Goal: Communication & Community: Answer question/provide support

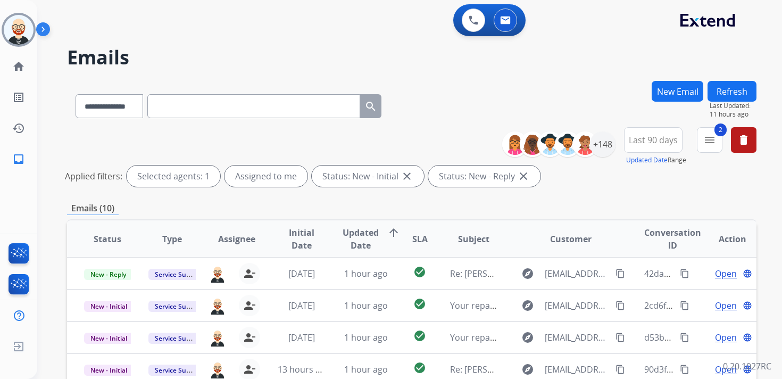
select select "**********"
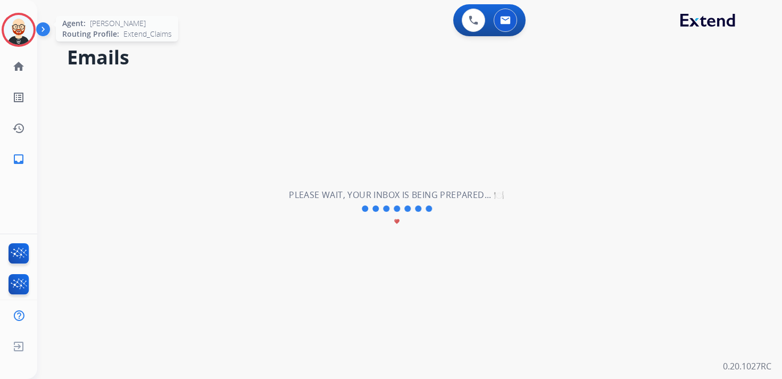
click at [10, 27] on img at bounding box center [19, 30] width 30 height 30
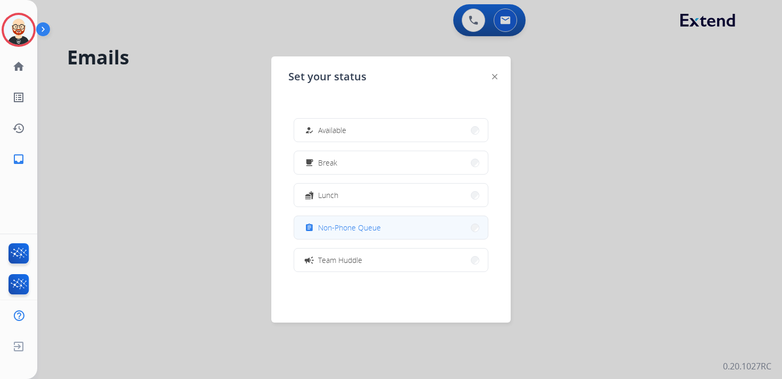
click at [370, 234] on button "assignment Non-Phone Queue" at bounding box center [391, 227] width 194 height 23
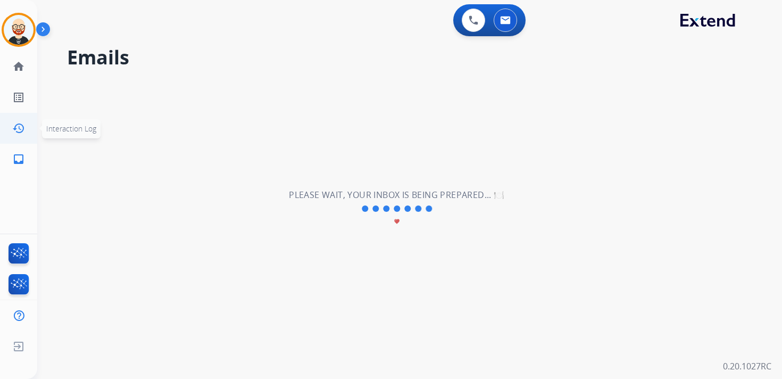
click at [16, 123] on mat-icon "history" at bounding box center [18, 128] width 13 height 13
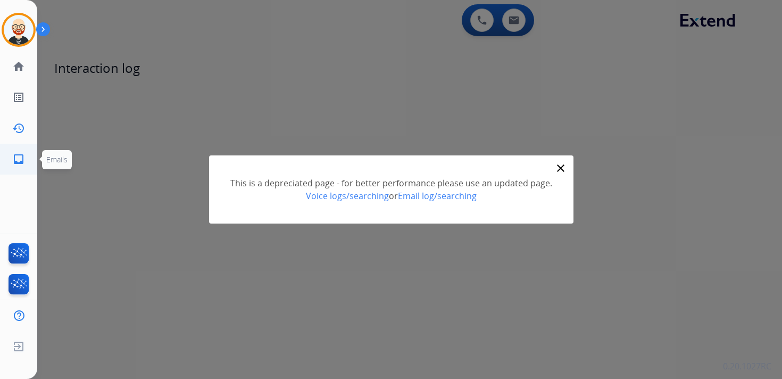
click at [18, 162] on mat-icon "inbox" at bounding box center [18, 159] width 13 height 13
select select "**********"
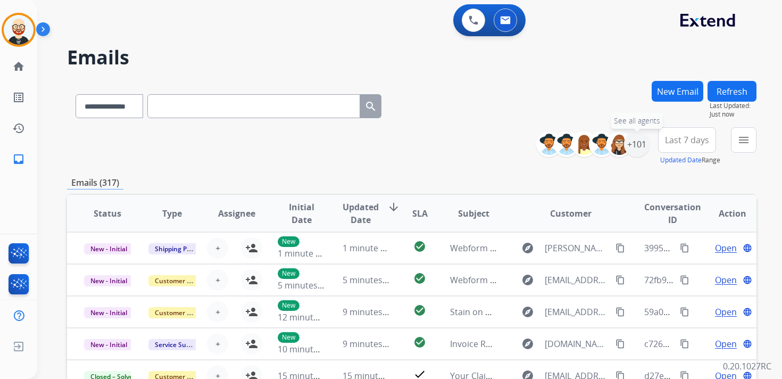
click at [632, 144] on div "+101" at bounding box center [637, 144] width 26 height 26
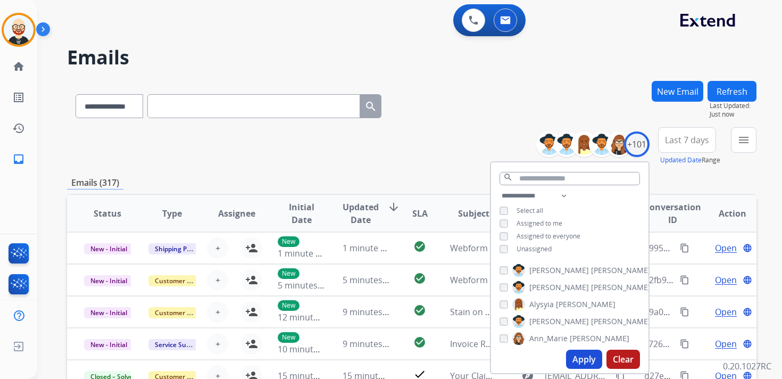
click at [523, 246] on span "Unassigned" at bounding box center [534, 248] width 35 height 9
click at [585, 360] on button "Apply" at bounding box center [584, 358] width 36 height 19
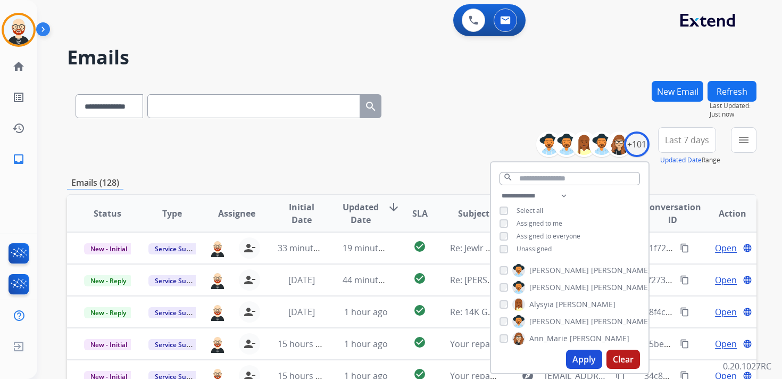
click at [703, 145] on button "Last 7 days" at bounding box center [687, 140] width 58 height 26
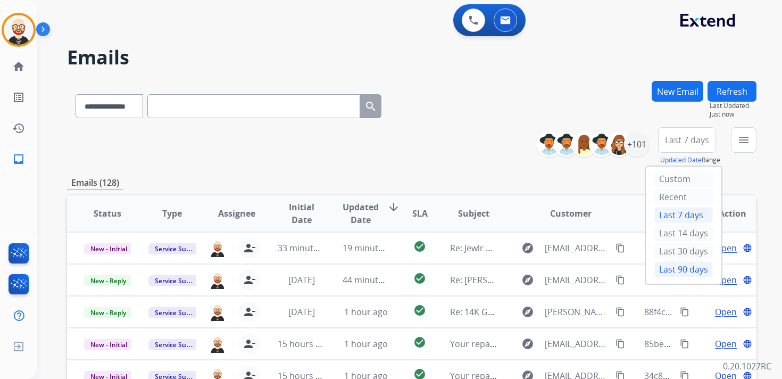
click at [674, 267] on div "Last 90 days" at bounding box center [683, 269] width 59 height 16
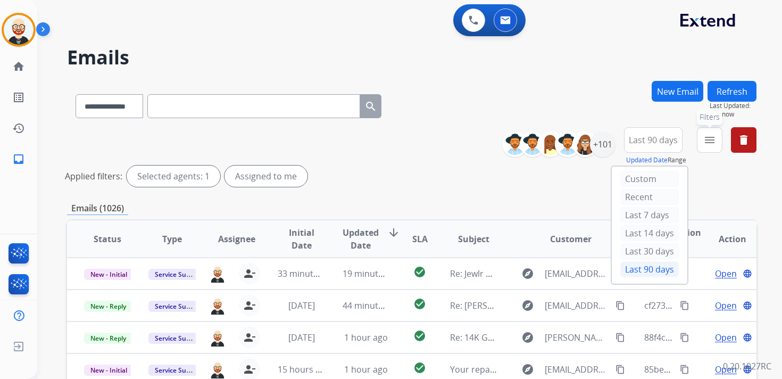
click at [711, 152] on div "menu Filters Type Claims Adjudication Customer Support Escalation Service Suppo…" at bounding box center [710, 146] width 26 height 38
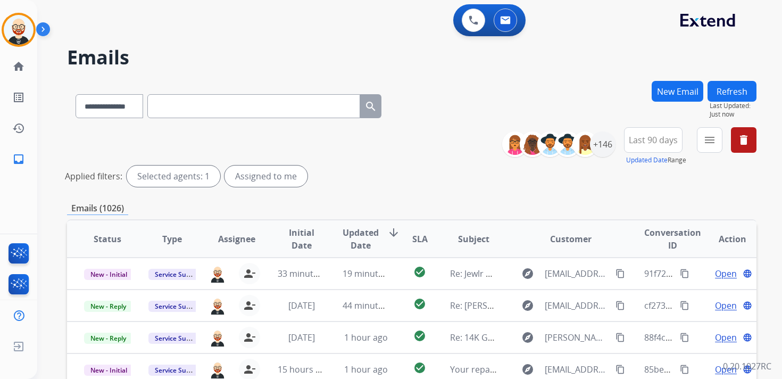
click at [711, 124] on div "New Email Refresh Last Updated: Just now" at bounding box center [704, 104] width 105 height 46
click at [708, 136] on mat-icon "menu" at bounding box center [709, 140] width 13 height 13
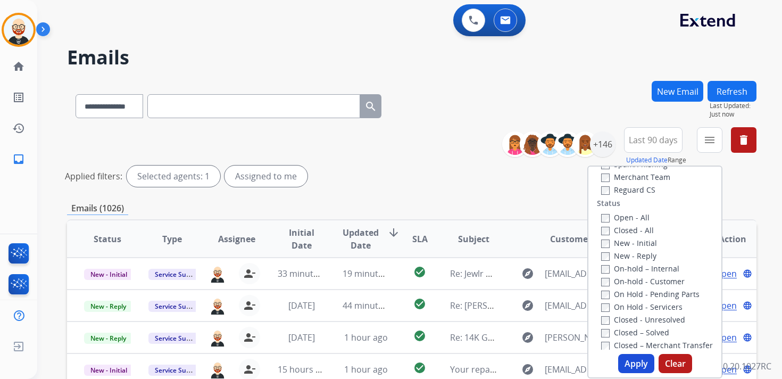
scroll to position [120, 0]
click at [611, 242] on label "New - Initial" at bounding box center [629, 241] width 56 height 10
click at [611, 254] on label "New - Reply" at bounding box center [628, 253] width 55 height 10
click at [635, 361] on button "Apply" at bounding box center [636, 363] width 36 height 19
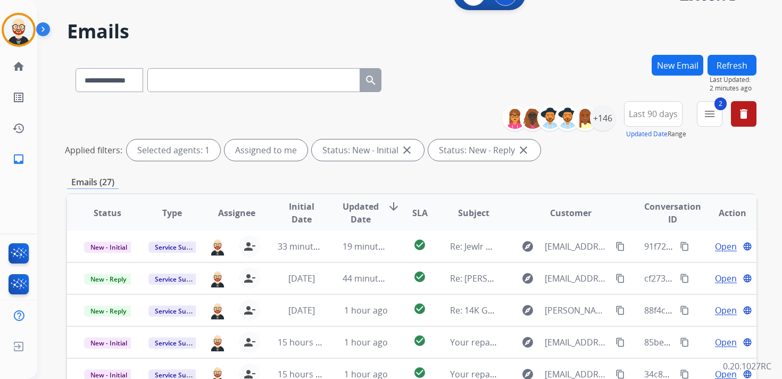
scroll to position [28, 0]
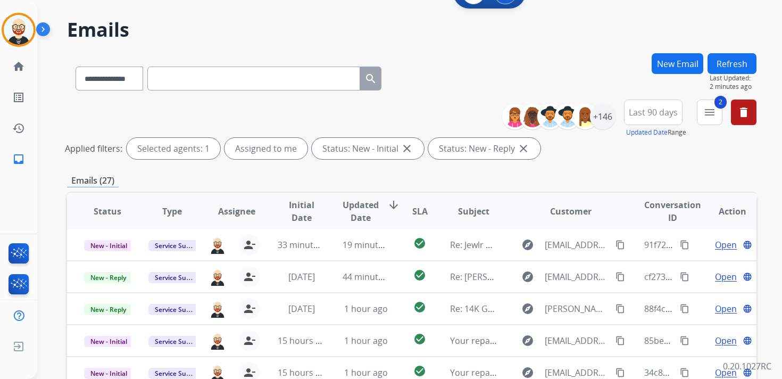
click at [354, 210] on span "Updated Date" at bounding box center [361, 211] width 36 height 26
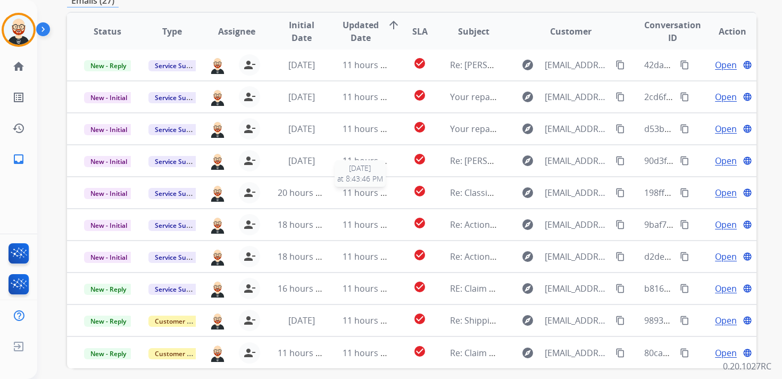
scroll to position [205, 0]
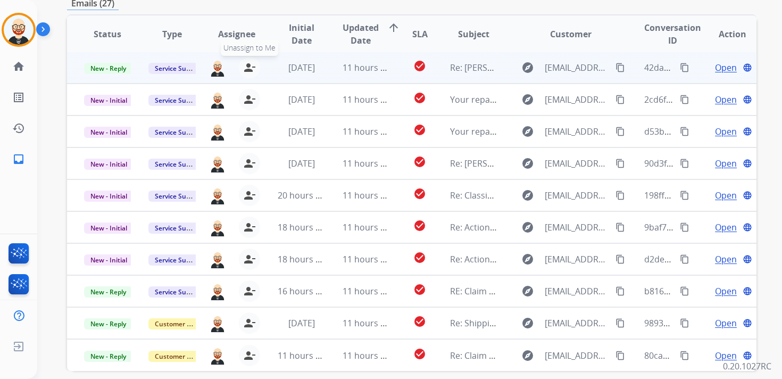
click at [248, 71] on mat-icon "person_remove" at bounding box center [249, 67] width 13 height 13
click at [248, 71] on mat-icon "person_add" at bounding box center [251, 67] width 13 height 13
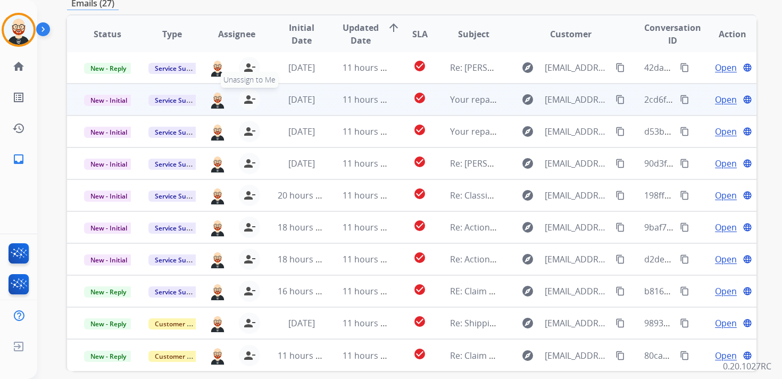
click at [254, 103] on button "person_remove [PERSON_NAME] to Me" at bounding box center [249, 99] width 21 height 21
click at [254, 103] on mat-icon "person_add" at bounding box center [251, 99] width 13 height 13
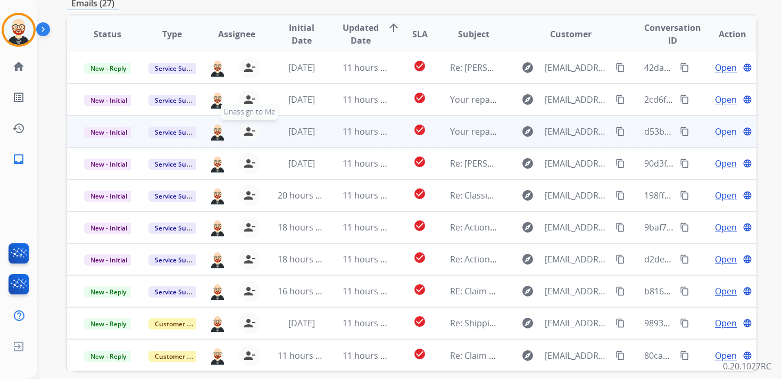
click at [249, 130] on mat-icon "person_remove" at bounding box center [249, 131] width 13 height 13
click at [249, 130] on mat-icon "person_add" at bounding box center [251, 131] width 13 height 13
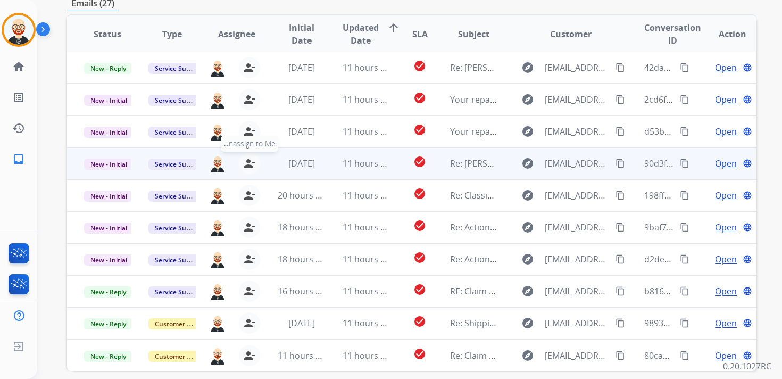
click at [248, 156] on button "person_remove [PERSON_NAME] to Me" at bounding box center [249, 163] width 21 height 21
click at [248, 156] on button "person_add Assign to Me" at bounding box center [251, 163] width 21 height 21
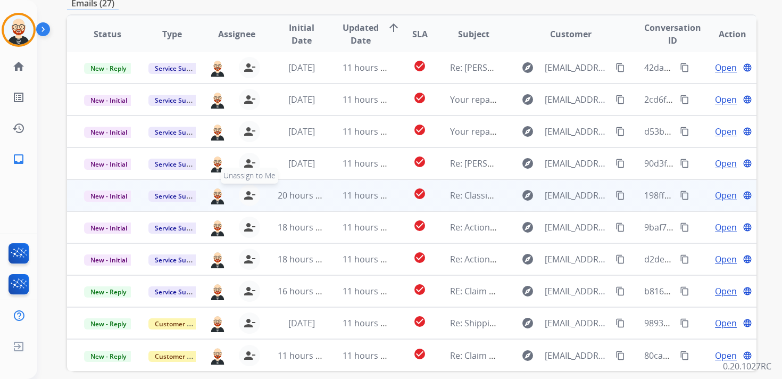
click at [248, 194] on mat-icon "person_remove" at bounding box center [249, 195] width 13 height 13
click at [248, 194] on mat-icon "person_add" at bounding box center [251, 195] width 13 height 13
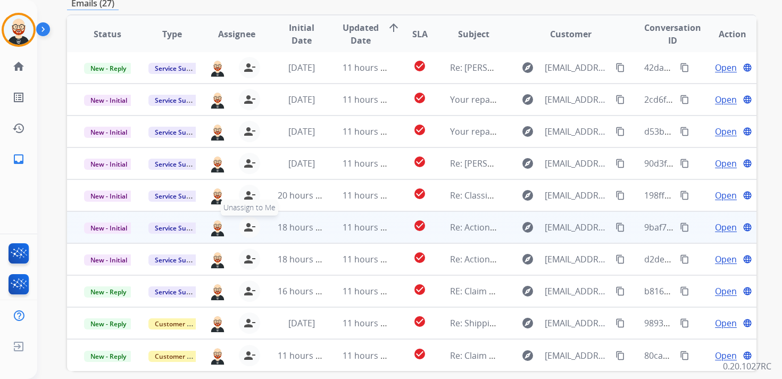
click at [248, 223] on mat-icon "person_remove" at bounding box center [249, 227] width 13 height 13
click at [248, 223] on mat-icon "person_add" at bounding box center [251, 227] width 13 height 13
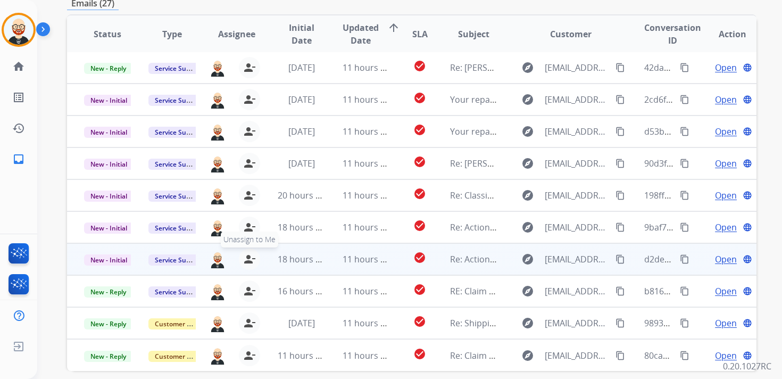
click at [248, 260] on mat-icon "person_remove" at bounding box center [249, 259] width 13 height 13
click at [248, 260] on mat-icon "person_add" at bounding box center [251, 259] width 13 height 13
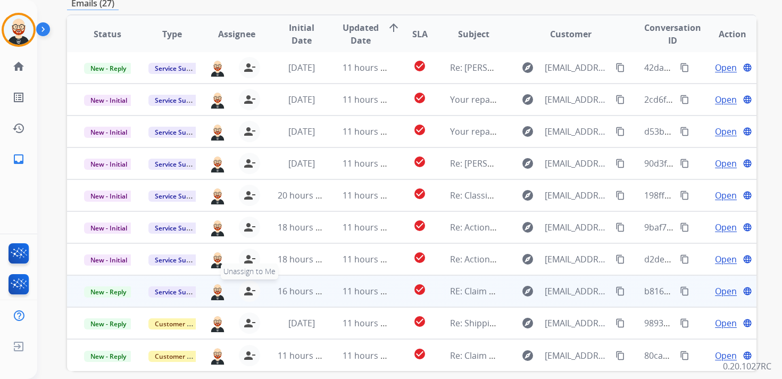
click at [248, 287] on mat-icon "person_remove" at bounding box center [249, 291] width 13 height 13
click at [248, 287] on mat-icon "person_add" at bounding box center [251, 291] width 13 height 13
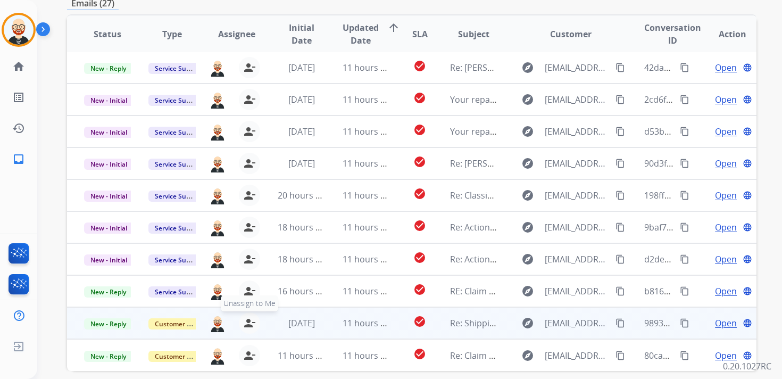
click at [249, 320] on mat-icon "person_remove" at bounding box center [249, 323] width 13 height 13
click at [249, 320] on mat-icon "person_add" at bounding box center [251, 323] width 13 height 13
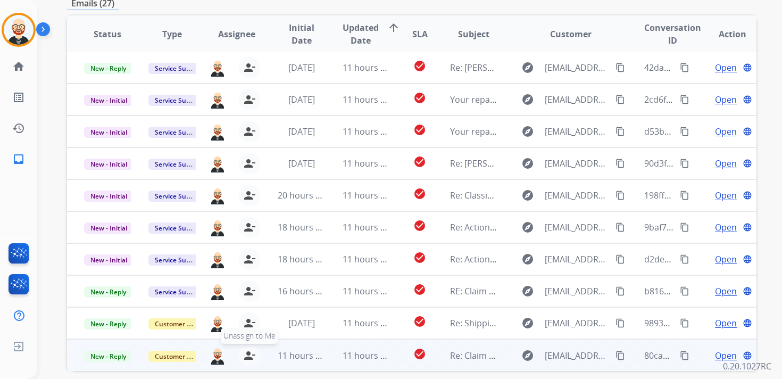
click at [249, 355] on mat-icon "person_remove" at bounding box center [249, 355] width 13 height 13
click at [249, 355] on mat-icon "person_add" at bounding box center [251, 355] width 13 height 13
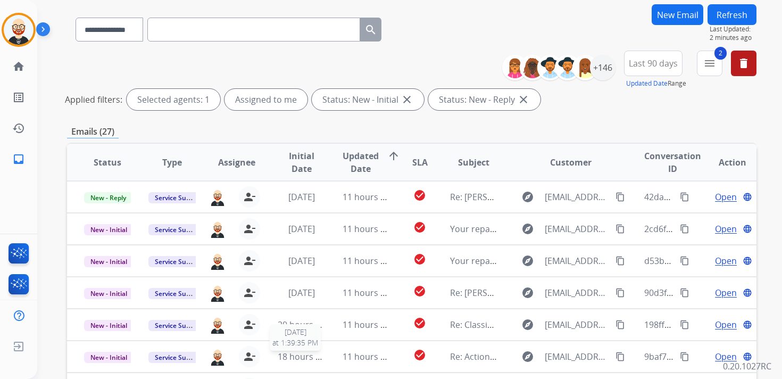
scroll to position [71, 0]
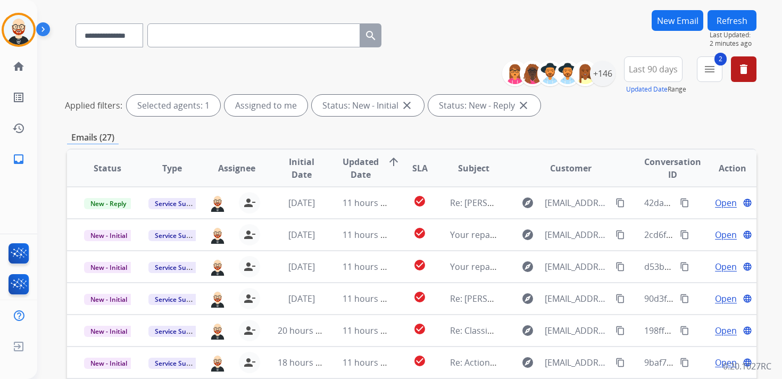
click at [729, 21] on button "Refresh" at bounding box center [731, 20] width 49 height 21
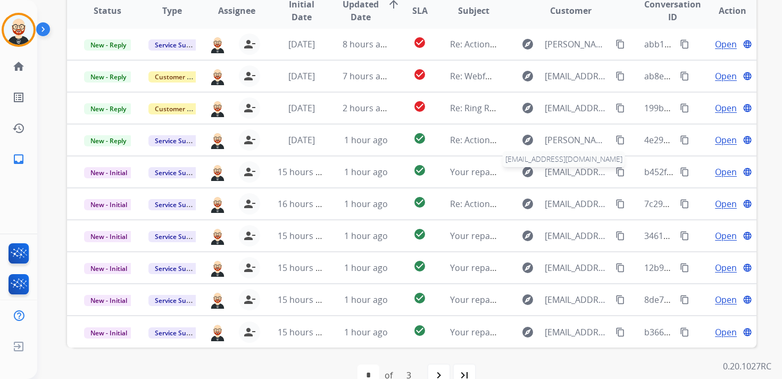
scroll to position [232, 0]
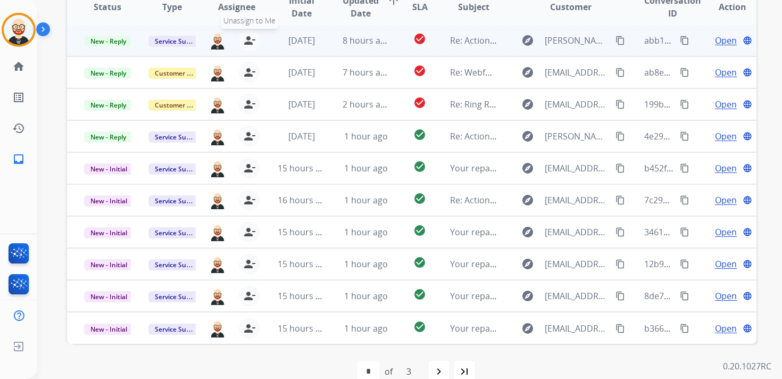
click at [249, 35] on mat-icon "person_remove" at bounding box center [249, 40] width 13 height 13
click at [249, 35] on mat-icon "person_add" at bounding box center [251, 40] width 13 height 13
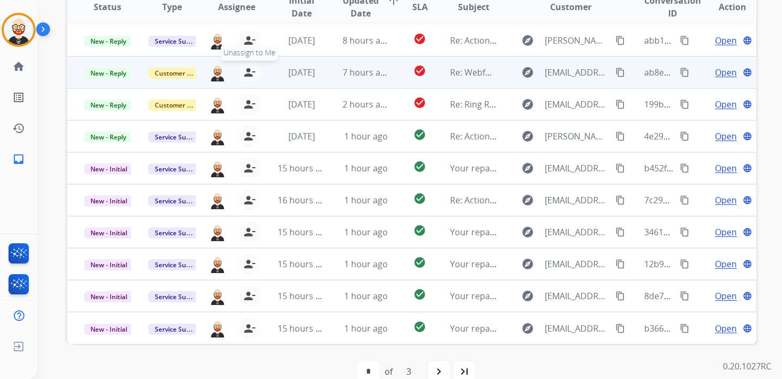
click at [247, 75] on mat-icon "person_remove" at bounding box center [249, 72] width 13 height 13
click at [247, 75] on mat-icon "person_add" at bounding box center [251, 72] width 13 height 13
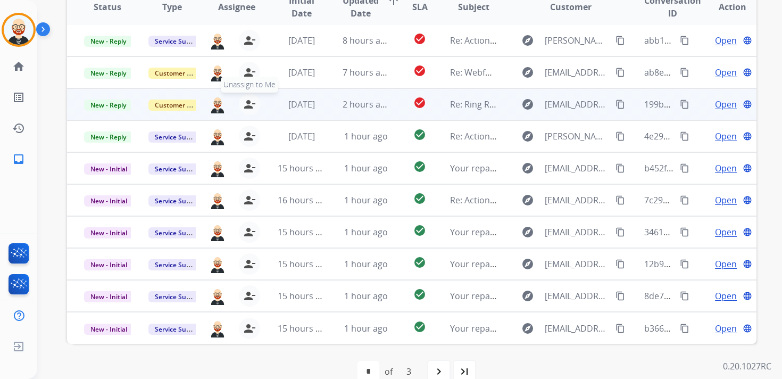
click at [253, 108] on mat-icon "person_remove" at bounding box center [249, 104] width 13 height 13
click at [253, 108] on mat-icon "person_add" at bounding box center [251, 104] width 13 height 13
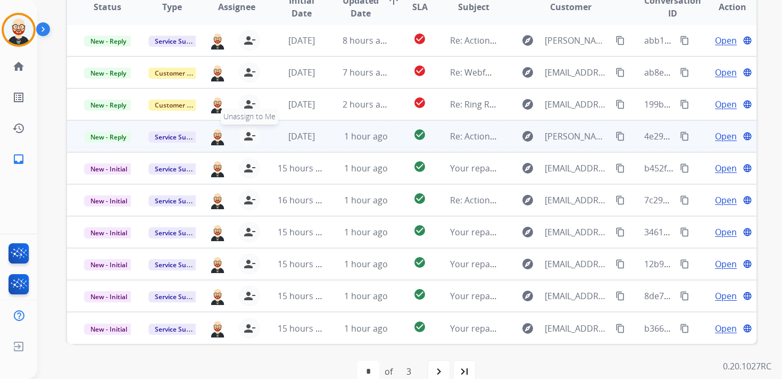
click at [248, 138] on mat-icon "person_remove" at bounding box center [249, 136] width 13 height 13
click at [248, 138] on mat-icon "person_add" at bounding box center [251, 136] width 13 height 13
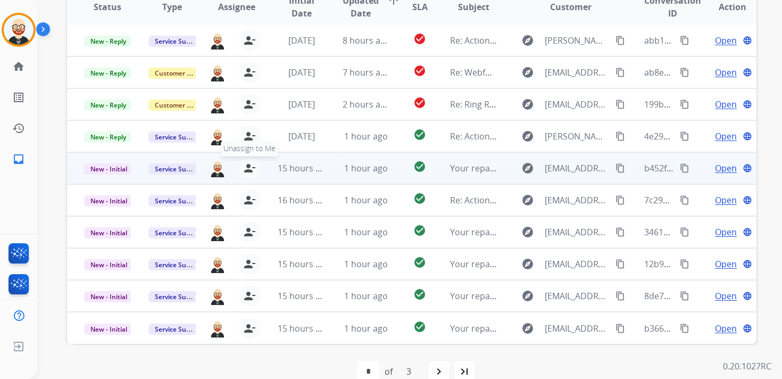
click at [251, 168] on mat-icon "person_remove" at bounding box center [249, 168] width 13 height 13
click at [251, 168] on mat-icon "person_add" at bounding box center [251, 168] width 13 height 13
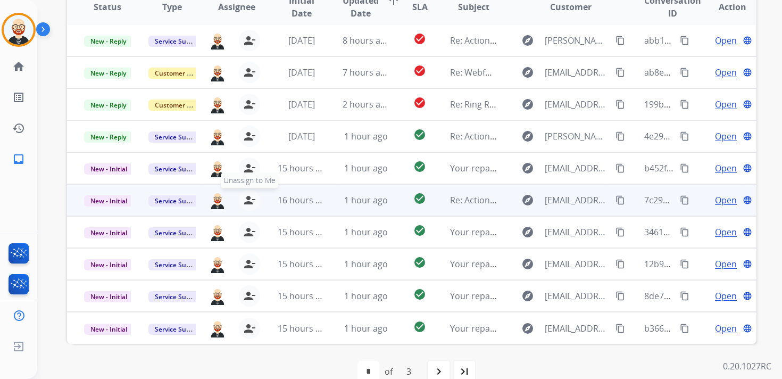
click at [248, 195] on mat-icon "person_remove" at bounding box center [249, 200] width 13 height 13
click at [248, 195] on mat-icon "person_add" at bounding box center [251, 200] width 13 height 13
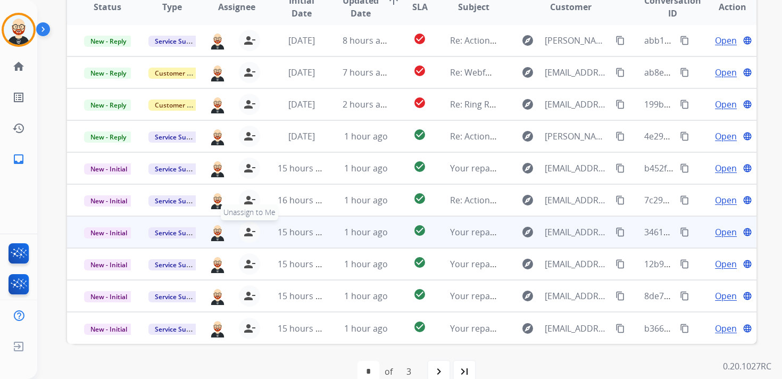
click at [249, 229] on mat-icon "person_remove" at bounding box center [249, 232] width 13 height 13
click at [249, 229] on mat-icon "person_add" at bounding box center [251, 232] width 13 height 13
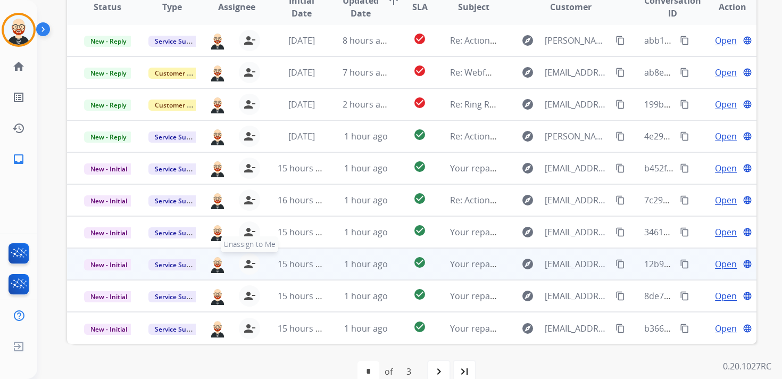
click at [249, 261] on mat-icon "person_remove" at bounding box center [249, 263] width 13 height 13
click at [249, 261] on mat-icon "person_add" at bounding box center [251, 263] width 13 height 13
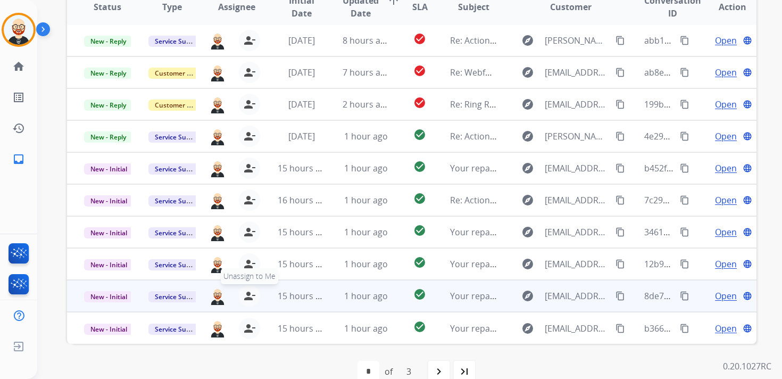
click at [249, 287] on button "person_remove [PERSON_NAME] to Me" at bounding box center [249, 295] width 21 height 21
click at [249, 287] on button "person_add Assign to Me" at bounding box center [251, 295] width 21 height 21
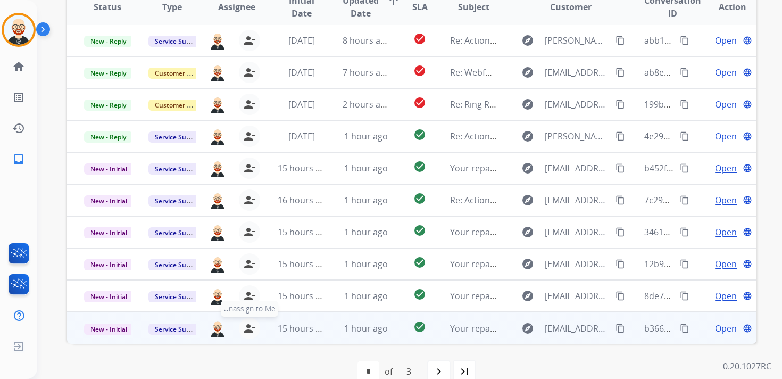
click at [251, 329] on mat-icon "person_remove" at bounding box center [249, 328] width 13 height 13
click at [251, 329] on mat-icon "person_add" at bounding box center [251, 328] width 13 height 13
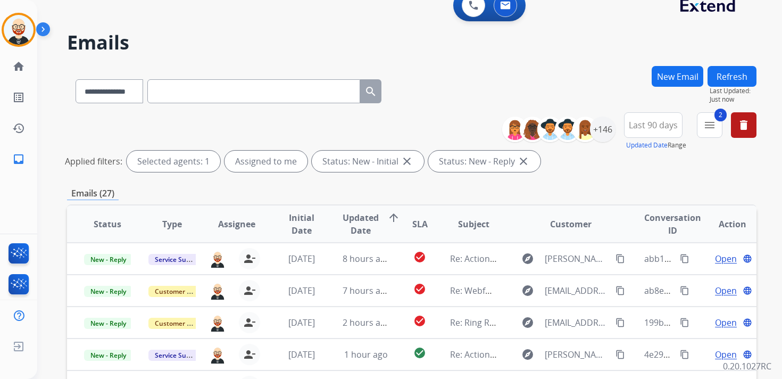
scroll to position [0, 0]
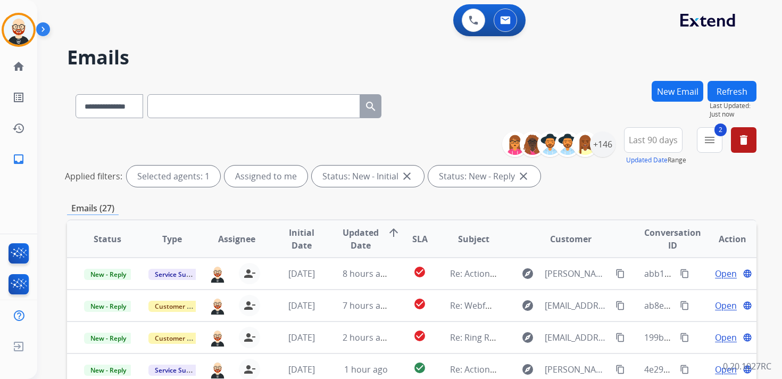
click at [721, 92] on button "Refresh" at bounding box center [731, 91] width 49 height 21
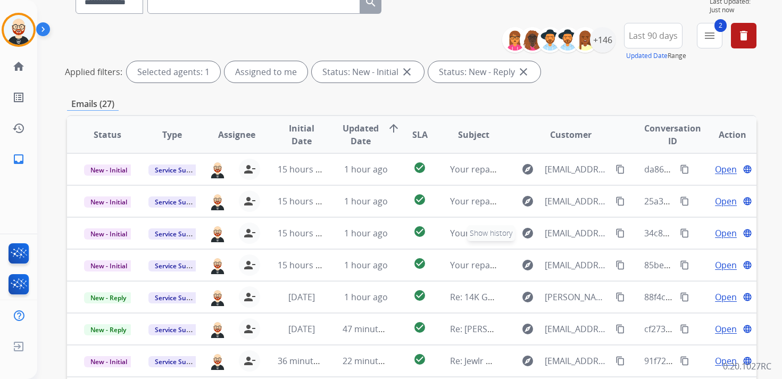
scroll to position [99, 0]
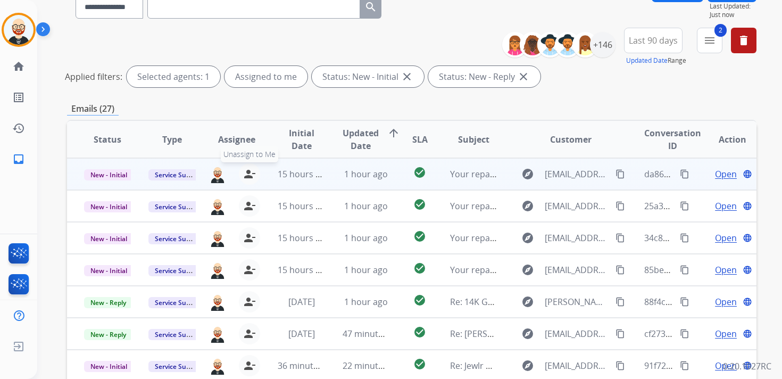
click at [244, 171] on mat-icon "person_remove" at bounding box center [249, 174] width 13 height 13
click at [245, 171] on mat-icon "person_add" at bounding box center [251, 174] width 13 height 13
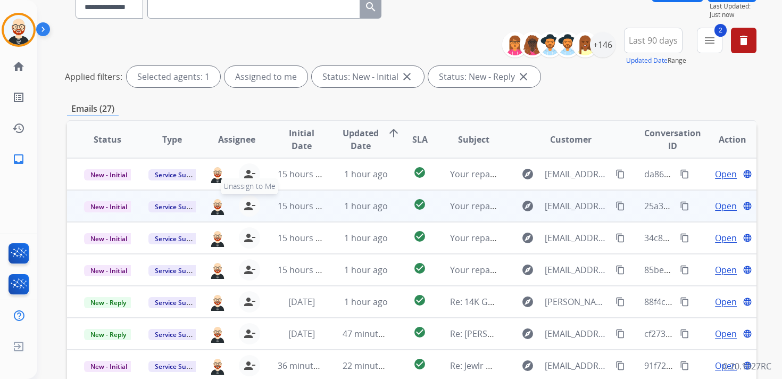
click at [254, 208] on button "person_remove [PERSON_NAME] to Me" at bounding box center [249, 205] width 21 height 21
click at [254, 208] on mat-icon "person_add" at bounding box center [251, 205] width 13 height 13
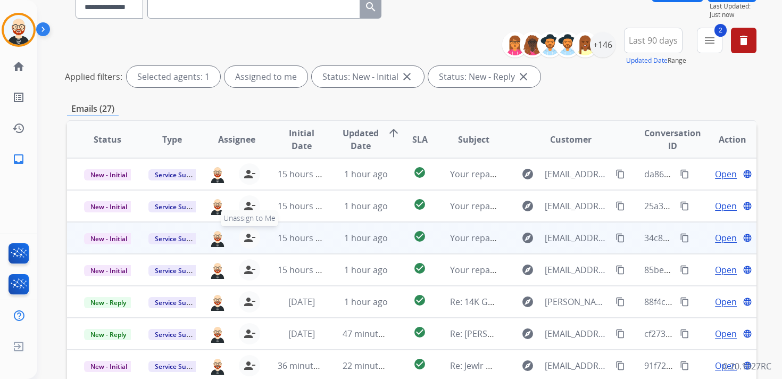
click at [249, 243] on mat-icon "person_remove" at bounding box center [249, 237] width 13 height 13
click at [249, 243] on mat-icon "person_add" at bounding box center [251, 237] width 13 height 13
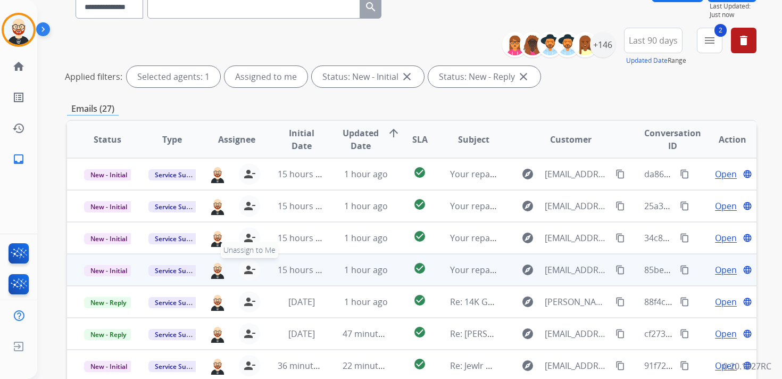
click at [250, 267] on mat-icon "person_remove" at bounding box center [249, 269] width 13 height 13
click at [250, 267] on mat-icon "person_add" at bounding box center [251, 269] width 13 height 13
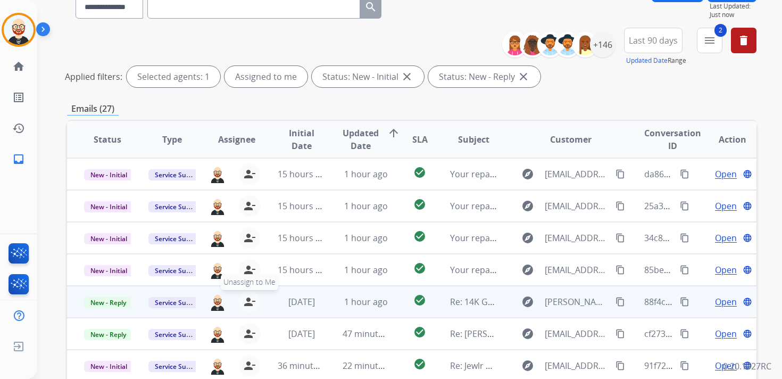
click at [250, 299] on mat-icon "person_remove" at bounding box center [249, 301] width 13 height 13
click at [250, 299] on mat-icon "person_add" at bounding box center [251, 301] width 13 height 13
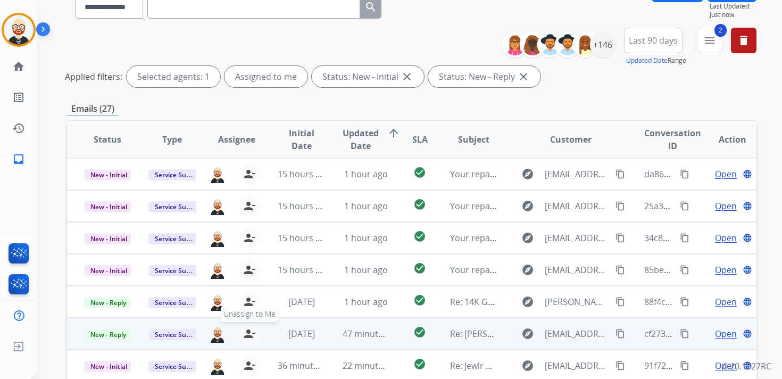
click at [247, 332] on mat-icon "person_remove" at bounding box center [249, 333] width 13 height 13
click at [247, 332] on mat-icon "person_add" at bounding box center [251, 333] width 13 height 13
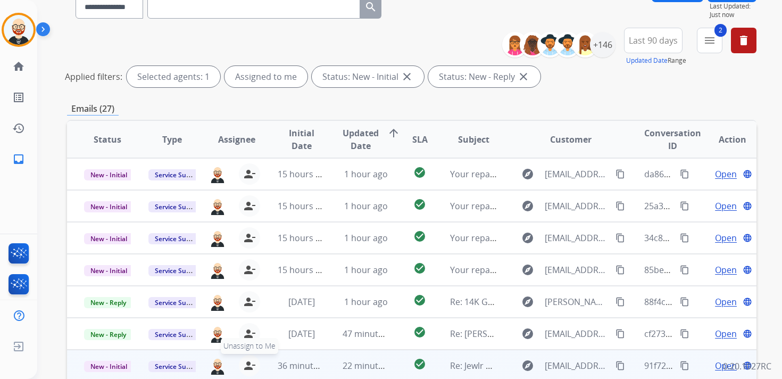
click at [248, 362] on mat-icon "person_remove" at bounding box center [249, 365] width 13 height 13
click at [248, 362] on mat-icon "person_add" at bounding box center [251, 365] width 13 height 13
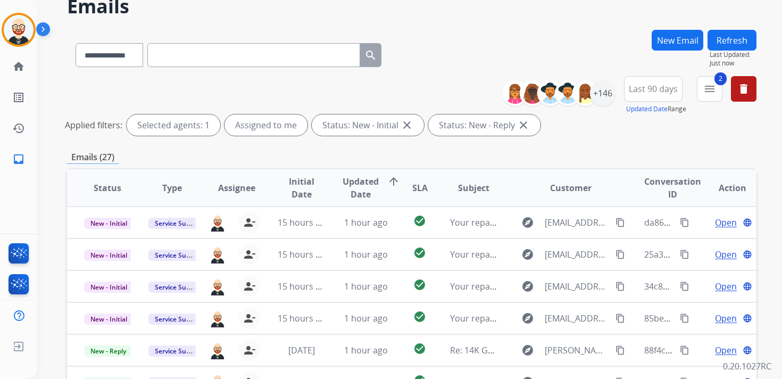
scroll to position [0, 0]
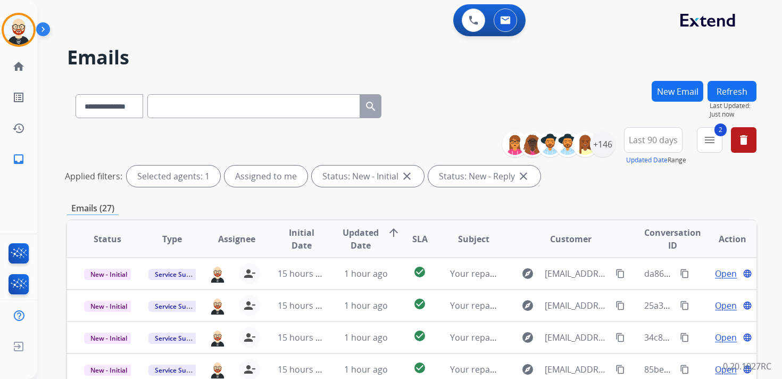
click at [732, 91] on button "Refresh" at bounding box center [731, 91] width 49 height 21
click at [187, 110] on input "text" at bounding box center [253, 106] width 213 height 24
paste input "**********"
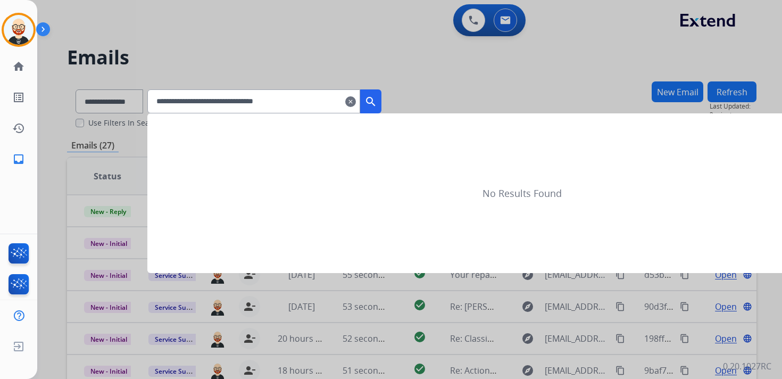
type input "**********"
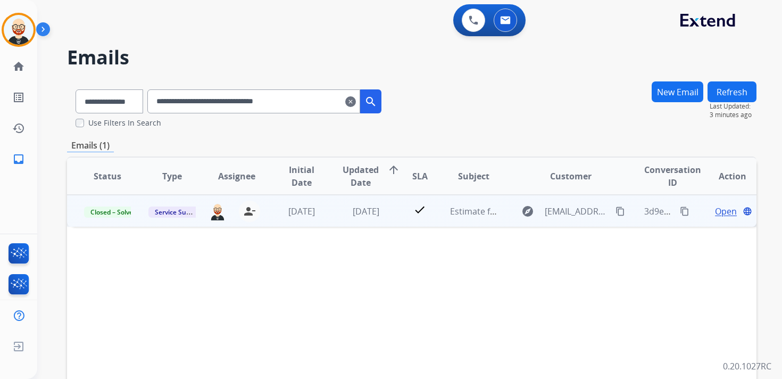
click at [715, 214] on span "Open" at bounding box center [726, 211] width 22 height 13
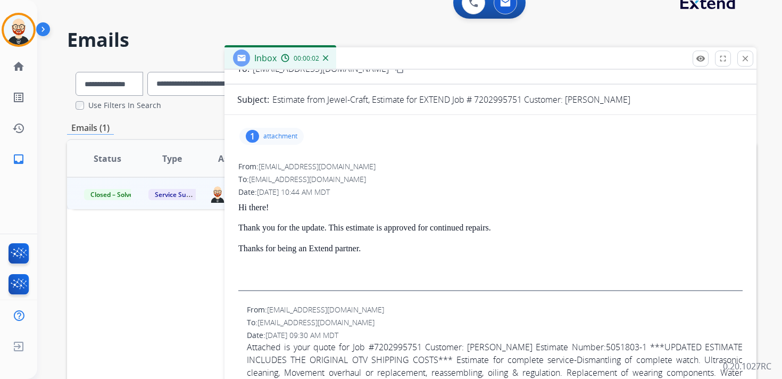
scroll to position [38, 0]
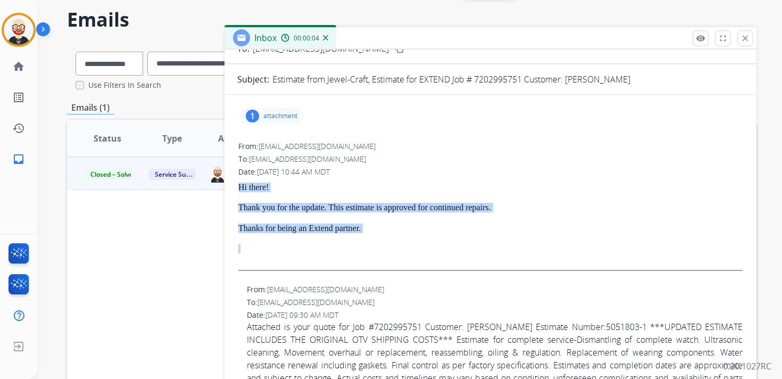
drag, startPoint x: 393, startPoint y: 221, endPoint x: 228, endPoint y: 171, distance: 172.2
click at [228, 171] on div "1 attachment From: [EMAIL_ADDRESS][DOMAIN_NAME] To: [EMAIL_ADDRESS][DOMAIN_NAME…" at bounding box center [490, 255] width 532 height 305
copy div "Hi there! Thank you for the update. This estimate is approved for continued rep…"
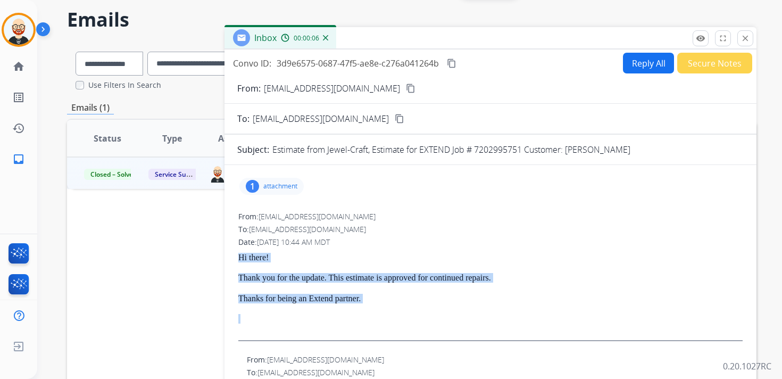
click at [640, 63] on button "Reply All" at bounding box center [648, 63] width 51 height 21
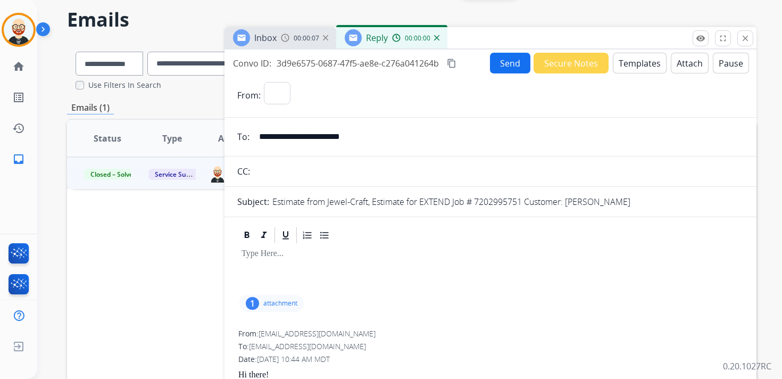
select select "**********"
click at [363, 168] on input "text" at bounding box center [498, 171] width 490 height 21
type input "**********"
click at [293, 263] on app-office-email-editor at bounding box center [490, 250] width 506 height 48
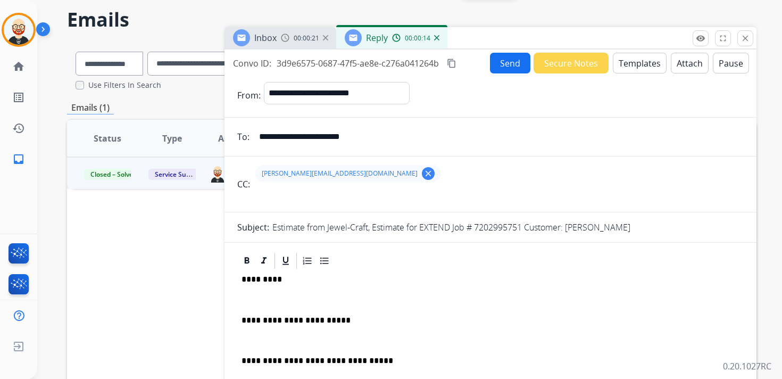
click at [295, 295] on p at bounding box center [491, 300] width 498 height 10
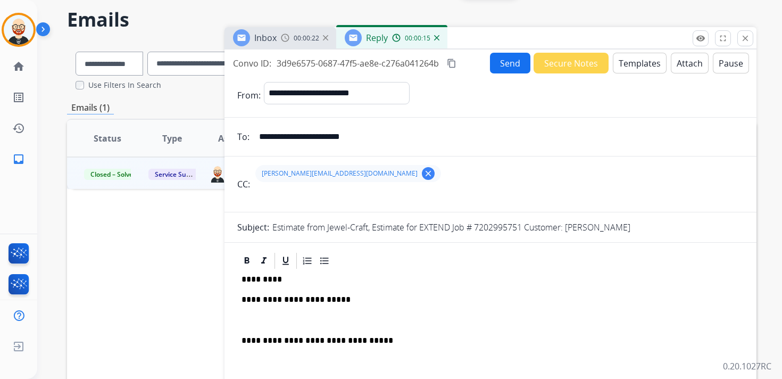
click at [284, 321] on p at bounding box center [491, 320] width 498 height 10
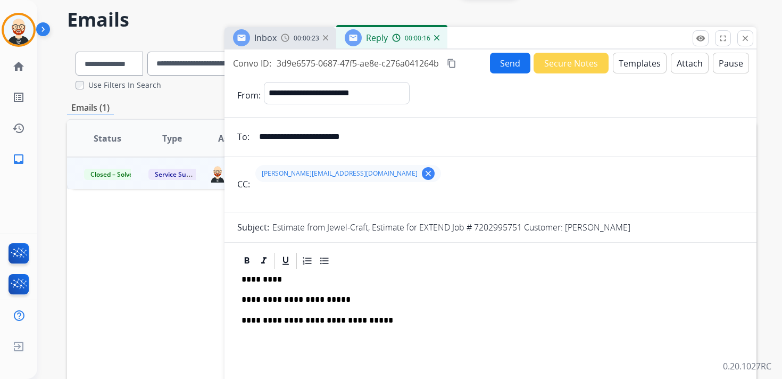
click at [292, 299] on p "**********" at bounding box center [486, 300] width 489 height 10
click at [506, 71] on button "Send" at bounding box center [510, 63] width 40 height 21
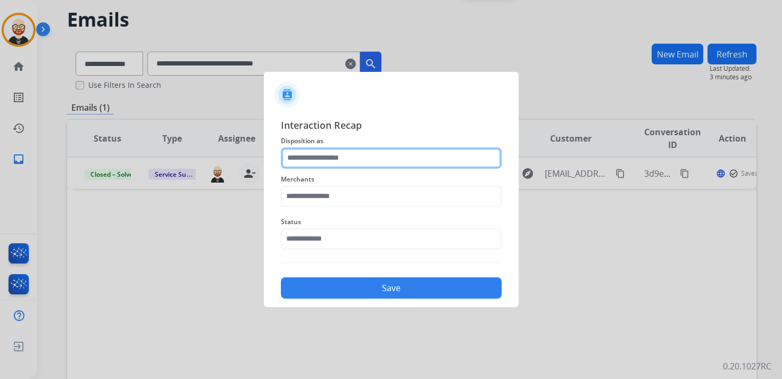
click at [362, 157] on input "text" at bounding box center [391, 157] width 221 height 21
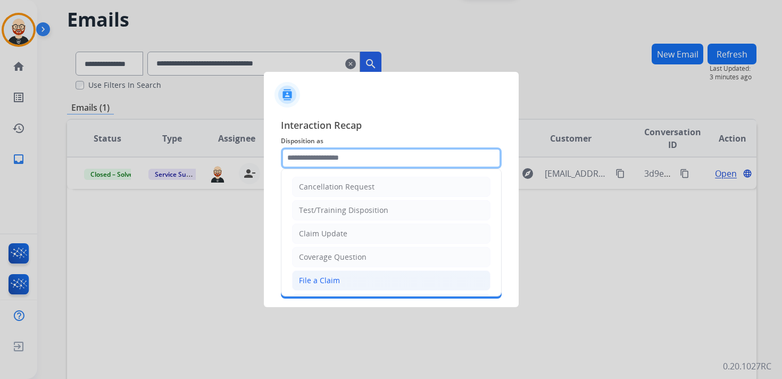
scroll to position [160, 0]
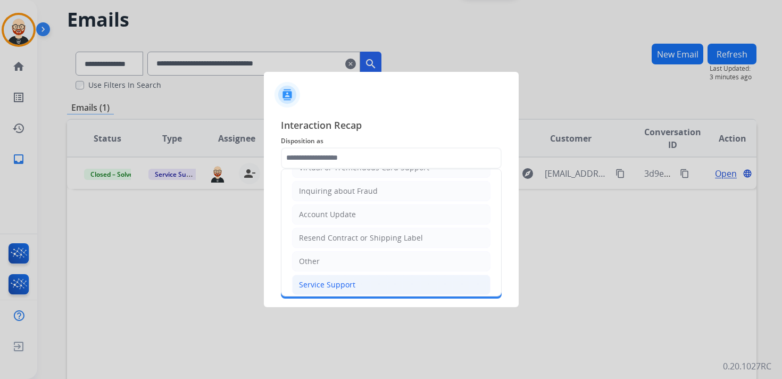
click at [339, 279] on div "Service Support" at bounding box center [327, 284] width 56 height 11
type input "**********"
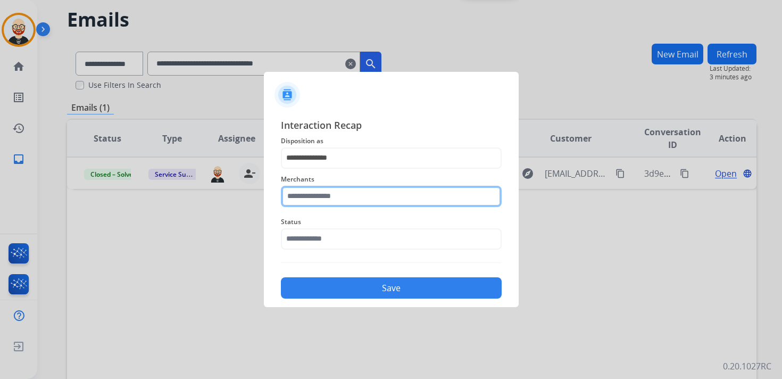
click at [327, 194] on input "text" at bounding box center [391, 196] width 221 height 21
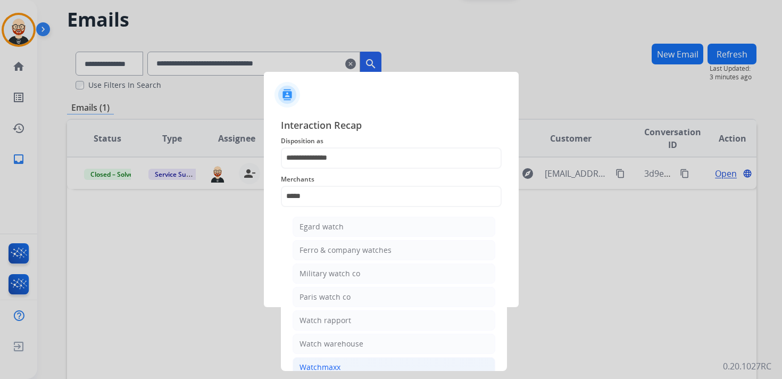
click at [327, 363] on div "Watchmaxx" at bounding box center [319, 367] width 41 height 11
type input "*********"
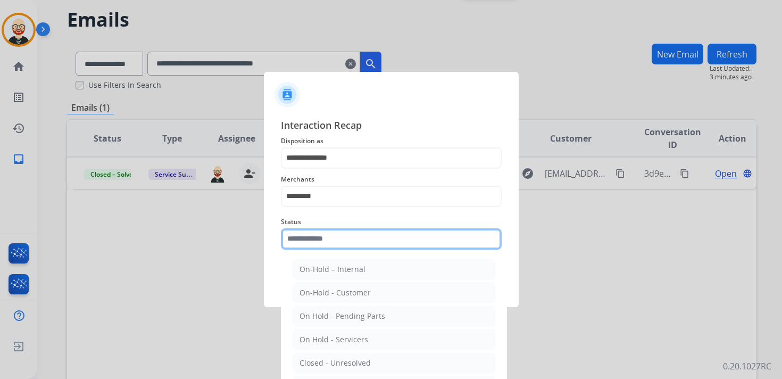
click at [313, 238] on input "text" at bounding box center [391, 238] width 221 height 21
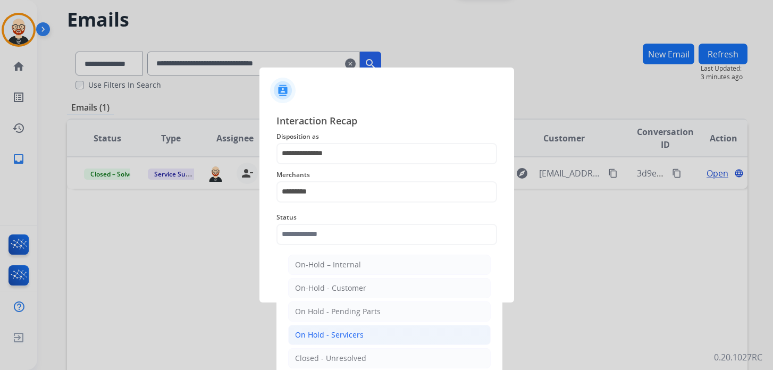
click at [330, 331] on div "On Hold - Servicers" at bounding box center [329, 335] width 69 height 11
type input "**********"
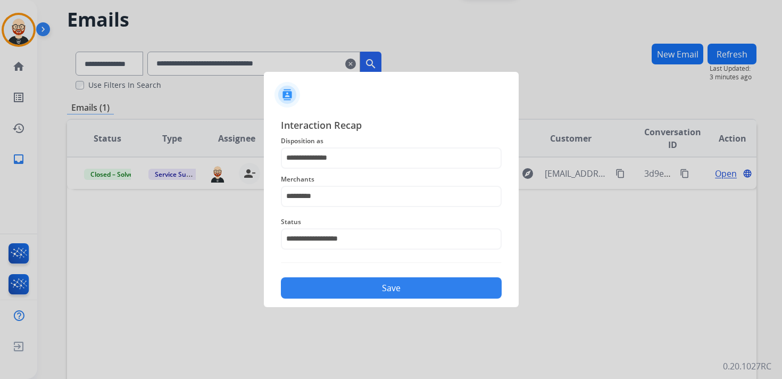
click at [329, 287] on button "Save" at bounding box center [391, 287] width 221 height 21
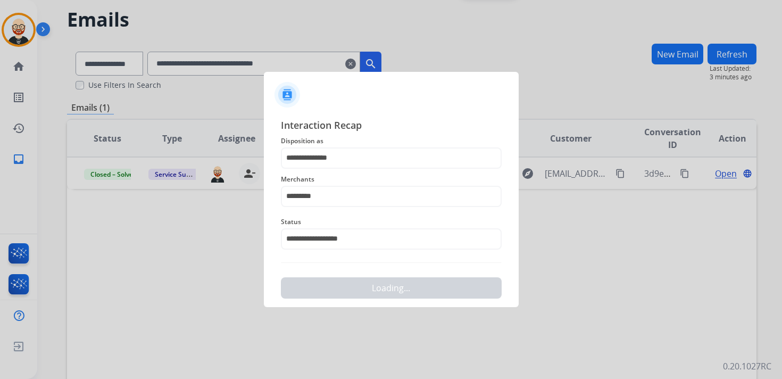
scroll to position [0, 0]
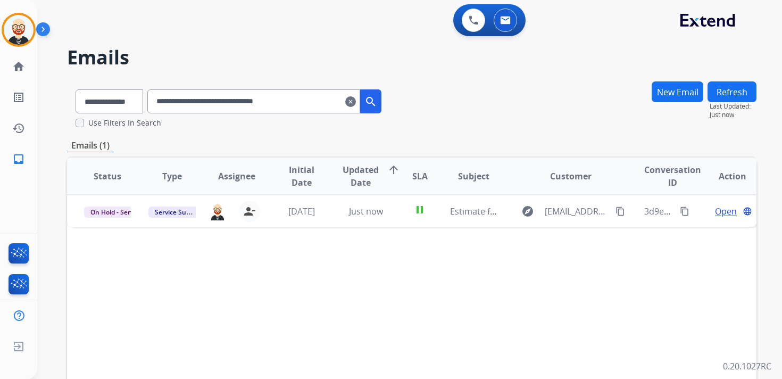
click at [356, 104] on mat-icon "clear" at bounding box center [350, 101] width 11 height 13
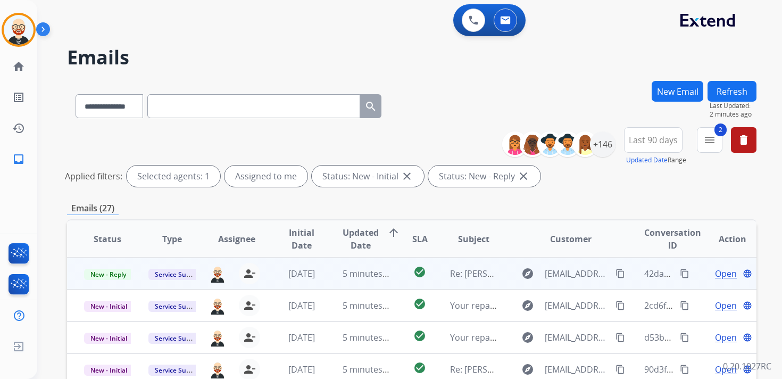
click at [715, 270] on span "Open" at bounding box center [726, 273] width 22 height 13
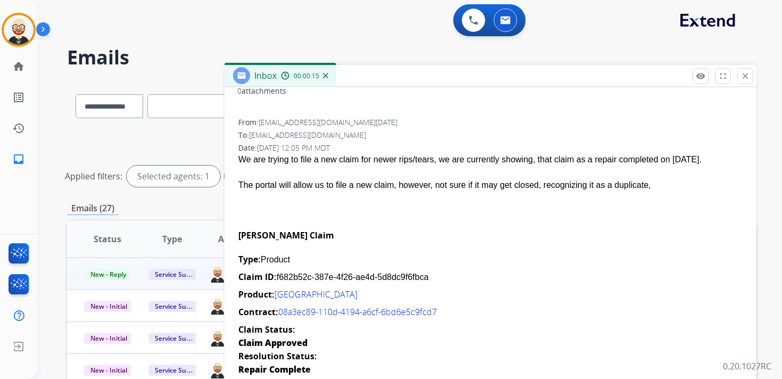
scroll to position [176, 0]
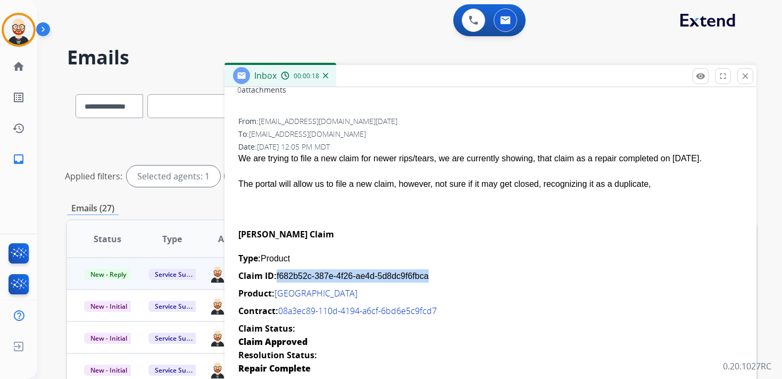
drag, startPoint x: 435, startPoint y: 261, endPoint x: 276, endPoint y: 263, distance: 159.1
click at [276, 269] on div "Claim ID: f682b52c-387e-4f26-ae4d-5d8dc9f6fbca" at bounding box center [490, 275] width 504 height 13
copy div "f682b52c-387e-4f26-ae4d-5d8dc9f6fbca"
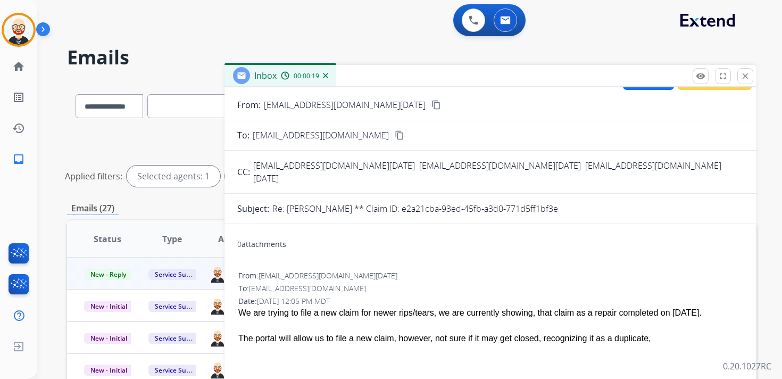
scroll to position [0, 0]
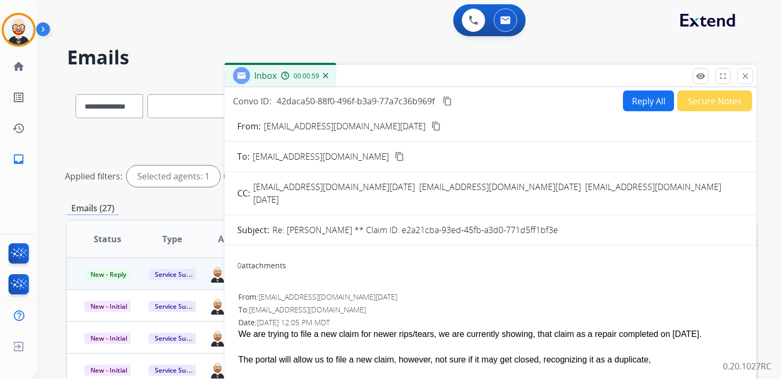
click at [449, 102] on mat-icon "content_copy" at bounding box center [448, 101] width 10 height 10
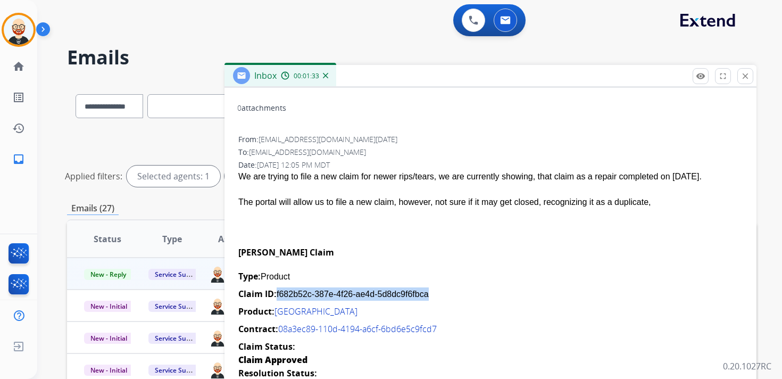
scroll to position [166, 0]
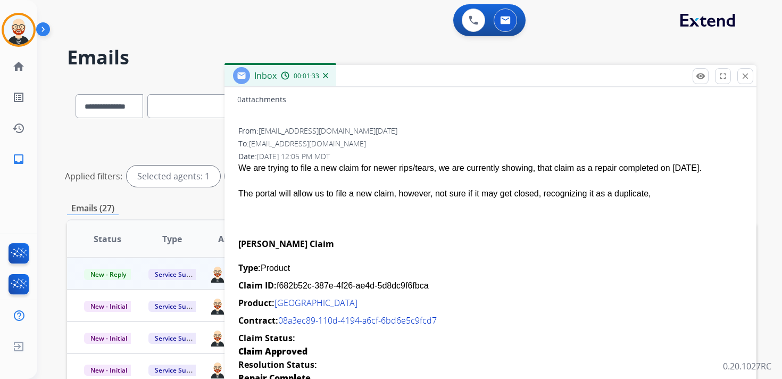
click at [472, 201] on div at bounding box center [490, 209] width 504 height 18
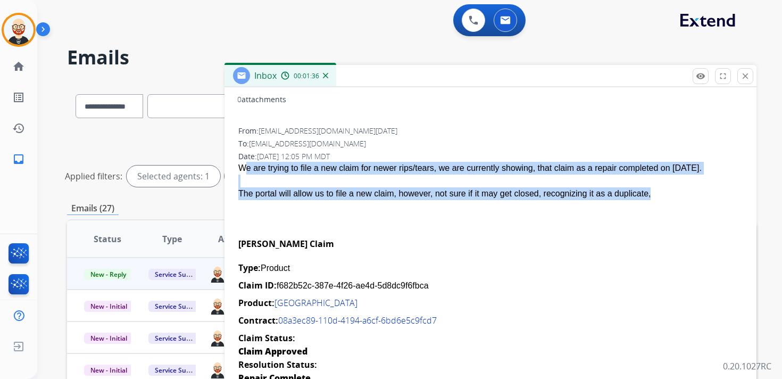
drag, startPoint x: 238, startPoint y: 155, endPoint x: 493, endPoint y: 202, distance: 258.5
click at [493, 202] on div "We are trying to file a new claim for newer rips/tears, we are currently showin…" at bounding box center [490, 207] width 504 height 91
copy div "We are trying to file a new claim for newer rips/tears, we are currently showin…"
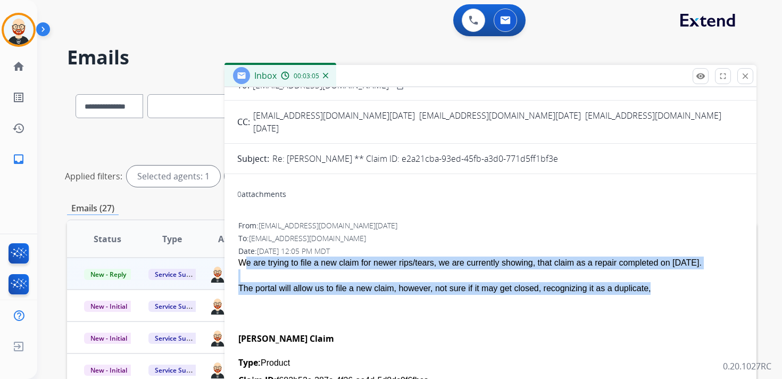
scroll to position [0, 0]
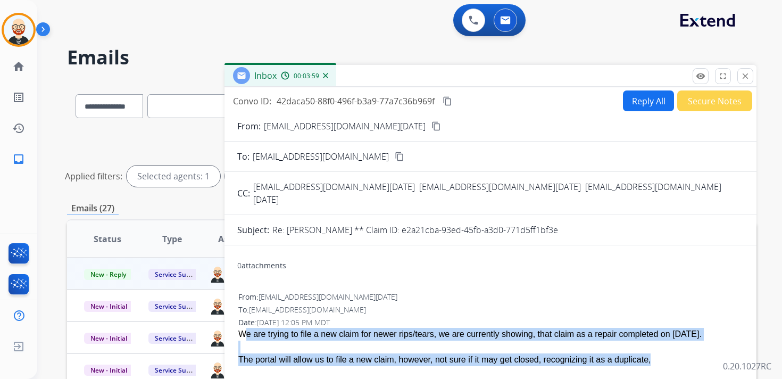
click at [626, 104] on button "Reply All" at bounding box center [648, 100] width 51 height 21
select select "**********"
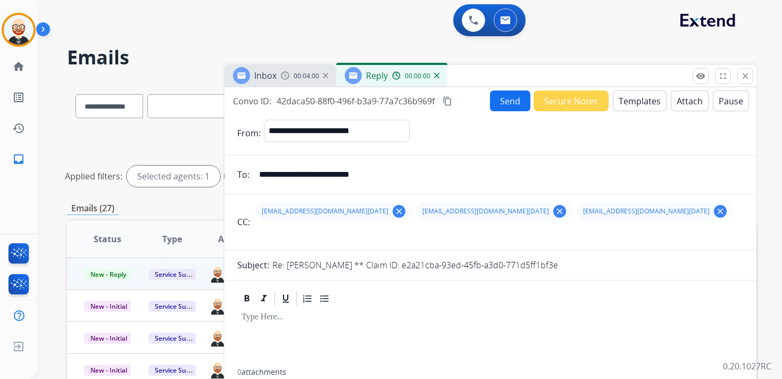
click at [274, 335] on div at bounding box center [490, 338] width 506 height 61
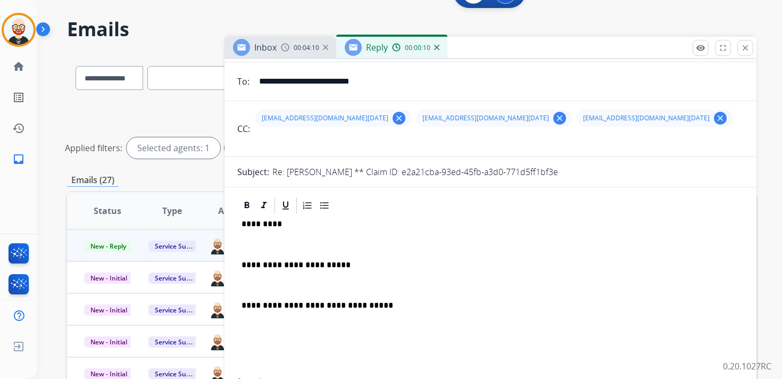
scroll to position [63, 0]
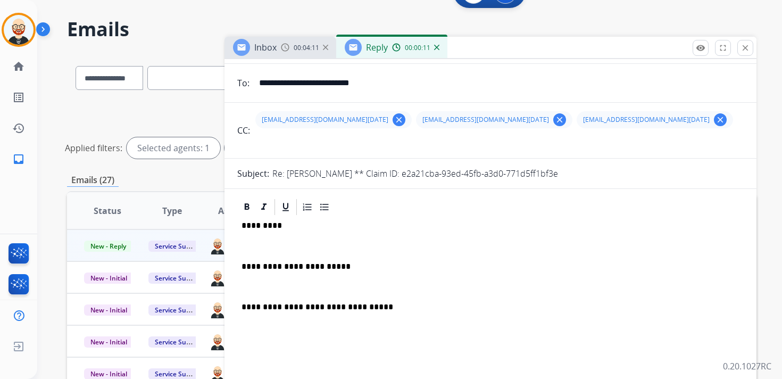
click at [282, 245] on p at bounding box center [491, 246] width 498 height 10
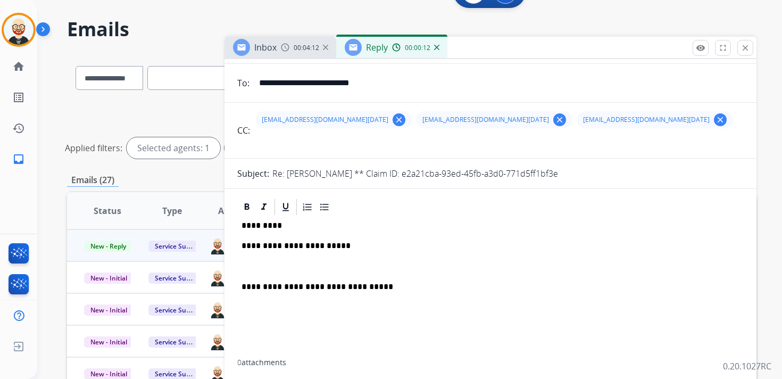
click at [295, 264] on p at bounding box center [491, 267] width 498 height 10
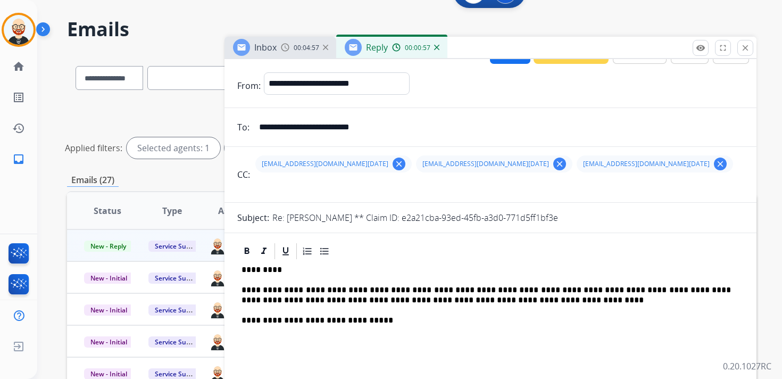
scroll to position [0, 0]
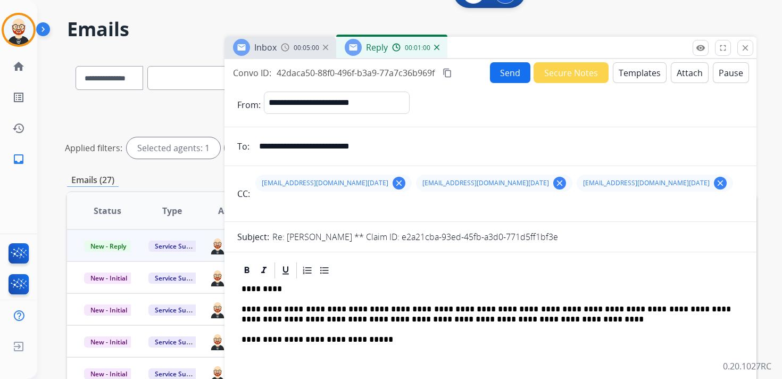
click at [502, 77] on button "Send" at bounding box center [510, 72] width 40 height 21
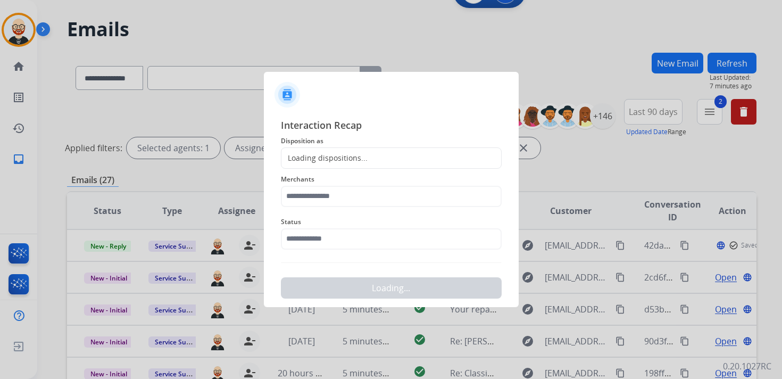
click at [343, 162] on div "Loading dispositions..." at bounding box center [324, 158] width 86 height 11
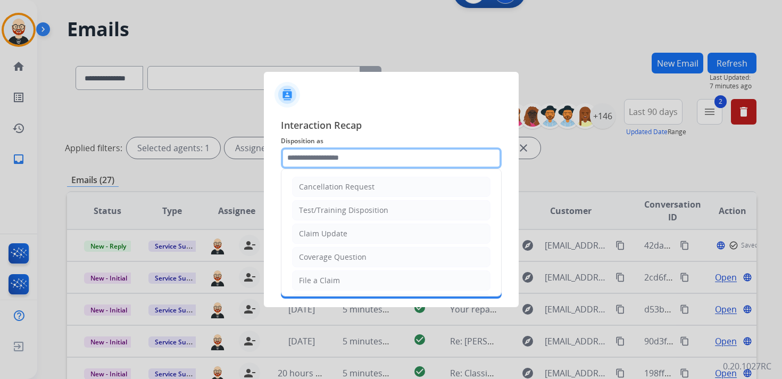
click at [316, 153] on input "text" at bounding box center [391, 157] width 221 height 21
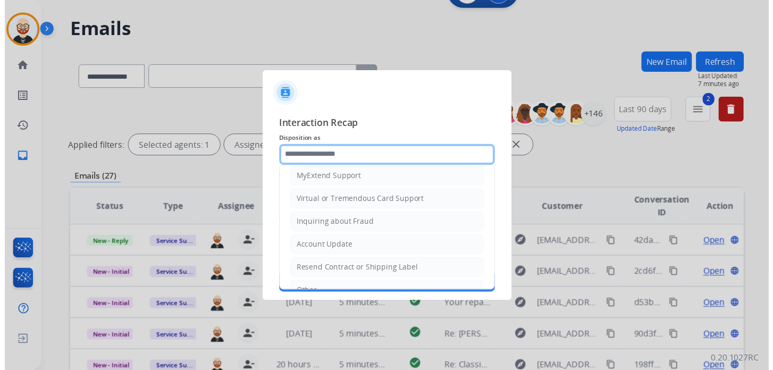
scroll to position [160, 0]
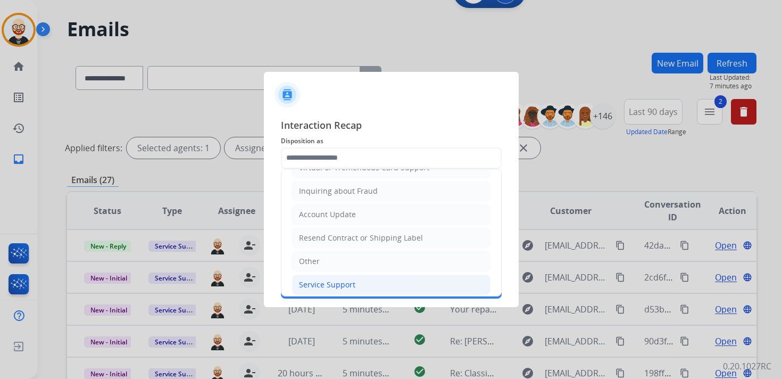
click at [337, 279] on div "Service Support" at bounding box center [327, 284] width 56 height 11
type input "**********"
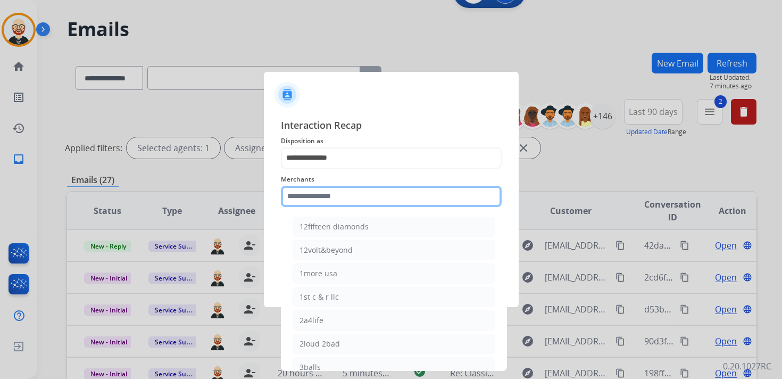
click at [326, 198] on input "text" at bounding box center [391, 196] width 221 height 21
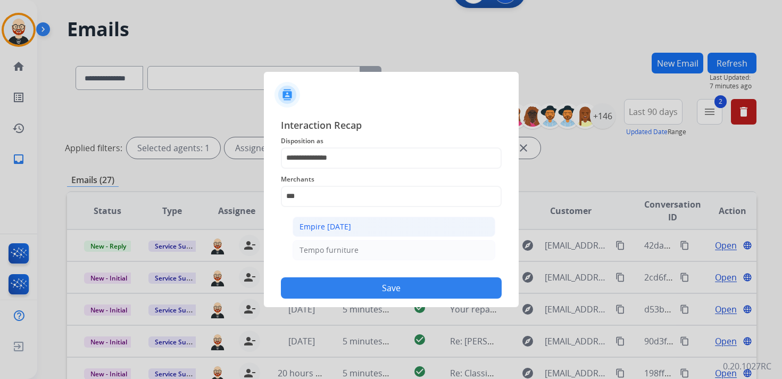
click at [328, 222] on div "Empire [DATE]" at bounding box center [325, 226] width 52 height 11
type input "**********"
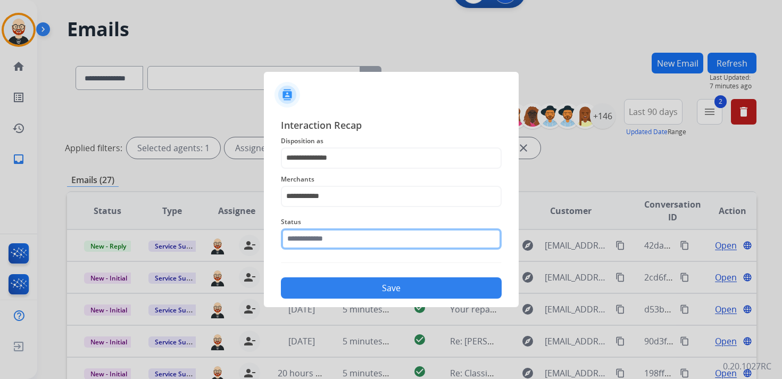
click at [320, 240] on input "text" at bounding box center [391, 238] width 221 height 21
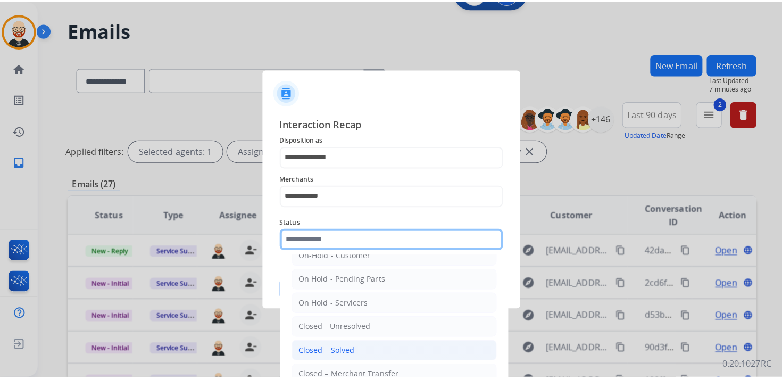
scroll to position [37, 0]
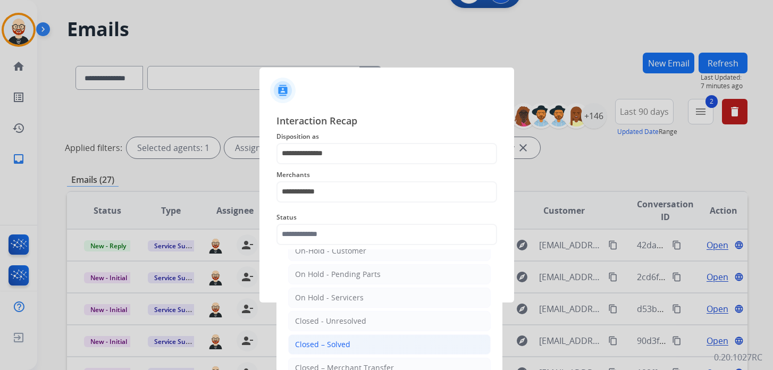
click at [343, 339] on div "Closed – Solved" at bounding box center [322, 344] width 55 height 11
type input "**********"
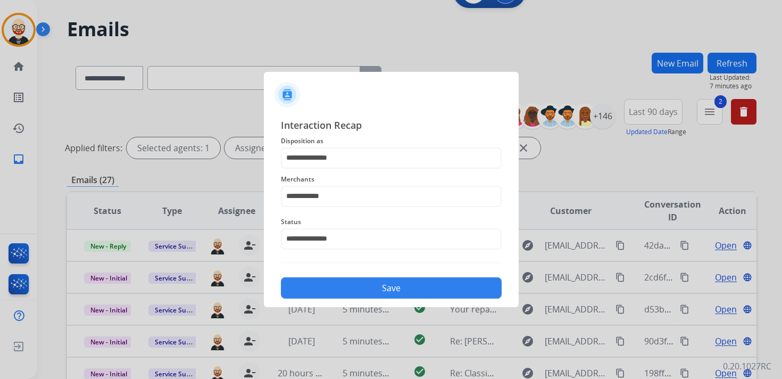
click at [401, 287] on button "Save" at bounding box center [391, 287] width 221 height 21
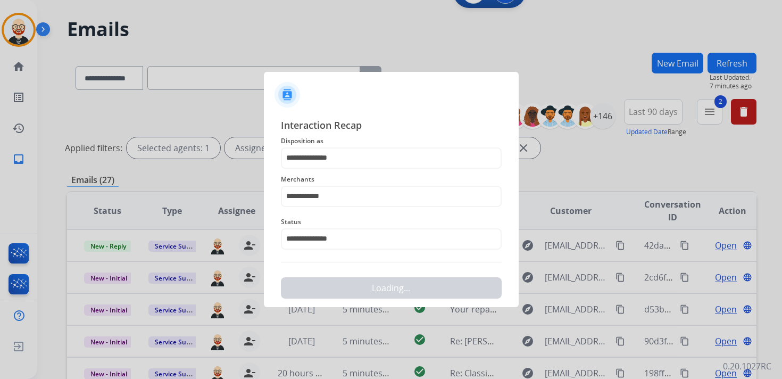
scroll to position [0, 0]
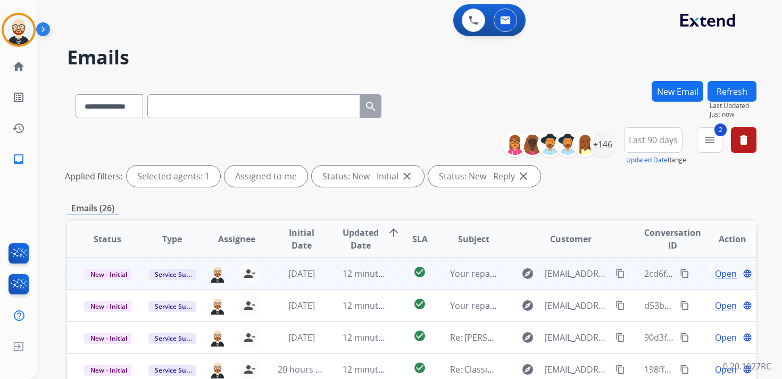
click at [715, 279] on span "Open" at bounding box center [726, 273] width 22 height 13
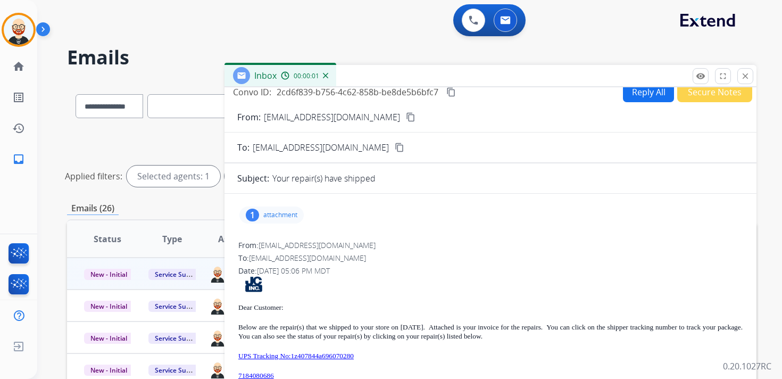
scroll to position [9, 0]
drag, startPoint x: 290, startPoint y: 373, endPoint x: 244, endPoint y: 370, distance: 46.9
click at [244, 371] on p "7184080686" at bounding box center [490, 375] width 504 height 9
click at [304, 374] on p "7184080686" at bounding box center [490, 375] width 504 height 9
drag, startPoint x: 294, startPoint y: 375, endPoint x: 237, endPoint y: 375, distance: 56.9
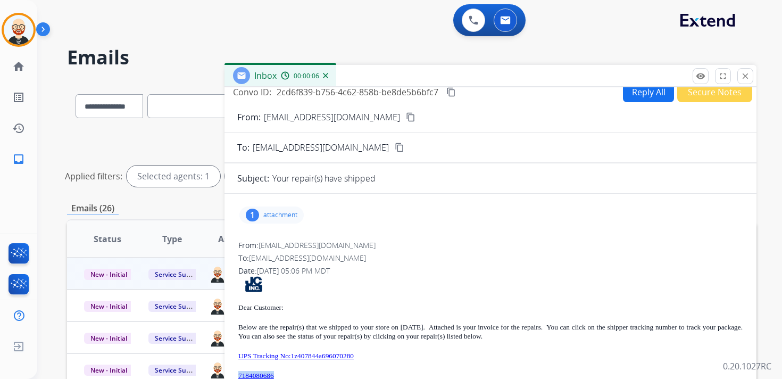
click at [237, 375] on div "From: [EMAIL_ADDRESS][DOMAIN_NAME] To: [EMAIL_ADDRESS][DOMAIN_NAME] Date: [DATE…" at bounding box center [490, 368] width 506 height 258
copy link "7184080686"
click at [451, 93] on mat-icon "content_copy" at bounding box center [451, 92] width 10 height 10
click at [454, 93] on mat-icon "content_copy" at bounding box center [451, 92] width 10 height 10
click at [399, 354] on p "UPS Tracking No:1z407844a696070280" at bounding box center [490, 355] width 504 height 9
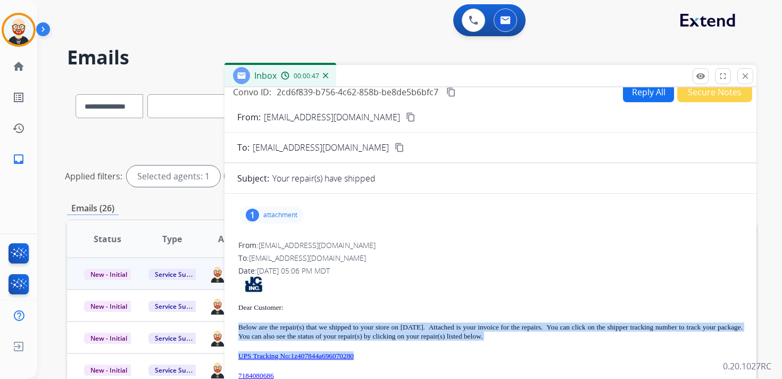
drag, startPoint x: 390, startPoint y: 355, endPoint x: 234, endPoint y: 325, distance: 159.7
click at [234, 325] on div "1 attachment From: [EMAIL_ADDRESS][DOMAIN_NAME] To: [EMAIL_ADDRESS][DOMAIN_NAME…" at bounding box center [490, 349] width 532 height 295
copy div "Below are the repair(s) that we shipped to your store on [DATE]. Attached is yo…"
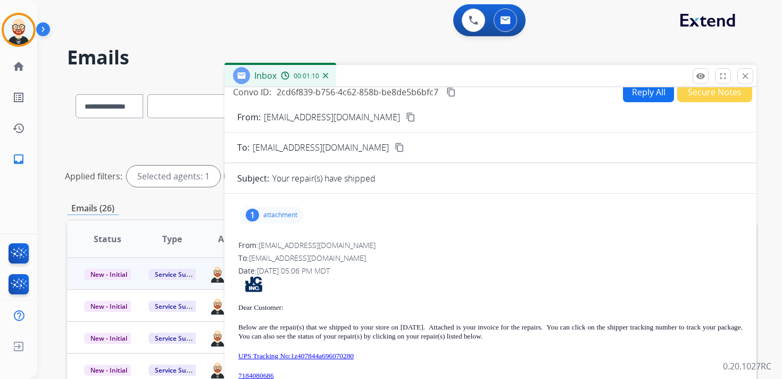
click at [294, 210] on div "1 attachment" at bounding box center [271, 214] width 64 height 17
click at [370, 241] on mat-icon "download" at bounding box center [370, 240] width 10 height 10
click at [745, 78] on mat-icon "close" at bounding box center [745, 76] width 10 height 10
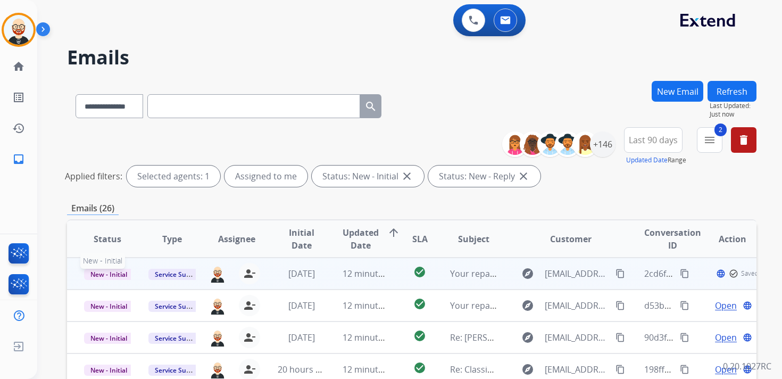
click at [105, 272] on span "New - Initial" at bounding box center [108, 274] width 49 height 11
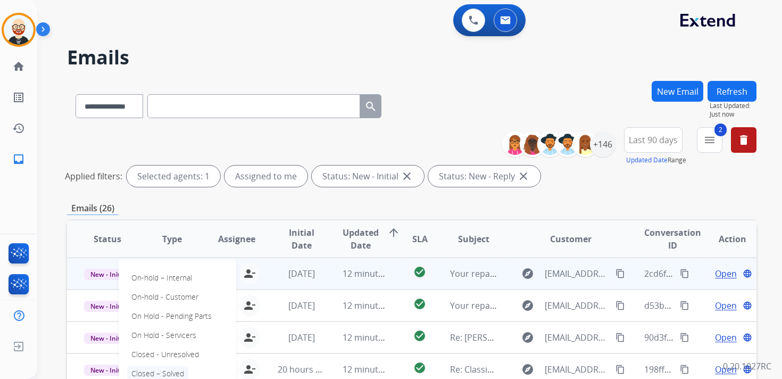
click at [161, 372] on p "Closed – Solved" at bounding box center [157, 373] width 61 height 15
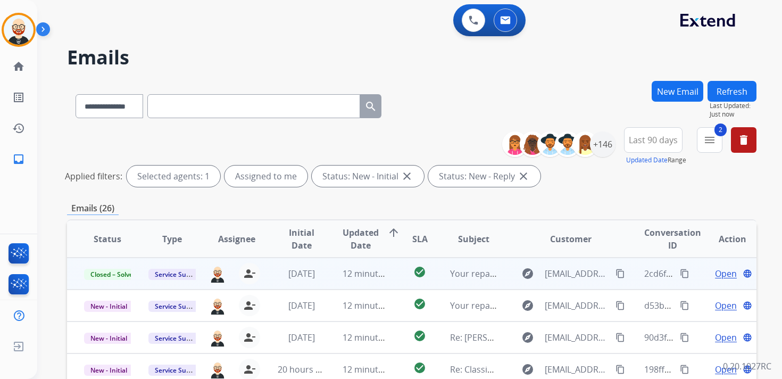
click at [731, 93] on button "Refresh" at bounding box center [731, 91] width 49 height 21
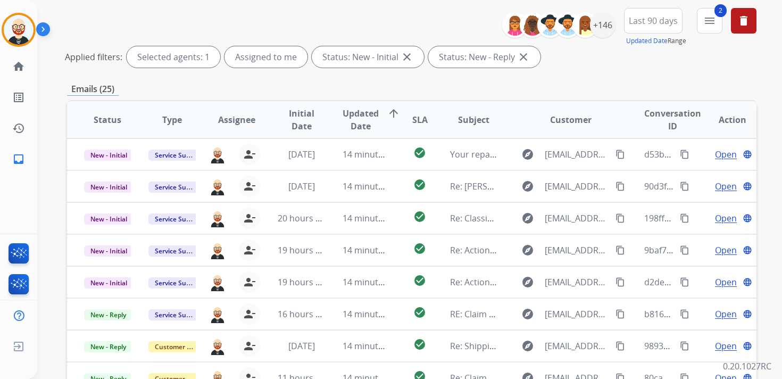
scroll to position [112, 0]
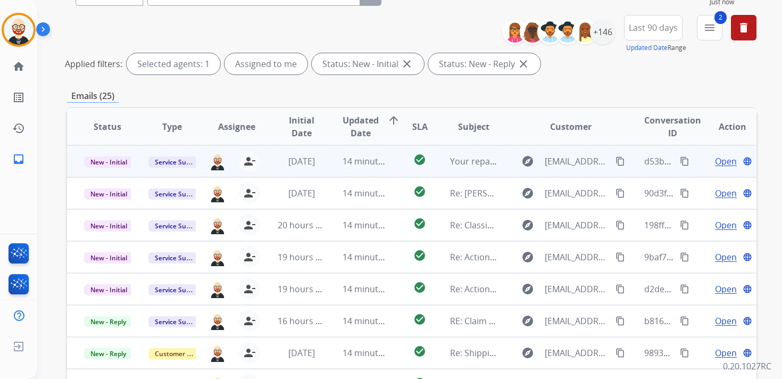
click at [715, 160] on span "Open" at bounding box center [726, 161] width 22 height 13
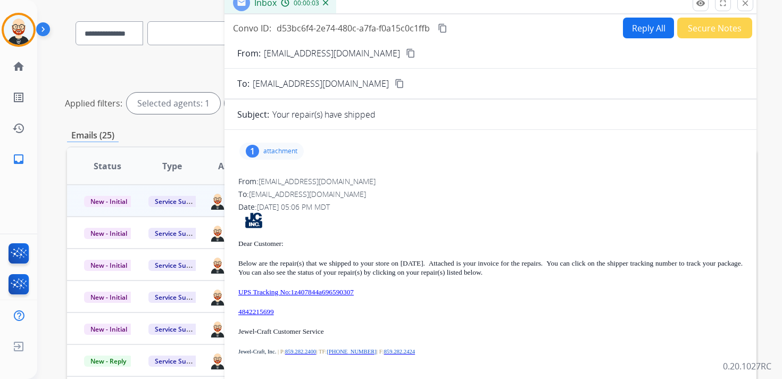
scroll to position [74, 0]
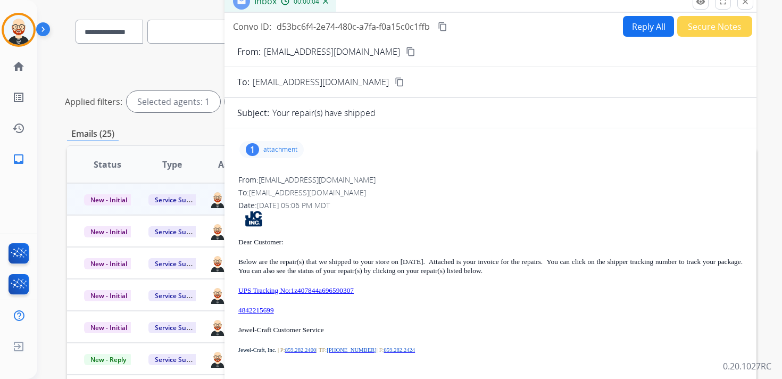
click at [287, 149] on p "attachment" at bounding box center [280, 149] width 34 height 9
click at [369, 171] on mat-icon "download" at bounding box center [370, 175] width 10 height 10
click at [467, 165] on div "1 attachment picture_as_pdf 9063408.pdf download [DATE] 07:06 PM From: [EMAIL_A…" at bounding box center [490, 284] width 532 height 295
click at [445, 27] on mat-icon "content_copy" at bounding box center [443, 27] width 10 height 10
drag, startPoint x: 291, startPoint y: 311, endPoint x: 236, endPoint y: 307, distance: 55.4
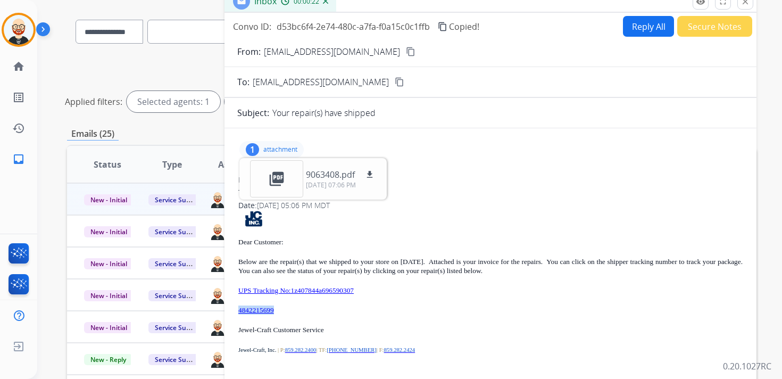
click at [236, 307] on div "1 attachment picture_as_pdf 9063408.pdf download [DATE] 07:06 PM From: [EMAIL_A…" at bounding box center [490, 284] width 532 height 295
copy link "4842215699"
click at [443, 27] on mat-icon "content_copy" at bounding box center [443, 27] width 10 height 10
click at [406, 293] on p "UPS Tracking No:1z407844a696590307" at bounding box center [490, 290] width 504 height 9
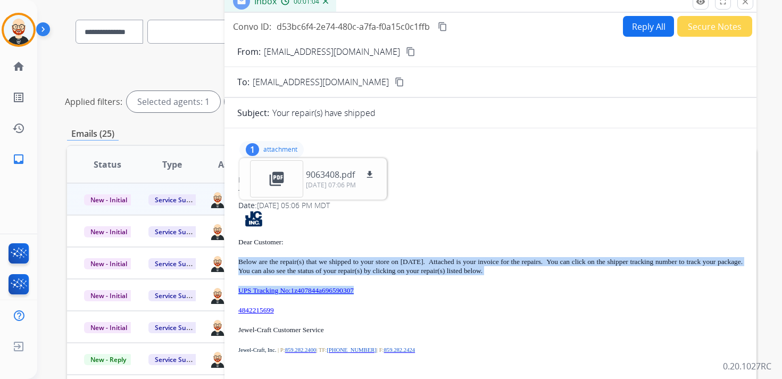
drag, startPoint x: 403, startPoint y: 293, endPoint x: 235, endPoint y: 262, distance: 170.4
click at [235, 262] on div "1 attachment picture_as_pdf 9063408.pdf download [DATE] 07:06 PM From: [EMAIL_A…" at bounding box center [490, 284] width 532 height 295
copy div "Below are the repair(s) that we shipped to your store on [DATE]. Attached is yo…"
click at [744, 6] on mat-icon "close" at bounding box center [745, 2] width 10 height 10
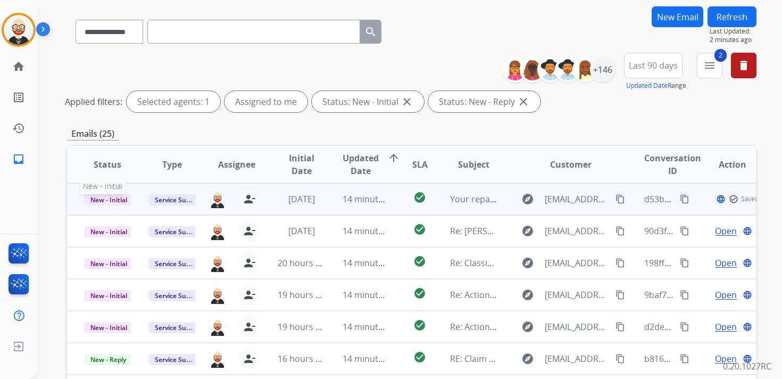
click at [122, 199] on span "New - Initial" at bounding box center [108, 199] width 49 height 11
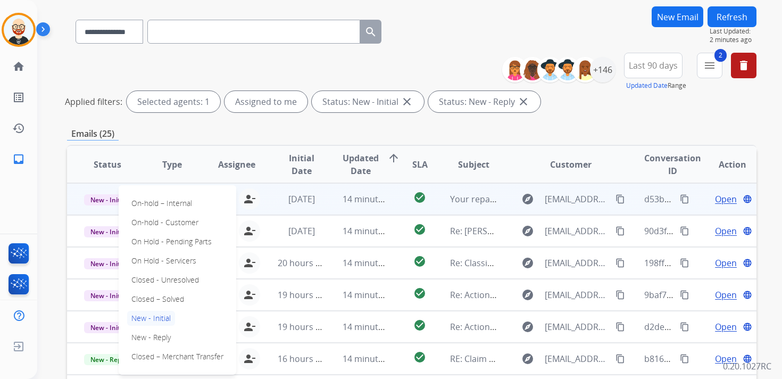
scroll to position [1, 0]
click at [174, 302] on p "Closed – Solved" at bounding box center [157, 297] width 61 height 15
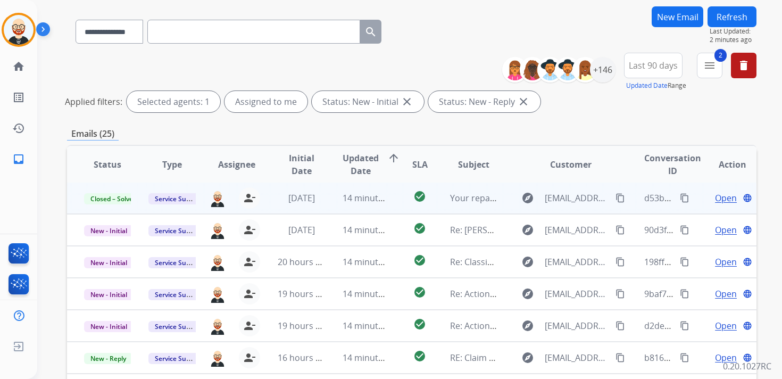
click at [736, 16] on button "Refresh" at bounding box center [731, 16] width 49 height 21
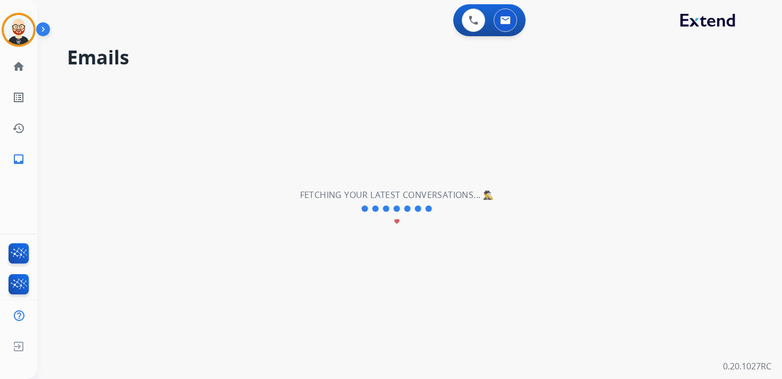
scroll to position [0, 0]
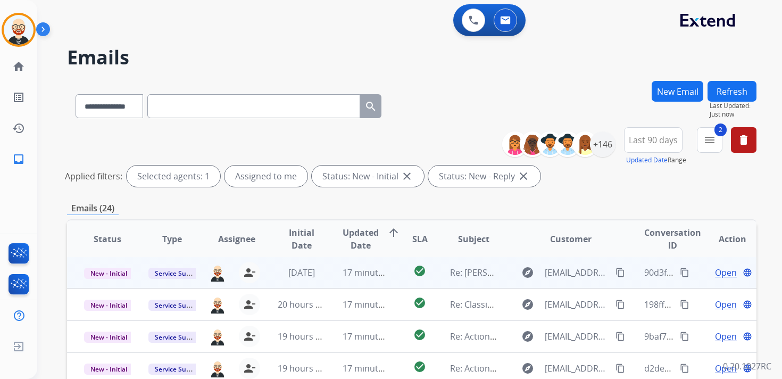
click at [722, 273] on span "Open" at bounding box center [726, 272] width 22 height 13
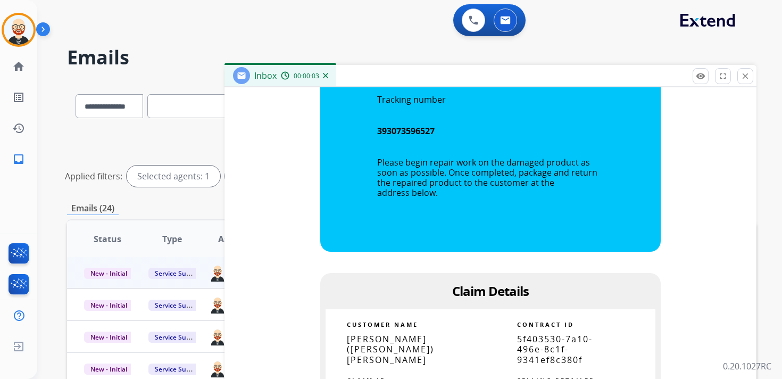
scroll to position [850, 0]
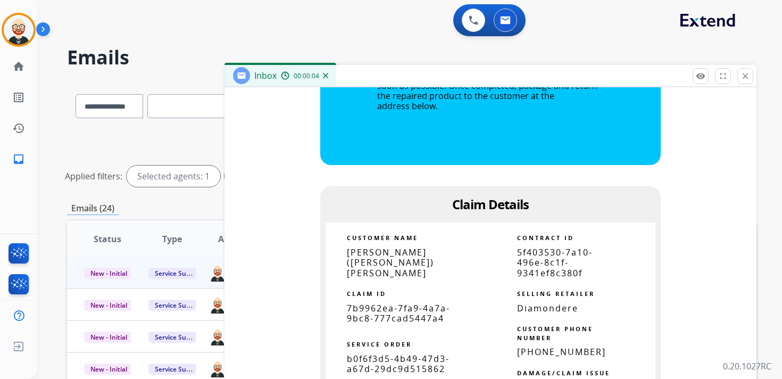
click at [413, 305] on span "7b9962ea-7fa9-4a7a-9bc8-777cad5447a4" at bounding box center [398, 313] width 103 height 22
copy tbody
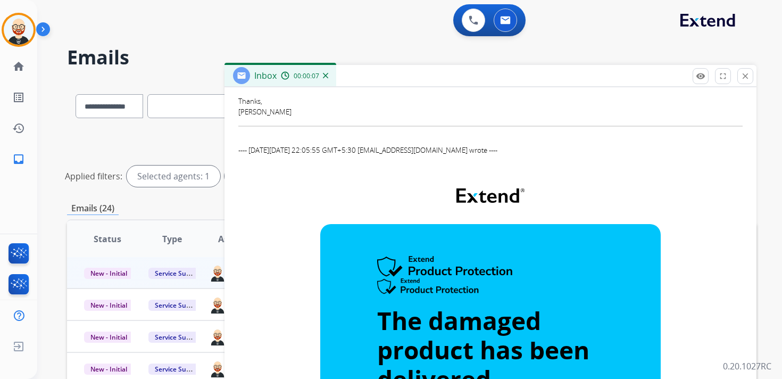
scroll to position [0, 0]
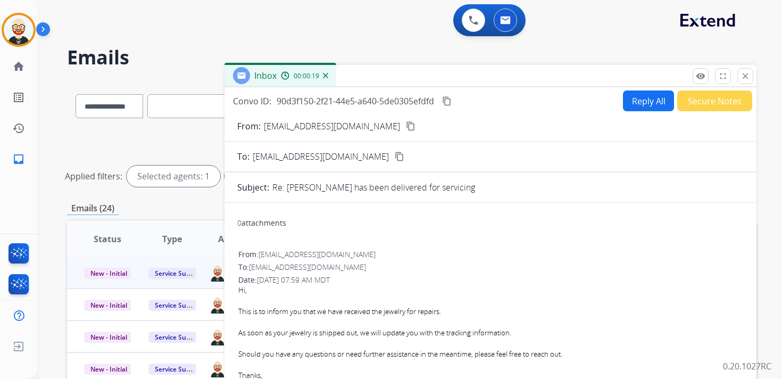
click at [450, 102] on mat-icon "content_copy" at bounding box center [447, 101] width 10 height 10
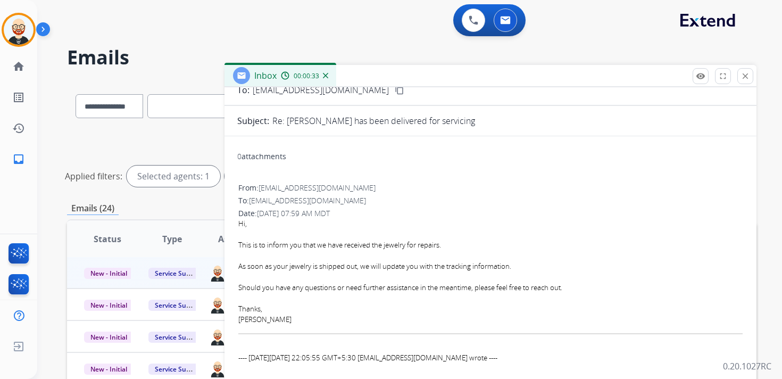
scroll to position [68, 0]
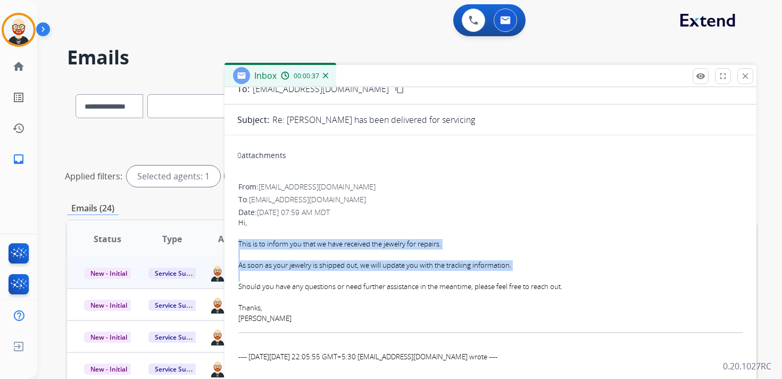
drag, startPoint x: 238, startPoint y: 240, endPoint x: 430, endPoint y: 277, distance: 195.5
copy div "This is to inform you that we have received the jewelry for repairs. As soon as…"
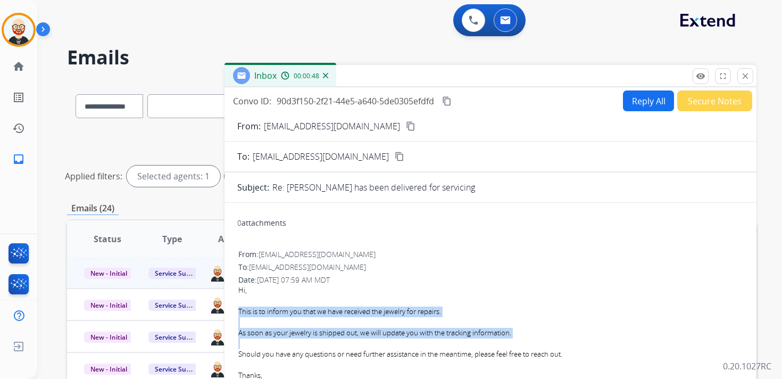
click at [644, 104] on button "Reply All" at bounding box center [648, 100] width 51 height 21
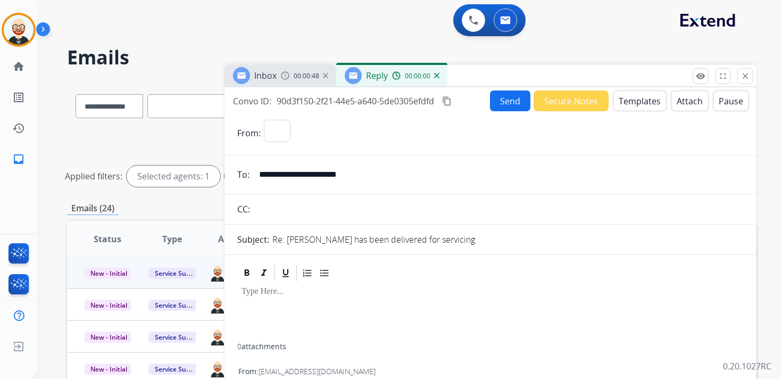
select select "**********"
click at [258, 300] on div at bounding box center [490, 312] width 506 height 61
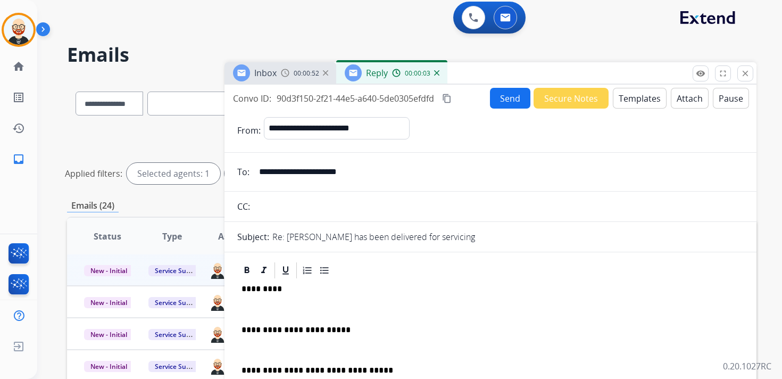
click at [257, 303] on div "**********" at bounding box center [490, 361] width 506 height 163
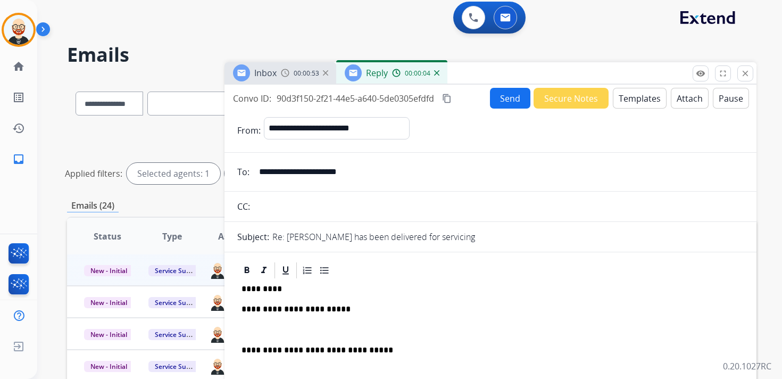
click at [272, 323] on div "**********" at bounding box center [490, 351] width 506 height 143
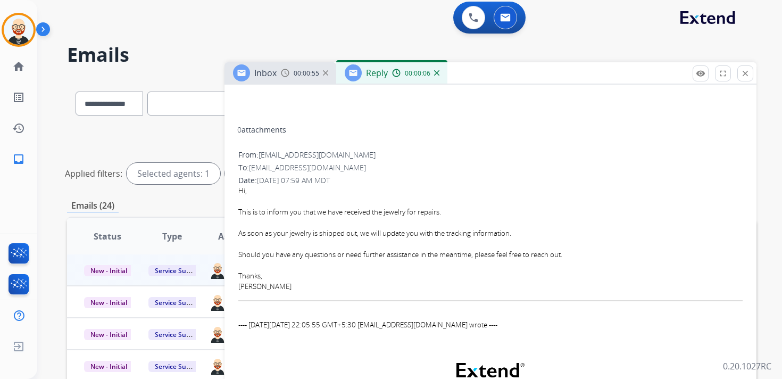
scroll to position [277, 0]
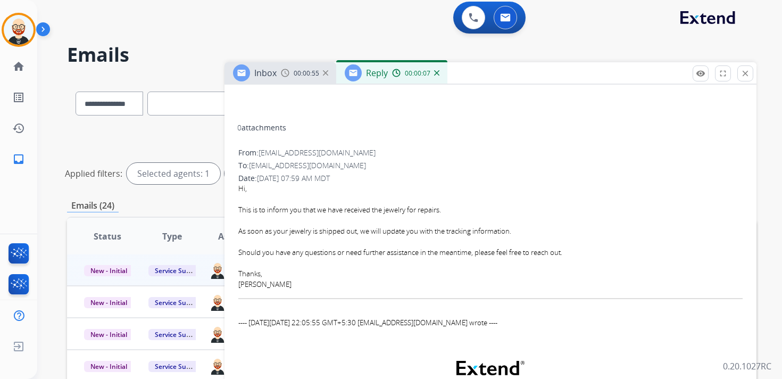
click at [251, 289] on div "Thanks, [PERSON_NAME]" at bounding box center [490, 279] width 504 height 21
copy div "[PERSON_NAME]"
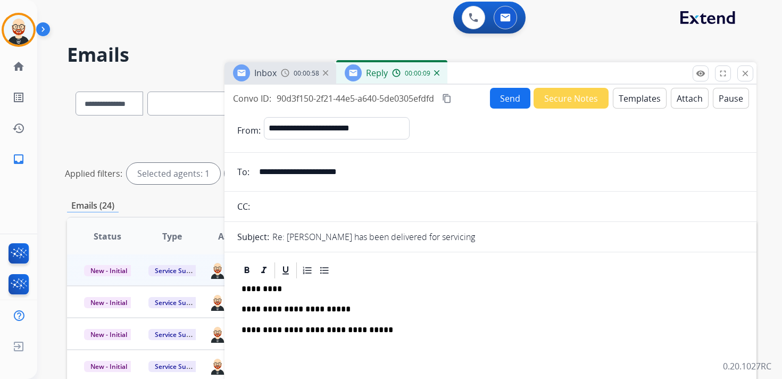
click at [262, 290] on p "*********" at bounding box center [486, 289] width 489 height 10
click at [503, 98] on button "Send" at bounding box center [510, 98] width 40 height 21
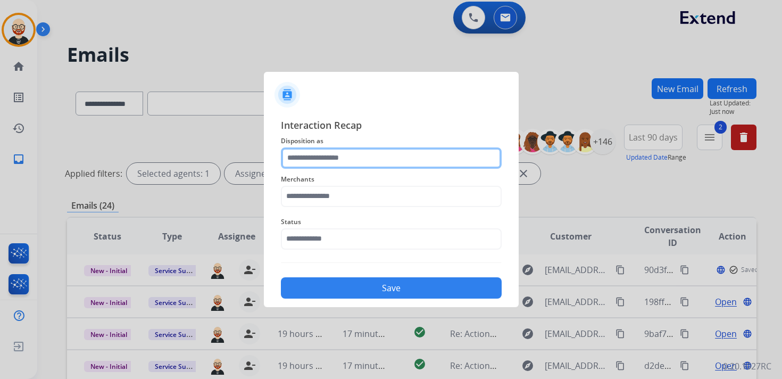
click at [398, 156] on input "text" at bounding box center [391, 157] width 221 height 21
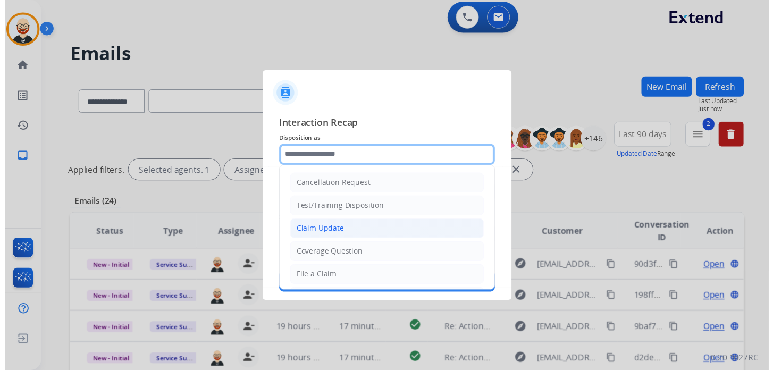
scroll to position [160, 0]
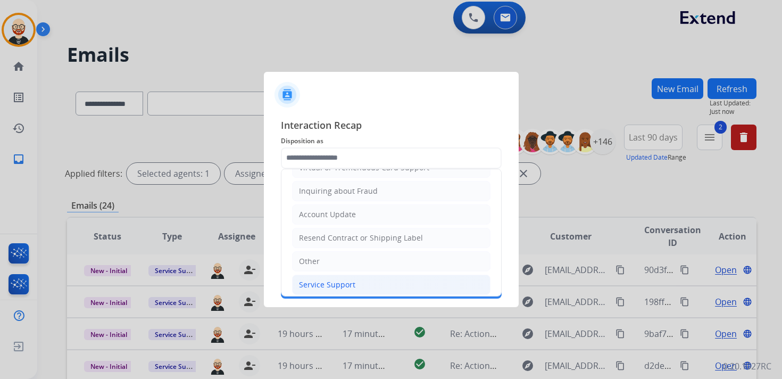
click at [340, 274] on li "Service Support" at bounding box center [391, 284] width 198 height 20
type input "**********"
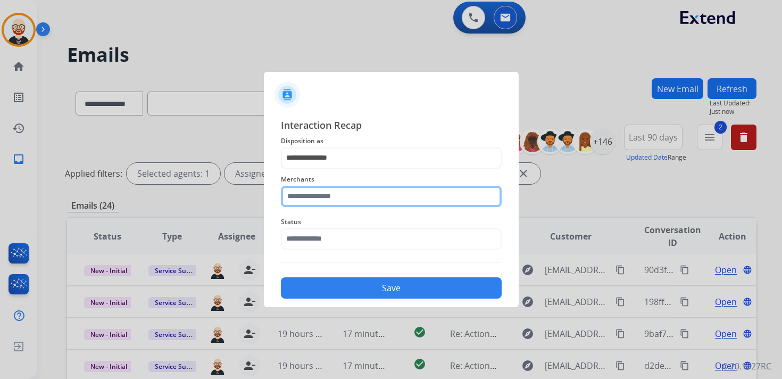
click at [330, 202] on input "text" at bounding box center [391, 196] width 221 height 21
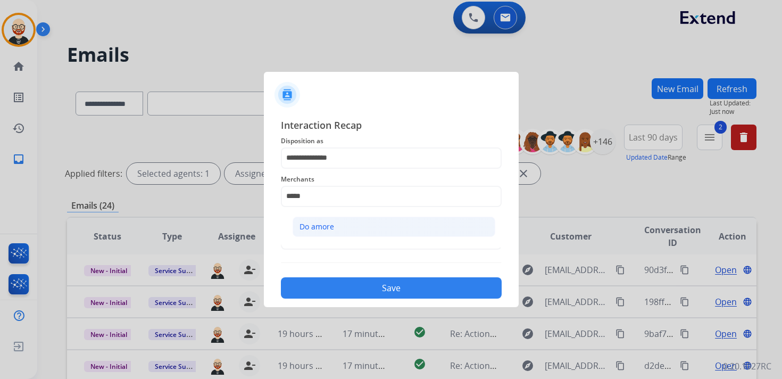
click at [328, 229] on div "Do amore" at bounding box center [316, 226] width 35 height 11
type input "********"
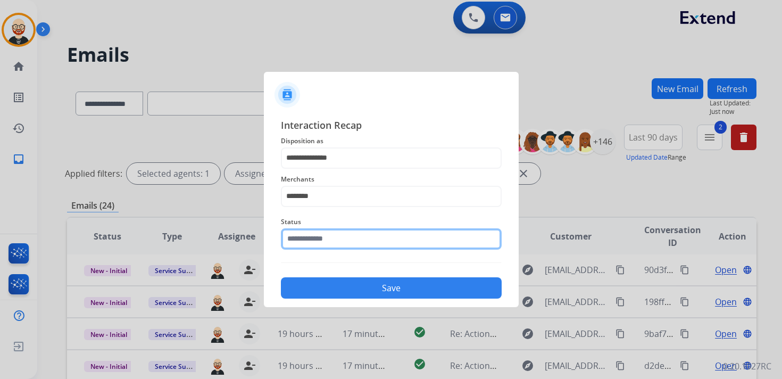
click at [325, 242] on input "text" at bounding box center [391, 238] width 221 height 21
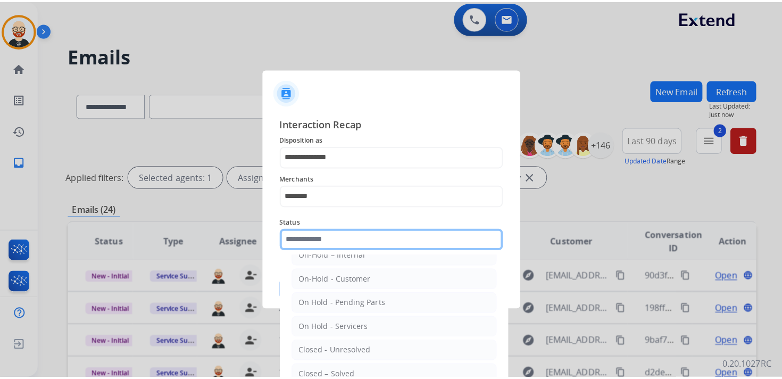
scroll to position [23, 0]
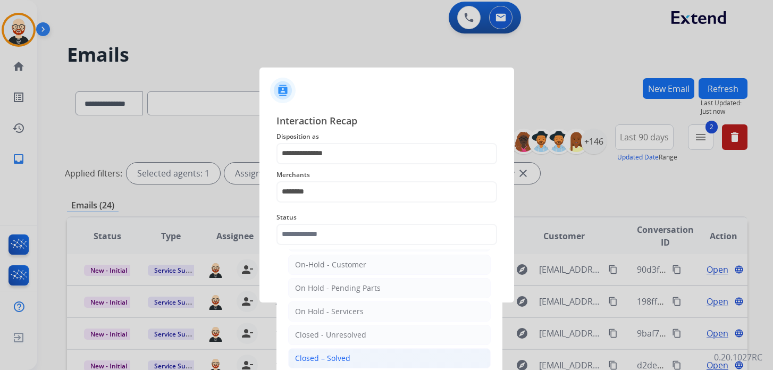
click at [364, 351] on li "Closed – Solved" at bounding box center [389, 358] width 203 height 20
type input "**********"
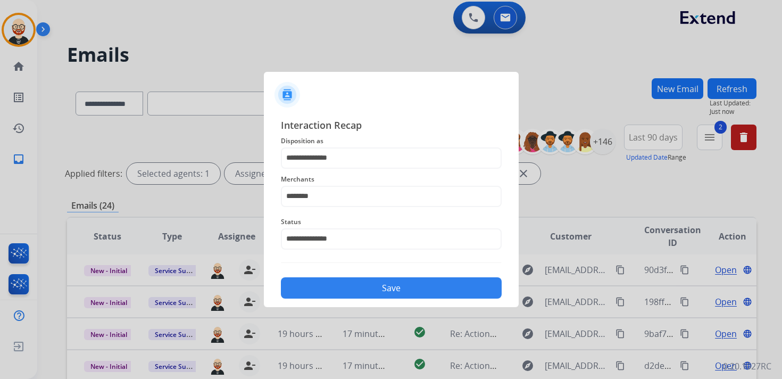
click at [364, 284] on button "Save" at bounding box center [391, 287] width 221 height 21
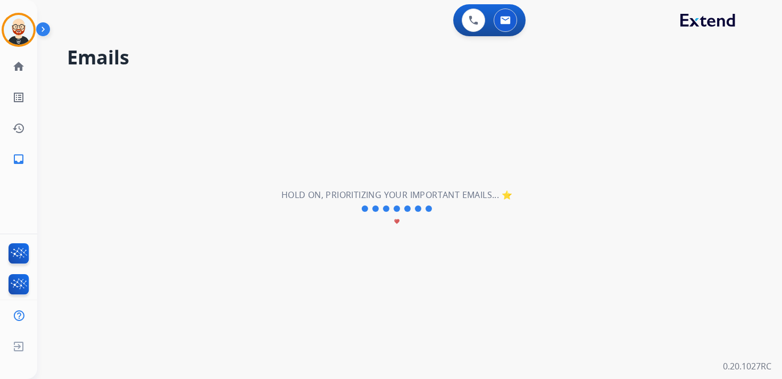
scroll to position [0, 0]
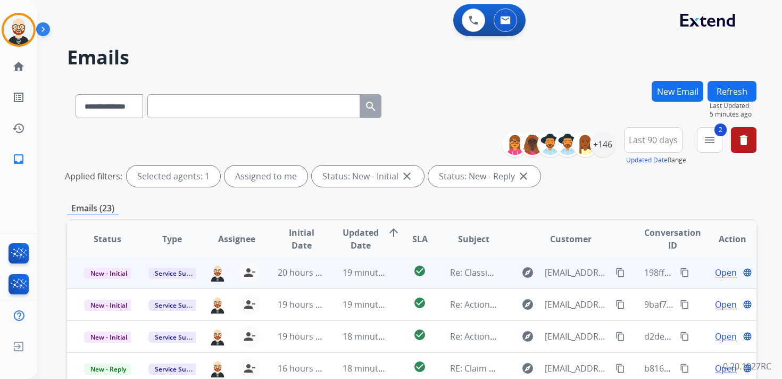
click at [717, 276] on span "Open" at bounding box center [726, 272] width 22 height 13
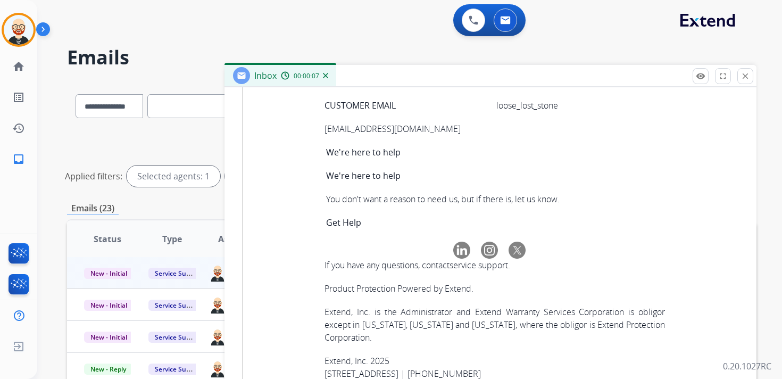
scroll to position [3769, 0]
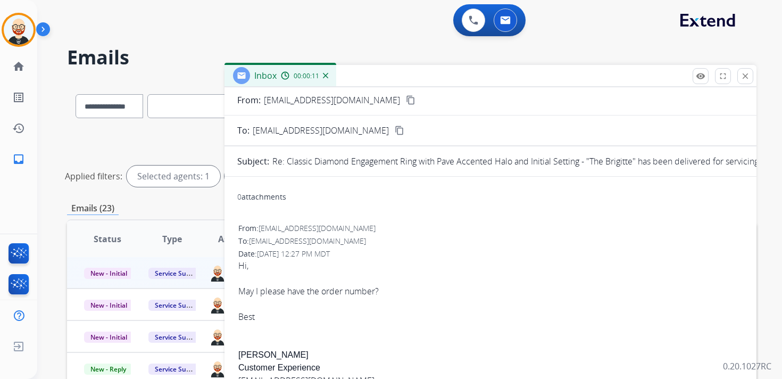
scroll to position [0, 0]
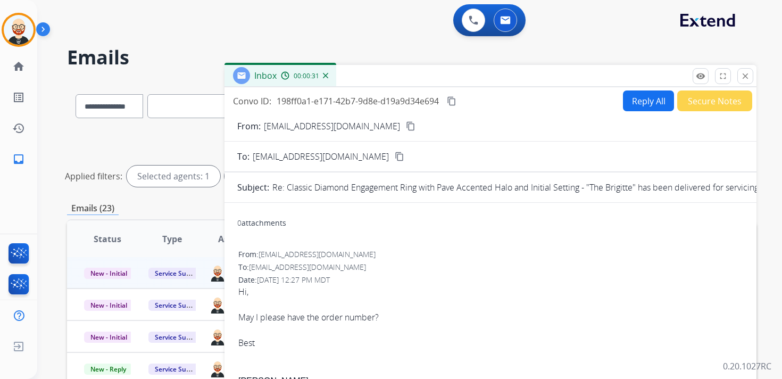
click at [629, 103] on button "Reply All" at bounding box center [648, 100] width 51 height 21
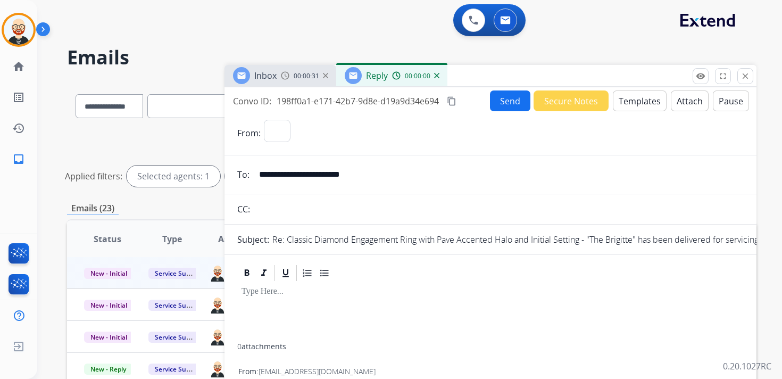
select select "**********"
click at [299, 298] on div at bounding box center [490, 312] width 506 height 61
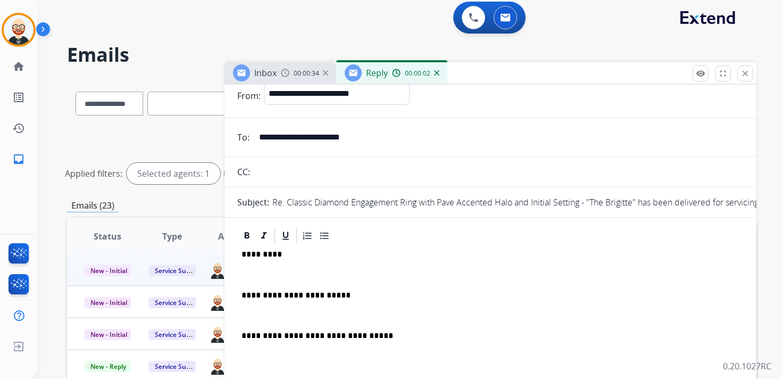
scroll to position [37, 0]
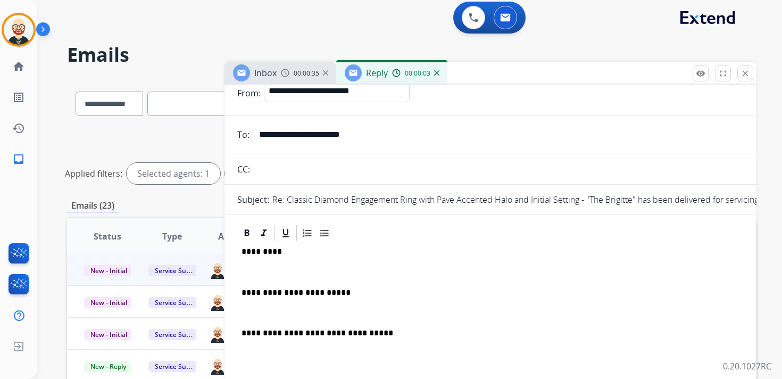
click at [287, 270] on p at bounding box center [491, 272] width 498 height 10
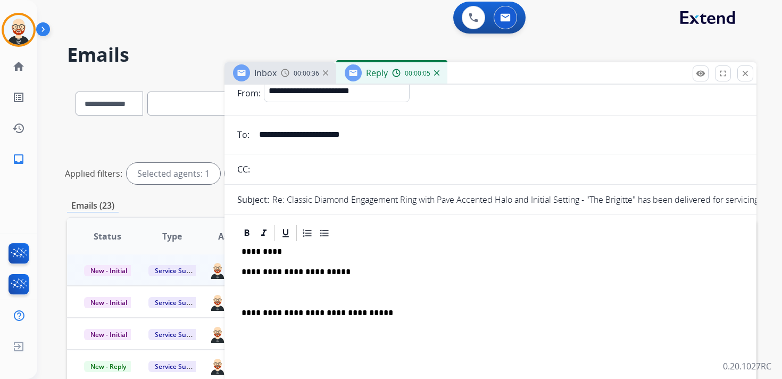
click at [277, 292] on p at bounding box center [491, 293] width 498 height 10
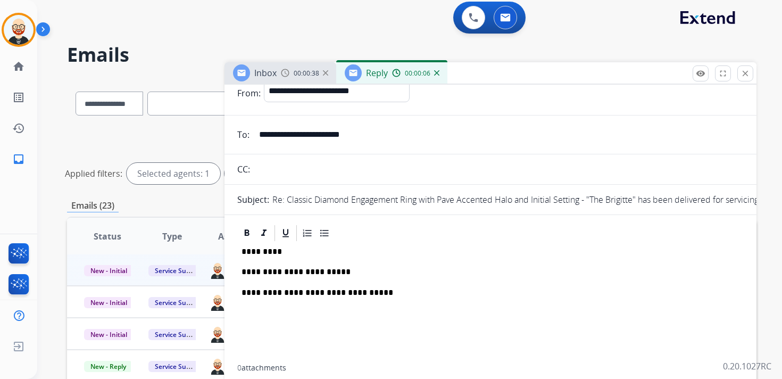
click at [281, 276] on p "**********" at bounding box center [486, 272] width 489 height 10
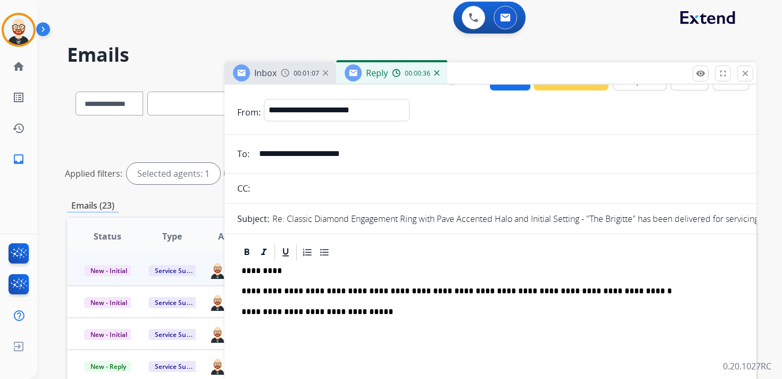
scroll to position [0, 0]
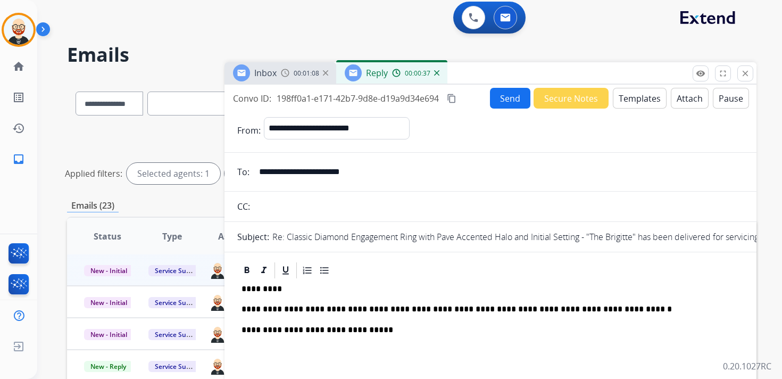
click at [451, 99] on mat-icon "content_copy" at bounding box center [452, 99] width 10 height 10
click at [501, 97] on button "Send" at bounding box center [510, 98] width 40 height 21
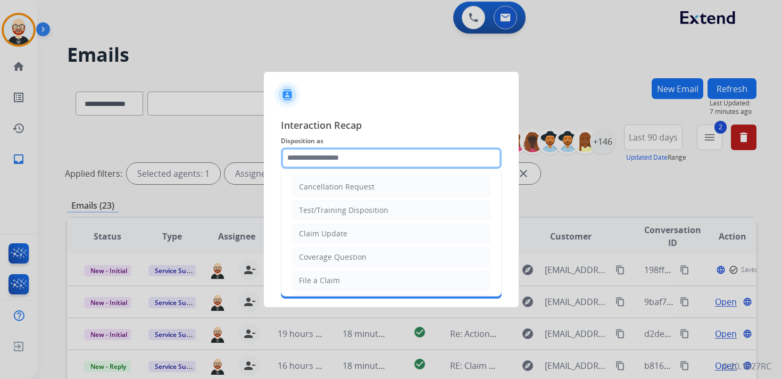
click at [314, 155] on input "text" at bounding box center [391, 157] width 221 height 21
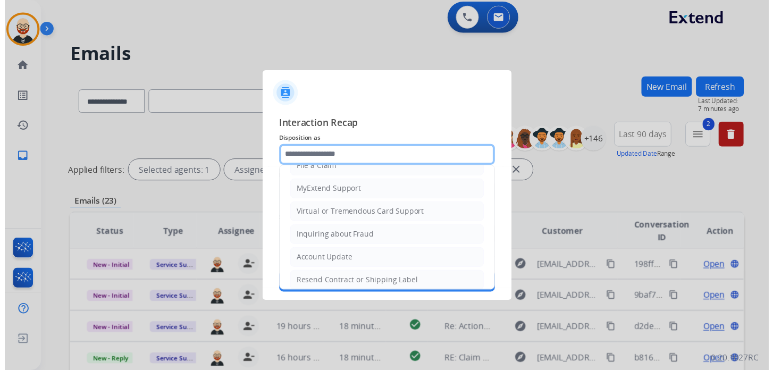
scroll to position [160, 0]
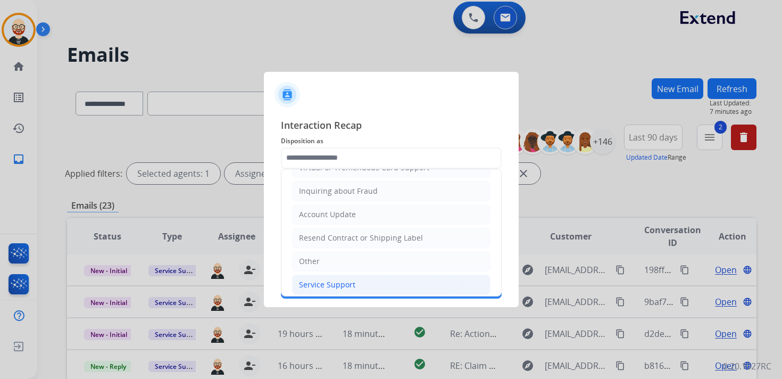
click at [336, 279] on div "Service Support" at bounding box center [327, 284] width 56 height 11
type input "**********"
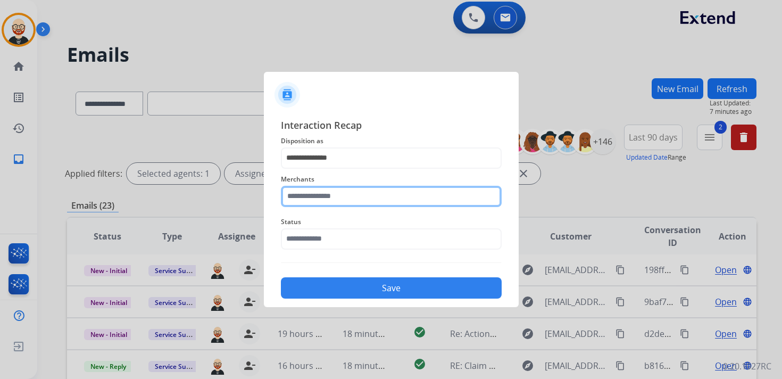
click at [321, 201] on input "text" at bounding box center [391, 196] width 221 height 21
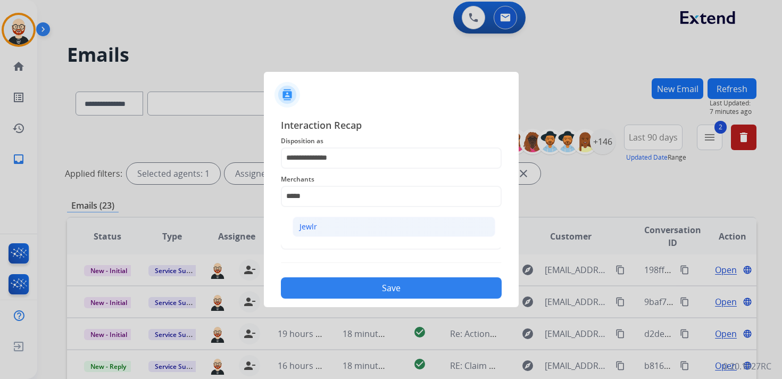
click at [322, 224] on li "Jewlr" at bounding box center [394, 227] width 203 height 20
type input "*****"
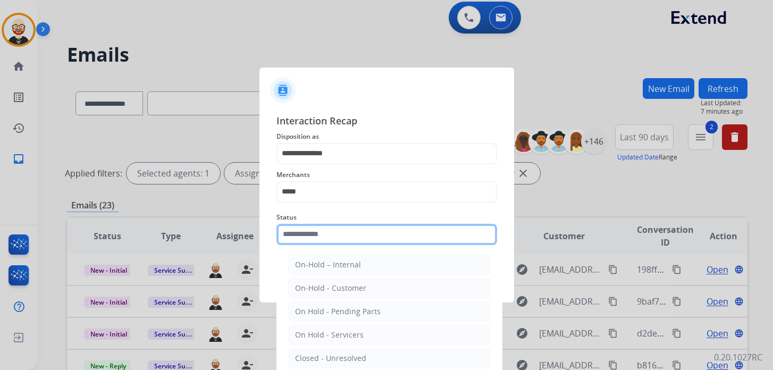
click at [321, 237] on input "text" at bounding box center [387, 234] width 221 height 21
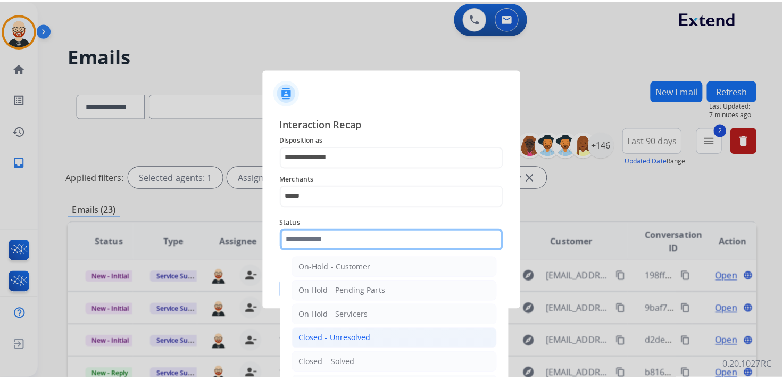
scroll to position [28, 0]
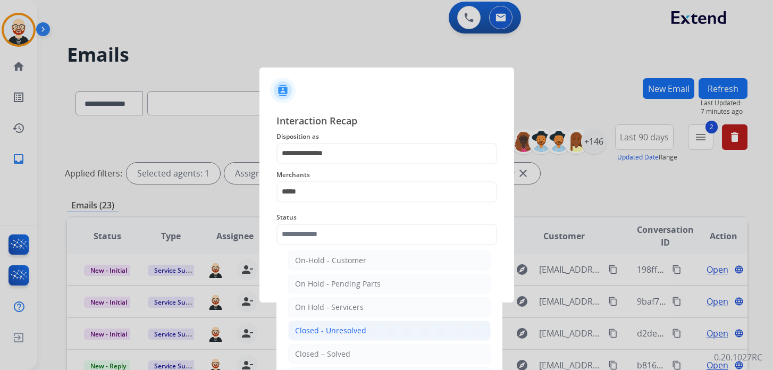
click at [336, 351] on div "Closed – Solved" at bounding box center [322, 354] width 55 height 11
type input "**********"
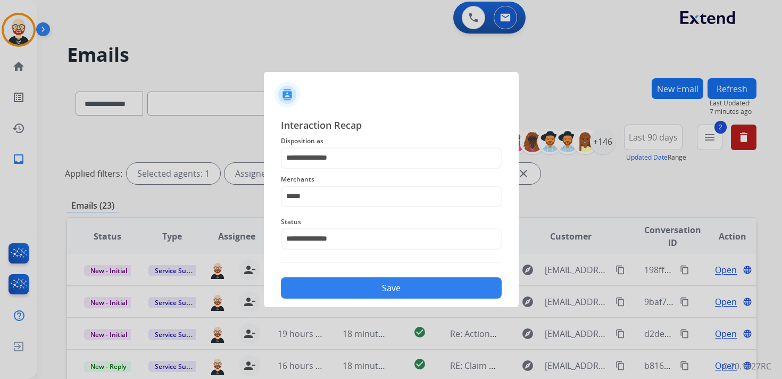
click at [394, 294] on button "Save" at bounding box center [391, 287] width 221 height 21
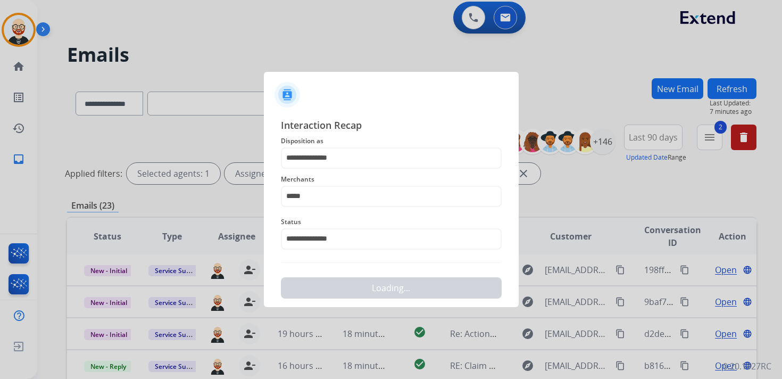
scroll to position [0, 0]
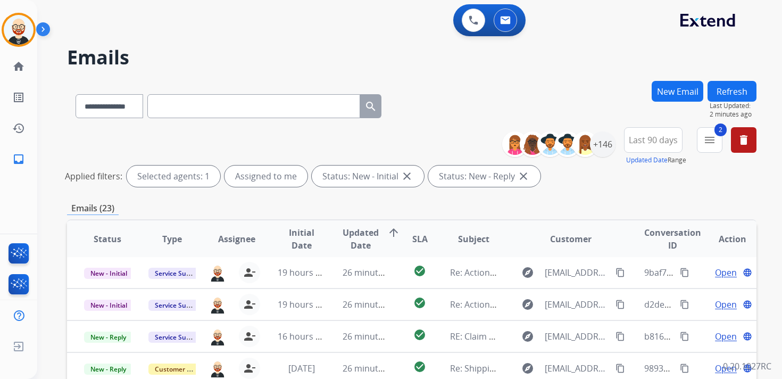
click at [366, 246] on span "Updated Date" at bounding box center [361, 239] width 36 height 26
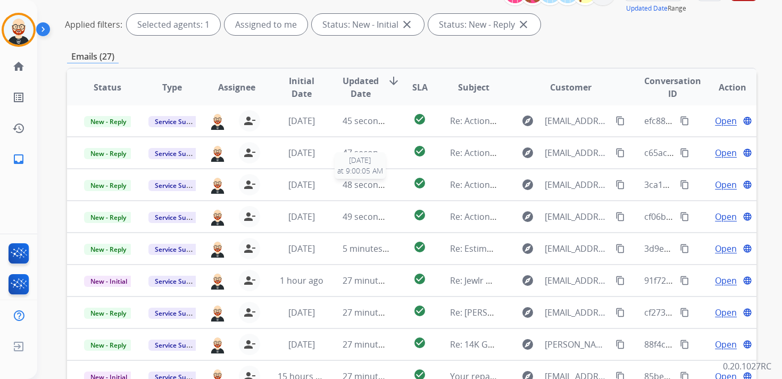
scroll to position [155, 0]
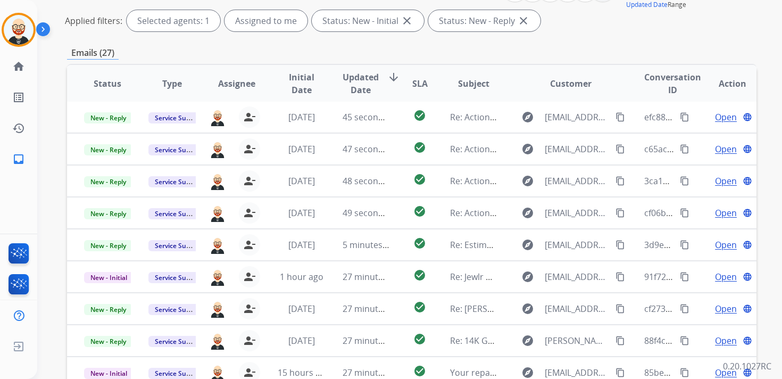
click at [355, 87] on span "Updated Date" at bounding box center [361, 84] width 36 height 26
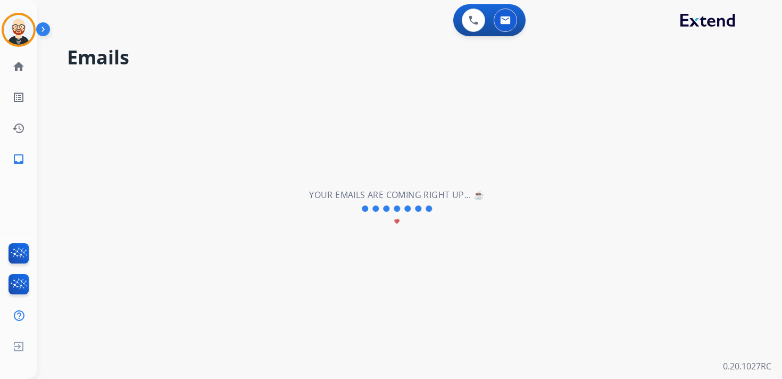
scroll to position [0, 0]
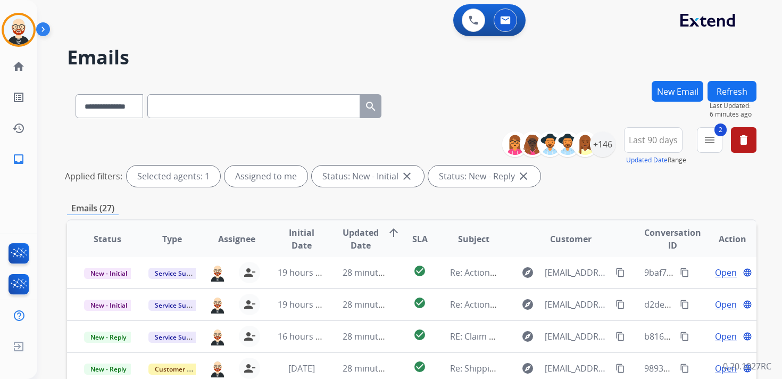
click at [726, 84] on button "Refresh" at bounding box center [731, 91] width 49 height 21
click at [20, 22] on img at bounding box center [19, 30] width 30 height 30
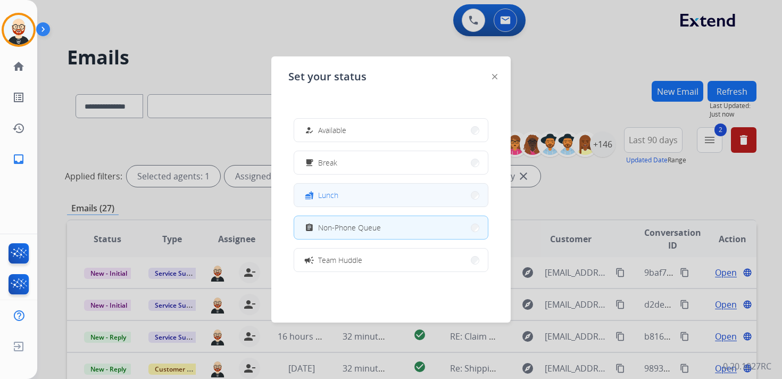
scroll to position [168, 0]
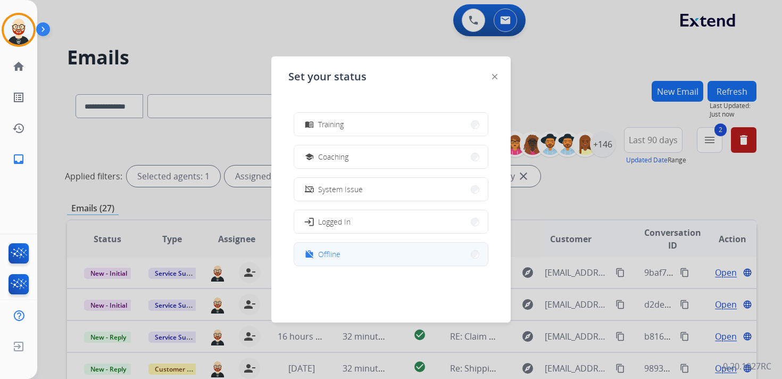
click at [367, 257] on button "work_off Offline" at bounding box center [391, 254] width 194 height 23
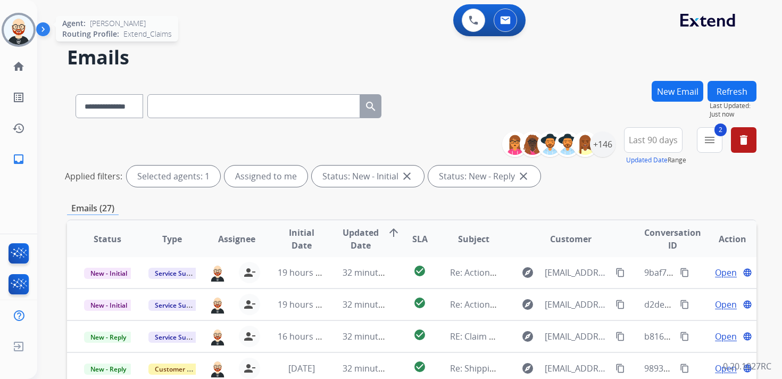
click at [14, 29] on img at bounding box center [19, 30] width 30 height 30
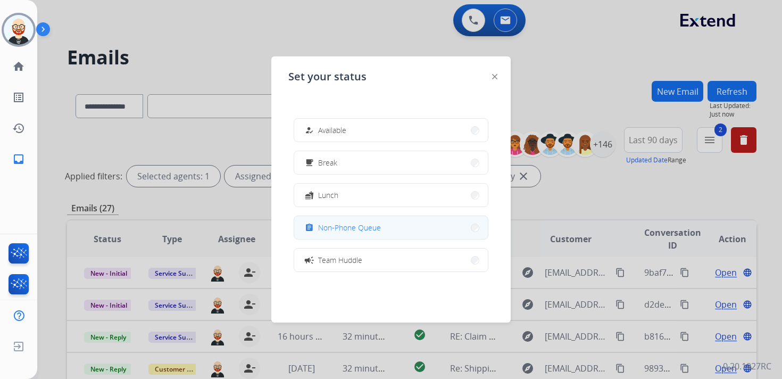
click at [389, 230] on button "assignment Non-Phone Queue" at bounding box center [391, 227] width 194 height 23
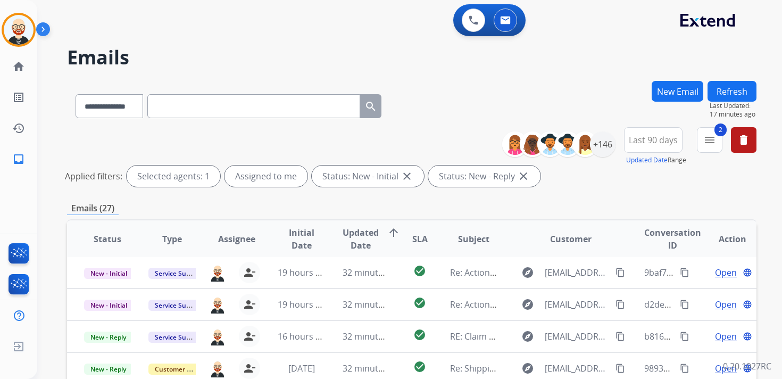
click at [732, 94] on button "Refresh" at bounding box center [731, 91] width 49 height 21
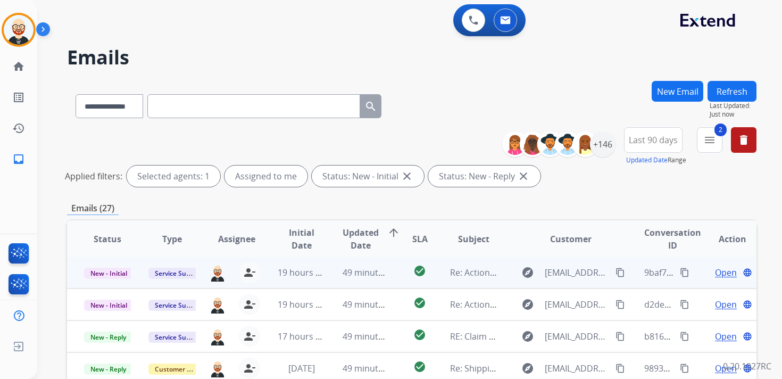
click at [715, 267] on span "Open" at bounding box center [726, 272] width 22 height 13
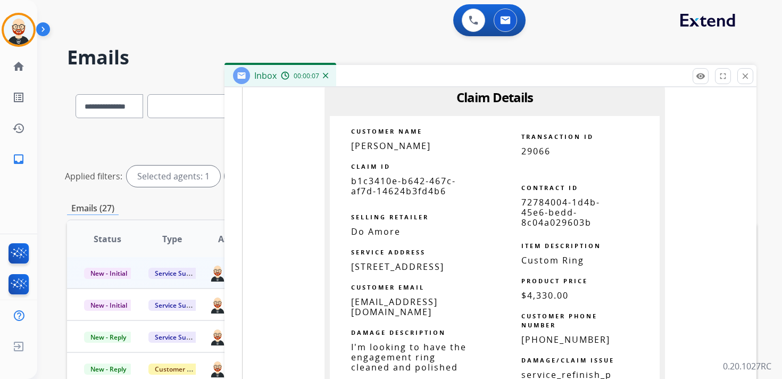
scroll to position [761, 0]
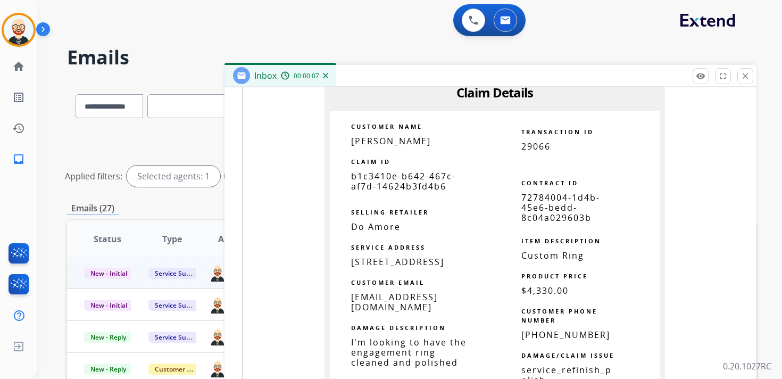
click at [414, 172] on span "b1c3410e-b642-467c-af7d-14624b3fd4b6" at bounding box center [403, 181] width 105 height 22
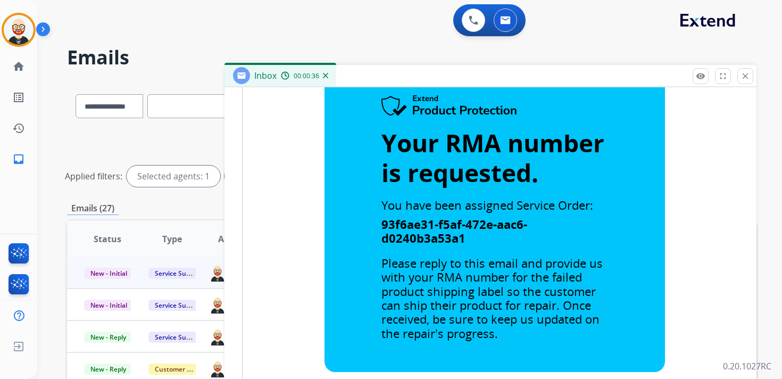
scroll to position [0, 0]
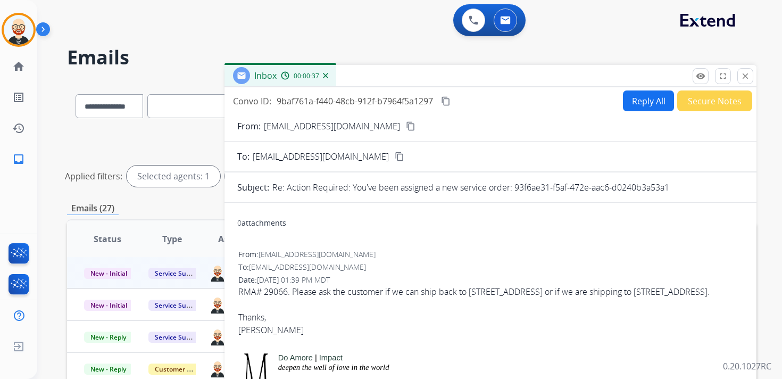
click at [445, 102] on mat-icon "content_copy" at bounding box center [446, 101] width 10 height 10
click at [300, 298] on div "RMA# 29066. Please ask the customer if we can ship back to [STREET_ADDRESS] or …" at bounding box center [490, 291] width 504 height 13
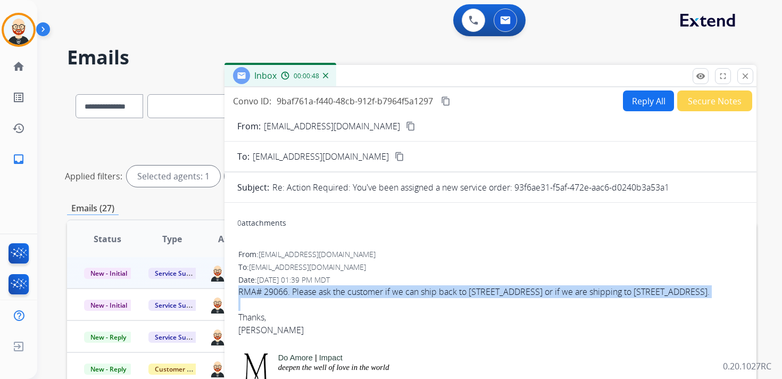
click at [300, 298] on div "RMA# 29066. Please ask the customer if we can ship back to [STREET_ADDRESS] or …" at bounding box center [490, 291] width 504 height 13
click at [746, 76] on mat-icon "close" at bounding box center [745, 76] width 10 height 10
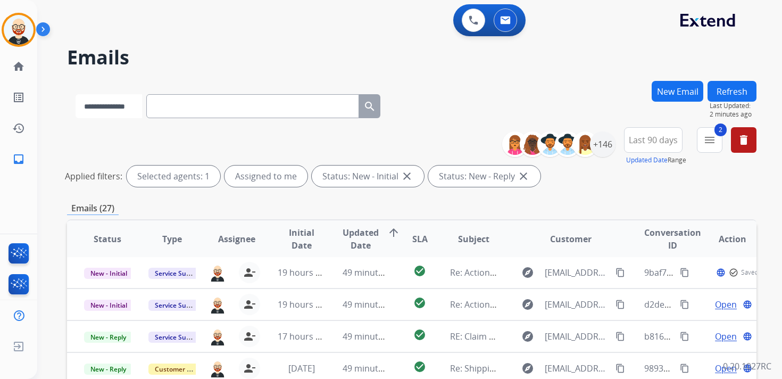
click at [114, 109] on select "**********" at bounding box center [109, 106] width 66 height 24
select select "**********"
click at [76, 94] on select "**********" at bounding box center [109, 106] width 66 height 24
click at [176, 104] on input "text" at bounding box center [253, 106] width 213 height 24
paste input "**********"
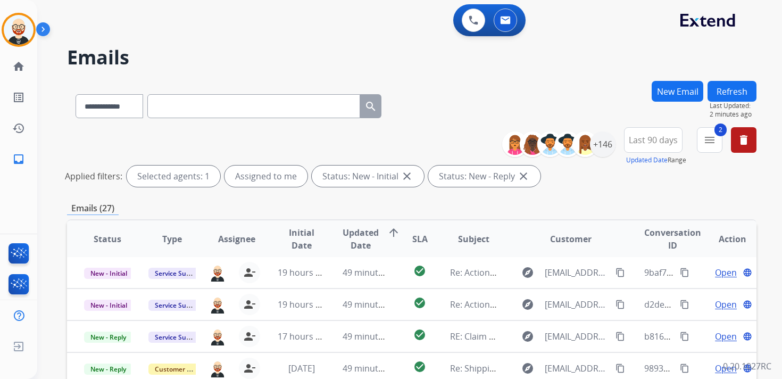
type input "**********"
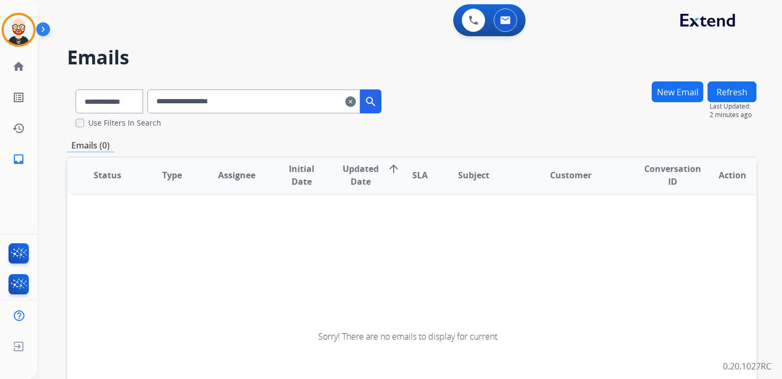
click at [673, 99] on button "New Email" at bounding box center [678, 91] width 52 height 21
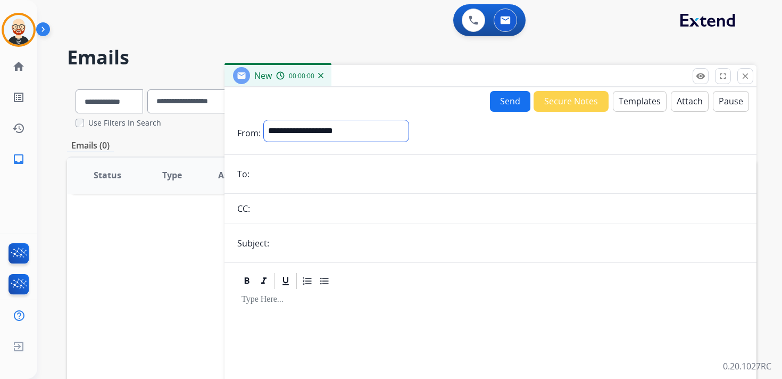
click at [336, 130] on select "**********" at bounding box center [336, 130] width 145 height 21
select select "**********"
click at [264, 120] on select "**********" at bounding box center [336, 130] width 145 height 21
click at [298, 177] on input "email" at bounding box center [498, 174] width 491 height 21
paste input "**********"
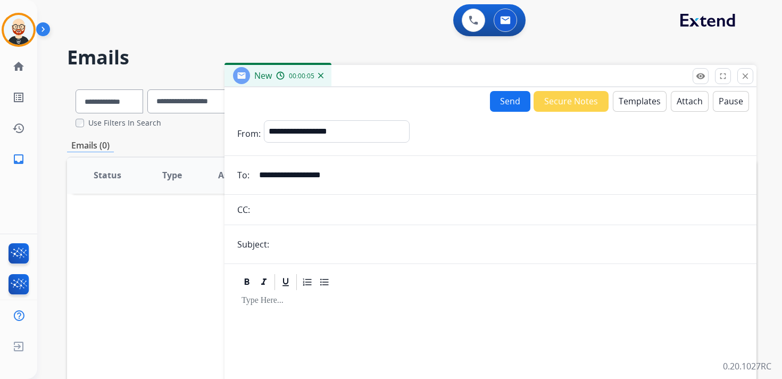
type input "**********"
click at [296, 248] on input "text" at bounding box center [507, 244] width 471 height 21
type input "**********"
click at [628, 98] on button "Templates" at bounding box center [640, 101] width 54 height 21
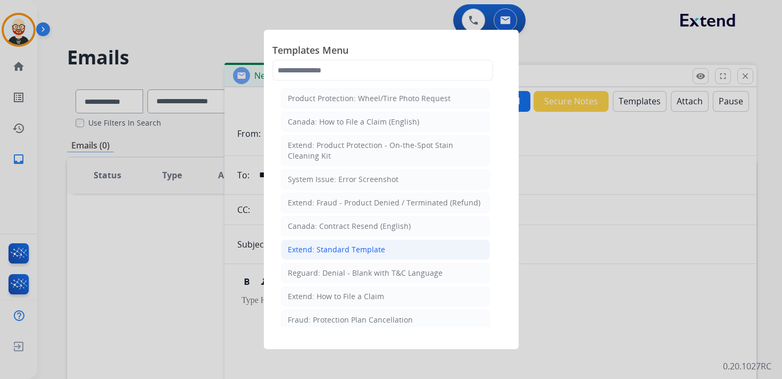
click at [315, 244] on div "Extend: Standard Template" at bounding box center [336, 249] width 97 height 11
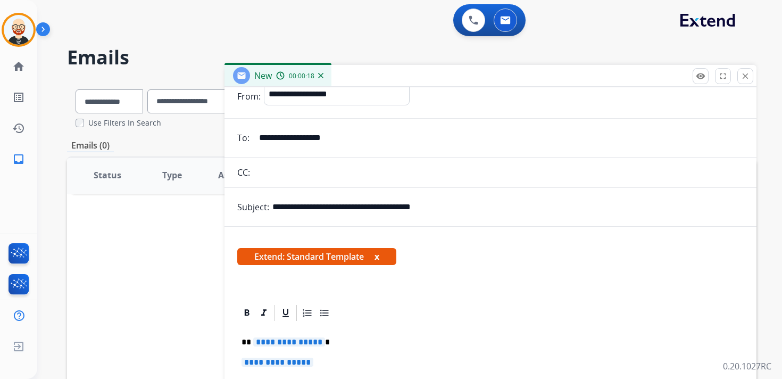
scroll to position [37, 0]
click at [327, 361] on p "**********" at bounding box center [491, 367] width 498 height 20
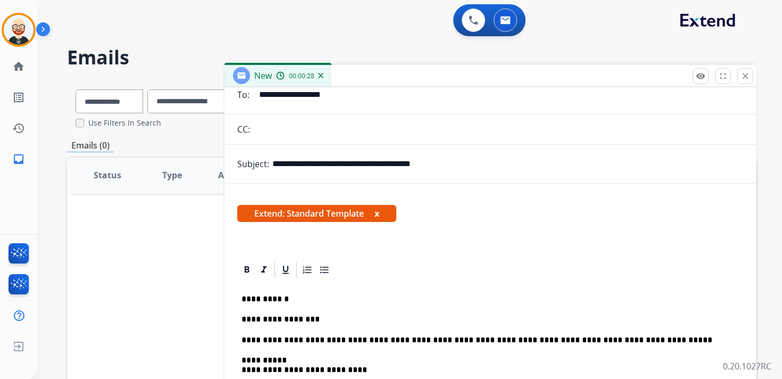
scroll to position [103, 0]
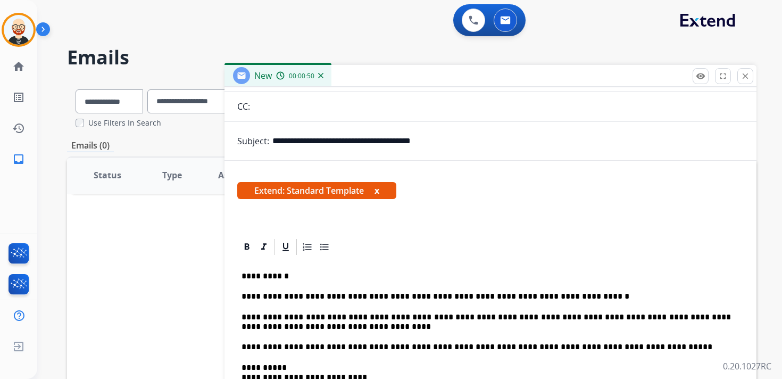
click at [523, 320] on p "**********" at bounding box center [486, 322] width 489 height 20
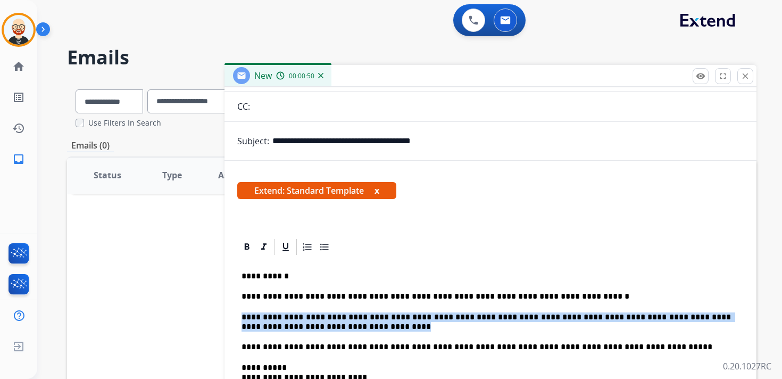
click at [523, 320] on p "**********" at bounding box center [486, 322] width 489 height 20
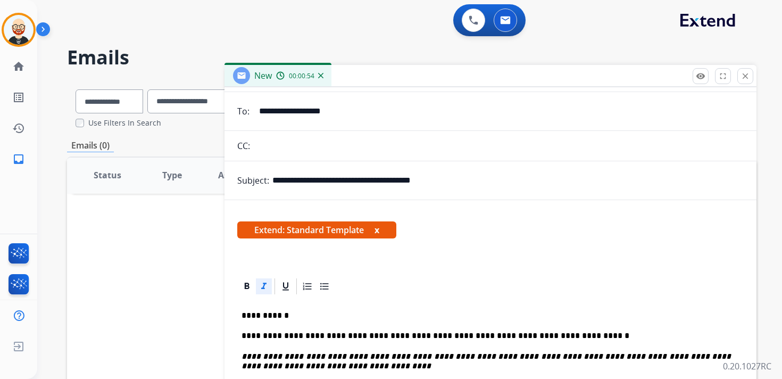
scroll to position [0, 0]
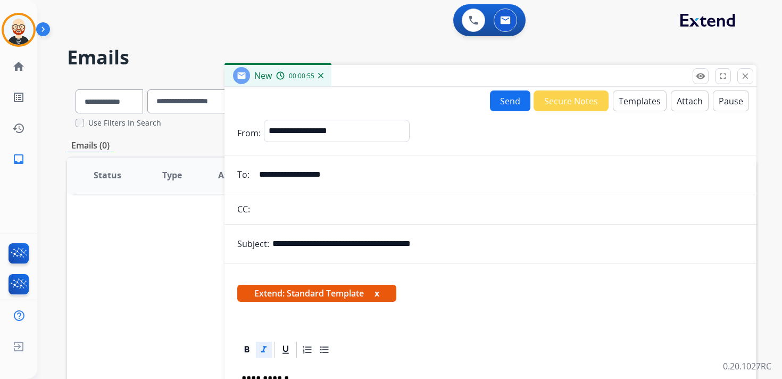
click at [504, 104] on button "Send" at bounding box center [510, 100] width 40 height 21
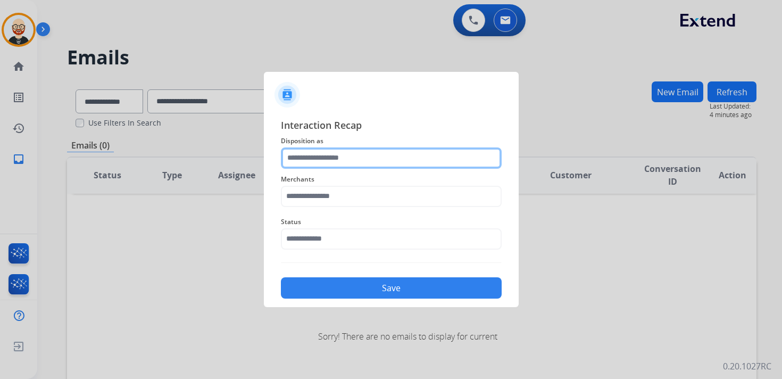
click at [314, 155] on input "text" at bounding box center [391, 157] width 221 height 21
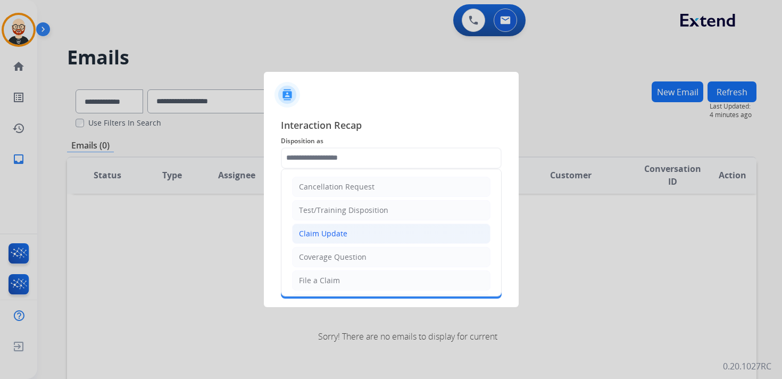
click at [323, 230] on div "Claim Update" at bounding box center [323, 233] width 48 height 11
type input "**********"
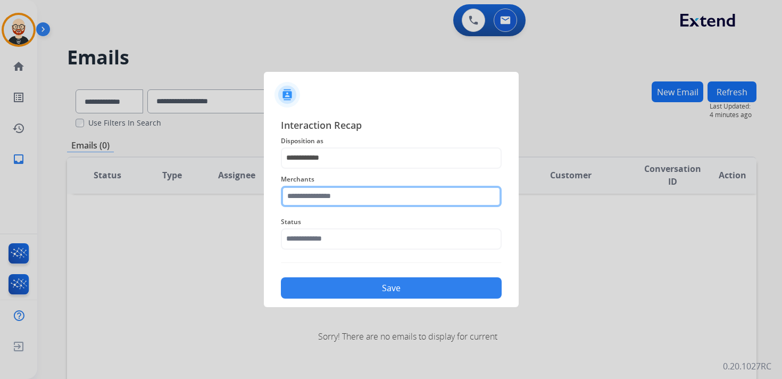
click at [315, 203] on input "text" at bounding box center [391, 196] width 221 height 21
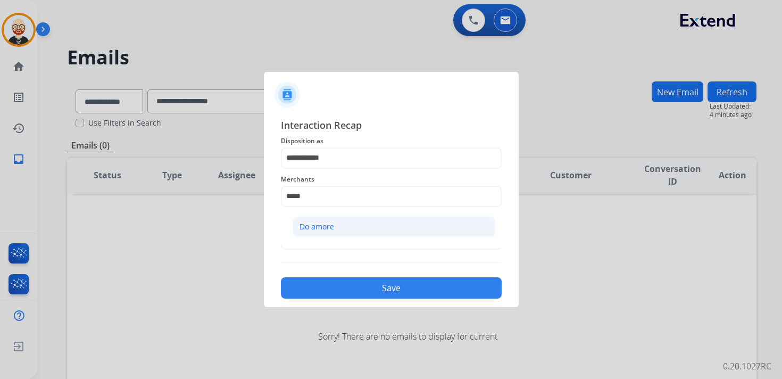
click at [315, 221] on div "Do amore" at bounding box center [316, 226] width 35 height 11
type input "********"
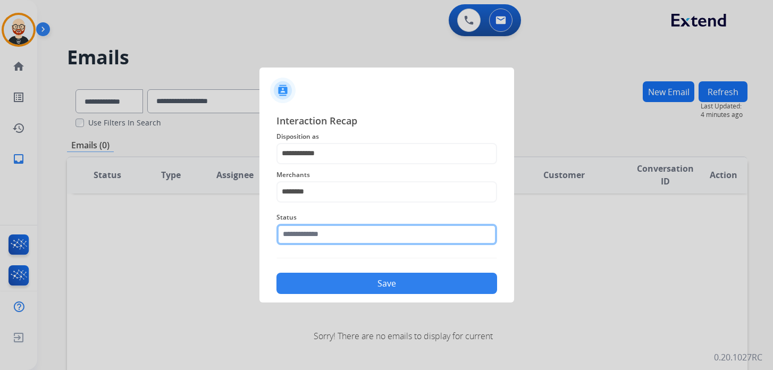
click at [315, 248] on div "Status" at bounding box center [387, 228] width 221 height 43
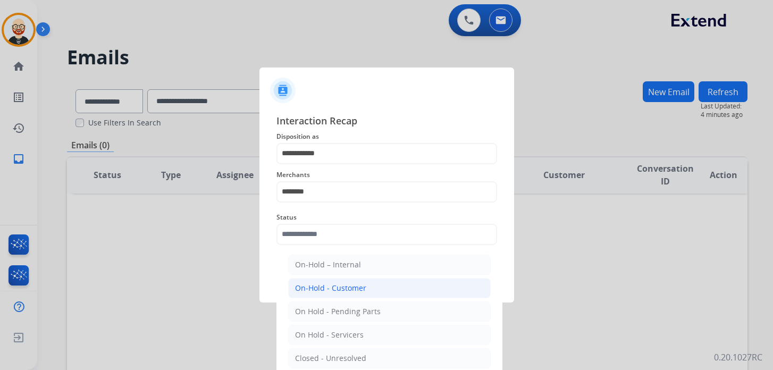
click at [329, 283] on div "On-Hold - Customer" at bounding box center [330, 288] width 71 height 11
type input "**********"
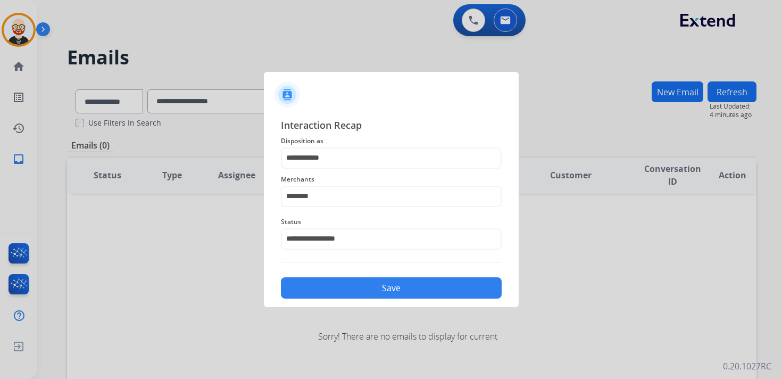
click at [361, 294] on button "Save" at bounding box center [391, 287] width 221 height 21
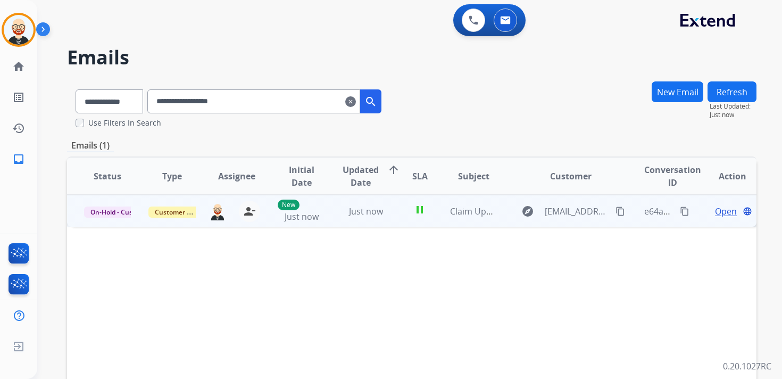
click at [680, 212] on mat-icon "content_copy" at bounding box center [685, 211] width 10 height 10
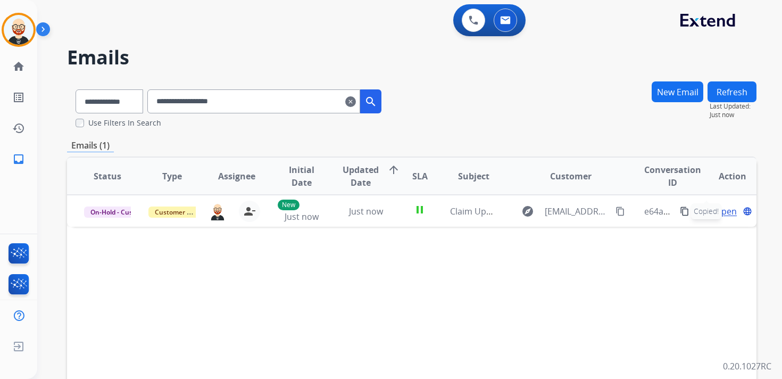
click at [356, 104] on mat-icon "clear" at bounding box center [350, 101] width 11 height 13
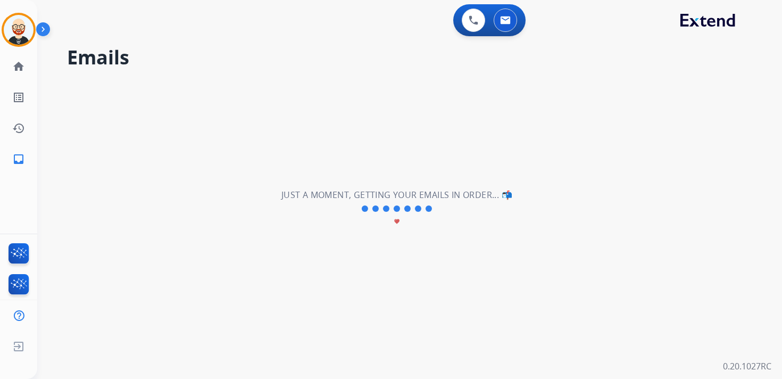
select select "**********"
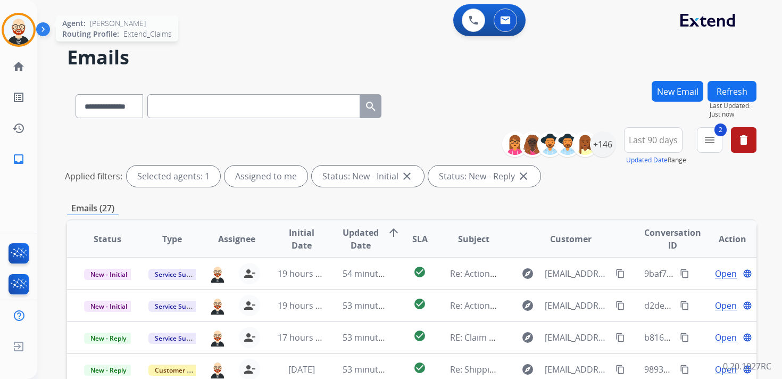
click at [11, 33] on img at bounding box center [19, 30] width 30 height 30
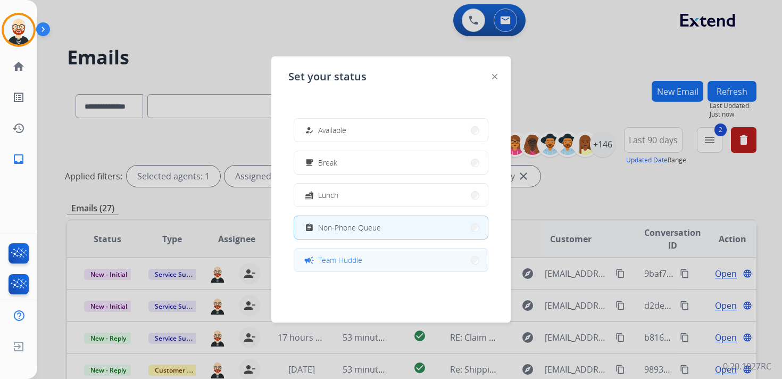
click at [348, 255] on span "Team Huddle" at bounding box center [340, 259] width 44 height 11
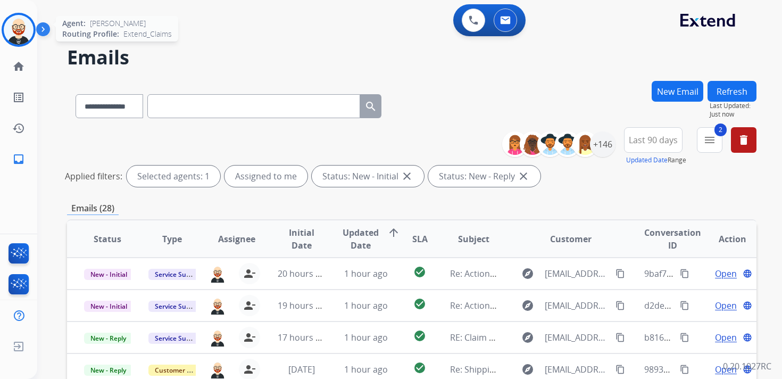
click at [16, 23] on img at bounding box center [19, 30] width 30 height 30
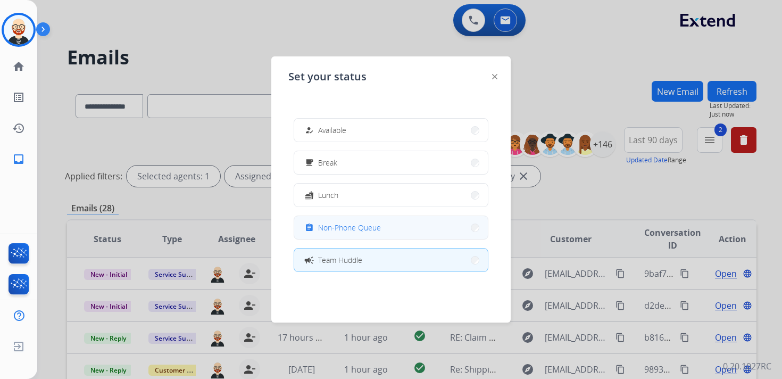
click at [342, 221] on div "assignment Non-Phone Queue" at bounding box center [342, 227] width 78 height 13
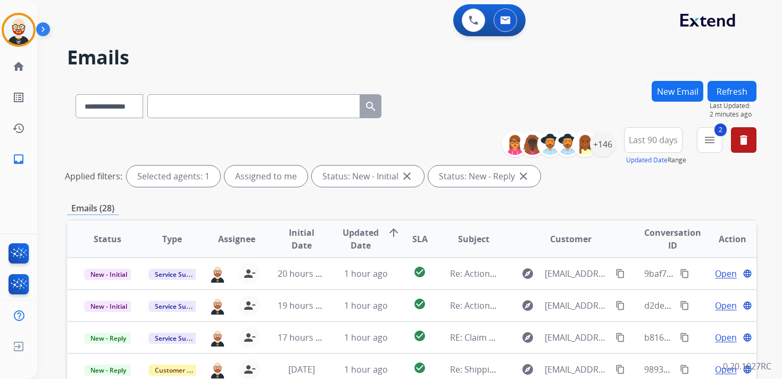
click at [742, 94] on button "Refresh" at bounding box center [731, 91] width 49 height 21
click at [346, 238] on span "Updated Date" at bounding box center [361, 239] width 36 height 26
click at [355, 240] on span "Updated Date" at bounding box center [361, 239] width 36 height 26
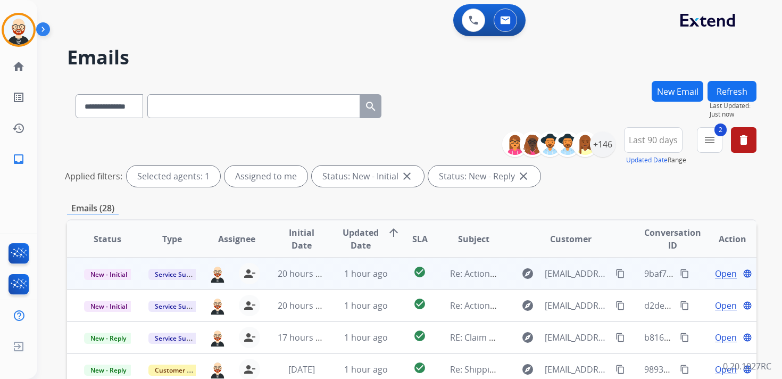
click at [721, 273] on span "Open" at bounding box center [726, 273] width 22 height 13
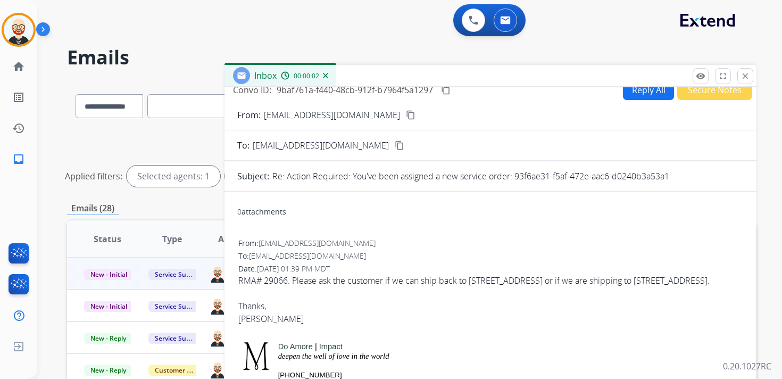
scroll to position [12, 0]
click at [634, 92] on button "Reply All" at bounding box center [648, 88] width 51 height 21
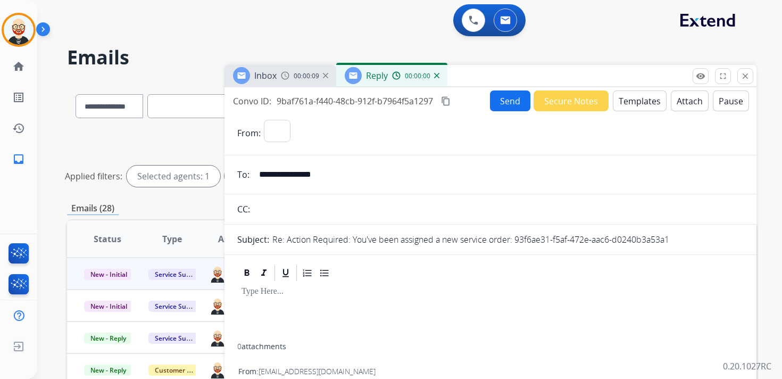
select select "**********"
click at [336, 307] on div at bounding box center [490, 312] width 506 height 61
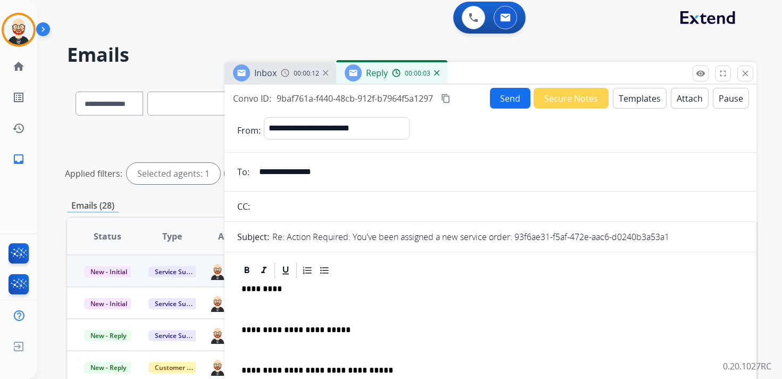
click at [286, 302] on div "**********" at bounding box center [490, 361] width 506 height 163
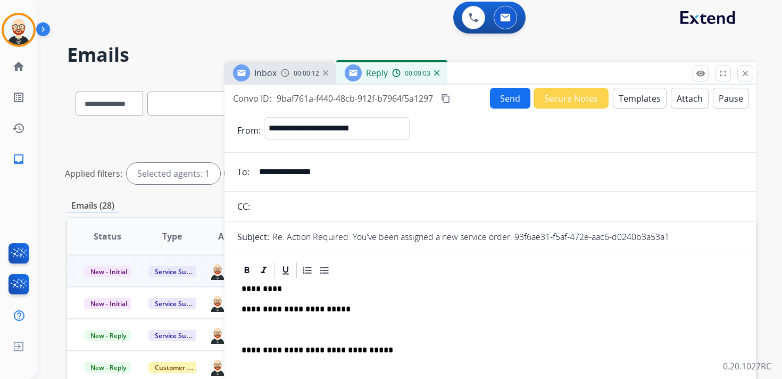
click at [275, 324] on div "**********" at bounding box center [490, 351] width 506 height 143
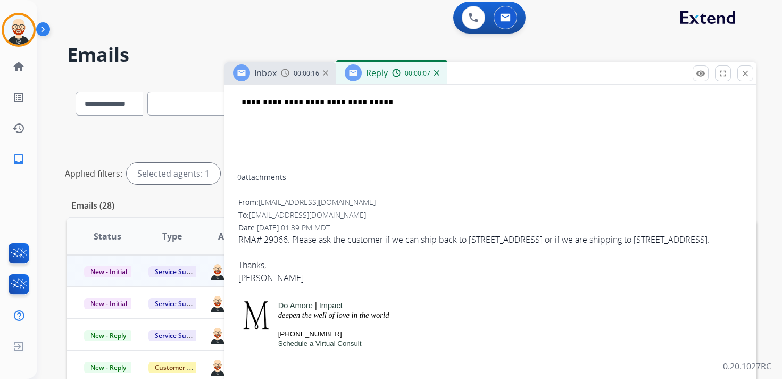
scroll to position [227, 0]
click at [252, 285] on div "Thanks, [PERSON_NAME]" at bounding box center [490, 265] width 504 height 38
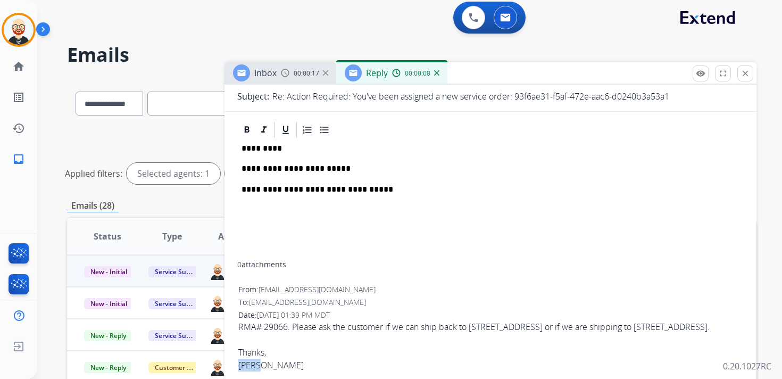
scroll to position [0, 0]
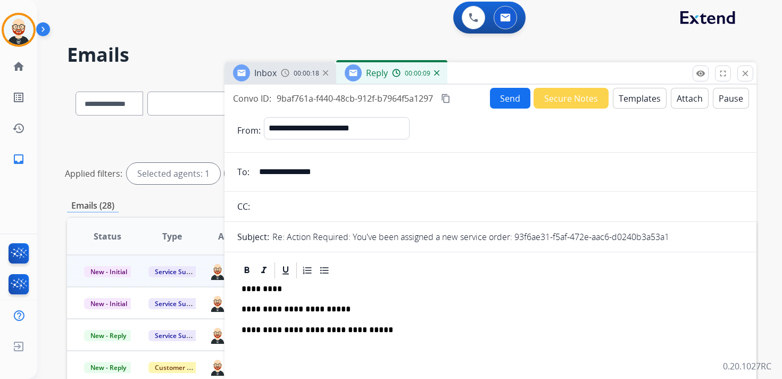
click at [255, 289] on p "*********" at bounding box center [486, 289] width 489 height 10
click at [371, 307] on p "**********" at bounding box center [486, 309] width 489 height 10
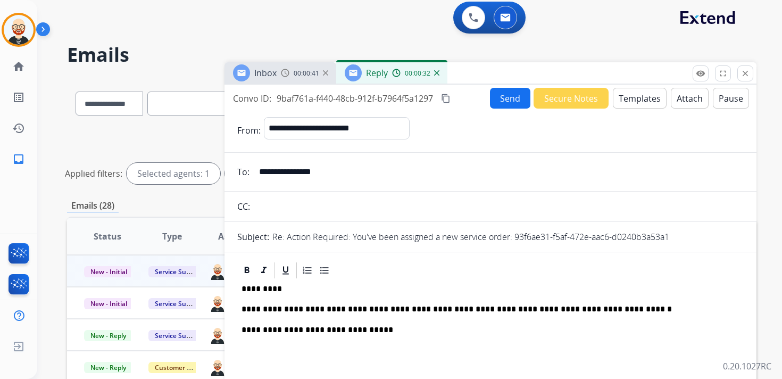
click at [496, 99] on button "Send" at bounding box center [510, 98] width 40 height 21
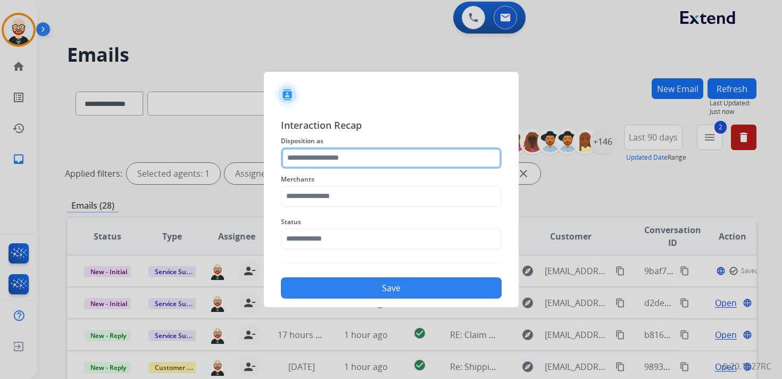
click at [369, 161] on input "text" at bounding box center [391, 157] width 221 height 21
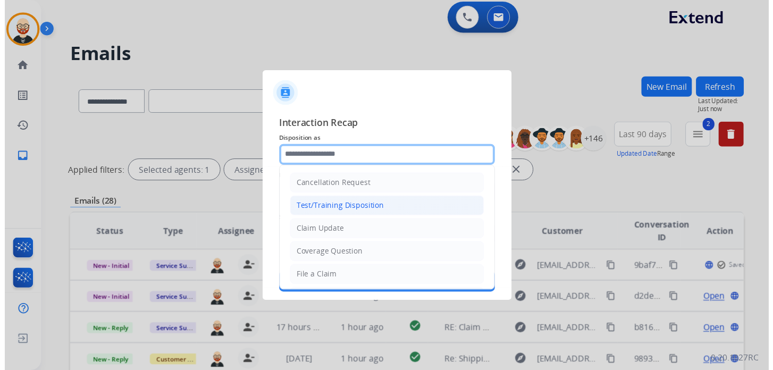
scroll to position [160, 0]
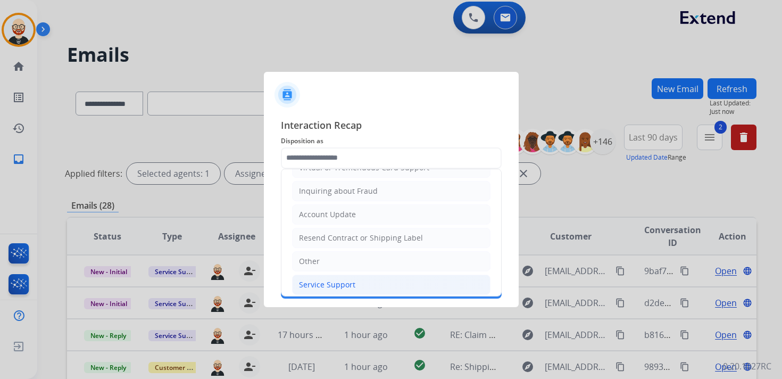
click at [334, 280] on div "Service Support" at bounding box center [327, 284] width 56 height 11
type input "**********"
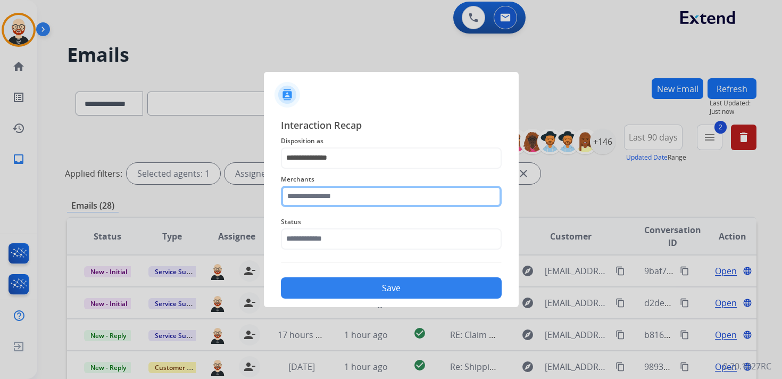
click at [329, 200] on input "text" at bounding box center [391, 196] width 221 height 21
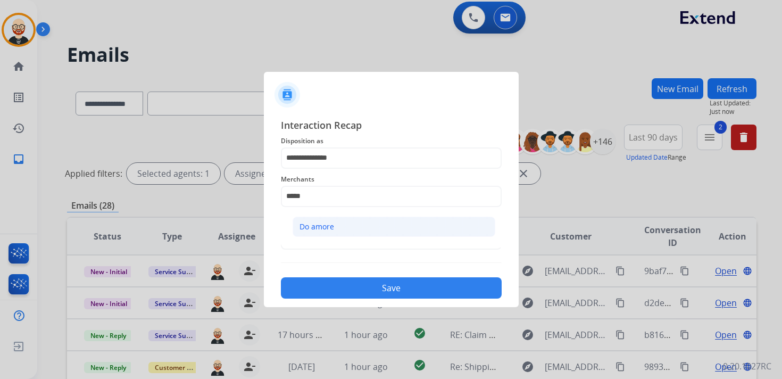
click at [328, 223] on div "Do amore" at bounding box center [316, 226] width 35 height 11
type input "********"
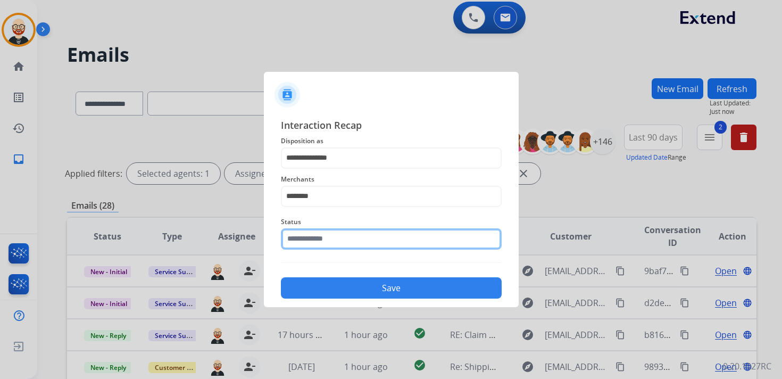
click at [326, 234] on input "text" at bounding box center [391, 238] width 221 height 21
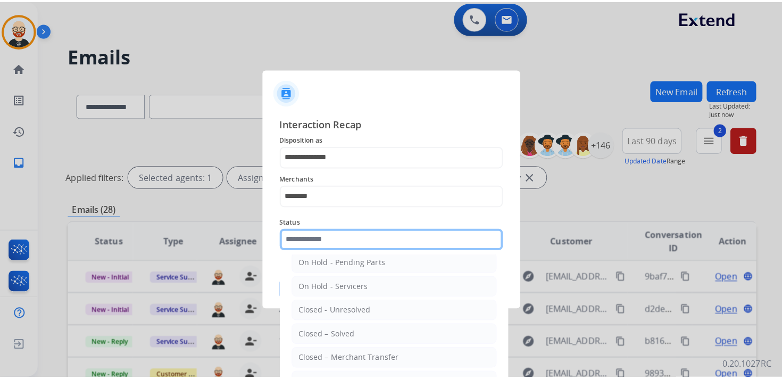
scroll to position [59, 0]
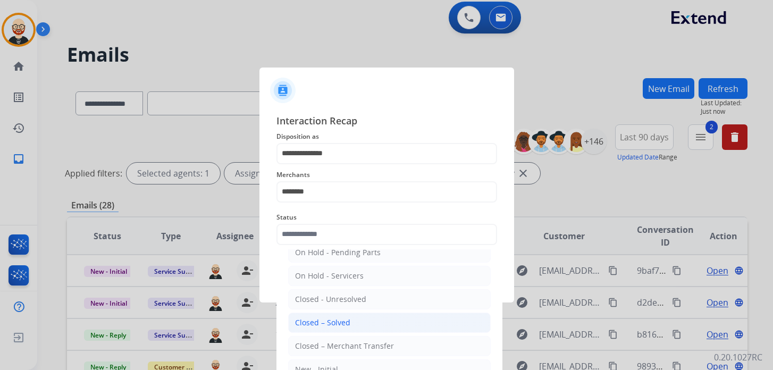
click at [335, 323] on div "Closed – Solved" at bounding box center [322, 323] width 55 height 11
type input "**********"
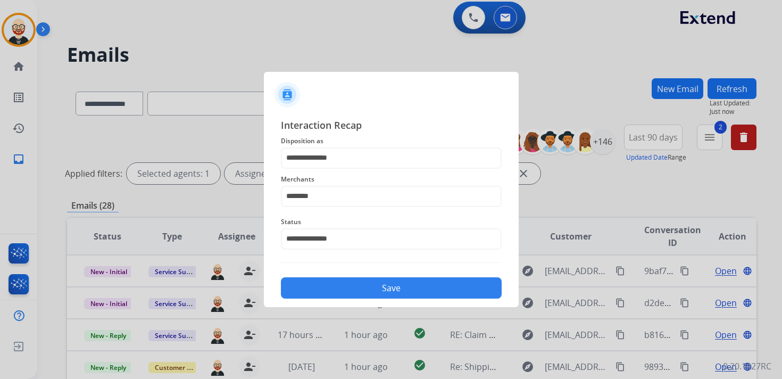
click at [317, 294] on button "Save" at bounding box center [391, 287] width 221 height 21
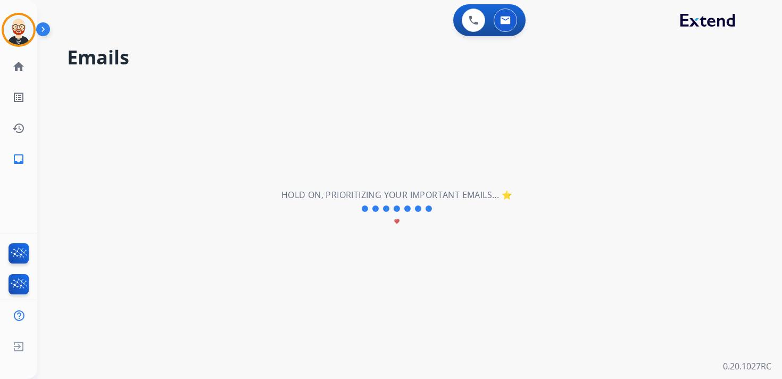
scroll to position [0, 0]
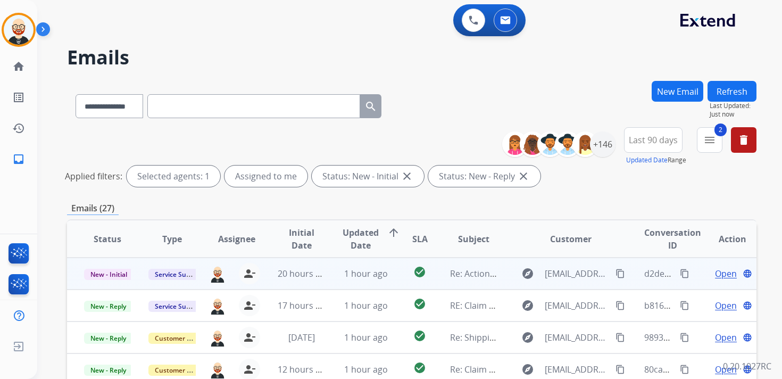
click at [715, 272] on span "Open" at bounding box center [726, 273] width 22 height 13
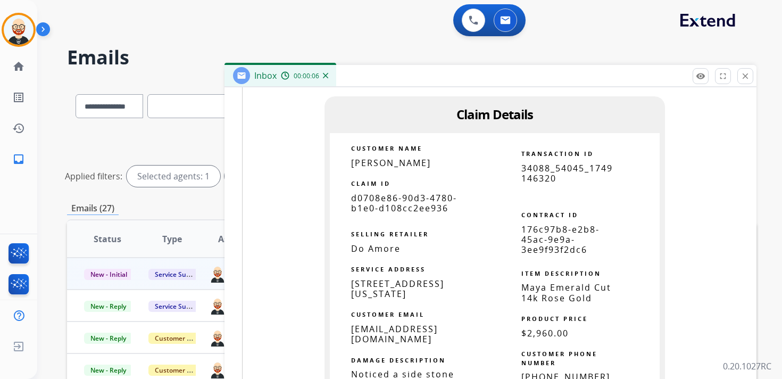
scroll to position [843, 0]
click at [382, 207] on span "d0708e86-90d3-4780-b1e0-d108cc2ee936" at bounding box center [404, 202] width 106 height 22
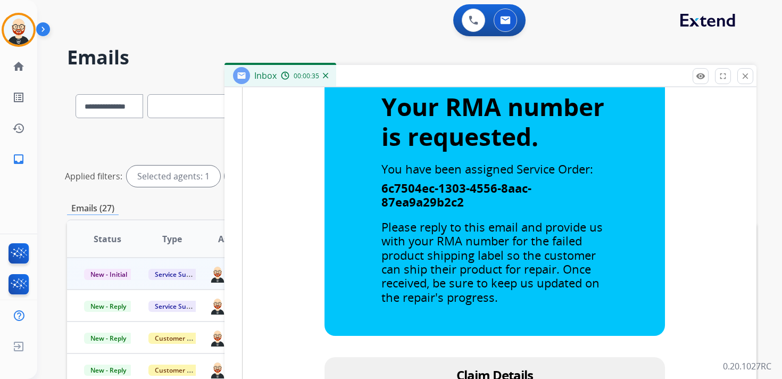
scroll to position [0, 0]
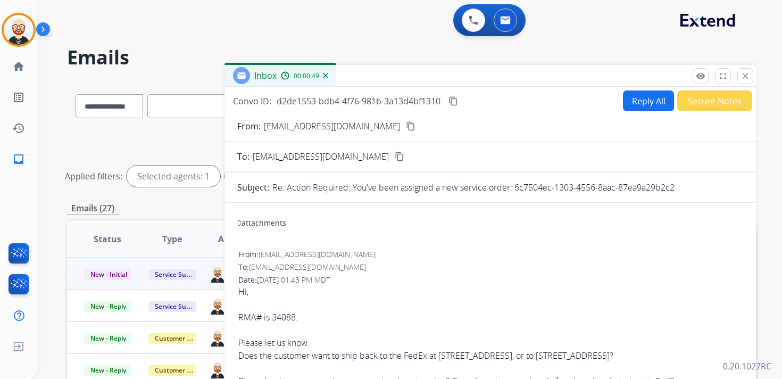
click at [453, 102] on mat-icon "content_copy" at bounding box center [453, 101] width 10 height 10
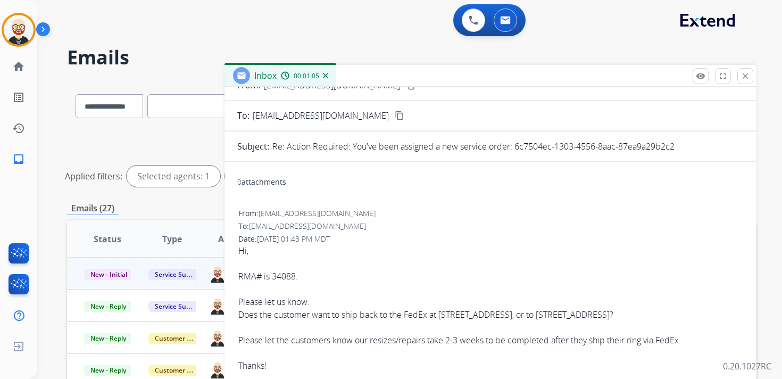
scroll to position [54, 0]
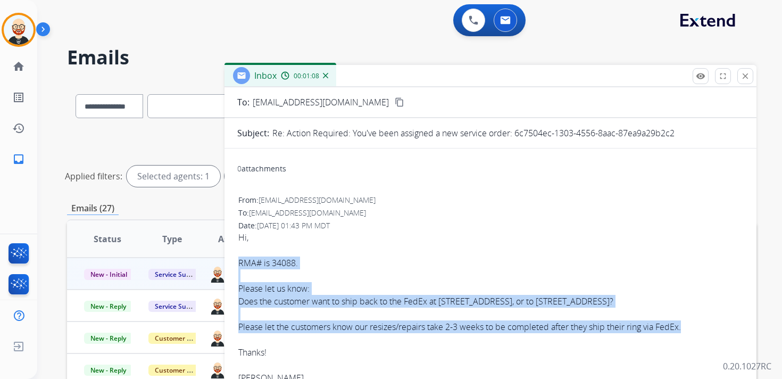
drag, startPoint x: 237, startPoint y: 261, endPoint x: 689, endPoint y: 328, distance: 457.1
click at [750, 80] on button "close Close" at bounding box center [745, 76] width 16 height 16
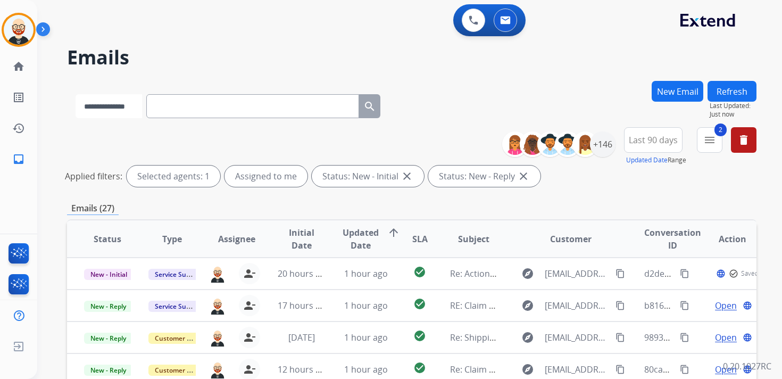
click at [138, 112] on select "**********" at bounding box center [109, 106] width 66 height 24
select select "**********"
click at [76, 94] on select "**********" at bounding box center [109, 106] width 66 height 24
click at [173, 109] on input "text" at bounding box center [253, 106] width 213 height 24
paste input "**********"
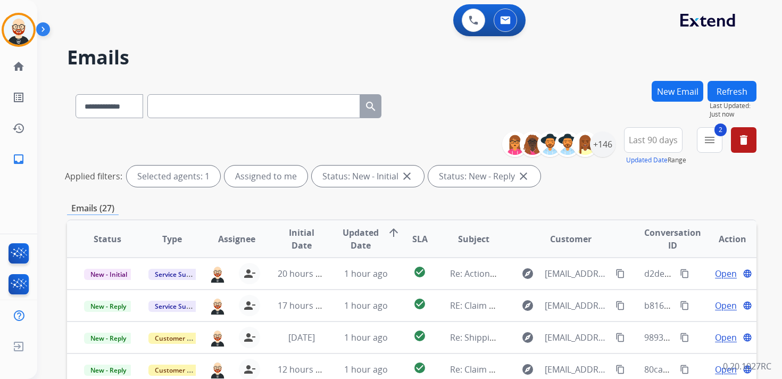
type input "**********"
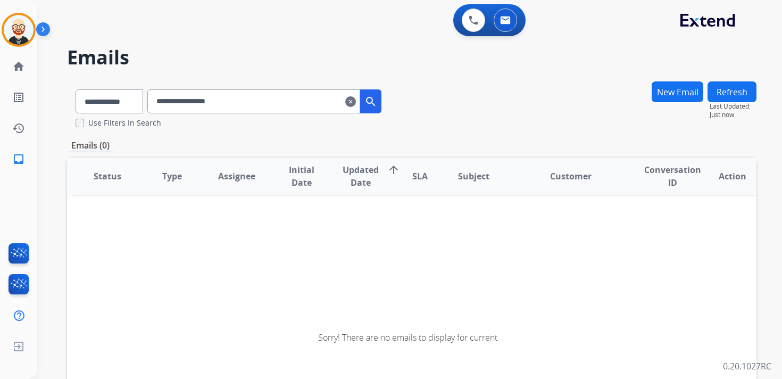
click at [663, 93] on button "New Email" at bounding box center [678, 91] width 52 height 21
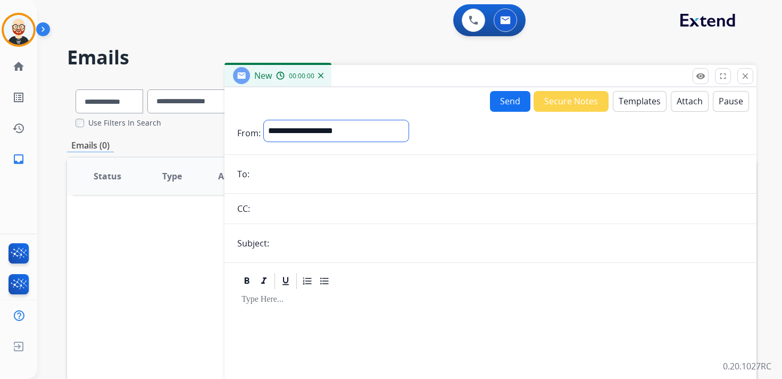
click at [314, 136] on select "**********" at bounding box center [336, 130] width 145 height 21
select select "**********"
click at [264, 120] on select "**********" at bounding box center [336, 130] width 145 height 21
click at [294, 178] on input "email" at bounding box center [498, 174] width 491 height 21
paste input "**********"
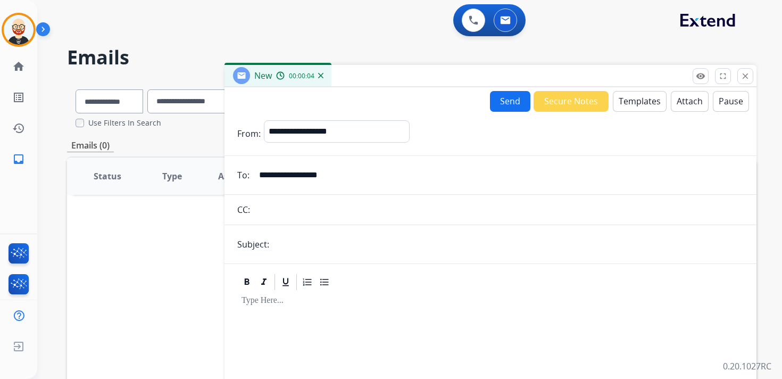
type input "**********"
click at [302, 249] on input "text" at bounding box center [507, 244] width 471 height 21
type input "**********"
click at [628, 98] on button "Templates" at bounding box center [640, 101] width 54 height 21
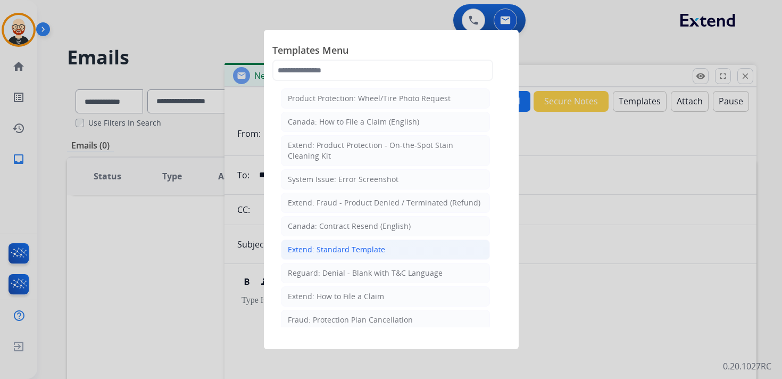
click at [374, 247] on div "Extend: Standard Template" at bounding box center [336, 249] width 97 height 11
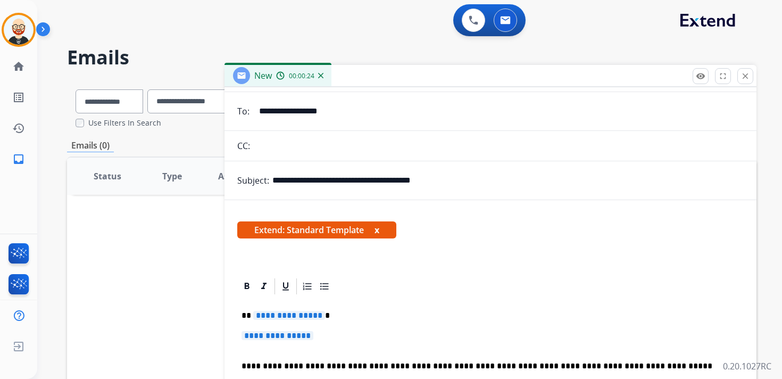
scroll to position [70, 0]
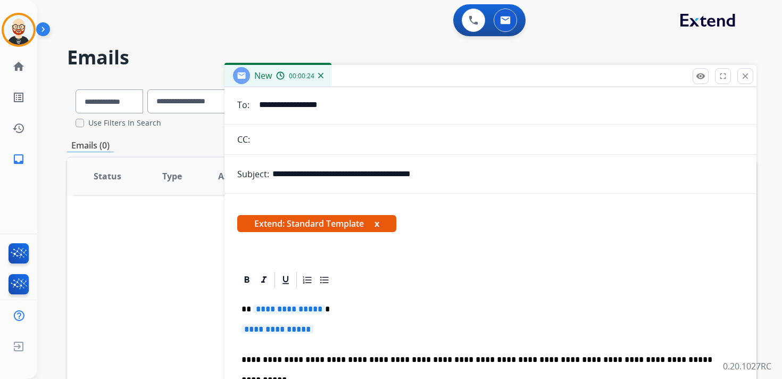
click at [329, 331] on p "**********" at bounding box center [491, 334] width 498 height 20
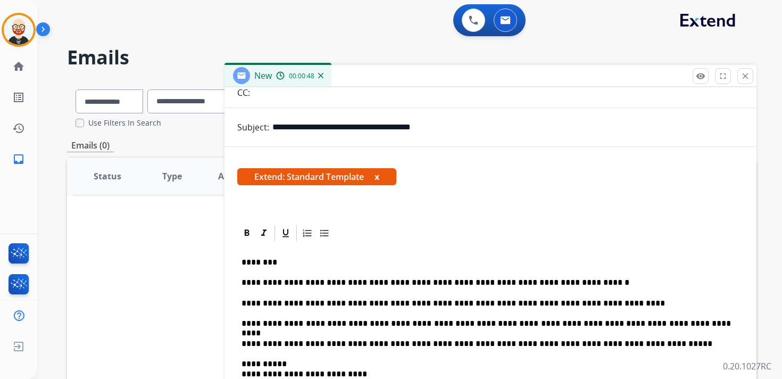
scroll to position [119, 0]
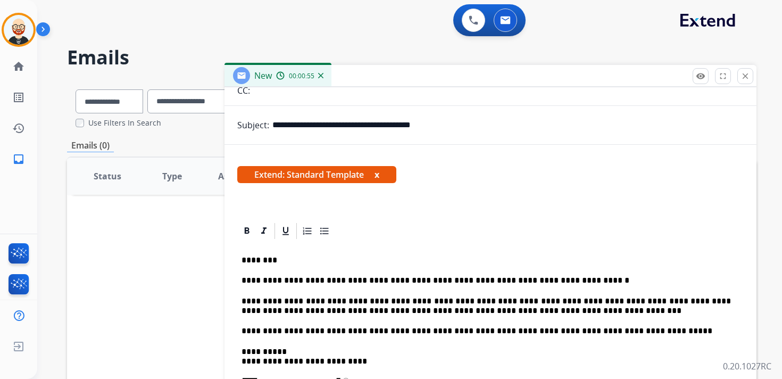
click at [282, 311] on p "**********" at bounding box center [486, 306] width 489 height 20
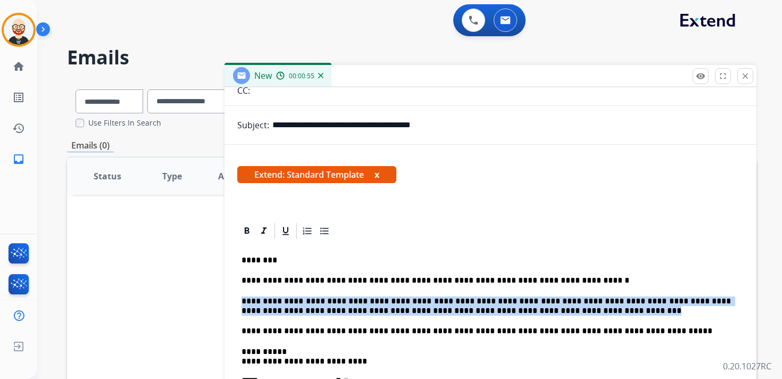
click at [282, 311] on p "**********" at bounding box center [486, 306] width 489 height 20
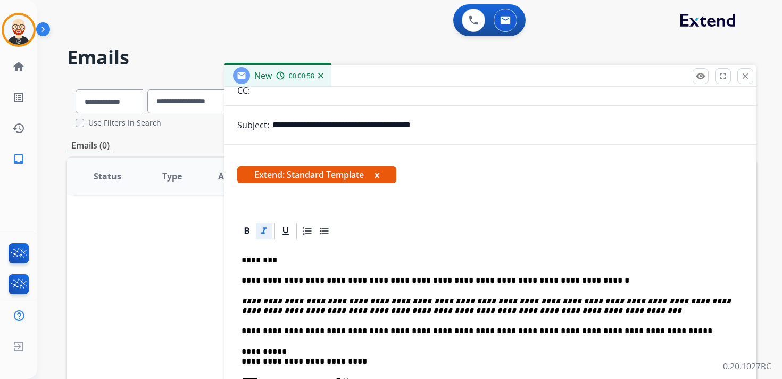
click at [639, 298] on em "**********" at bounding box center [488, 306] width 492 height 18
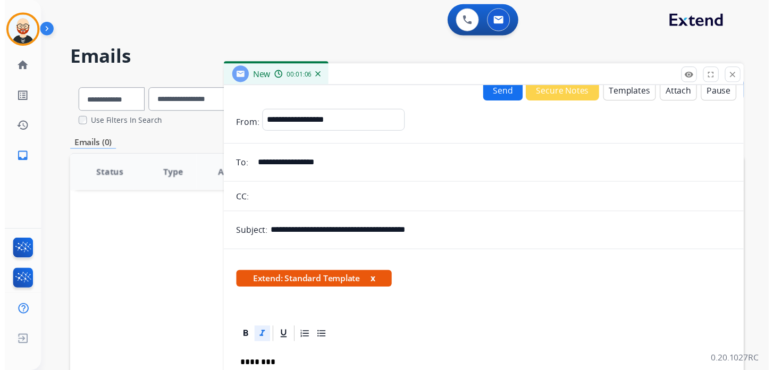
scroll to position [0, 0]
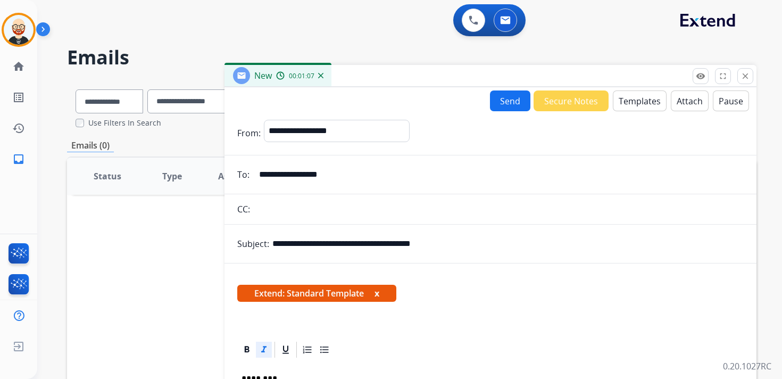
click at [497, 99] on button "Send" at bounding box center [510, 100] width 40 height 21
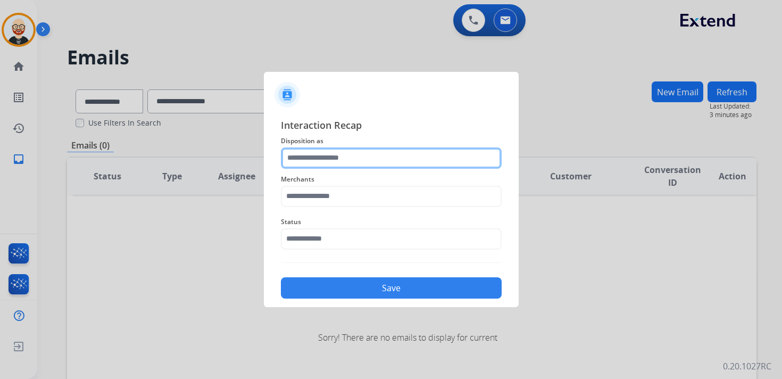
click at [314, 155] on input "text" at bounding box center [391, 157] width 221 height 21
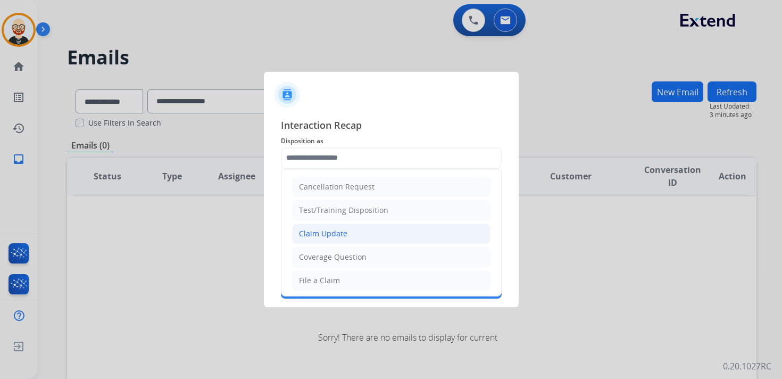
click at [324, 230] on div "Claim Update" at bounding box center [323, 233] width 48 height 11
type input "**********"
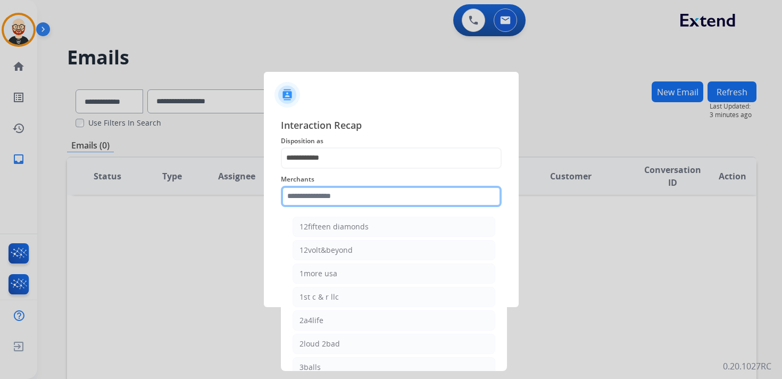
click at [315, 203] on input "text" at bounding box center [391, 196] width 221 height 21
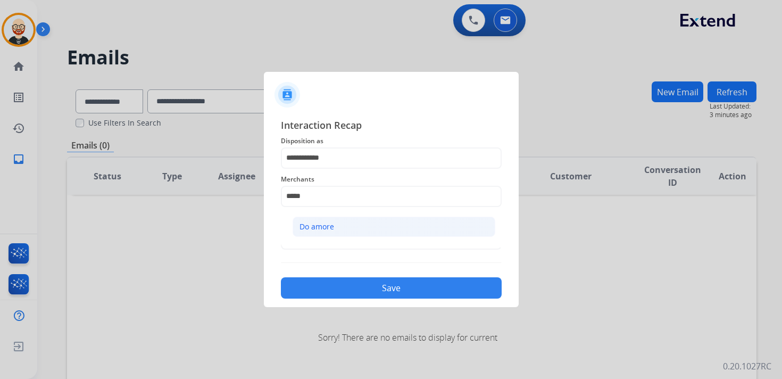
click at [324, 224] on div "Do amore" at bounding box center [316, 226] width 35 height 11
type input "********"
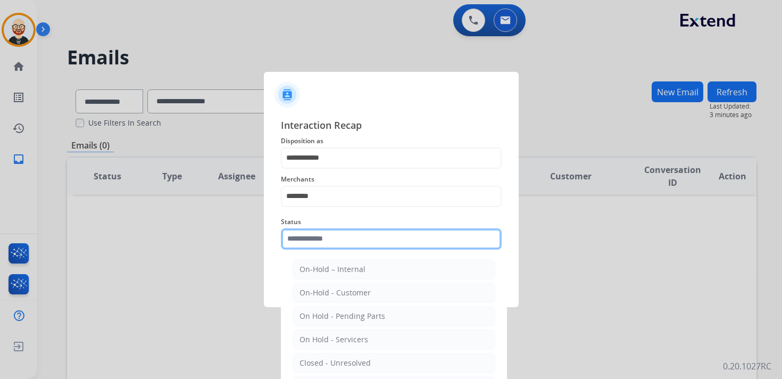
click at [327, 240] on input "text" at bounding box center [391, 238] width 221 height 21
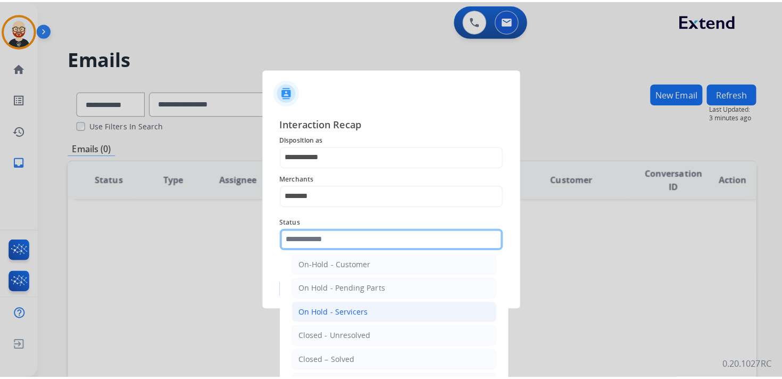
scroll to position [36, 0]
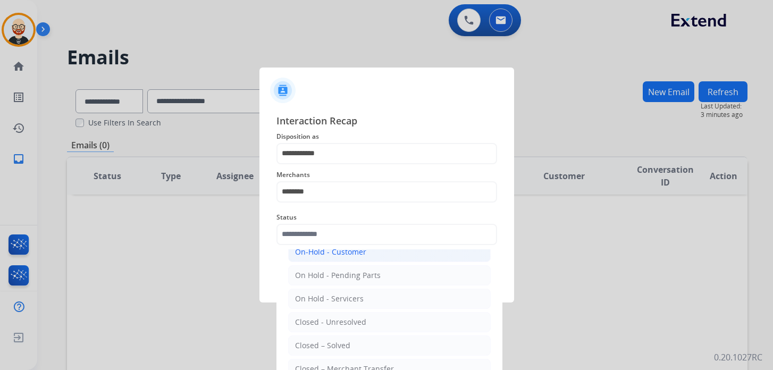
click at [342, 252] on div "On-Hold - Customer" at bounding box center [330, 252] width 71 height 11
type input "**********"
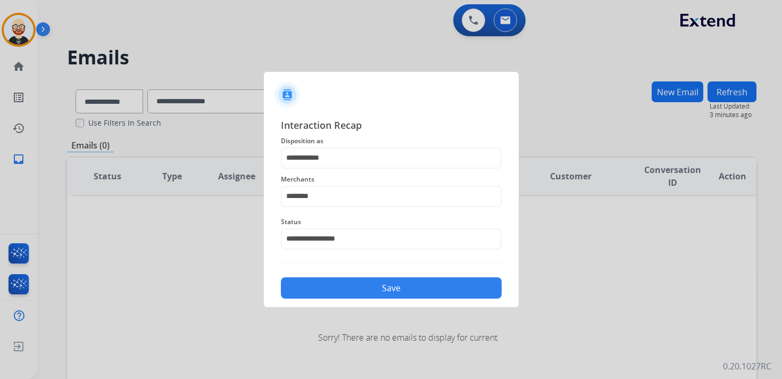
click at [350, 289] on button "Save" at bounding box center [391, 287] width 221 height 21
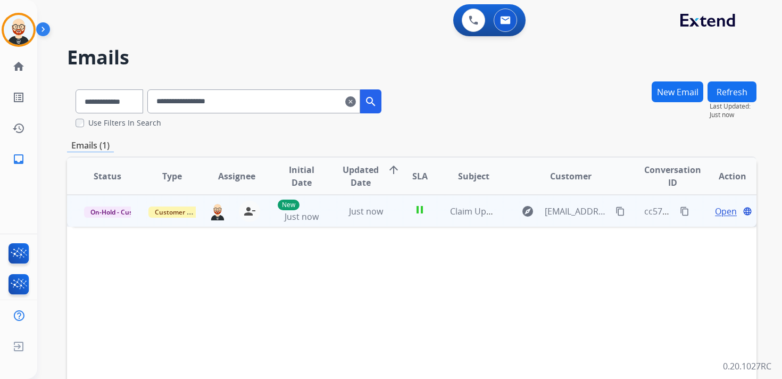
click at [680, 210] on mat-icon "content_copy" at bounding box center [685, 211] width 10 height 10
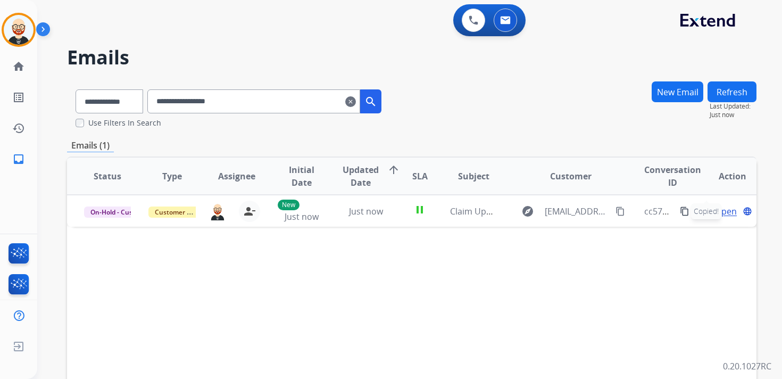
click at [356, 102] on mat-icon "clear" at bounding box center [350, 101] width 11 height 13
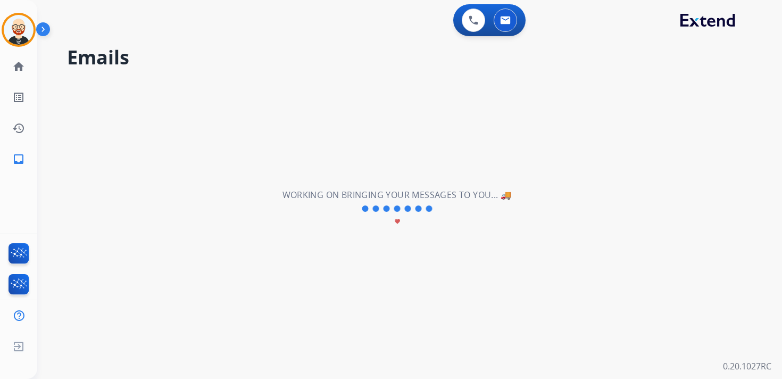
select select "**********"
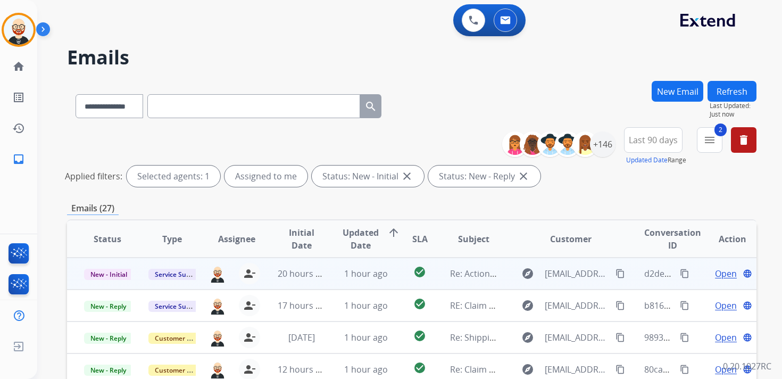
click at [718, 272] on span "Open" at bounding box center [726, 273] width 22 height 13
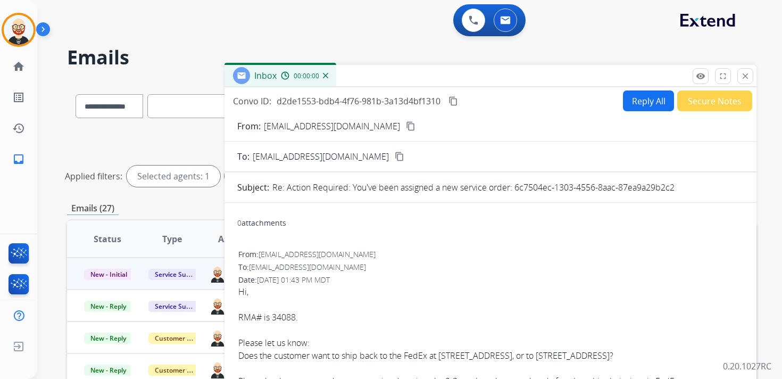
click at [644, 105] on button "Reply All" at bounding box center [648, 100] width 51 height 21
select select "**********"
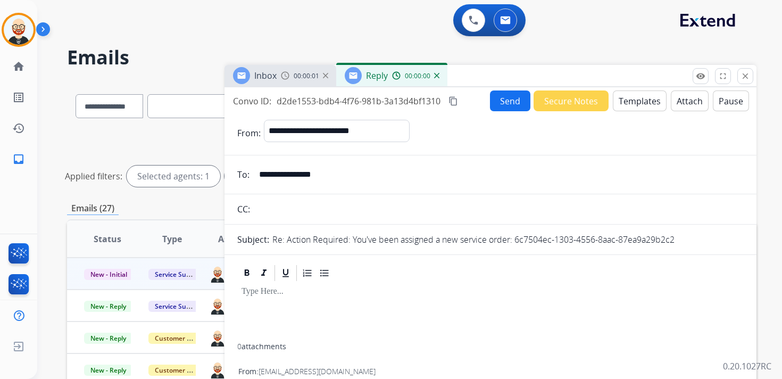
click at [289, 302] on div at bounding box center [490, 312] width 506 height 61
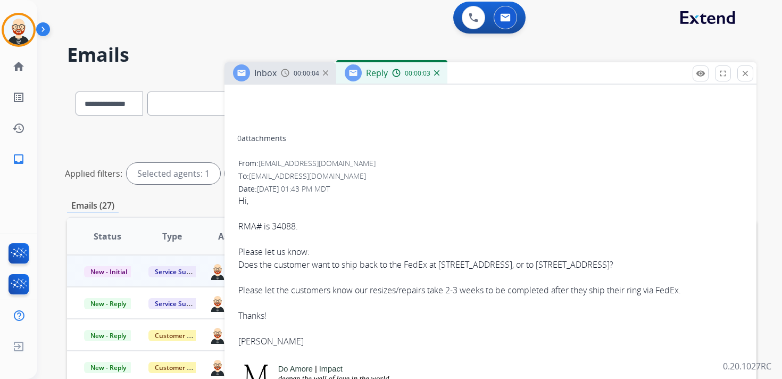
scroll to position [314, 0]
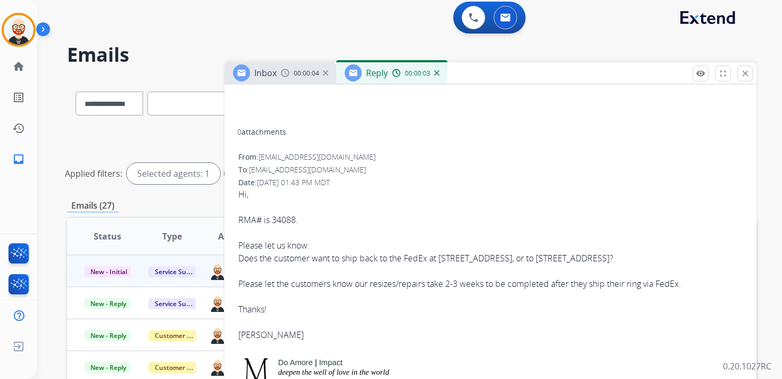
click at [248, 336] on div "[PERSON_NAME]" at bounding box center [490, 334] width 504 height 13
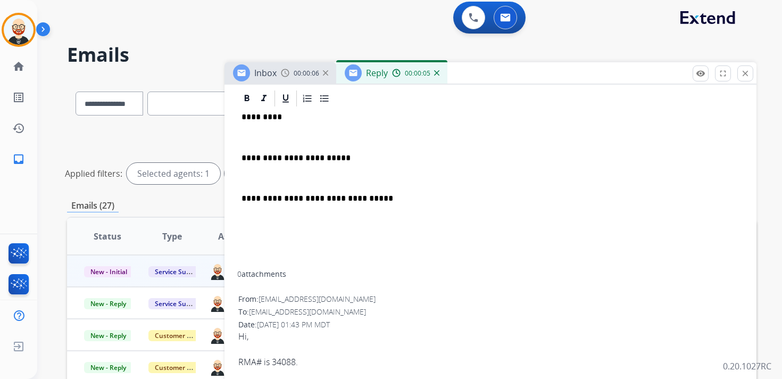
scroll to position [43, 0]
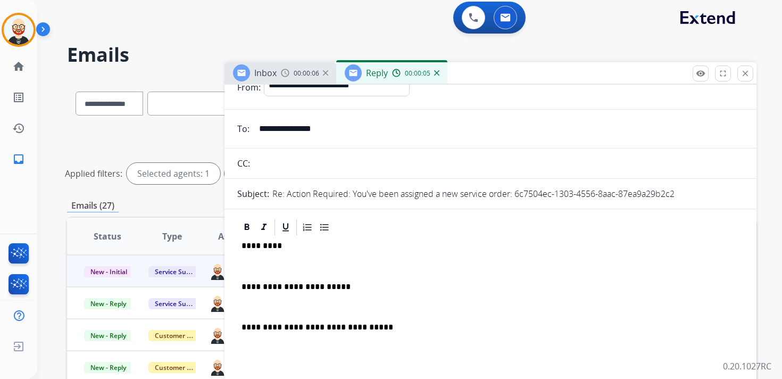
click at [259, 252] on div "**********" at bounding box center [490, 318] width 506 height 163
click at [260, 245] on p "*********" at bounding box center [486, 246] width 489 height 10
click at [254, 259] on div "**********" at bounding box center [490, 318] width 506 height 163
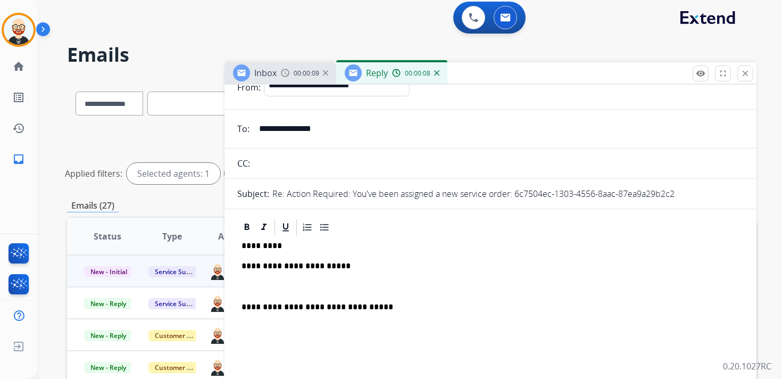
click at [333, 282] on p at bounding box center [491, 287] width 498 height 10
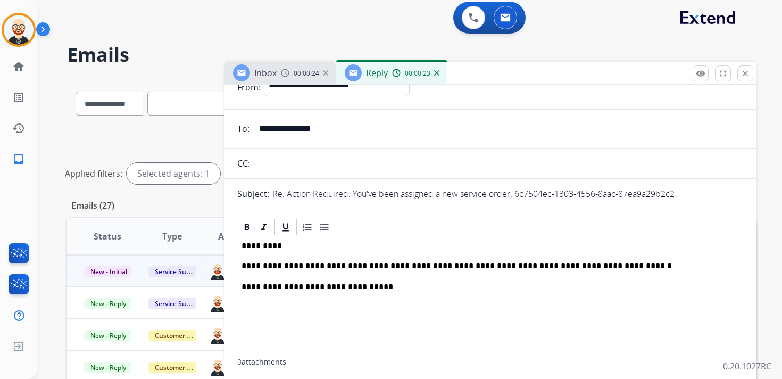
scroll to position [0, 0]
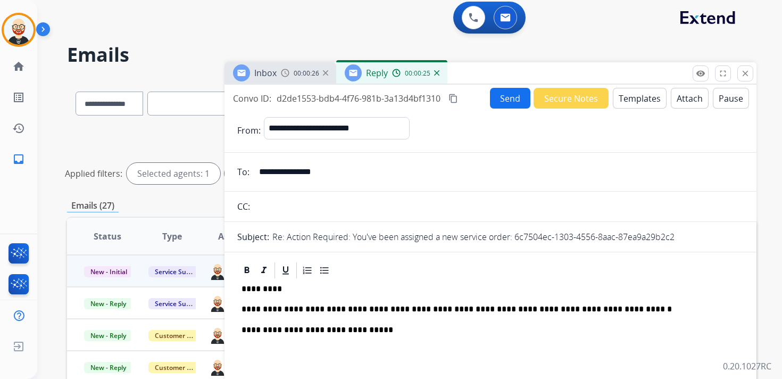
click at [504, 100] on button "Send" at bounding box center [510, 98] width 40 height 21
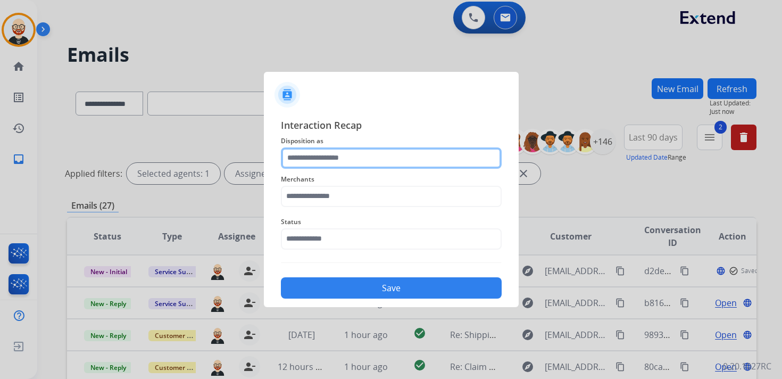
click at [342, 159] on input "text" at bounding box center [391, 157] width 221 height 21
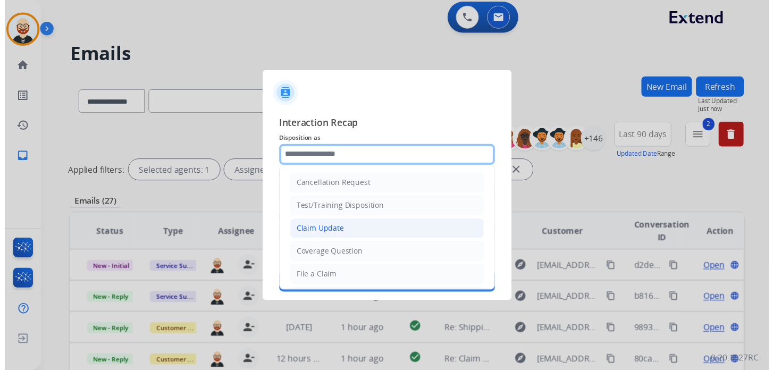
scroll to position [160, 0]
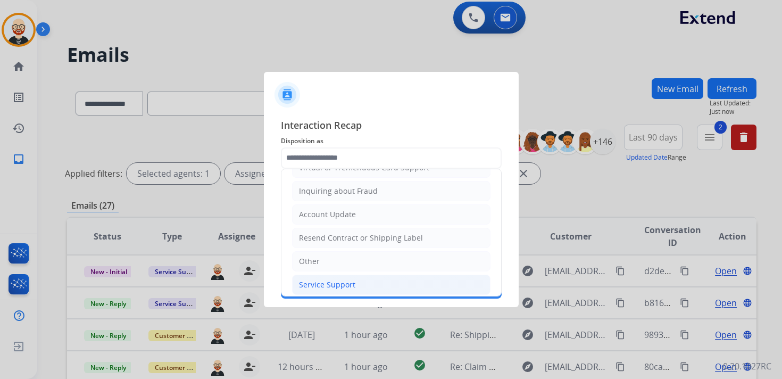
click at [336, 279] on div "Service Support" at bounding box center [327, 284] width 56 height 11
type input "**********"
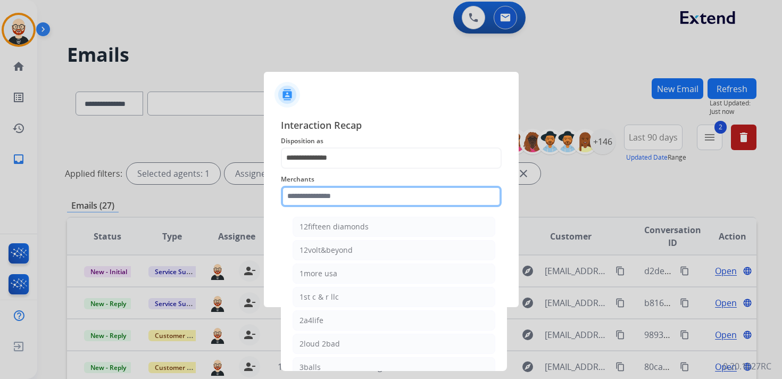
click at [324, 190] on input "text" at bounding box center [391, 196] width 221 height 21
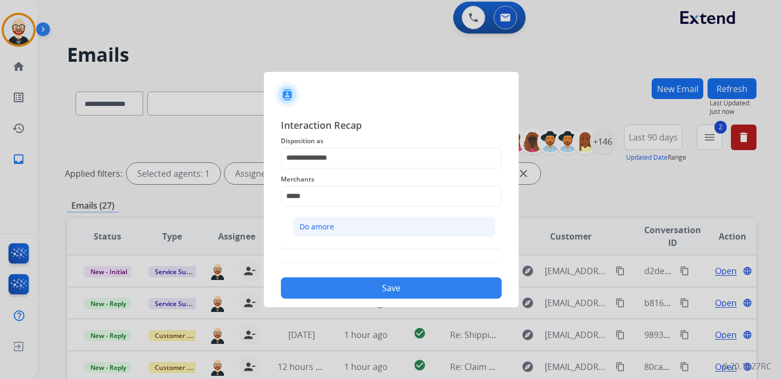
click at [329, 225] on div "Do amore" at bounding box center [316, 226] width 35 height 11
type input "********"
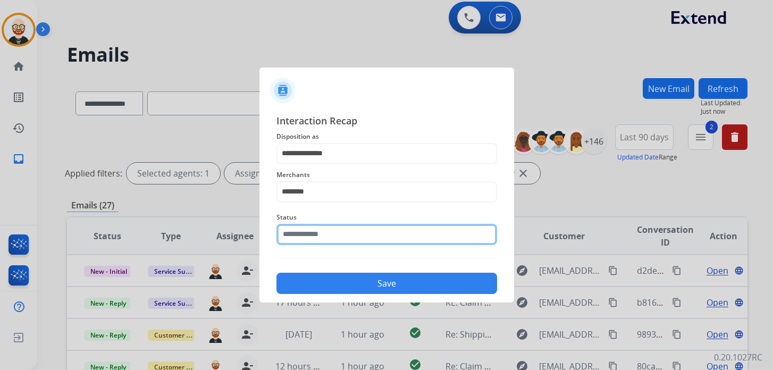
click at [328, 238] on input "text" at bounding box center [387, 234] width 221 height 21
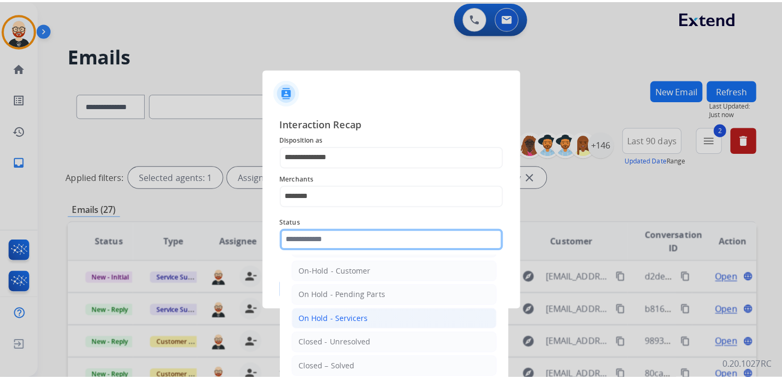
scroll to position [28, 0]
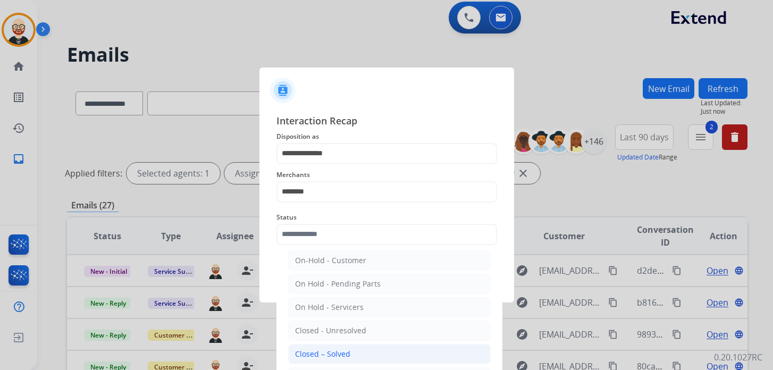
click at [323, 352] on div "Closed – Solved" at bounding box center [322, 354] width 55 height 11
type input "**********"
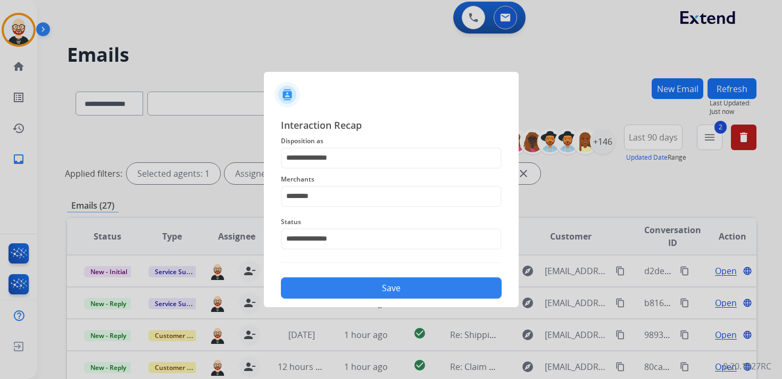
click at [328, 286] on button "Save" at bounding box center [391, 287] width 221 height 21
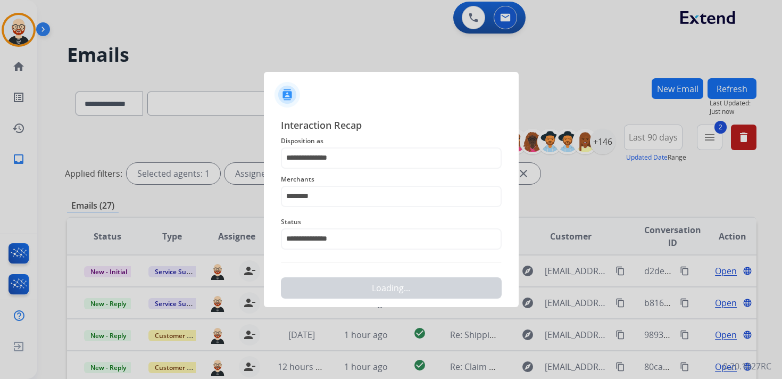
scroll to position [0, 0]
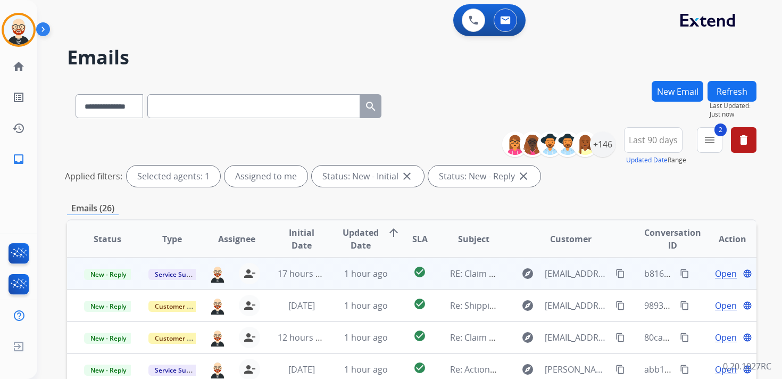
click at [715, 273] on span "Open" at bounding box center [726, 273] width 22 height 13
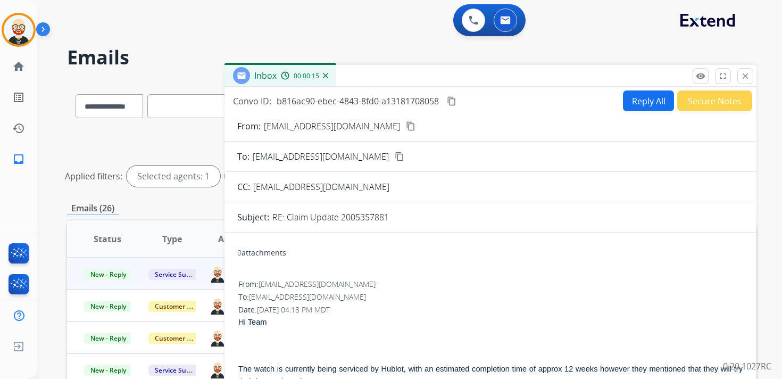
click at [371, 214] on p "RE: Claim Update 2005357881" at bounding box center [330, 217] width 116 height 13
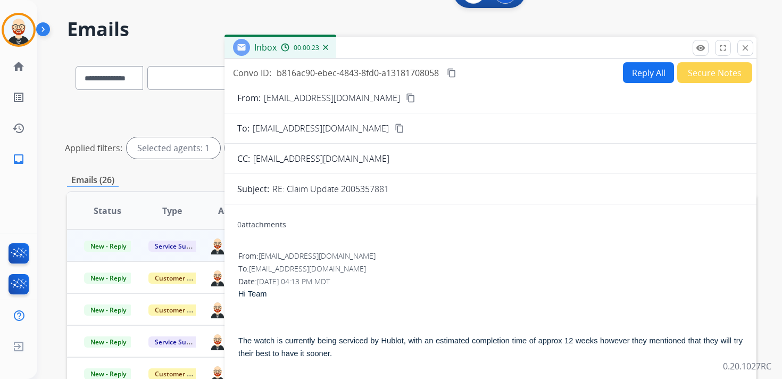
scroll to position [20, 0]
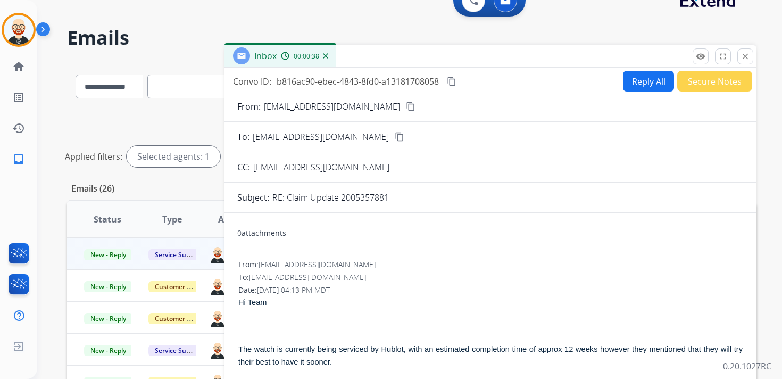
click at [632, 83] on button "Reply All" at bounding box center [648, 81] width 51 height 21
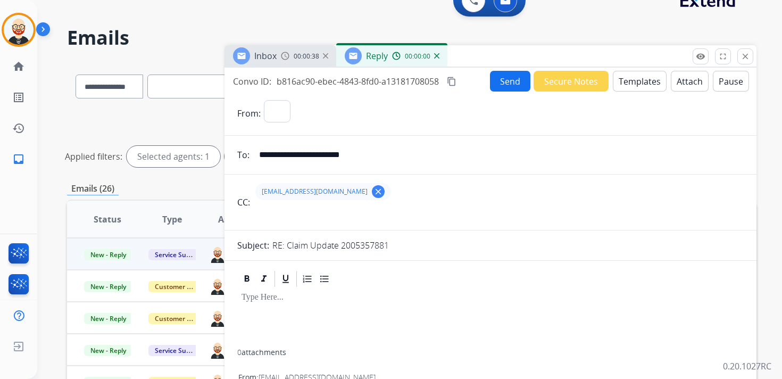
select select "**********"
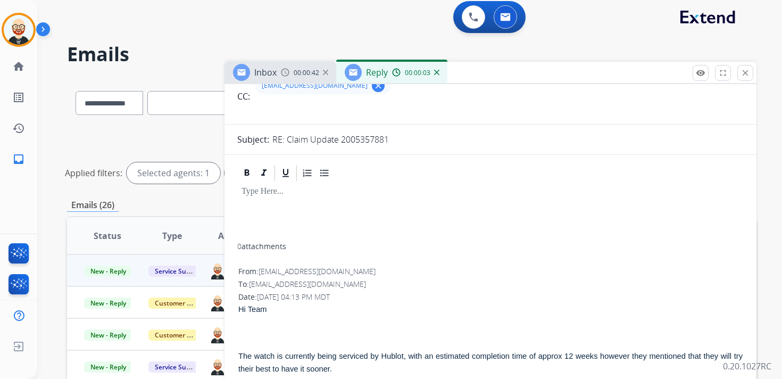
scroll to position [0, 0]
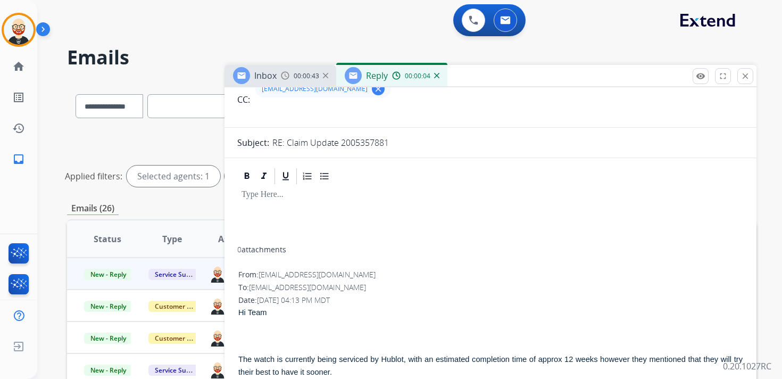
click at [271, 198] on p at bounding box center [491, 195] width 498 height 10
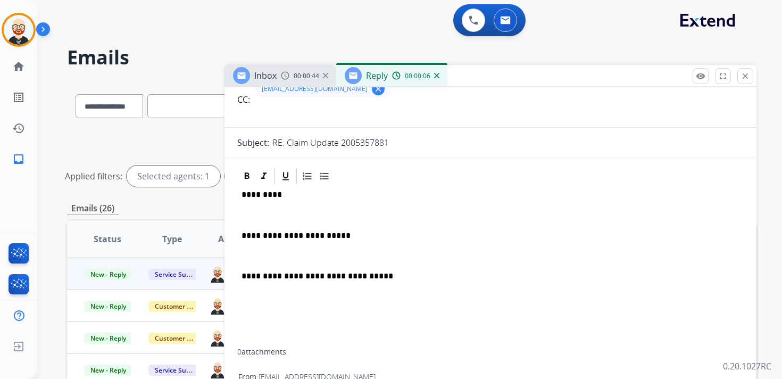
click at [263, 196] on p "*********" at bounding box center [486, 195] width 489 height 10
click at [270, 206] on div "**********" at bounding box center [490, 267] width 506 height 163
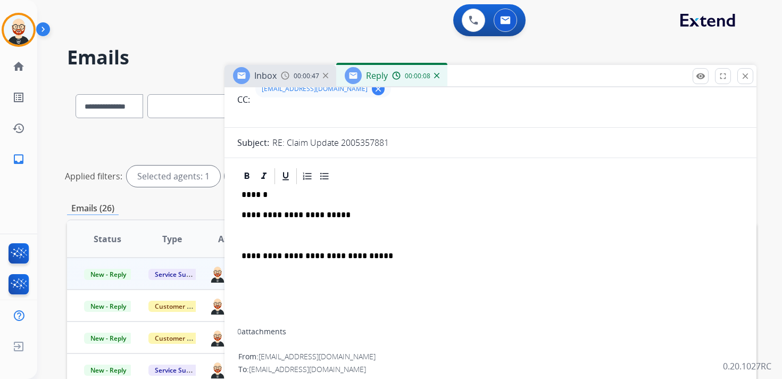
click at [269, 232] on p at bounding box center [491, 236] width 498 height 10
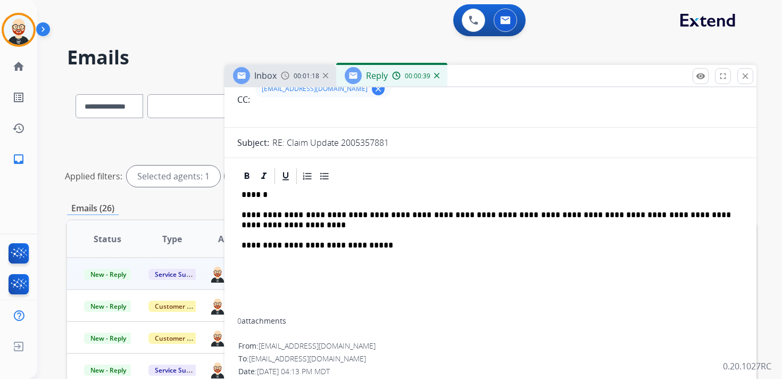
click at [696, 214] on p "**********" at bounding box center [486, 220] width 489 height 20
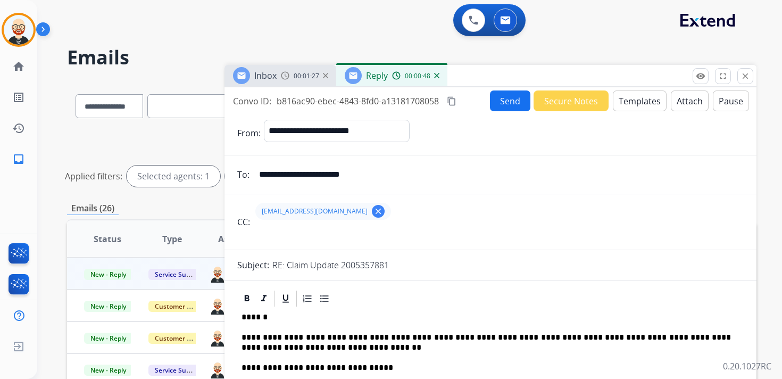
click at [505, 102] on button "Send" at bounding box center [510, 100] width 40 height 21
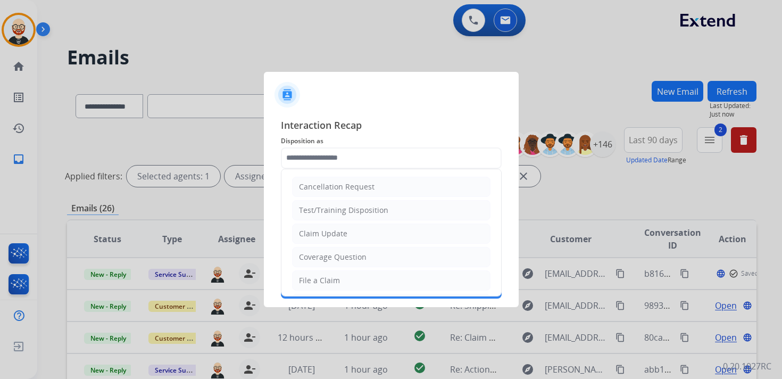
click at [374, 161] on input "text" at bounding box center [391, 157] width 221 height 21
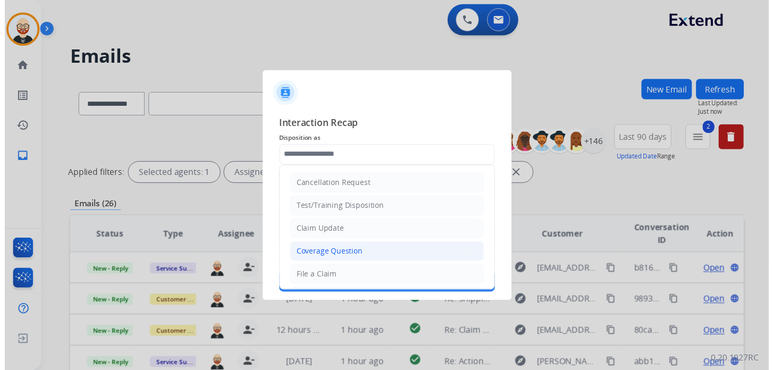
scroll to position [160, 0]
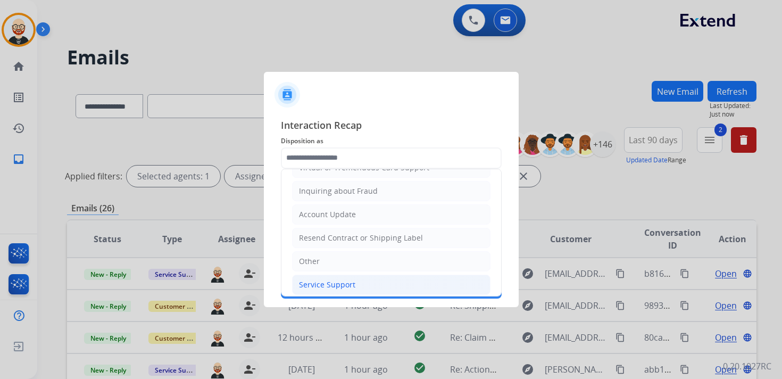
click at [344, 279] on div "Service Support" at bounding box center [327, 284] width 56 height 11
type input "**********"
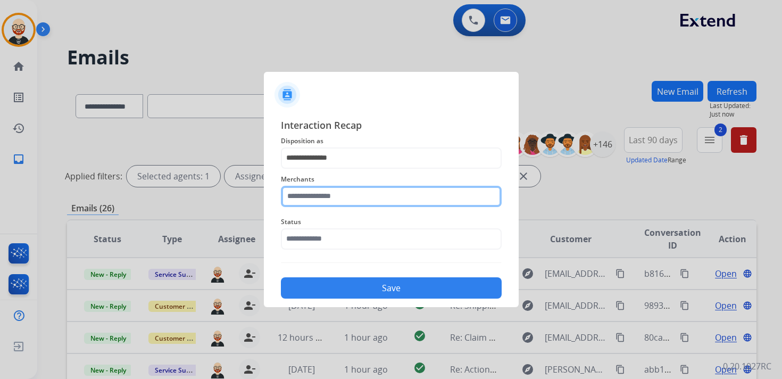
click at [329, 206] on input "text" at bounding box center [391, 196] width 221 height 21
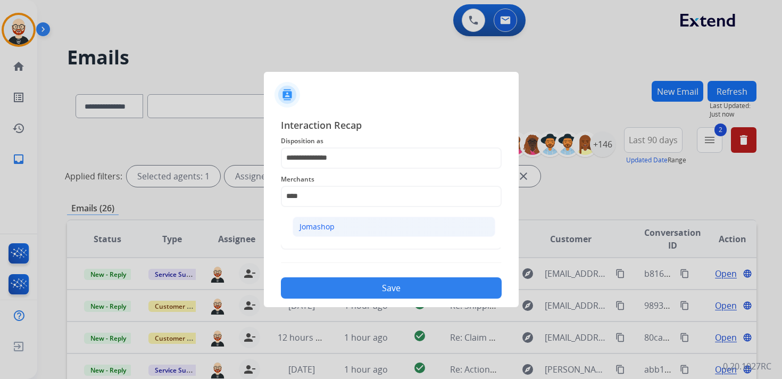
click at [331, 231] on div "Jomashop" at bounding box center [316, 226] width 35 height 11
type input "********"
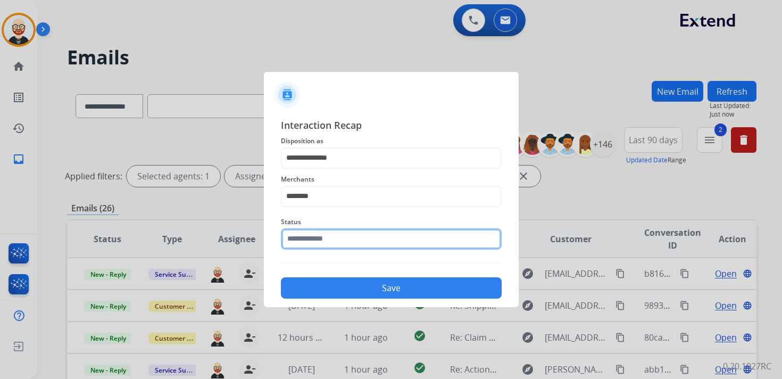
click at [331, 239] on input "text" at bounding box center [391, 238] width 221 height 21
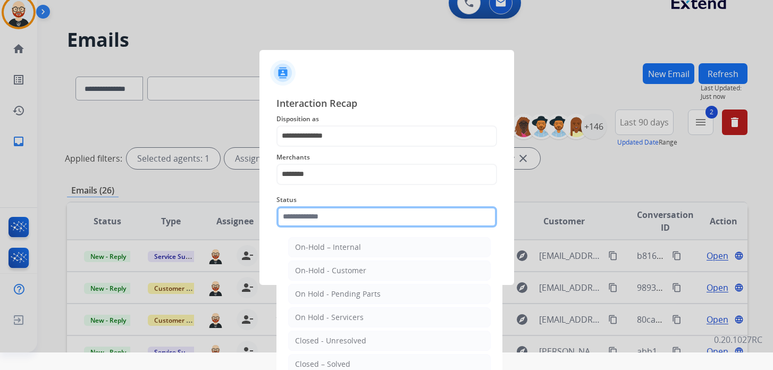
scroll to position [18, 0]
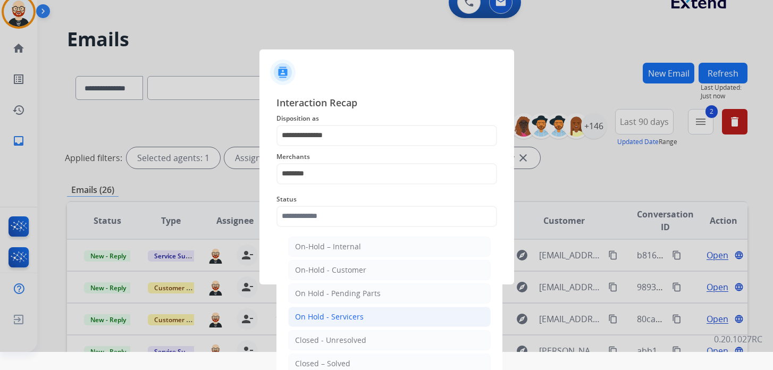
click at [347, 313] on div "On Hold - Servicers" at bounding box center [329, 317] width 69 height 11
type input "**********"
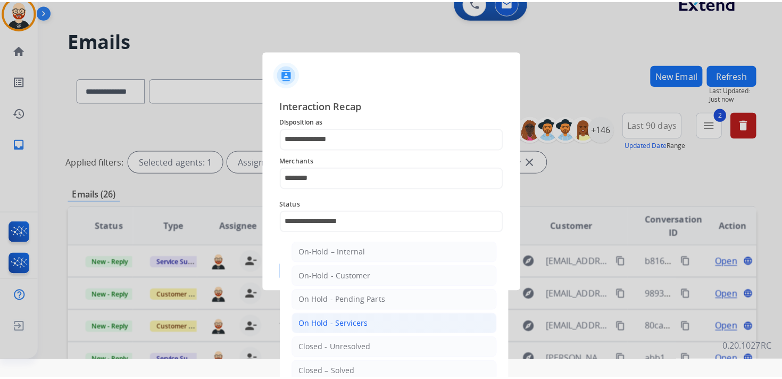
scroll to position [0, 0]
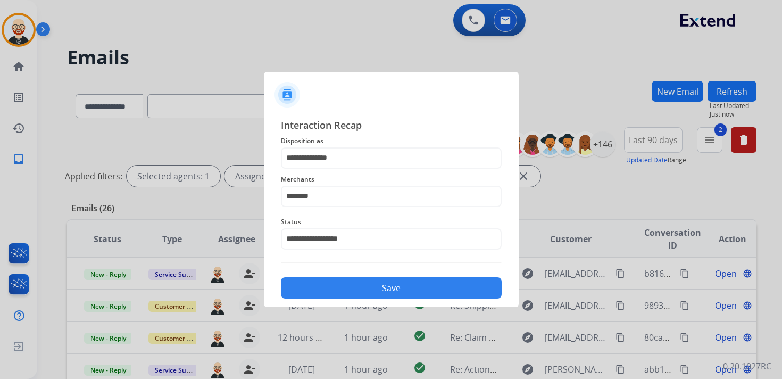
click at [346, 289] on button "Save" at bounding box center [391, 287] width 221 height 21
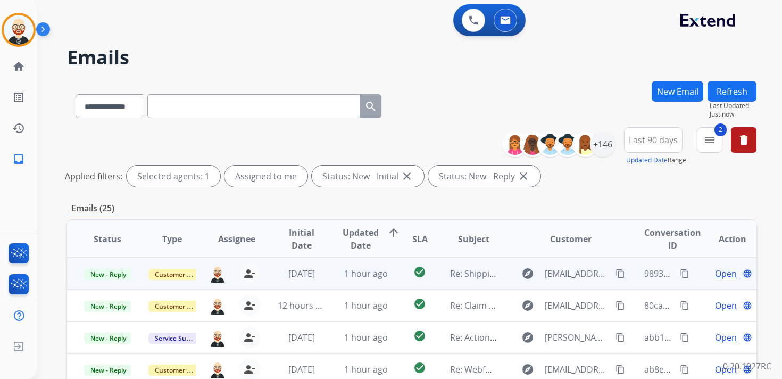
click at [715, 272] on span "Open" at bounding box center [726, 273] width 22 height 13
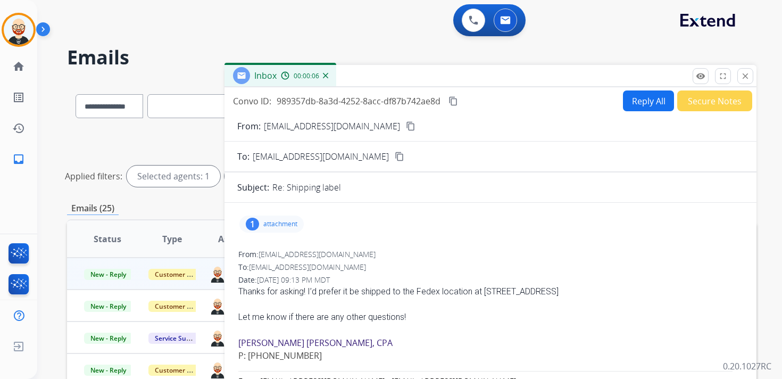
click at [406, 128] on mat-icon "content_copy" at bounding box center [411, 126] width 10 height 10
click at [407, 290] on div "Thanks for asking! I’d prefer it be shipped to the Fedex location at [STREET_AD…" at bounding box center [490, 291] width 504 height 13
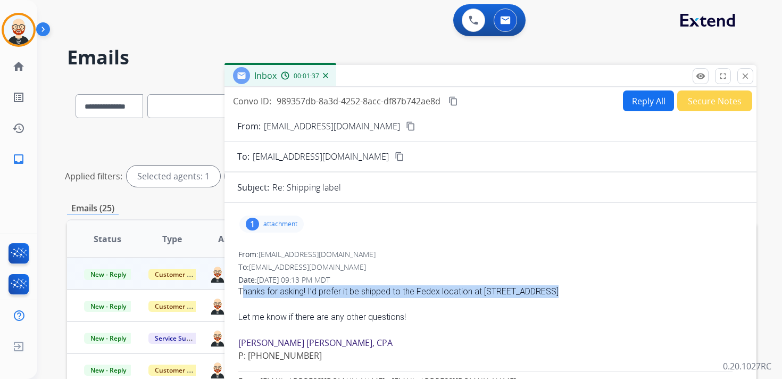
click at [407, 290] on div "Thanks for asking! I’d prefer it be shipped to the Fedex location at [STREET_AD…" at bounding box center [490, 291] width 504 height 13
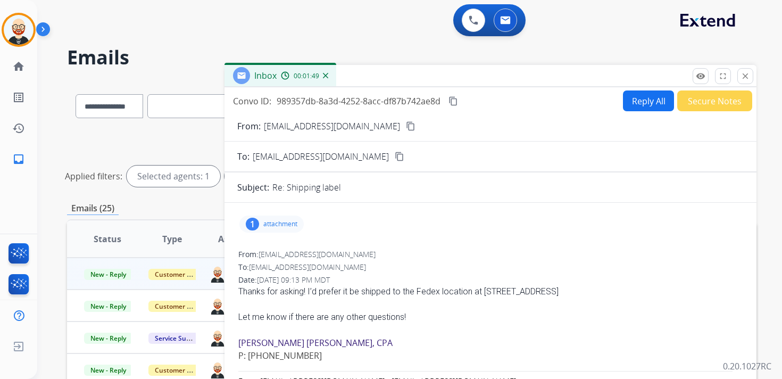
click at [559, 88] on div "Convo ID: 989357db-8a3d-4252-8acc-df87b742ae8d content_copy Reply All Secure No…" at bounding box center [490, 293] width 532 height 413
click at [630, 101] on button "Reply All" at bounding box center [648, 100] width 51 height 21
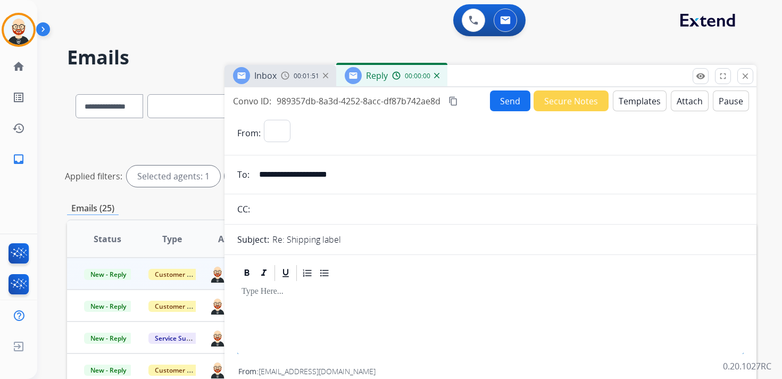
select select "**********"
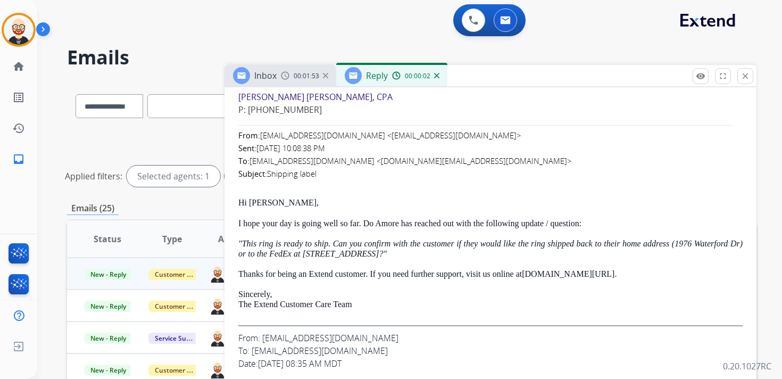
scroll to position [364, 0]
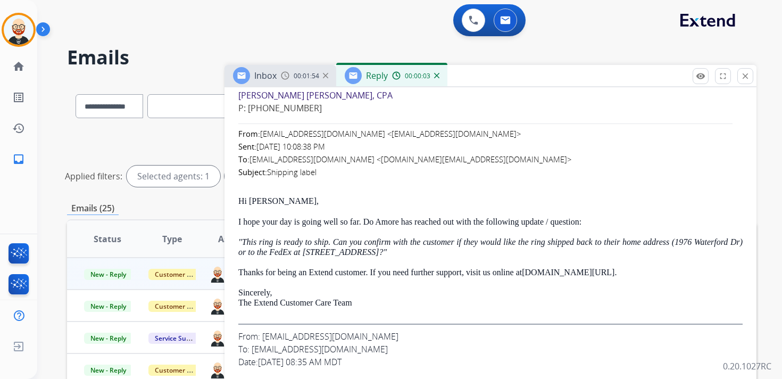
drag, startPoint x: 373, startPoint y: 302, endPoint x: 239, endPoint y: 198, distance: 169.5
click at [239, 198] on div "Hi [PERSON_NAME], I hope your day is going well so far. Do Amore has reached ou…" at bounding box center [490, 260] width 504 height 128
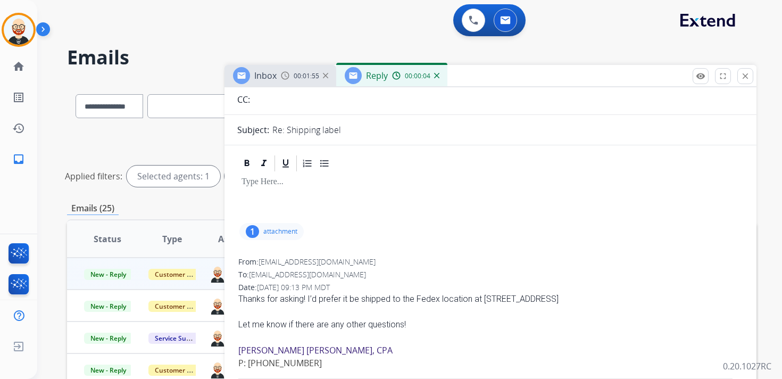
scroll to position [0, 0]
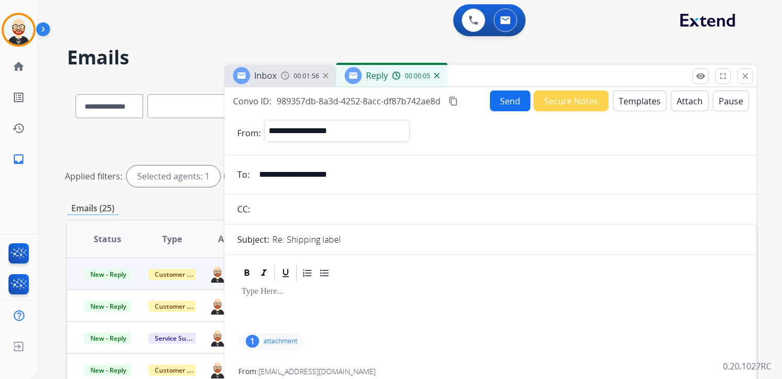
click at [264, 287] on p at bounding box center [491, 292] width 498 height 10
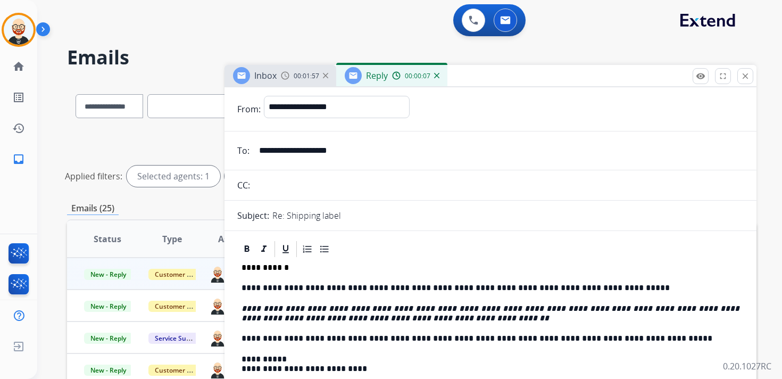
scroll to position [34, 0]
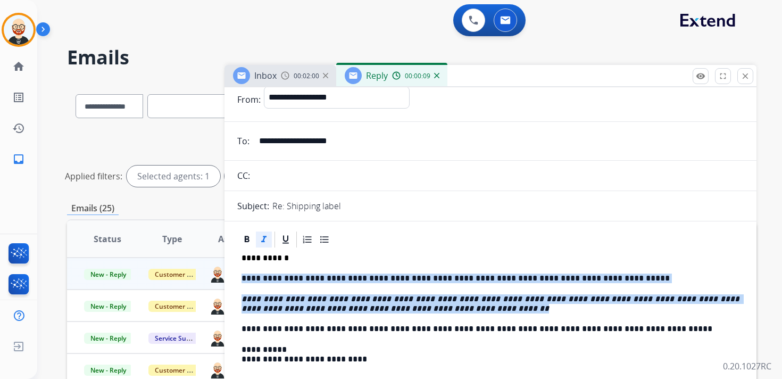
drag, startPoint x: 507, startPoint y: 311, endPoint x: 237, endPoint y: 274, distance: 272.7
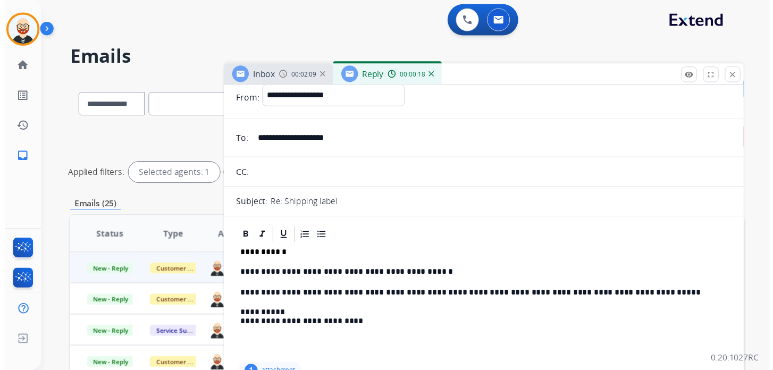
scroll to position [0, 0]
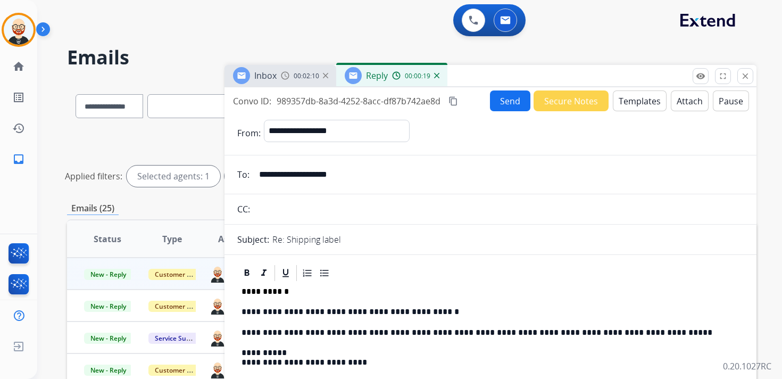
click at [502, 103] on button "Send" at bounding box center [510, 100] width 40 height 21
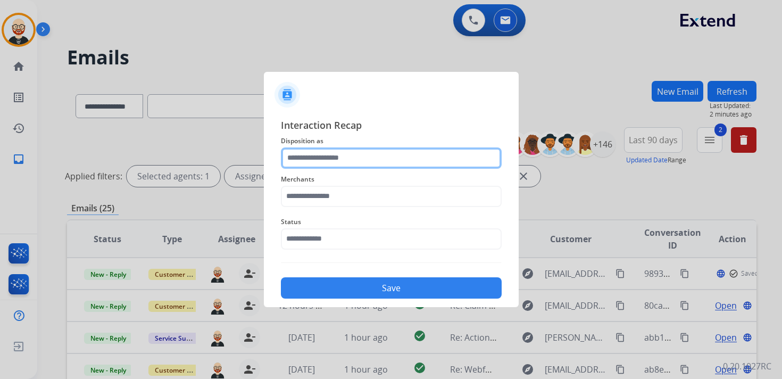
click at [336, 155] on input "text" at bounding box center [391, 157] width 221 height 21
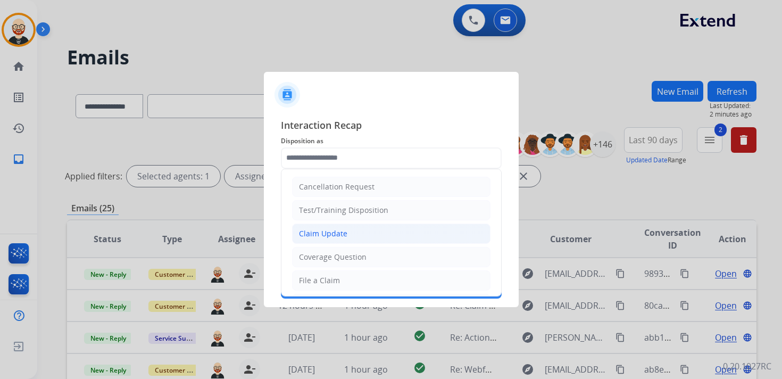
click at [332, 236] on div "Claim Update" at bounding box center [323, 233] width 48 height 11
type input "**********"
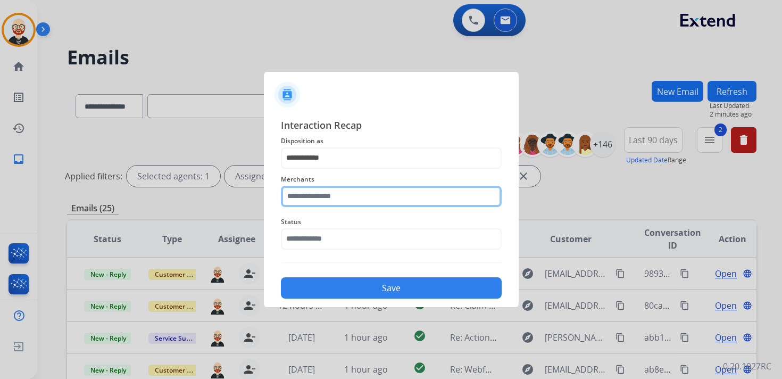
click at [319, 194] on input "text" at bounding box center [391, 196] width 221 height 21
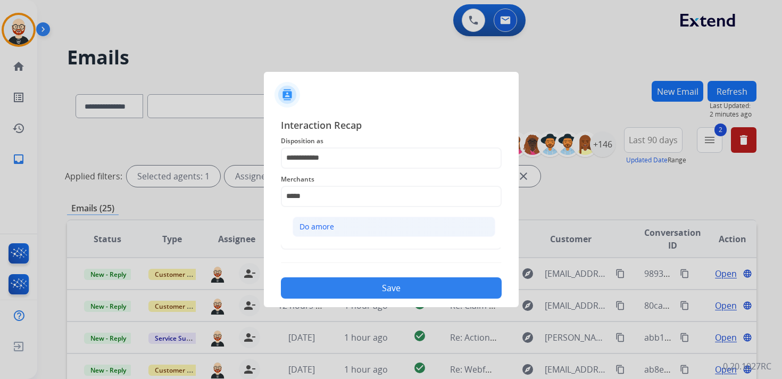
click at [322, 224] on div "Do amore" at bounding box center [316, 226] width 35 height 11
type input "********"
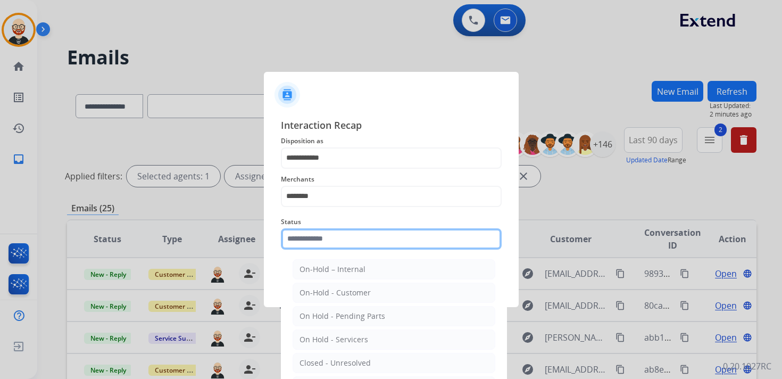
click at [322, 231] on input "text" at bounding box center [391, 238] width 221 height 21
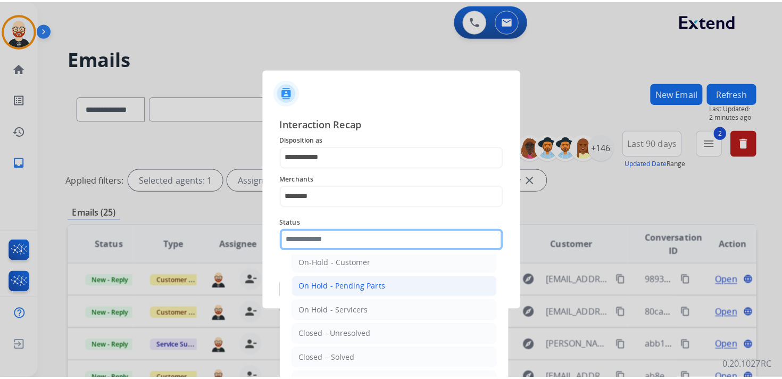
scroll to position [38, 0]
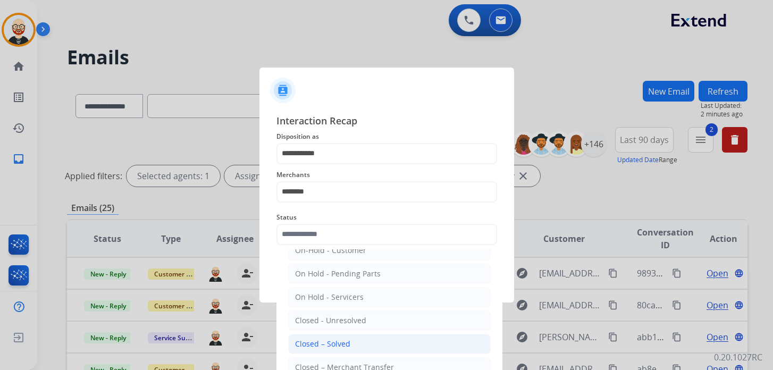
click at [335, 339] on div "Closed – Solved" at bounding box center [322, 344] width 55 height 11
type input "**********"
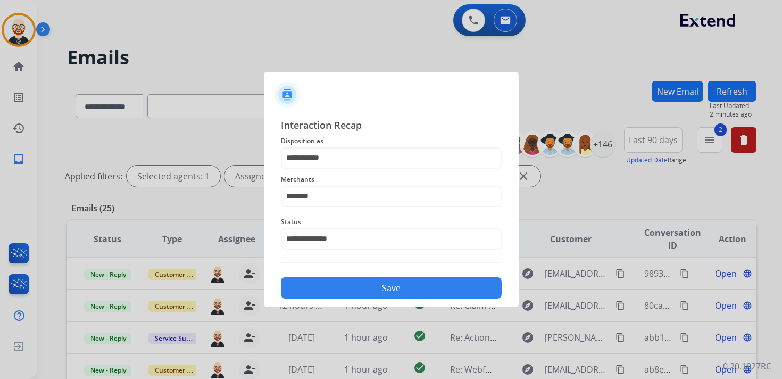
click at [360, 288] on button "Save" at bounding box center [391, 287] width 221 height 21
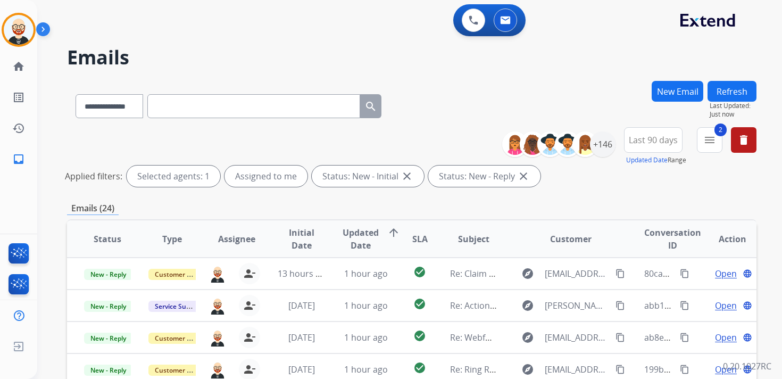
click at [168, 107] on input "text" at bounding box center [253, 106] width 213 height 24
paste input "**********"
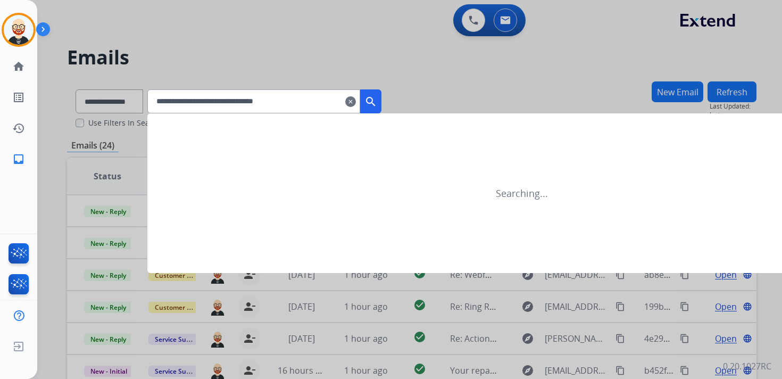
type input "**********"
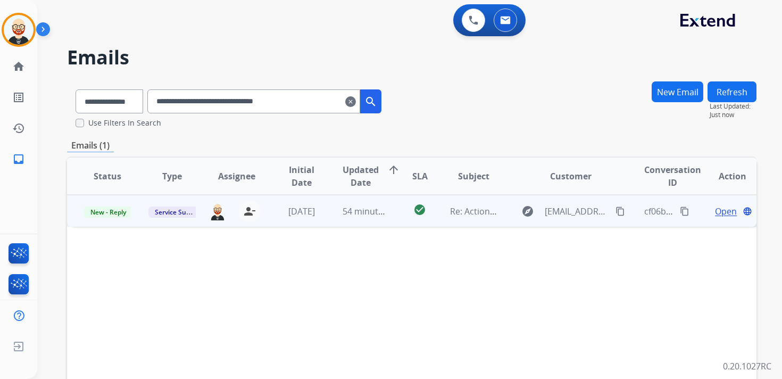
click at [718, 212] on span "Open" at bounding box center [726, 211] width 22 height 13
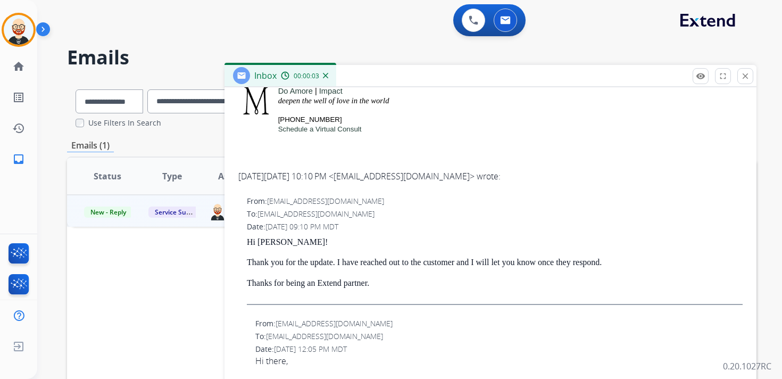
scroll to position [277, 0]
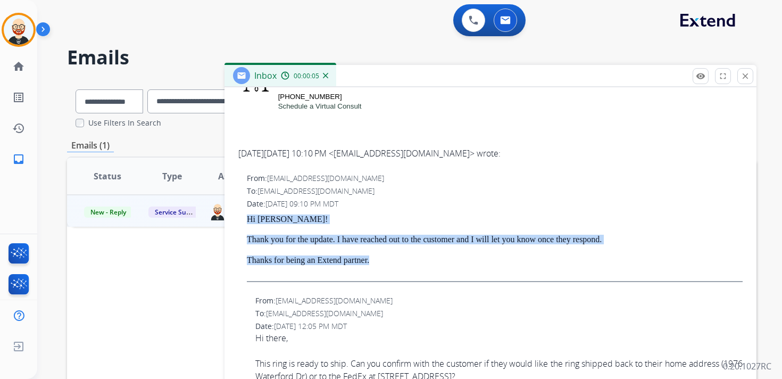
drag, startPoint x: 382, startPoint y: 261, endPoint x: 245, endPoint y: 218, distance: 144.4
click at [245, 218] on div "From: [EMAIL_ADDRESS][DOMAIN_NAME] To: [EMAIL_ADDRESS][DOMAIN_NAME] Date: [DATE…" at bounding box center [490, 232] width 506 height 120
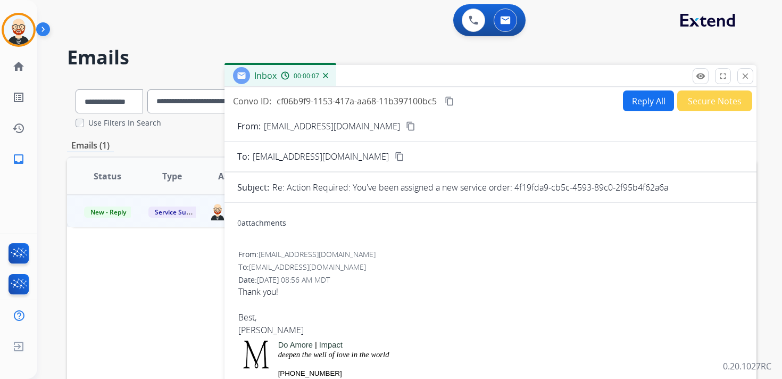
click at [632, 104] on button "Reply All" at bounding box center [648, 100] width 51 height 21
select select "**********"
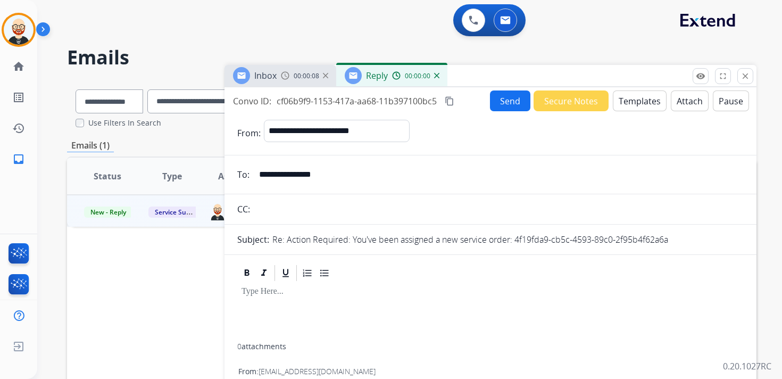
click at [292, 290] on p at bounding box center [491, 292] width 498 height 10
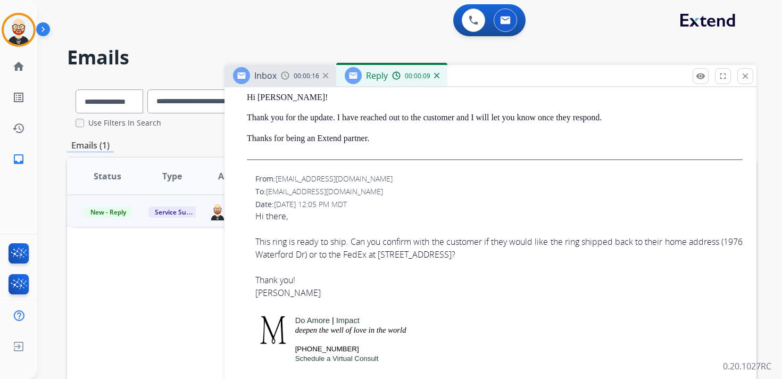
scroll to position [557, 0]
click at [372, 256] on div "Hi there, This ring is ready to ship. Can you confirm with the customer if they…" at bounding box center [498, 234] width 487 height 51
drag, startPoint x: 354, startPoint y: 255, endPoint x: 481, endPoint y: 257, distance: 127.7
click at [481, 257] on div "Hi there, This ring is ready to ship. Can you confirm with the customer if they…" at bounding box center [498, 234] width 487 height 51
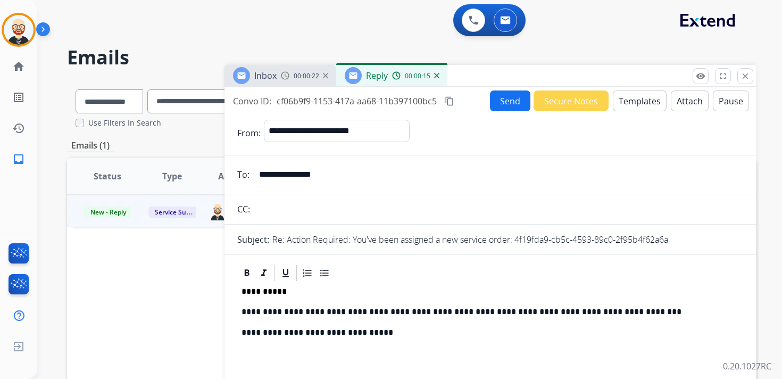
click at [401, 311] on p "**********" at bounding box center [486, 312] width 489 height 10
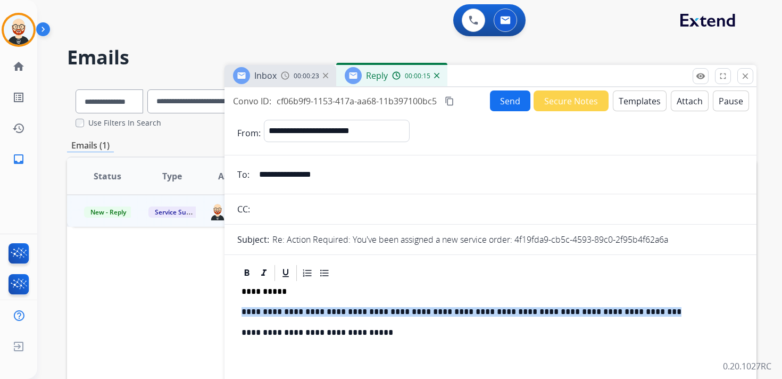
click at [401, 311] on p "**********" at bounding box center [486, 312] width 489 height 10
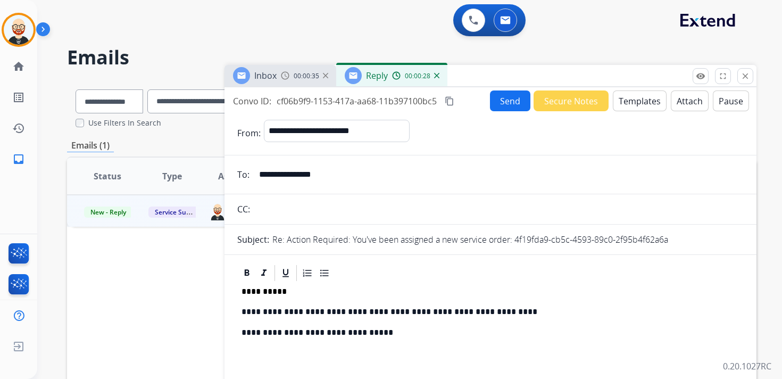
click at [501, 102] on button "Send" at bounding box center [510, 100] width 40 height 21
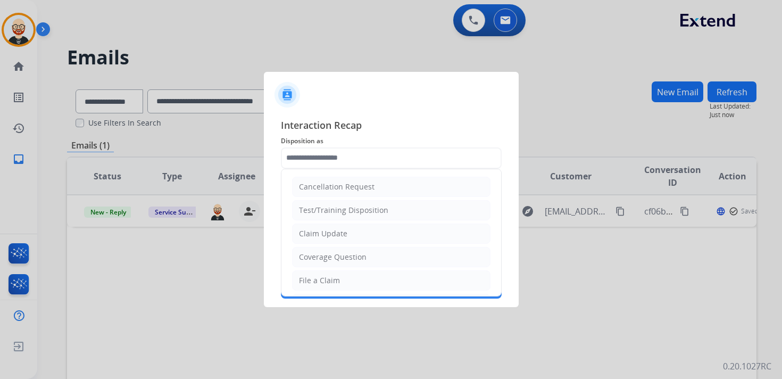
click at [318, 164] on input "text" at bounding box center [391, 157] width 221 height 21
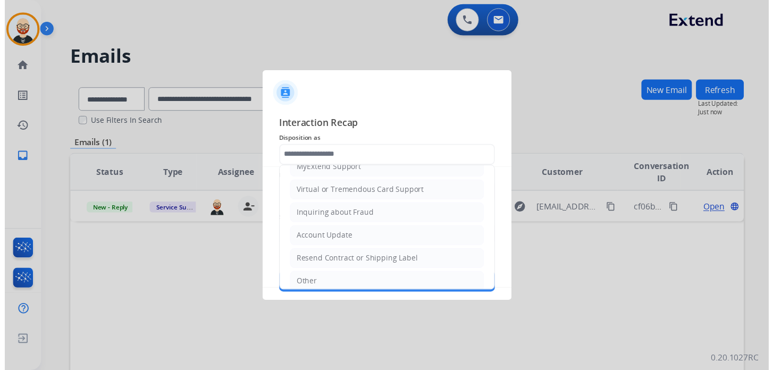
scroll to position [160, 0]
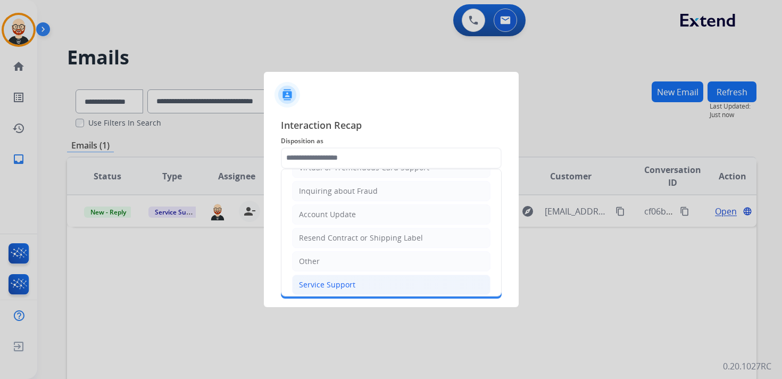
click at [324, 279] on div "Service Support" at bounding box center [327, 284] width 56 height 11
type input "**********"
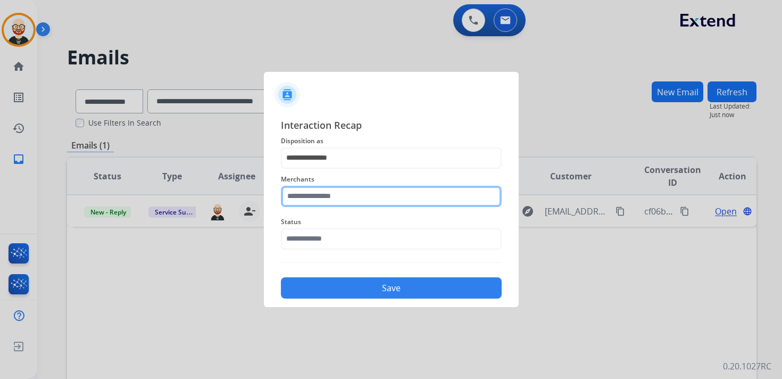
click at [322, 202] on input "text" at bounding box center [391, 196] width 221 height 21
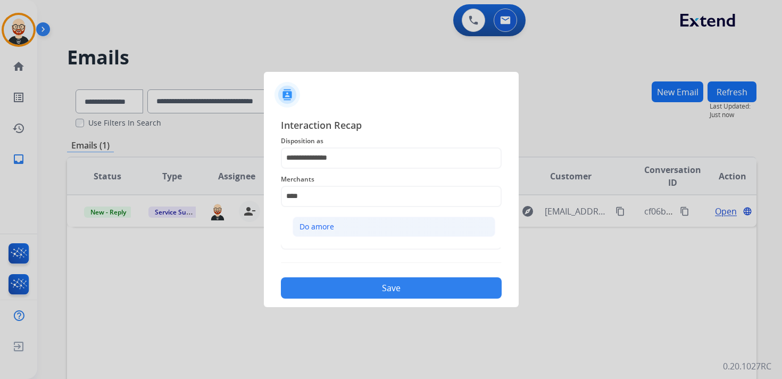
click at [334, 226] on li "Do amore" at bounding box center [394, 227] width 203 height 20
type input "********"
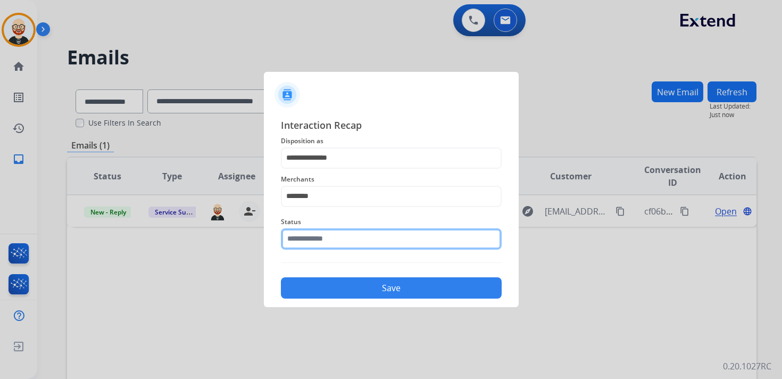
click at [324, 242] on input "text" at bounding box center [391, 238] width 221 height 21
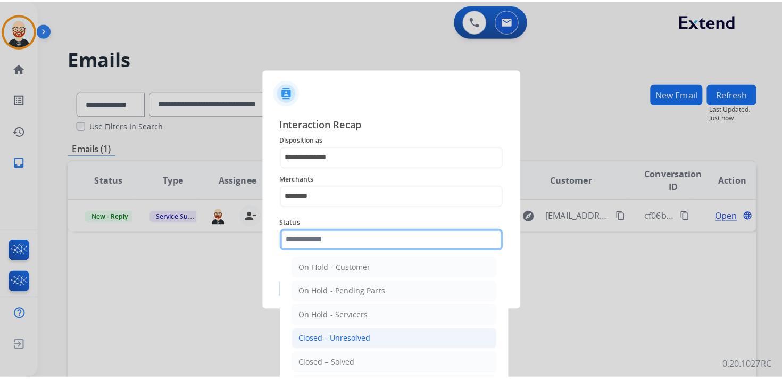
scroll to position [31, 0]
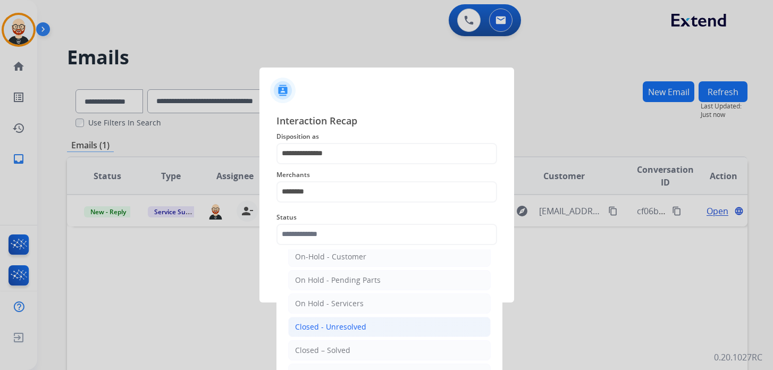
click at [327, 347] on div "Closed – Solved" at bounding box center [322, 350] width 55 height 11
type input "**********"
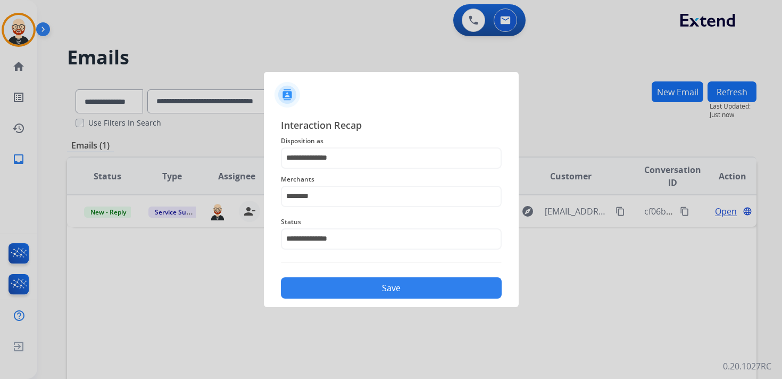
click at [381, 280] on button "Save" at bounding box center [391, 287] width 221 height 21
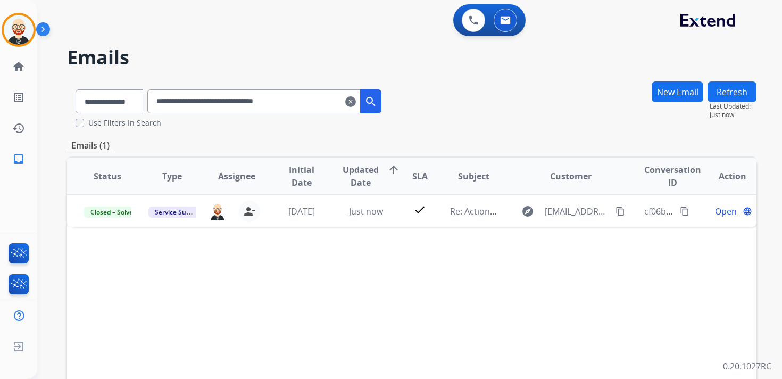
click at [356, 103] on mat-icon "clear" at bounding box center [350, 101] width 11 height 13
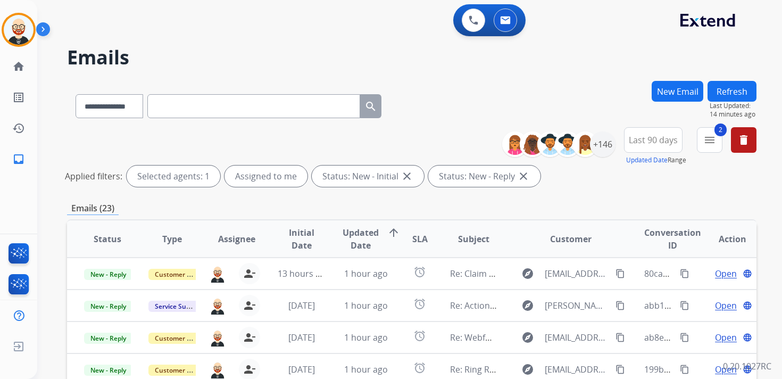
click at [729, 93] on button "Refresh" at bounding box center [731, 91] width 49 height 21
click at [358, 240] on span "Updated Date" at bounding box center [361, 239] width 36 height 26
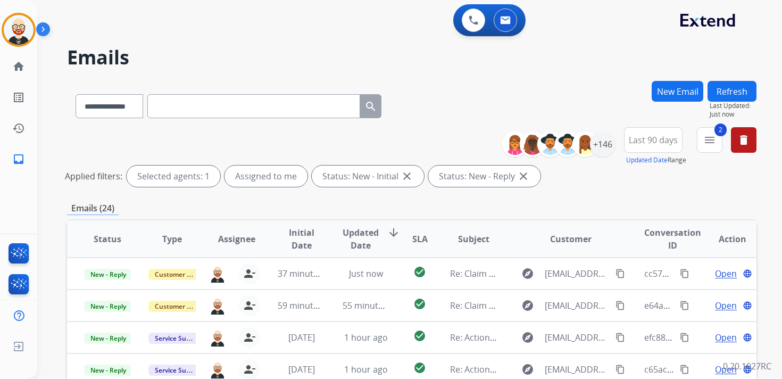
click at [358, 240] on span "Updated Date" at bounding box center [361, 239] width 36 height 26
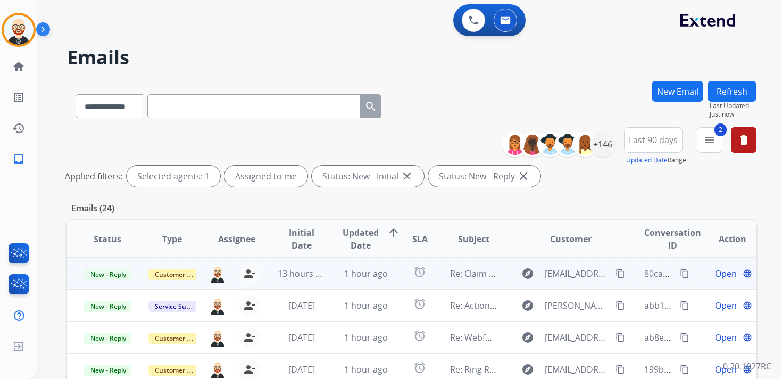
click at [718, 272] on span "Open" at bounding box center [726, 273] width 22 height 13
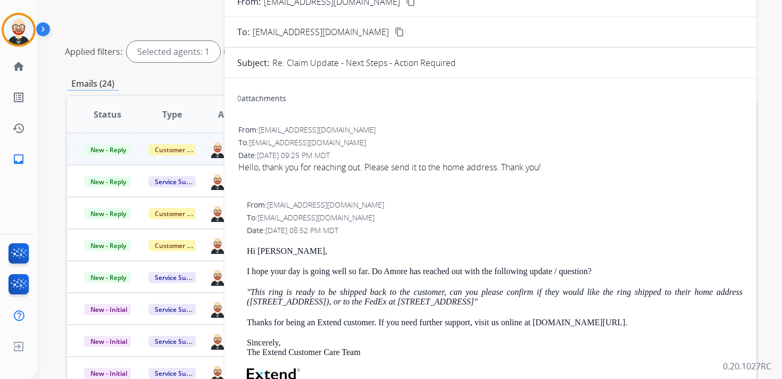
scroll to position [0, 0]
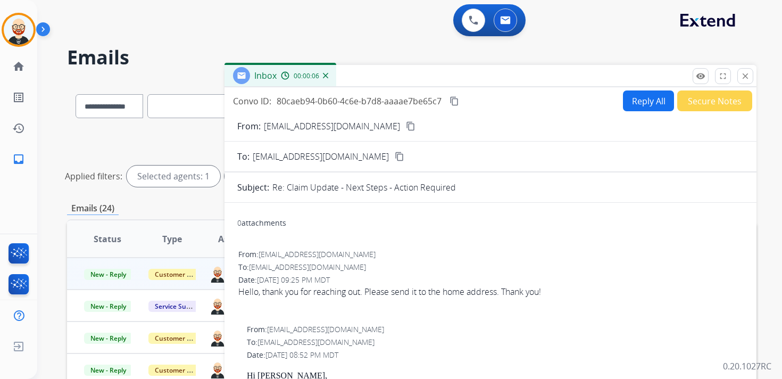
click at [406, 126] on mat-icon "content_copy" at bounding box center [411, 126] width 10 height 10
click at [394, 293] on div "Hello, thank you for reaching out. Please send it to the home address. Thank yo…" at bounding box center [490, 291] width 504 height 13
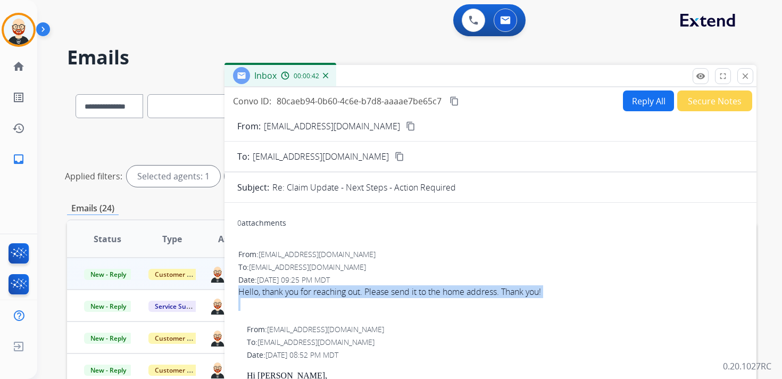
click at [394, 293] on div "Hello, thank you for reaching out. Please send it to the home address. Thank yo…" at bounding box center [490, 291] width 504 height 13
click at [631, 101] on button "Reply All" at bounding box center [648, 100] width 51 height 21
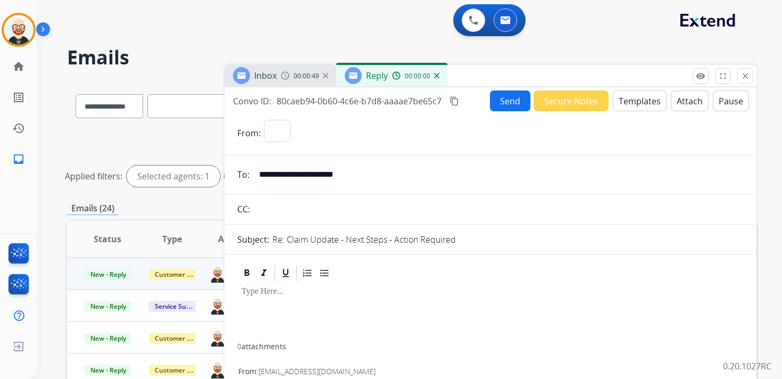
select select "**********"
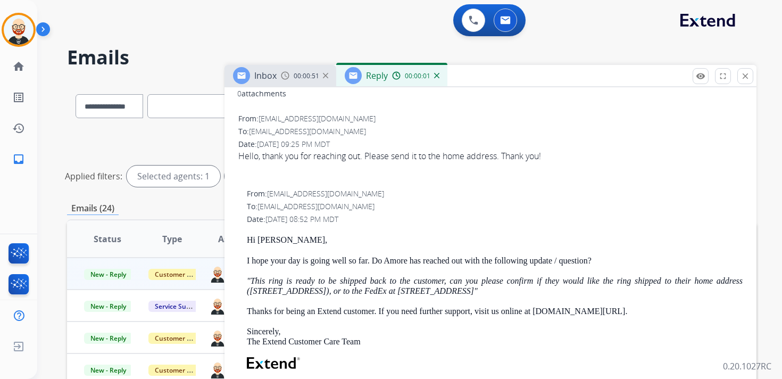
scroll to position [272, 0]
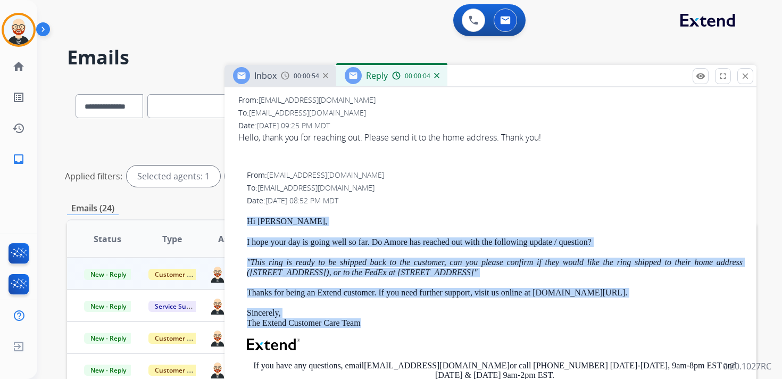
drag, startPoint x: 246, startPoint y: 219, endPoint x: 390, endPoint y: 321, distance: 176.8
click at [390, 321] on div "From: [EMAIL_ADDRESS][DOMAIN_NAME] To: [EMAIL_ADDRESS][DOMAIN_NAME] Date: [DATE…" at bounding box center [490, 333] width 506 height 328
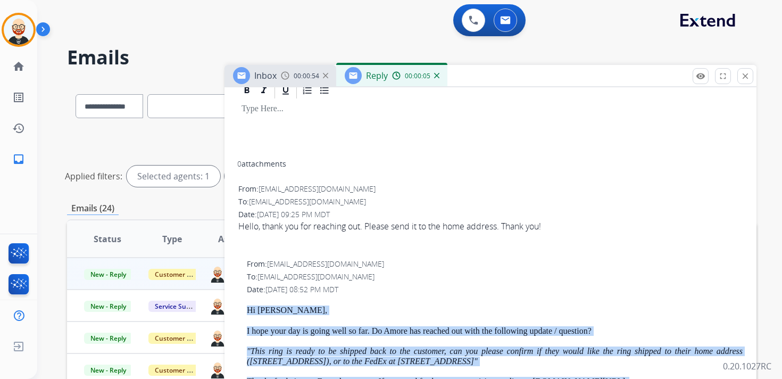
scroll to position [0, 0]
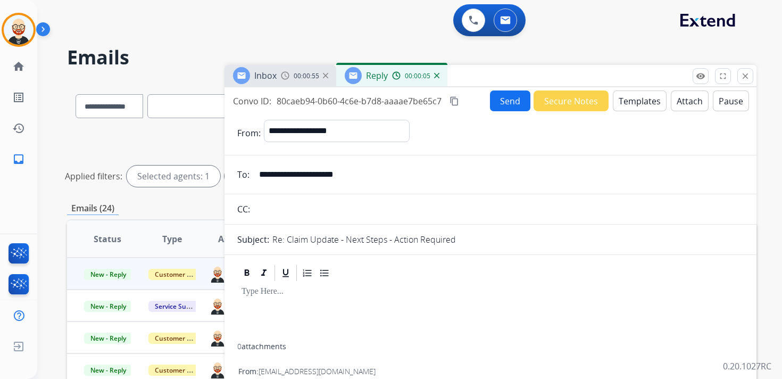
click at [281, 290] on p at bounding box center [491, 292] width 498 height 10
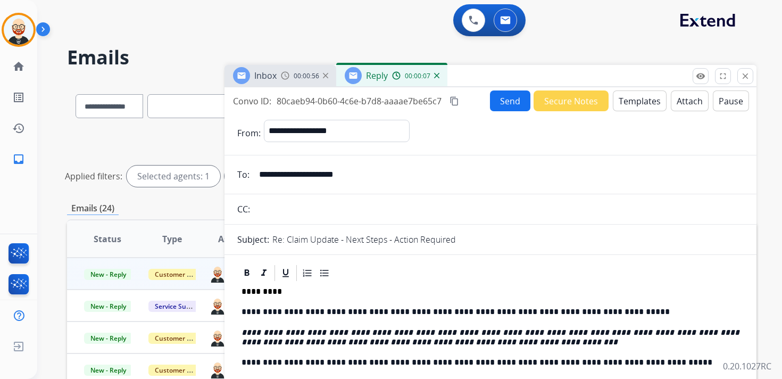
scroll to position [12, 0]
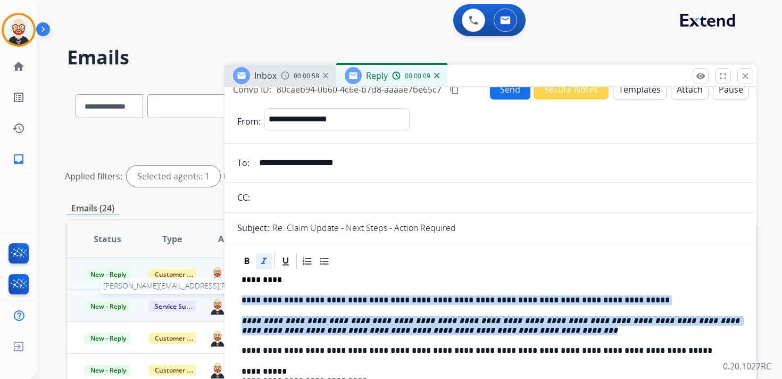
drag, startPoint x: 562, startPoint y: 334, endPoint x: 217, endPoint y: 302, distance: 347.2
click at [217, 302] on div "**********" at bounding box center [411, 356] width 689 height 550
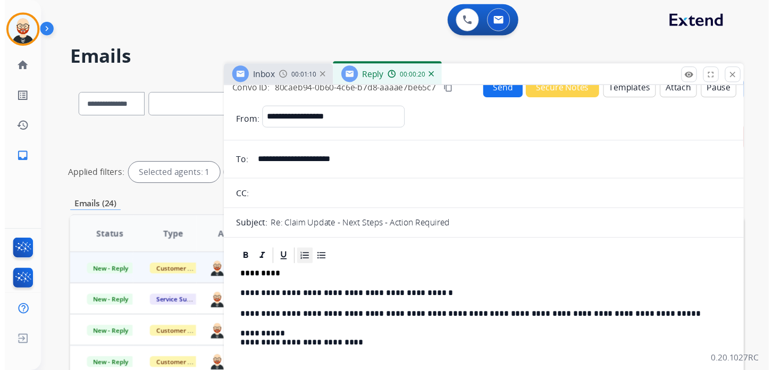
scroll to position [0, 0]
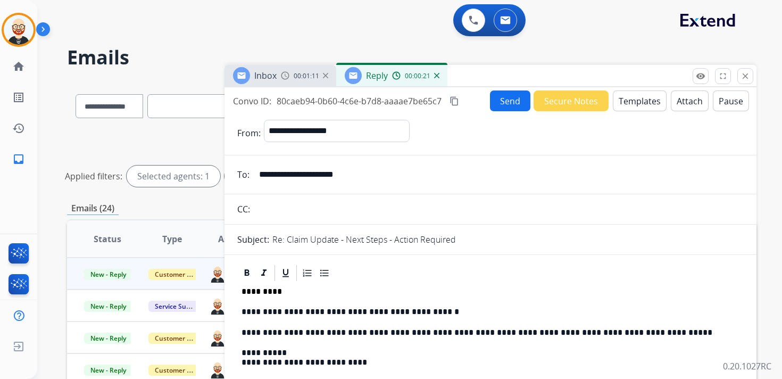
click at [506, 104] on button "Send" at bounding box center [510, 100] width 40 height 21
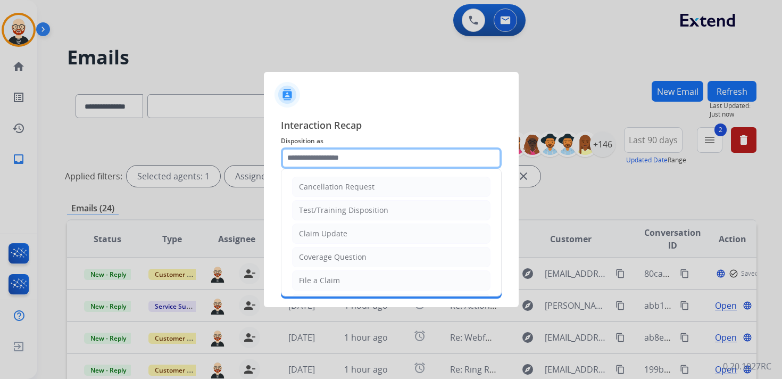
click at [304, 164] on input "text" at bounding box center [391, 157] width 221 height 21
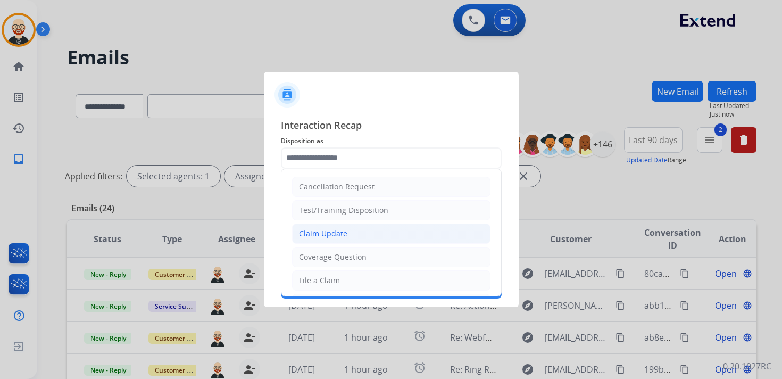
click at [313, 236] on div "Claim Update" at bounding box center [323, 233] width 48 height 11
type input "**********"
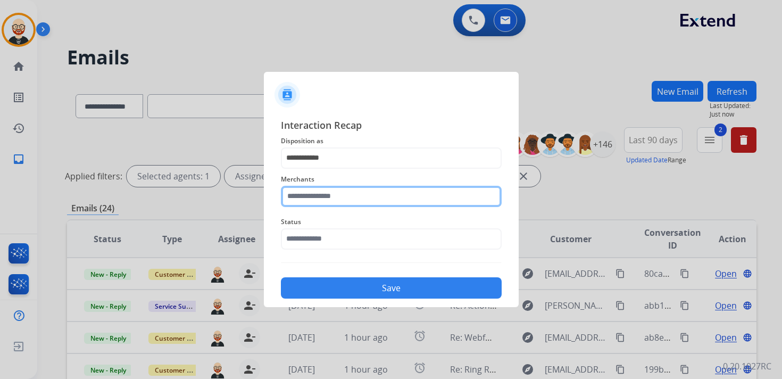
click at [303, 202] on input "text" at bounding box center [391, 196] width 221 height 21
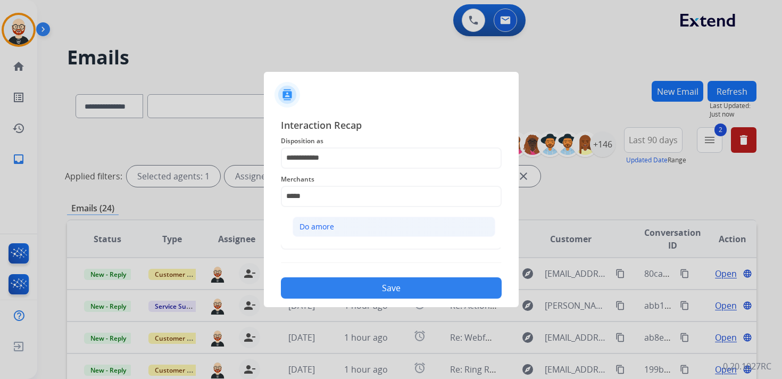
click at [312, 230] on div "Do amore" at bounding box center [316, 226] width 35 height 11
type input "********"
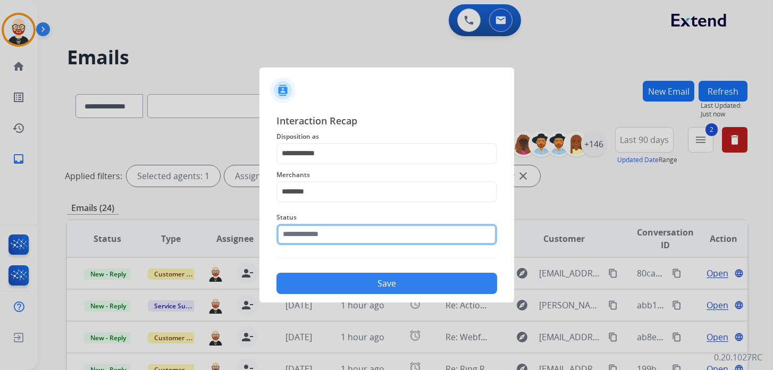
click at [309, 237] on input "text" at bounding box center [387, 234] width 221 height 21
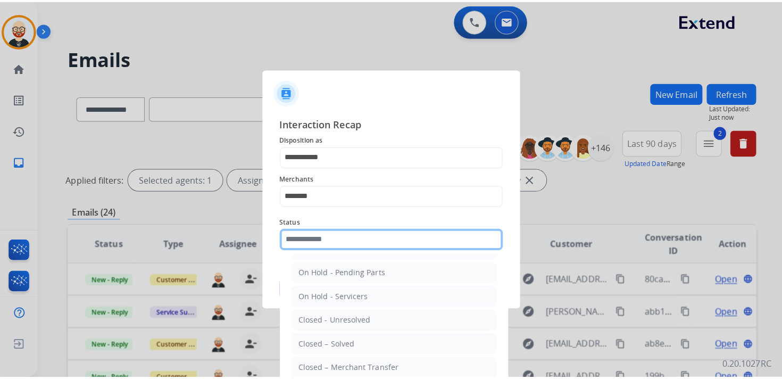
scroll to position [59, 0]
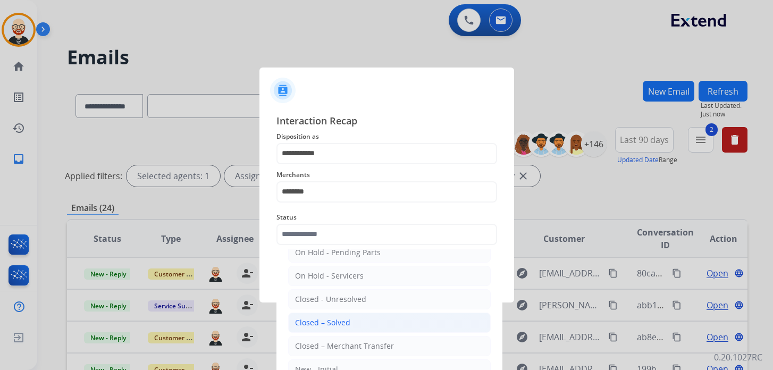
click at [348, 318] on div "Closed – Solved" at bounding box center [322, 323] width 55 height 11
type input "**********"
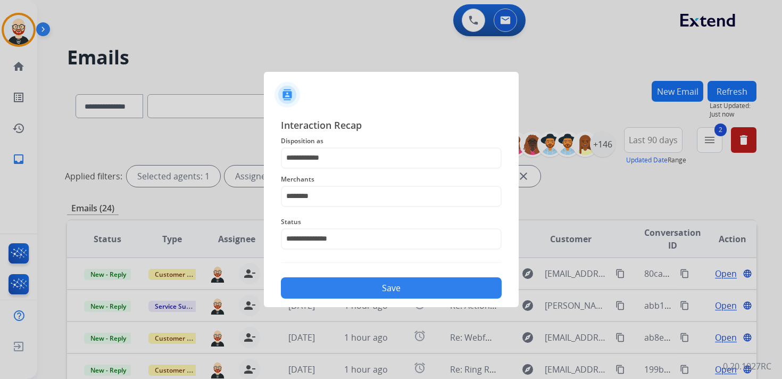
click at [334, 290] on button "Save" at bounding box center [391, 287] width 221 height 21
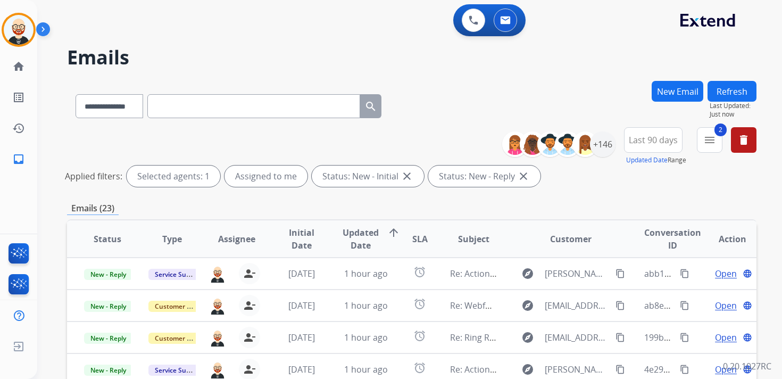
click at [247, 117] on input "text" at bounding box center [253, 106] width 213 height 24
paste input "**********"
type input "**********"
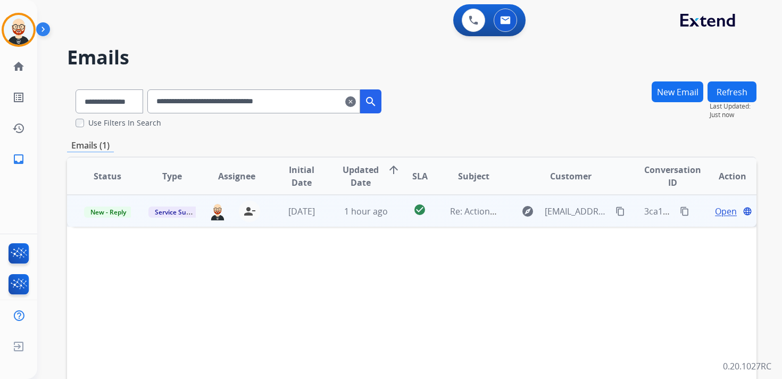
click at [715, 211] on span "Open" at bounding box center [726, 211] width 22 height 13
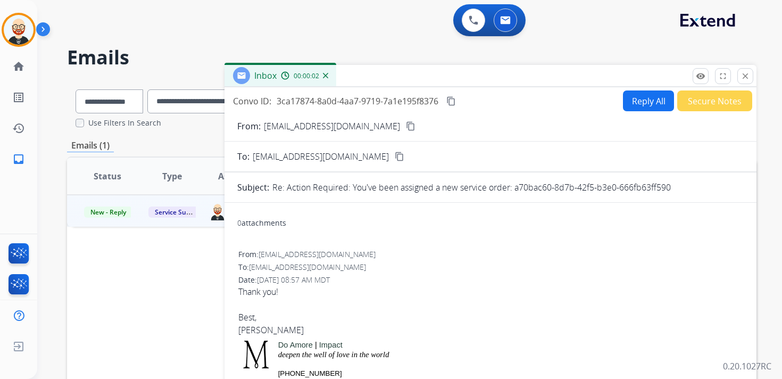
click at [634, 99] on button "Reply All" at bounding box center [648, 100] width 51 height 21
select select "**********"
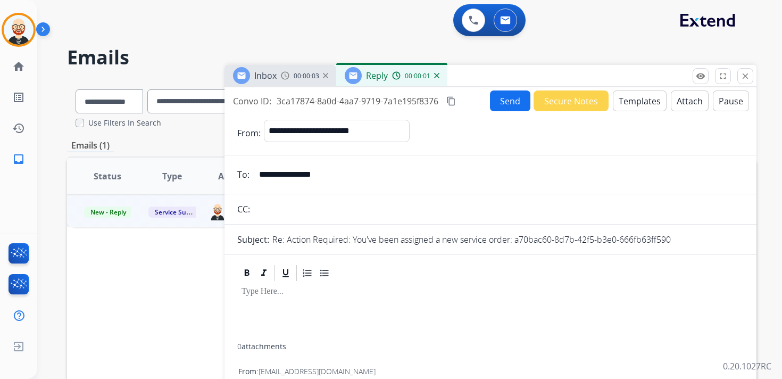
click at [292, 299] on div at bounding box center [490, 312] width 506 height 61
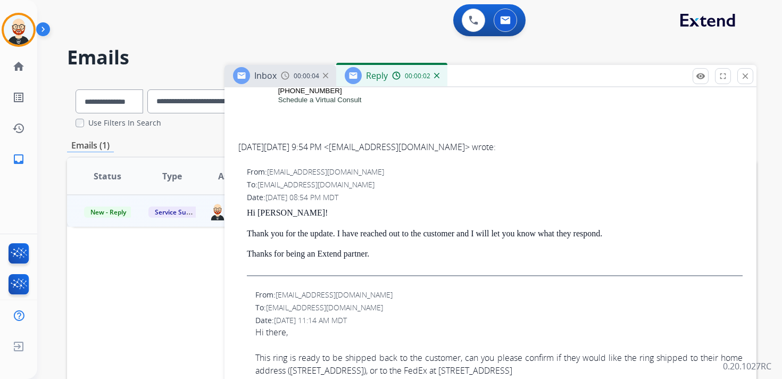
scroll to position [402, 0]
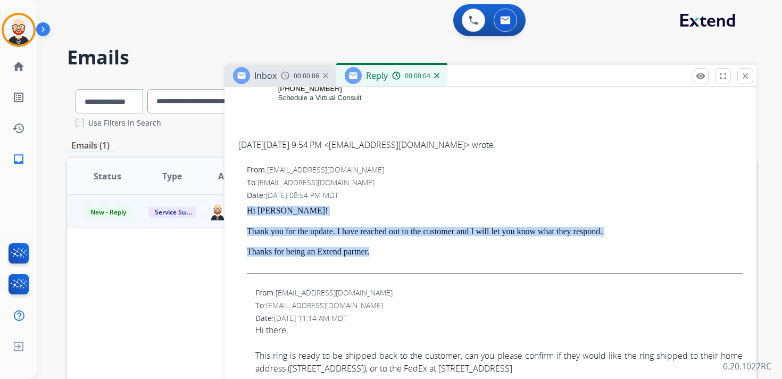
drag, startPoint x: 386, startPoint y: 253, endPoint x: 243, endPoint y: 211, distance: 149.6
click at [243, 211] on div "From: [EMAIL_ADDRESS][DOMAIN_NAME] To: [EMAIL_ADDRESS][DOMAIN_NAME] Date: [DATE…" at bounding box center [490, 223] width 506 height 120
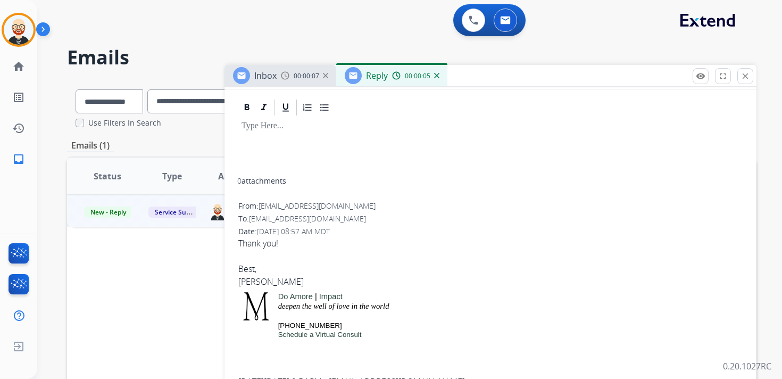
scroll to position [41, 0]
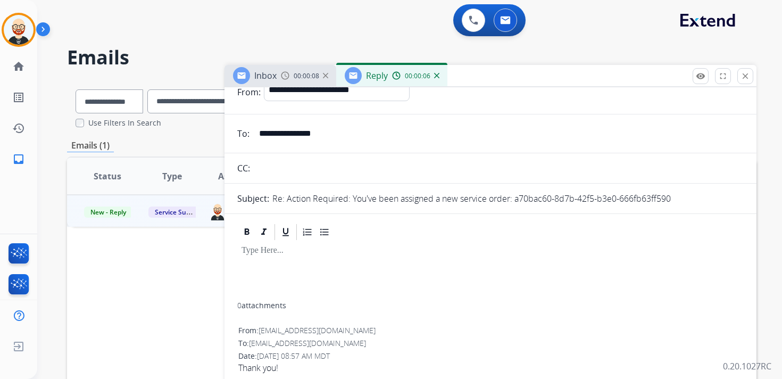
click at [277, 256] on div at bounding box center [490, 272] width 506 height 61
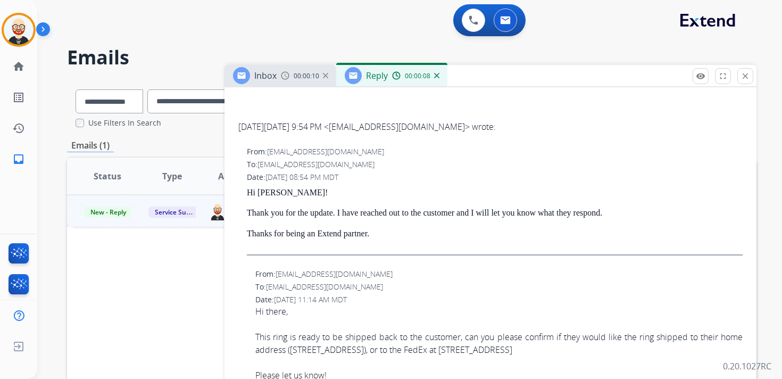
scroll to position [494, 0]
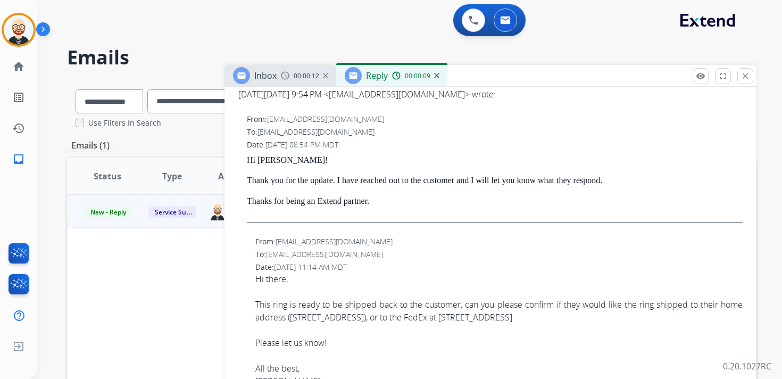
click at [348, 318] on div "Hi there, This ring is ready to be shipped back to the customer, can you please…" at bounding box center [498, 297] width 487 height 51
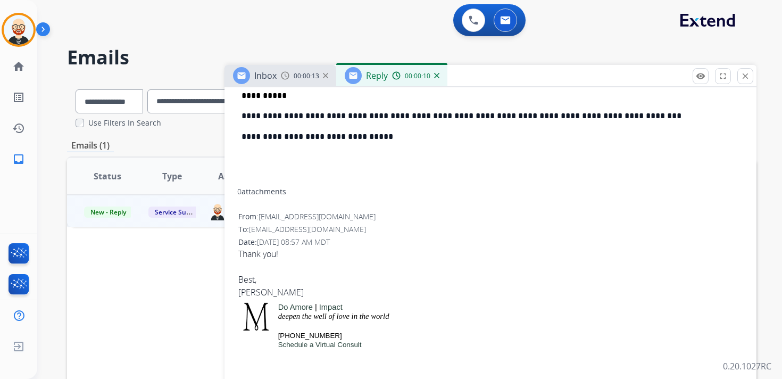
scroll to position [0, 0]
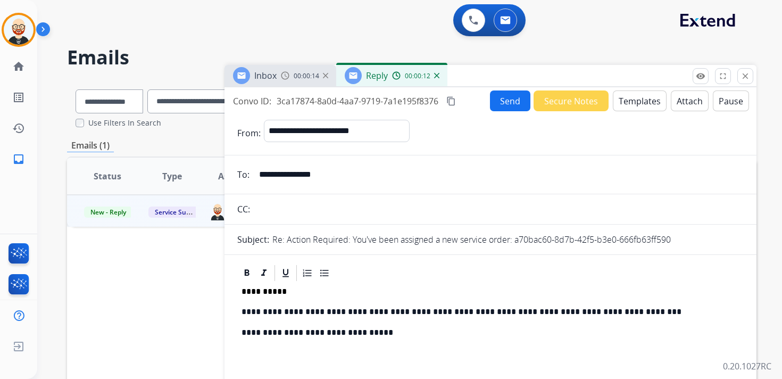
click at [490, 312] on p "**********" at bounding box center [486, 312] width 489 height 10
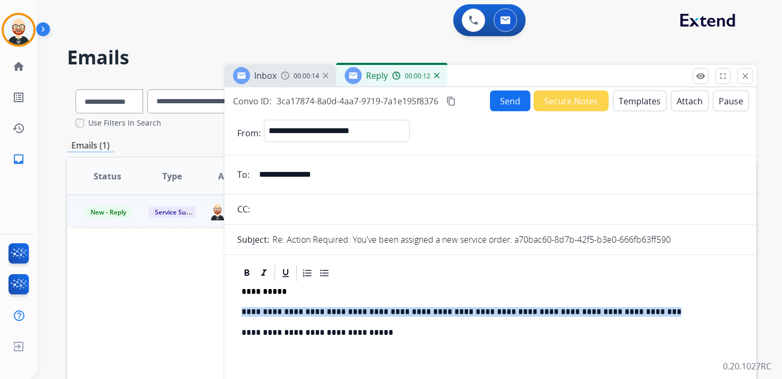
click at [490, 312] on p "**********" at bounding box center [486, 312] width 489 height 10
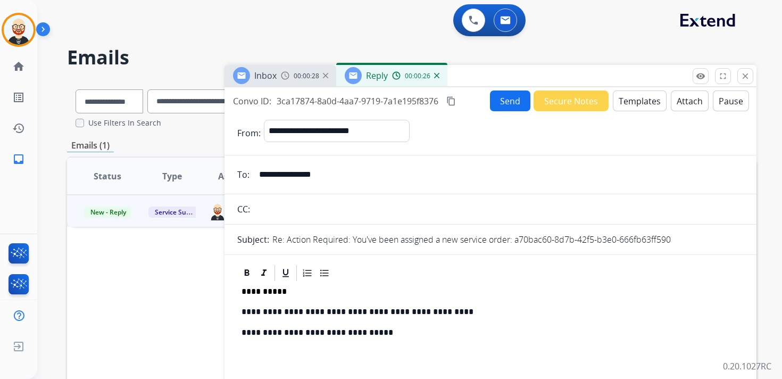
click at [500, 102] on button "Send" at bounding box center [510, 100] width 40 height 21
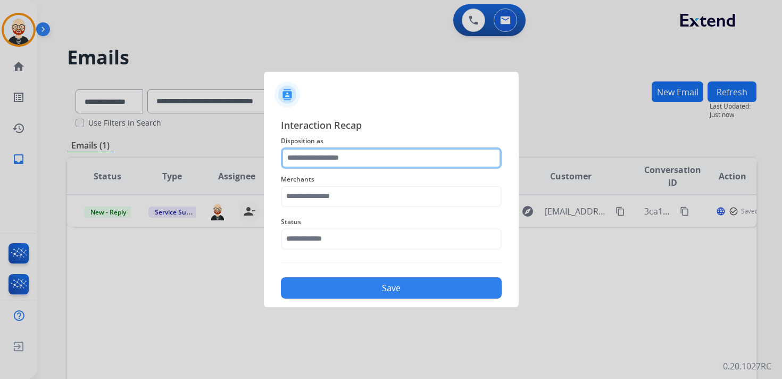
click at [320, 159] on input "text" at bounding box center [391, 157] width 221 height 21
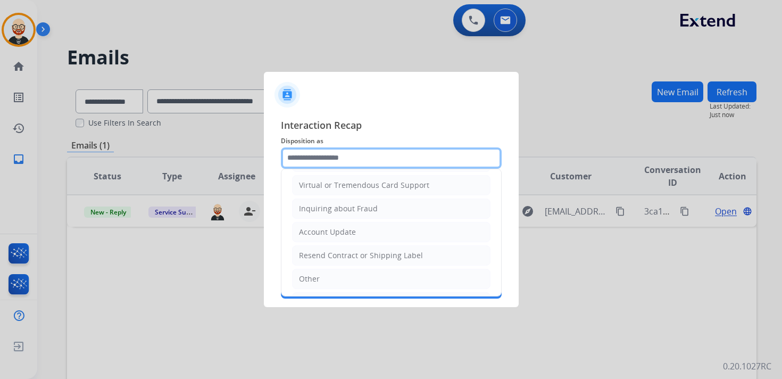
scroll to position [160, 0]
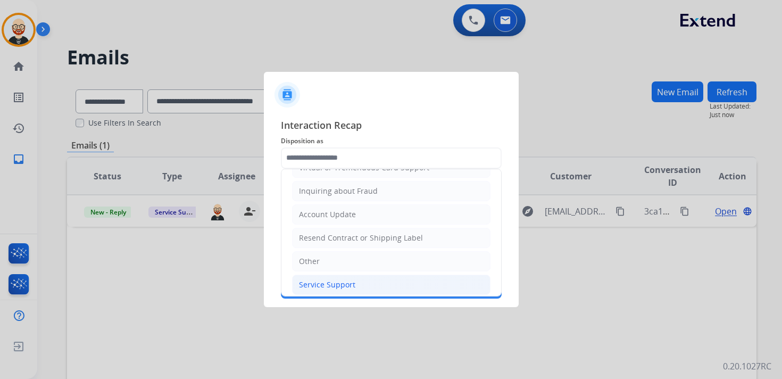
click at [312, 279] on div "Service Support" at bounding box center [327, 284] width 56 height 11
type input "**********"
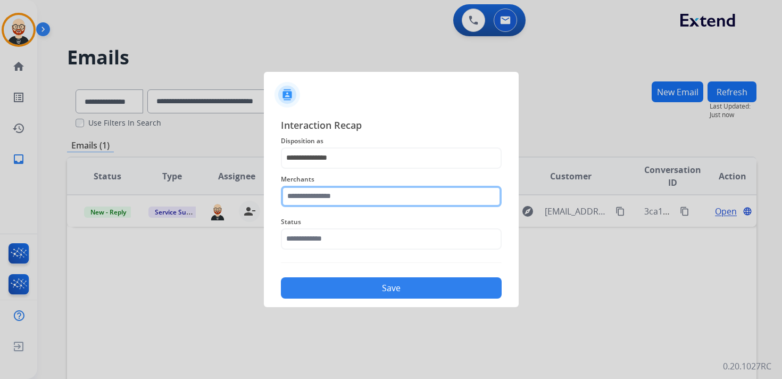
click at [297, 193] on input "text" at bounding box center [391, 196] width 221 height 21
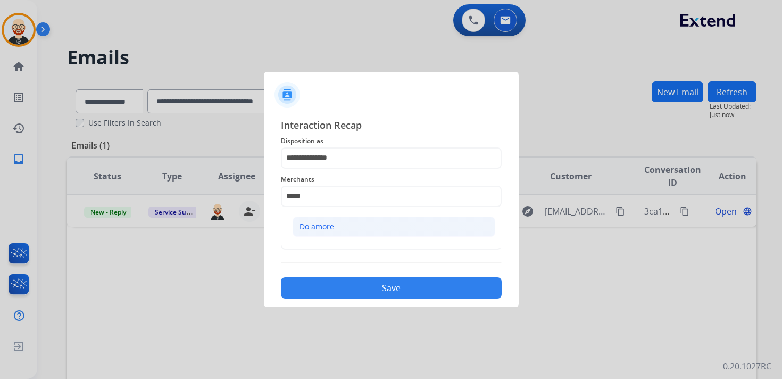
click at [304, 221] on div "Do amore" at bounding box center [316, 226] width 35 height 11
type input "********"
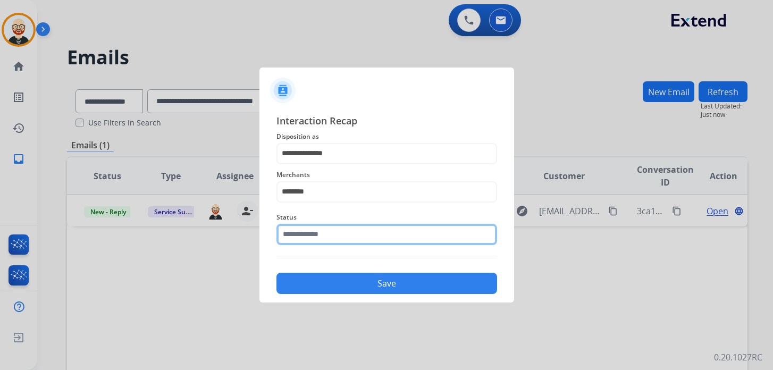
click at [304, 233] on input "text" at bounding box center [387, 234] width 221 height 21
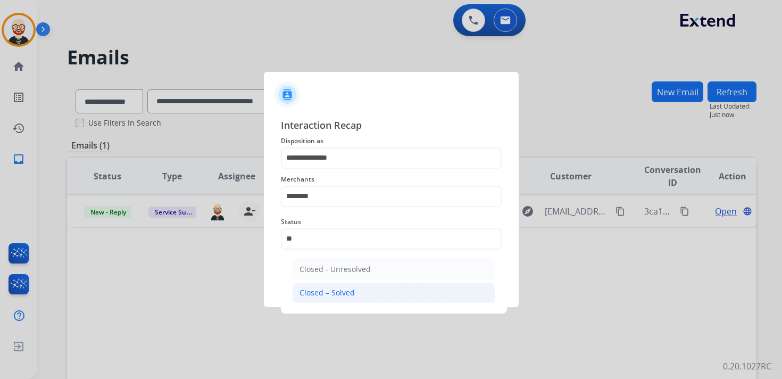
click at [310, 291] on div "Closed – Solved" at bounding box center [326, 292] width 55 height 11
type input "**********"
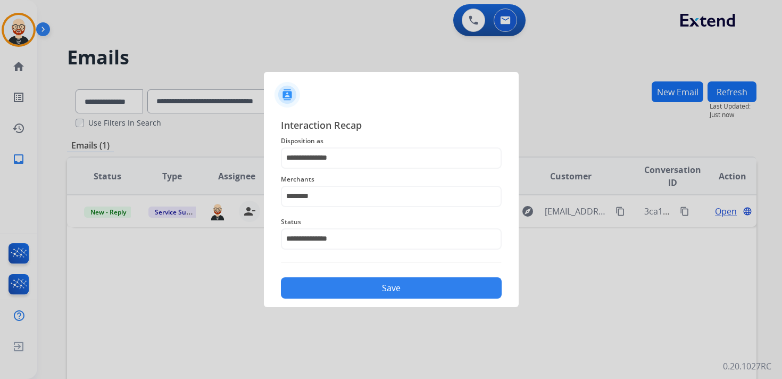
click at [326, 290] on button "Save" at bounding box center [391, 287] width 221 height 21
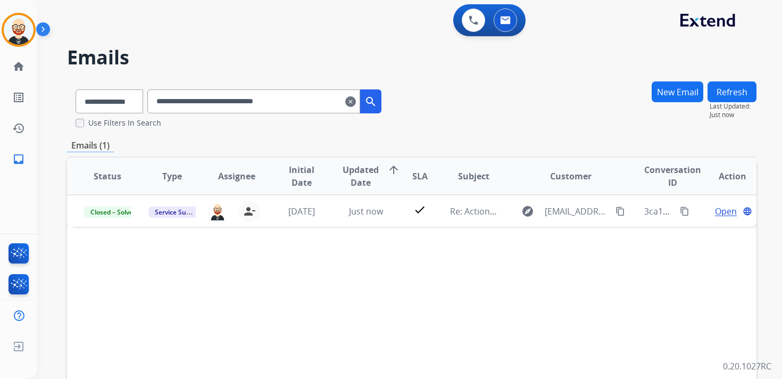
click at [356, 101] on mat-icon "clear" at bounding box center [350, 101] width 11 height 13
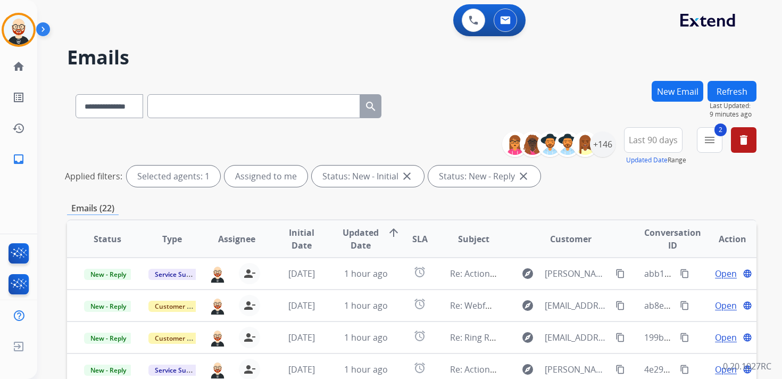
click at [723, 90] on button "Refresh" at bounding box center [731, 91] width 49 height 21
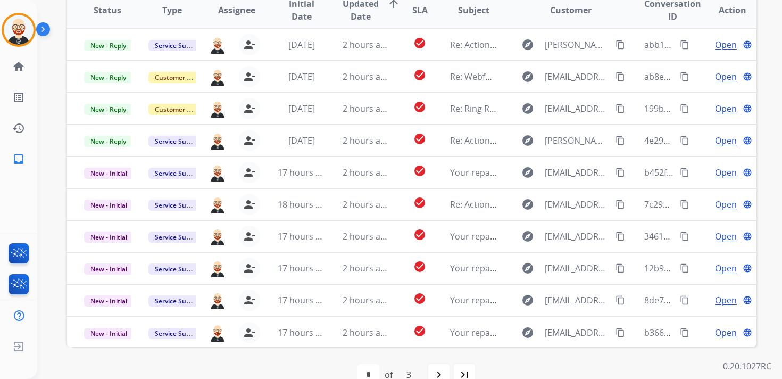
scroll to position [226, 0]
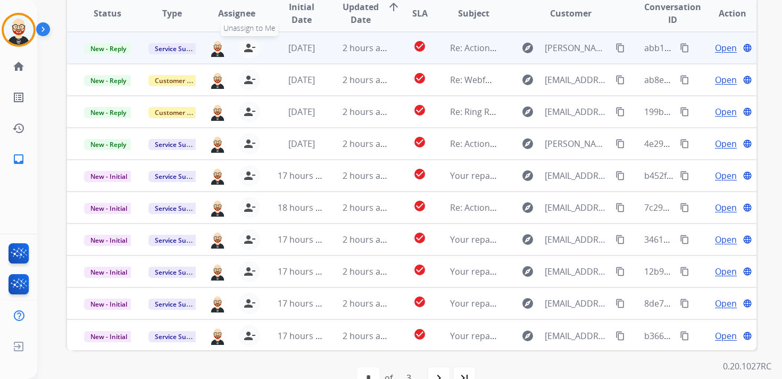
click at [246, 51] on mat-icon "person_remove" at bounding box center [249, 47] width 13 height 13
click at [246, 51] on mat-icon "person_add" at bounding box center [251, 47] width 13 height 13
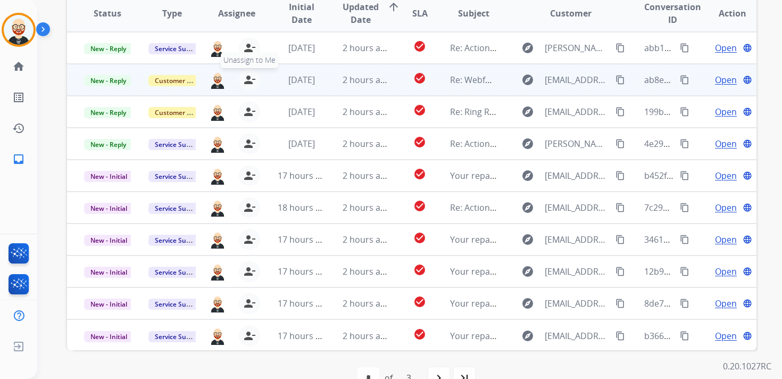
click at [245, 78] on mat-icon "person_remove" at bounding box center [249, 79] width 13 height 13
click at [245, 78] on mat-icon "person_add" at bounding box center [251, 79] width 13 height 13
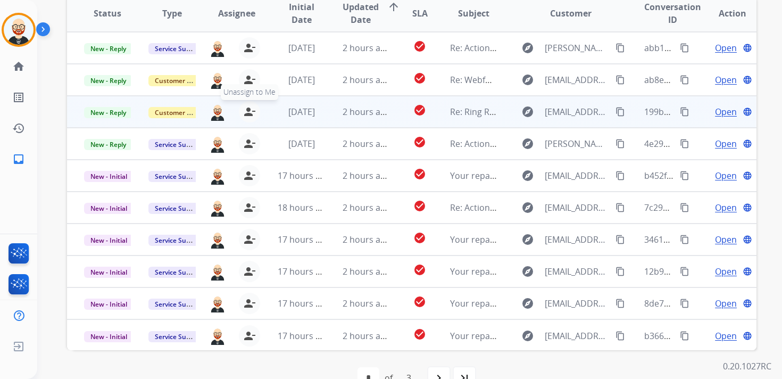
click at [249, 114] on mat-icon "person_remove" at bounding box center [249, 111] width 13 height 13
click at [249, 114] on mat-icon "person_add" at bounding box center [251, 111] width 13 height 13
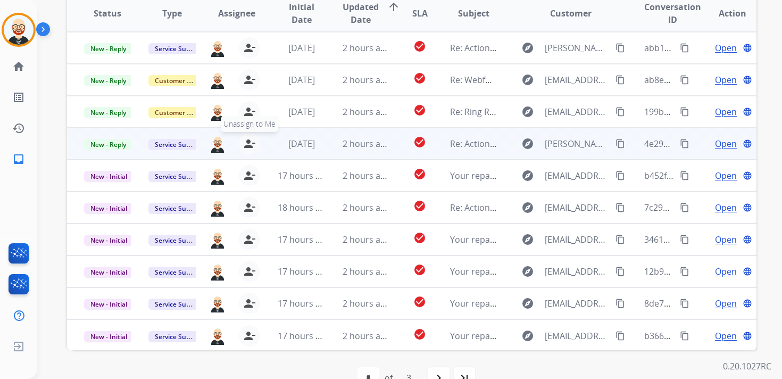
click at [248, 149] on mat-icon "person_remove" at bounding box center [249, 143] width 13 height 13
click at [248, 149] on mat-icon "person_add" at bounding box center [251, 143] width 13 height 13
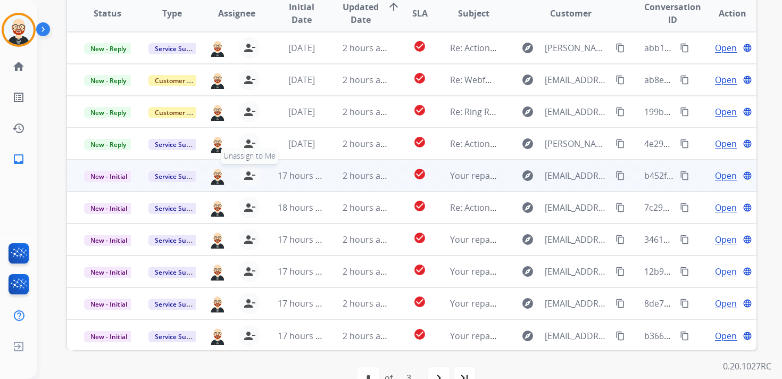
click at [248, 170] on mat-icon "person_remove" at bounding box center [249, 175] width 13 height 13
click at [248, 170] on mat-icon "person_add" at bounding box center [251, 175] width 13 height 13
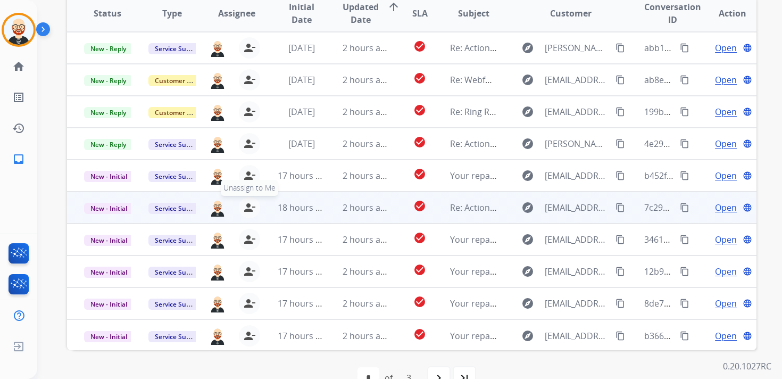
click at [246, 213] on button "person_remove [PERSON_NAME] to Me" at bounding box center [249, 207] width 21 height 21
click at [246, 213] on button "person_add Assign to Me" at bounding box center [251, 207] width 21 height 21
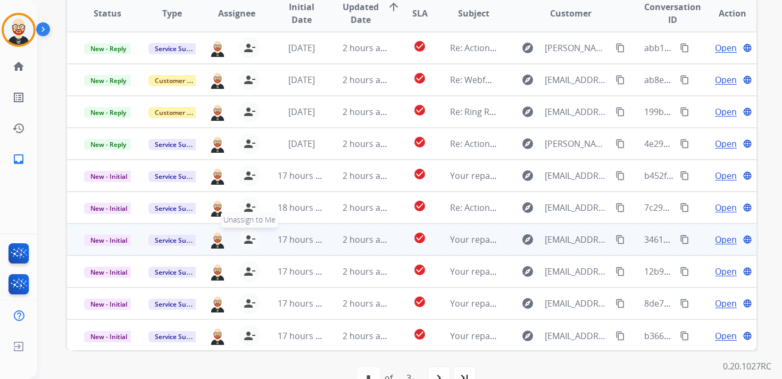
click at [247, 239] on mat-icon "person_remove" at bounding box center [249, 239] width 13 height 13
click at [247, 239] on mat-icon "person_add" at bounding box center [251, 239] width 13 height 13
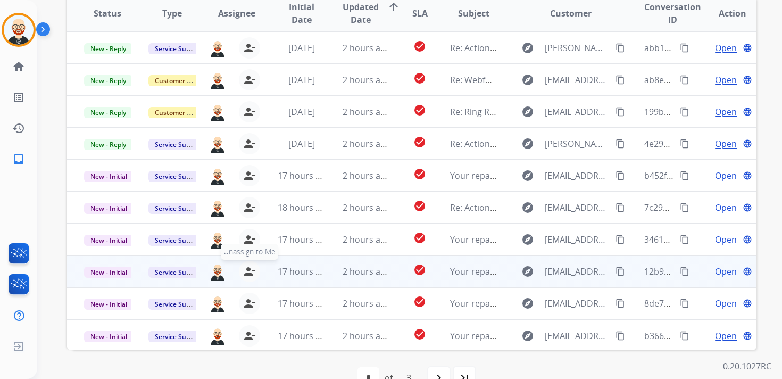
click at [249, 267] on mat-icon "person_remove" at bounding box center [249, 271] width 13 height 13
click at [249, 267] on mat-icon "person_add" at bounding box center [251, 271] width 13 height 13
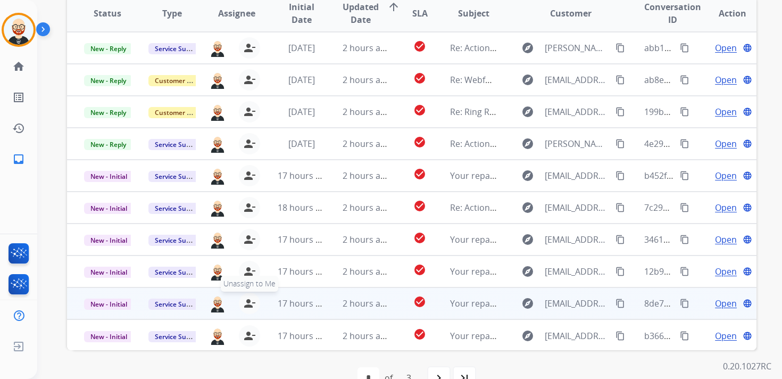
click at [248, 305] on mat-icon "person_remove" at bounding box center [249, 303] width 13 height 13
click at [248, 305] on mat-icon "person_add" at bounding box center [251, 303] width 13 height 13
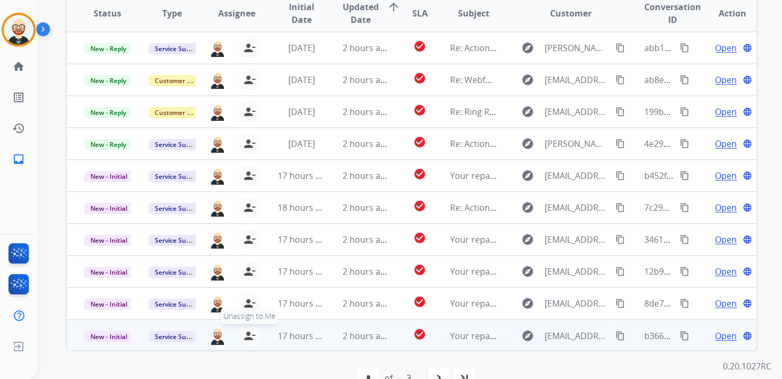
click at [247, 335] on mat-icon "person_remove" at bounding box center [249, 335] width 13 height 13
click at [247, 335] on mat-icon "person_add" at bounding box center [251, 335] width 13 height 13
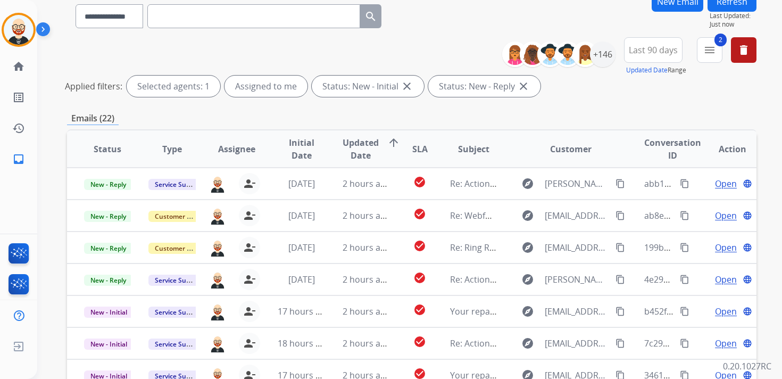
scroll to position [0, 0]
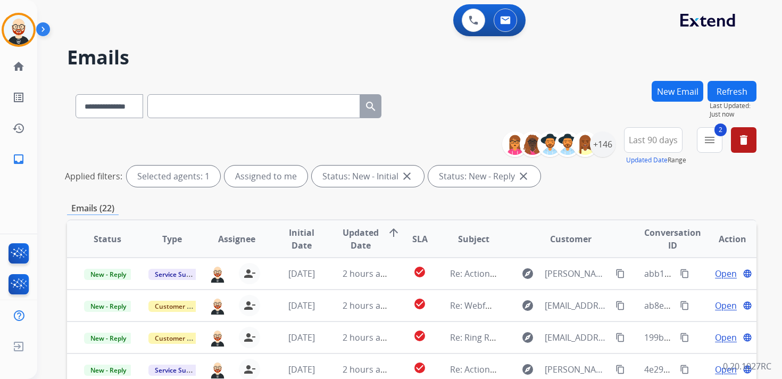
click at [730, 93] on button "Refresh" at bounding box center [731, 91] width 49 height 21
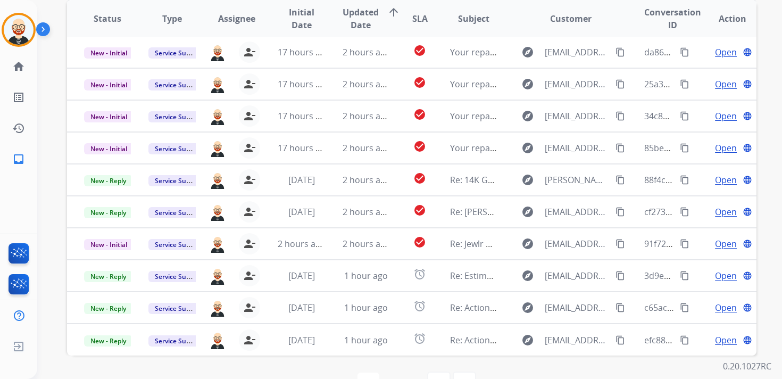
scroll to position [224, 0]
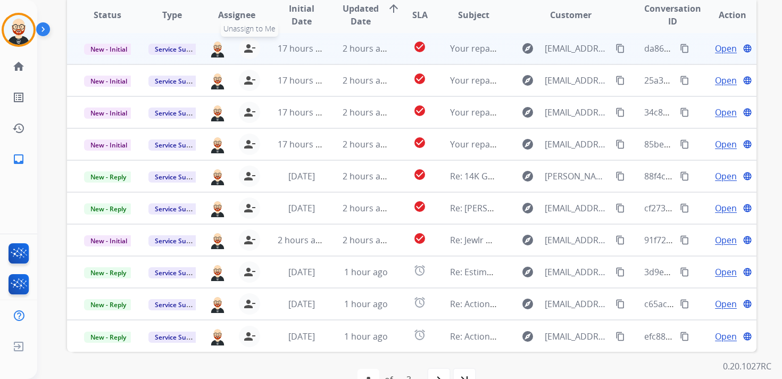
click at [246, 49] on mat-icon "person_remove" at bounding box center [249, 48] width 13 height 13
click at [246, 49] on mat-icon "person_add" at bounding box center [251, 48] width 13 height 13
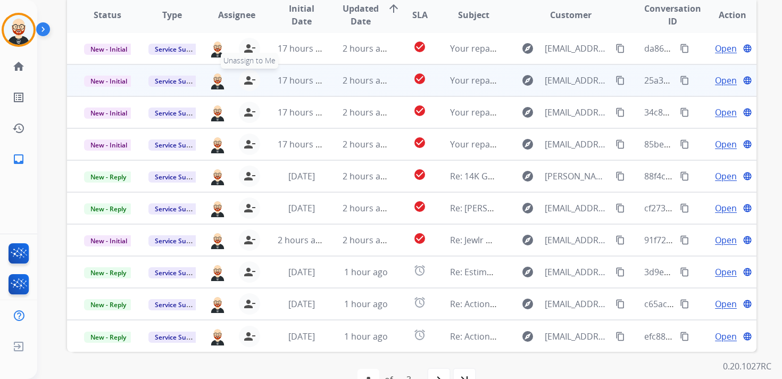
click at [246, 79] on mat-icon "person_remove" at bounding box center [249, 80] width 13 height 13
click at [246, 79] on mat-icon "person_add" at bounding box center [251, 80] width 13 height 13
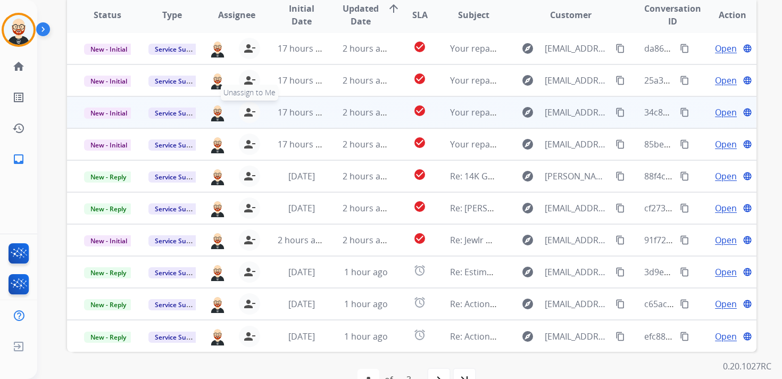
click at [243, 106] on mat-icon "person_remove" at bounding box center [249, 112] width 13 height 13
click at [245, 106] on mat-icon "person_add" at bounding box center [251, 112] width 13 height 13
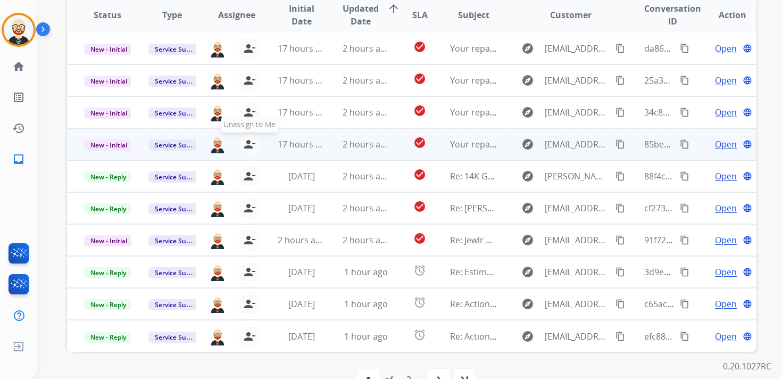
click at [246, 142] on mat-icon "person_remove" at bounding box center [249, 144] width 13 height 13
click at [246, 142] on mat-icon "person_add" at bounding box center [251, 144] width 13 height 13
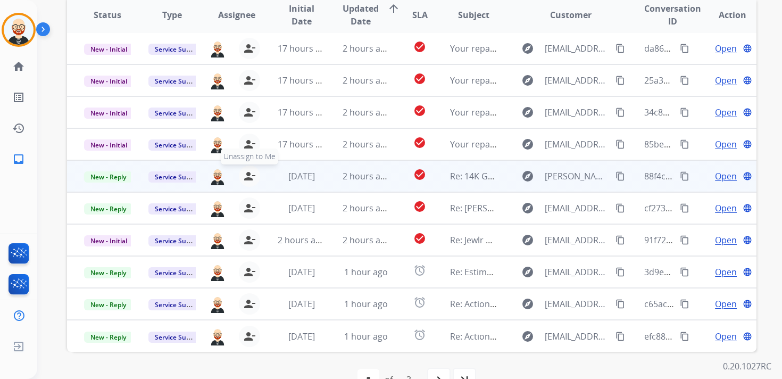
click at [250, 182] on button "person_remove [PERSON_NAME] to Me" at bounding box center [249, 175] width 21 height 21
click at [250, 182] on button "person_add Assign to Me" at bounding box center [251, 175] width 21 height 21
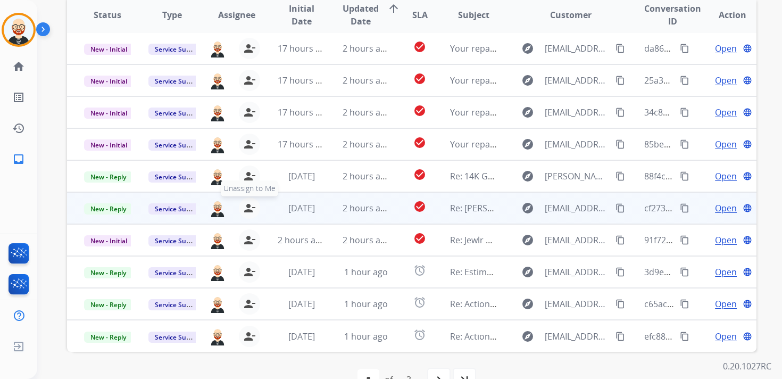
click at [249, 204] on mat-icon "person_remove" at bounding box center [249, 208] width 13 height 13
click at [249, 204] on mat-icon "person_add" at bounding box center [251, 208] width 13 height 13
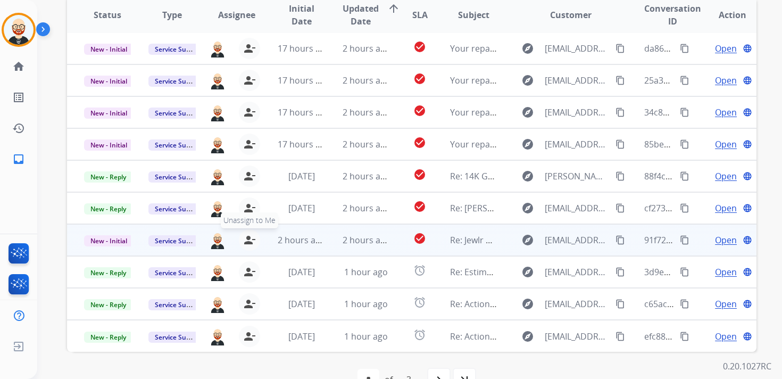
click at [248, 249] on div "person_remove [PERSON_NAME] to Me" at bounding box center [243, 239] width 34 height 21
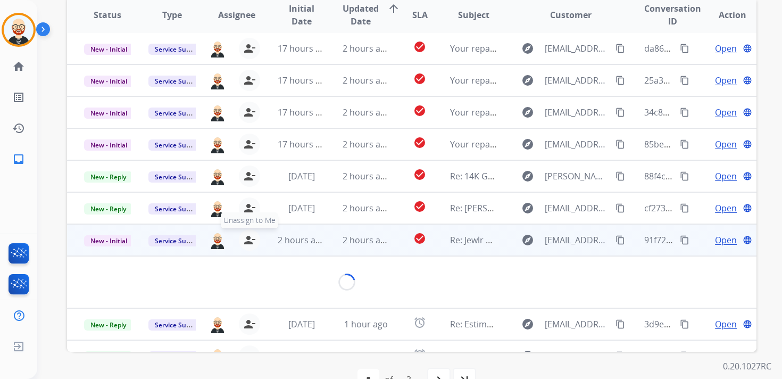
click at [248, 249] on div "person_remove [PERSON_NAME] to Me" at bounding box center [243, 239] width 34 height 21
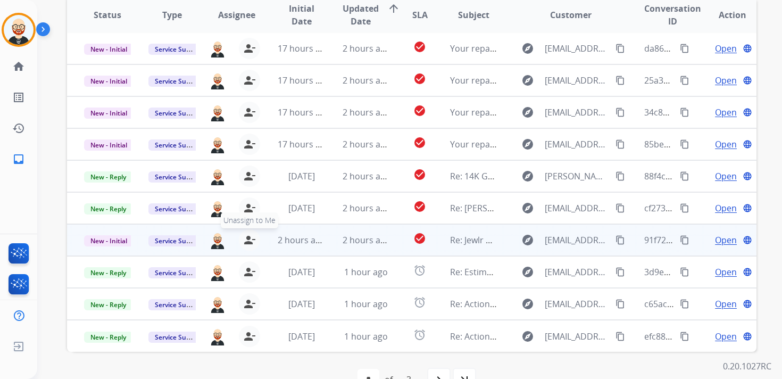
click at [246, 242] on mat-icon "person_remove" at bounding box center [249, 240] width 13 height 13
click at [246, 242] on mat-icon "person_add" at bounding box center [251, 240] width 13 height 13
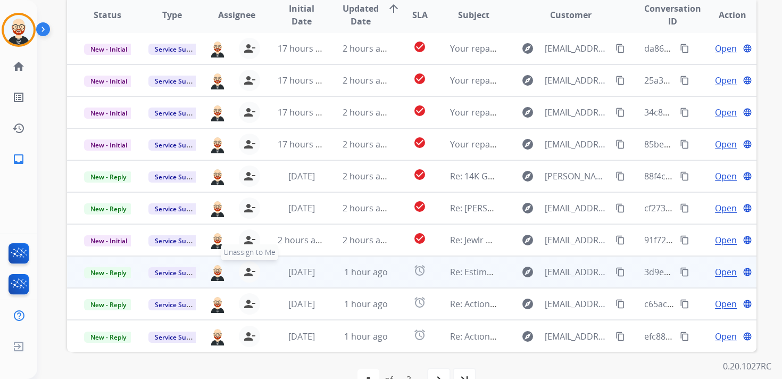
click at [247, 263] on button "person_remove [PERSON_NAME] to Me" at bounding box center [249, 271] width 21 height 21
click at [247, 263] on button "person_add Assign to Me" at bounding box center [251, 271] width 21 height 21
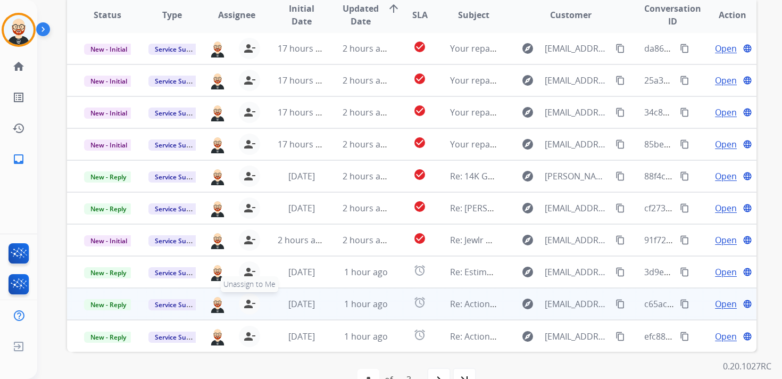
click at [247, 297] on mat-icon "person_remove" at bounding box center [249, 303] width 13 height 13
click at [247, 297] on mat-icon "person_add" at bounding box center [251, 303] width 13 height 13
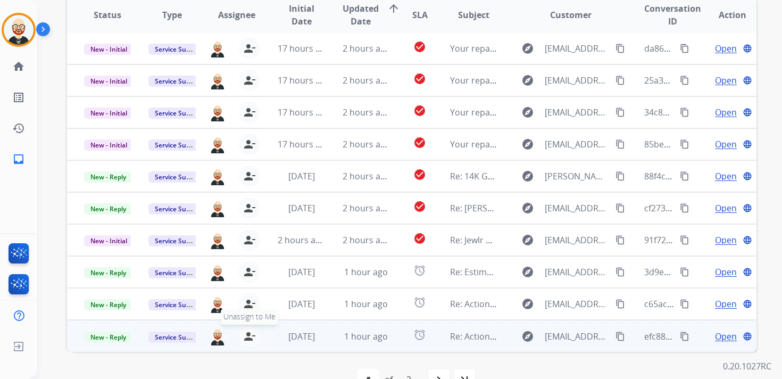
click at [249, 343] on button "person_remove [PERSON_NAME] to Me" at bounding box center [249, 336] width 21 height 21
click at [249, 343] on button "person_add Assign to Me" at bounding box center [251, 336] width 21 height 21
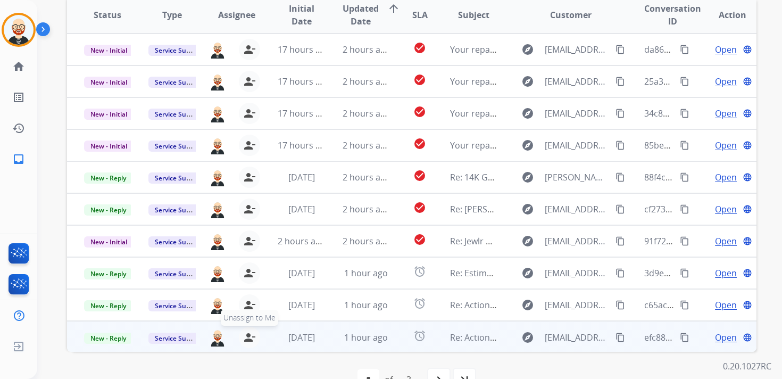
scroll to position [0, 0]
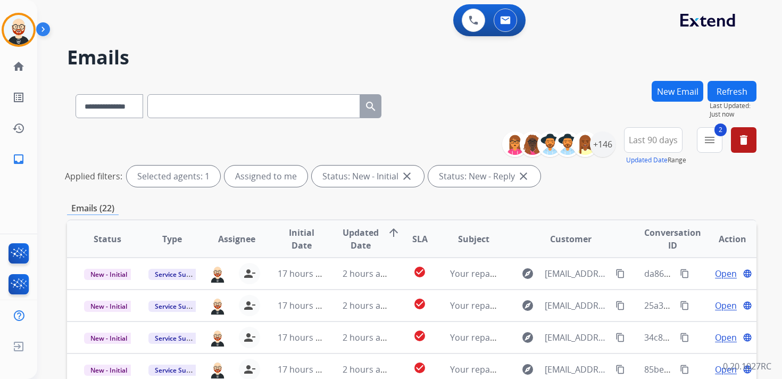
click at [737, 96] on button "Refresh" at bounding box center [731, 91] width 49 height 21
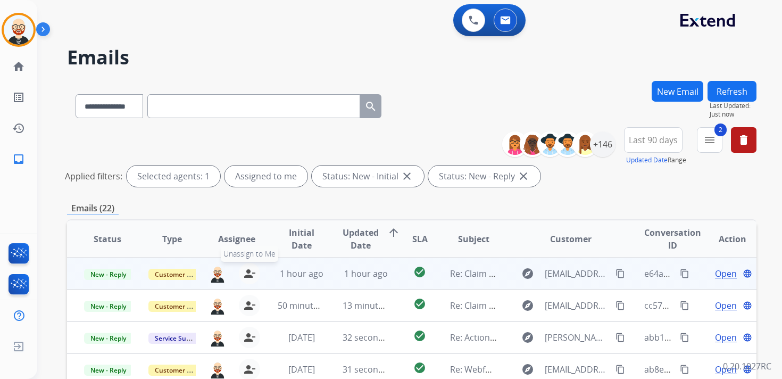
click at [244, 272] on mat-icon "person_remove" at bounding box center [249, 273] width 13 height 13
click at [245, 272] on mat-icon "person_add" at bounding box center [251, 273] width 13 height 13
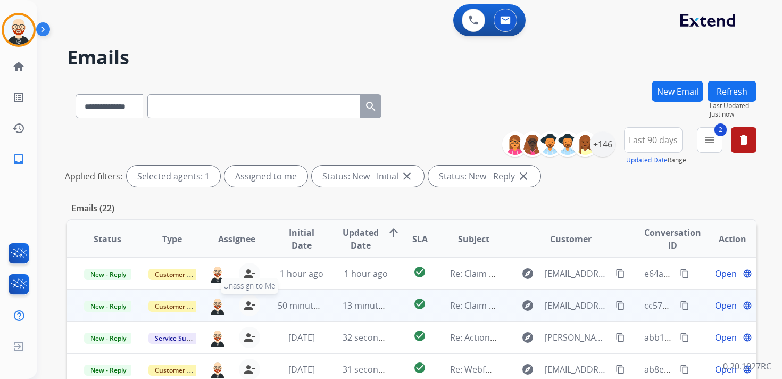
click at [248, 303] on mat-icon "person_remove" at bounding box center [249, 305] width 13 height 13
click at [248, 303] on mat-icon "person_add" at bounding box center [251, 305] width 13 height 13
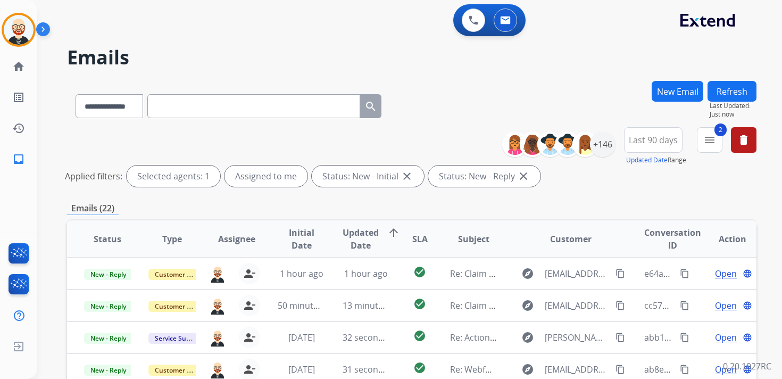
click at [740, 85] on button "Refresh" at bounding box center [731, 91] width 49 height 21
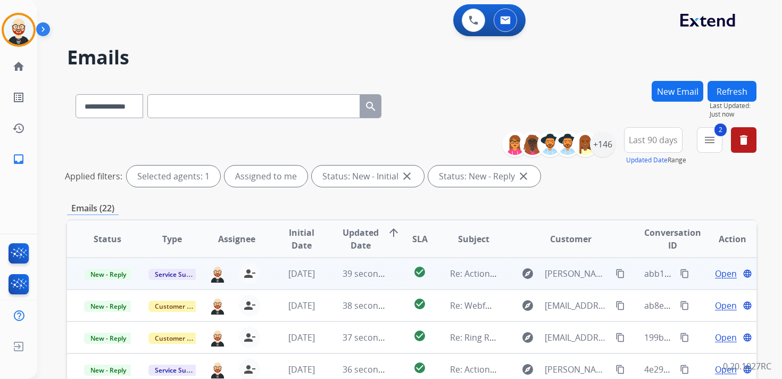
click at [718, 274] on span "Open" at bounding box center [726, 273] width 22 height 13
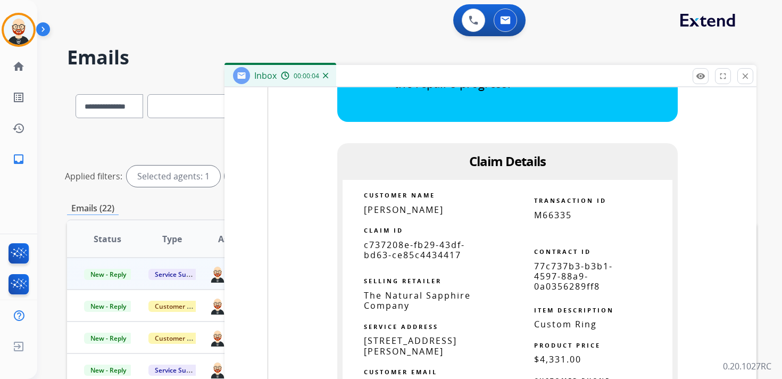
scroll to position [1544, 0]
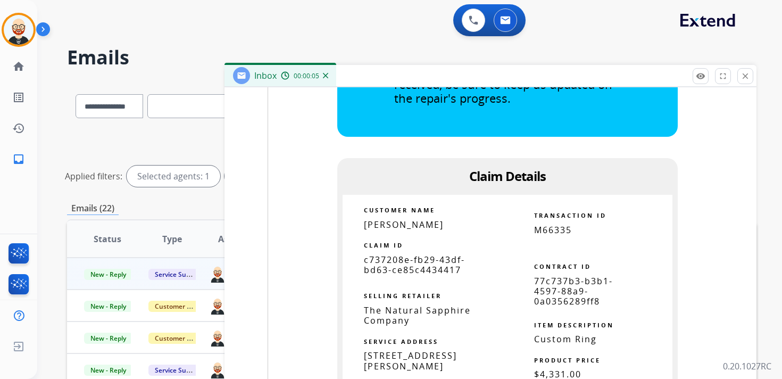
click at [414, 254] on span "c737208e-fb29-43df-bd63-ce85c4434417" at bounding box center [414, 265] width 101 height 22
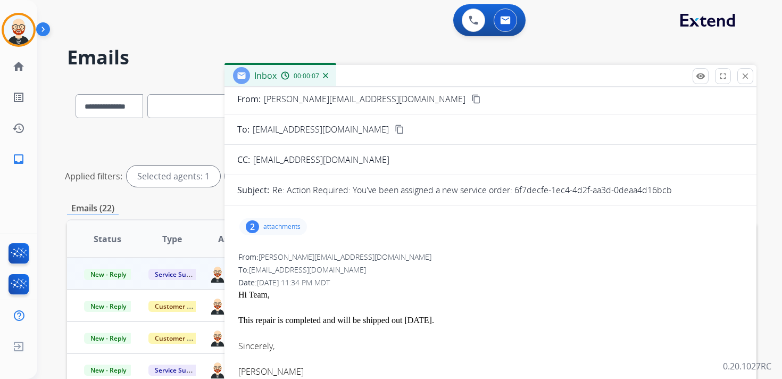
scroll to position [0, 0]
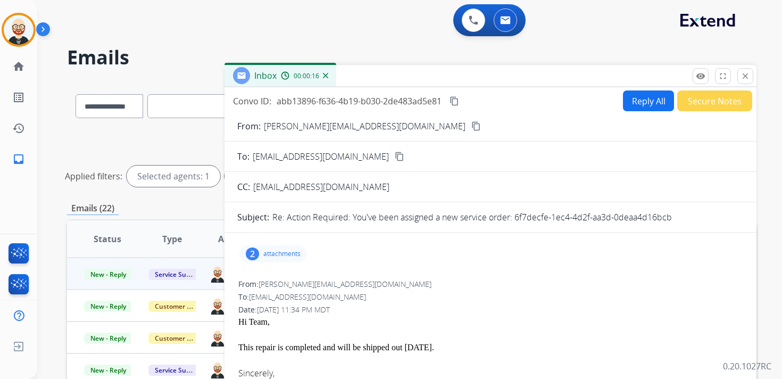
click at [457, 105] on mat-icon "content_copy" at bounding box center [454, 101] width 10 height 10
click at [355, 348] on div "This repair is completed and will be shipped out [DATE]." at bounding box center [490, 347] width 504 height 13
click at [635, 104] on button "Reply All" at bounding box center [648, 100] width 51 height 21
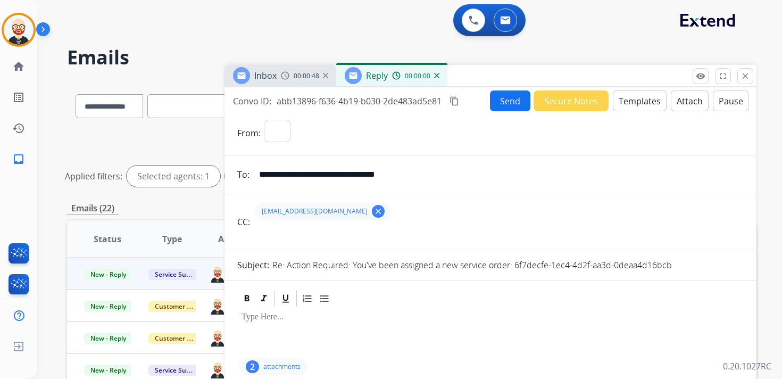
click at [288, 330] on div at bounding box center [490, 332] width 506 height 48
select select "**********"
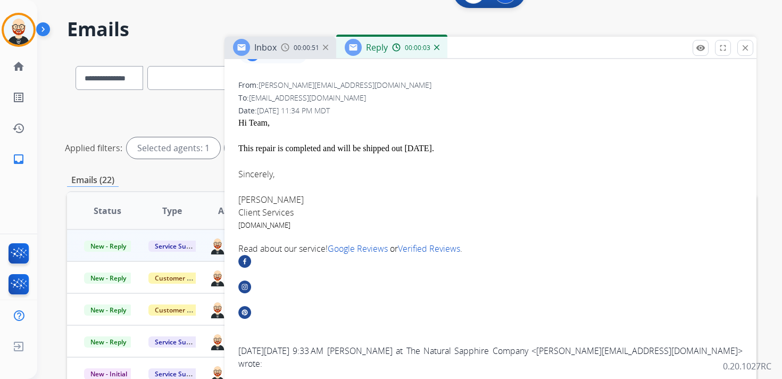
scroll to position [388, 0]
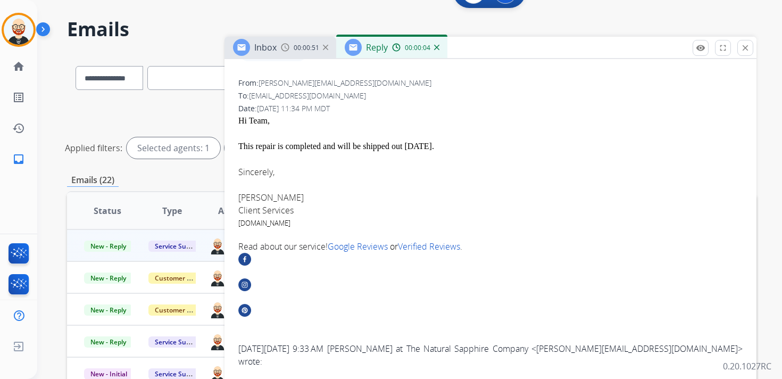
click at [256, 202] on font "[PERSON_NAME]" at bounding box center [270, 198] width 65 height 12
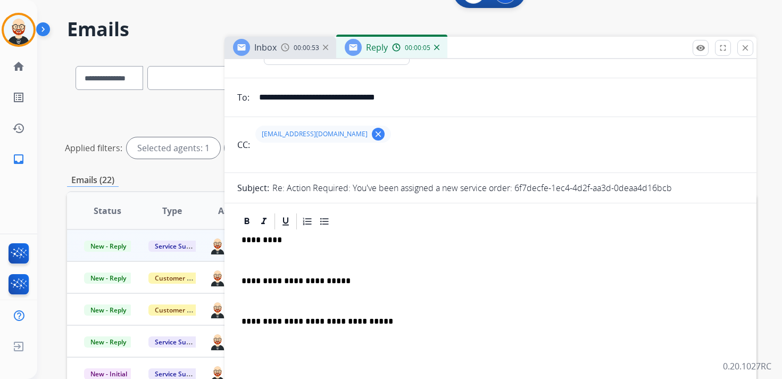
scroll to position [0, 0]
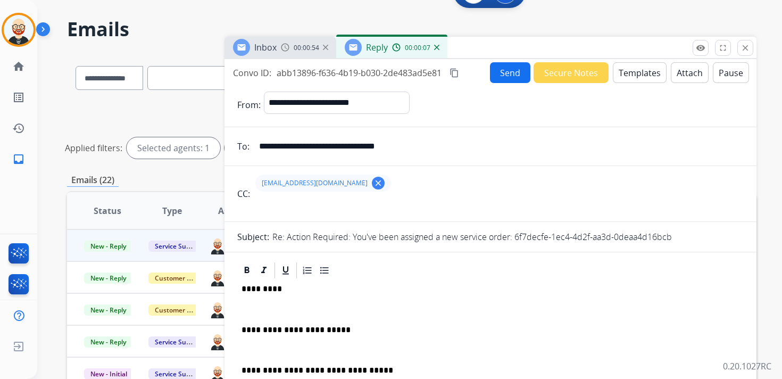
click at [257, 284] on p "*********" at bounding box center [486, 289] width 489 height 10
click at [255, 304] on div "**********" at bounding box center [490, 355] width 506 height 150
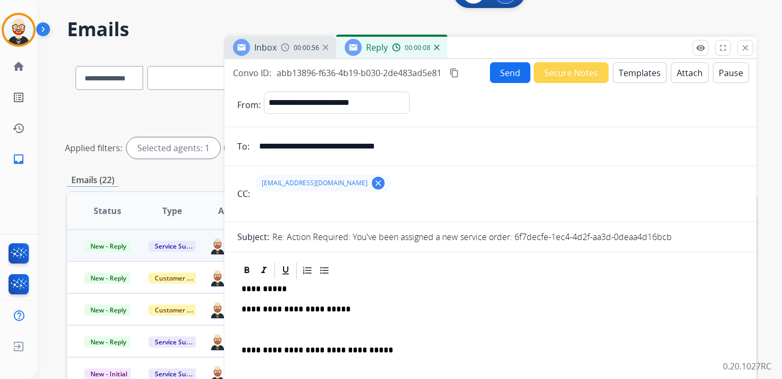
click at [257, 328] on p at bounding box center [491, 330] width 498 height 10
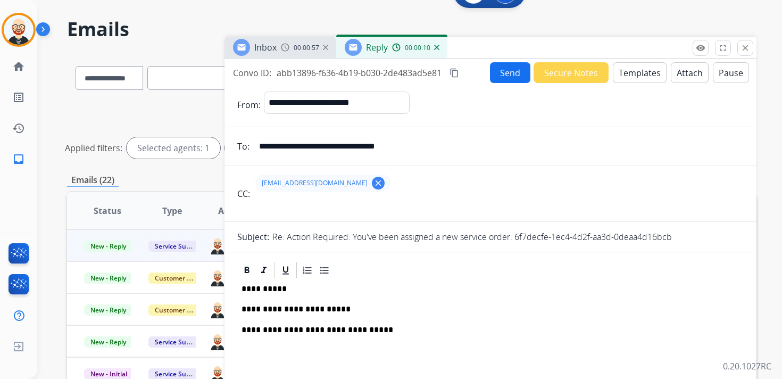
click at [507, 63] on button "Send" at bounding box center [510, 72] width 40 height 21
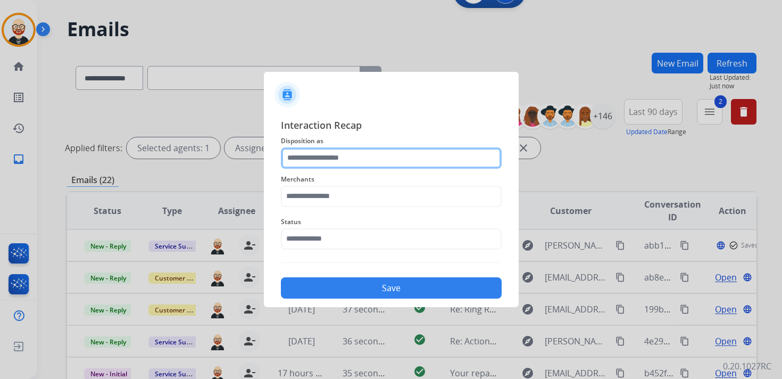
click at [353, 157] on input "text" at bounding box center [391, 157] width 221 height 21
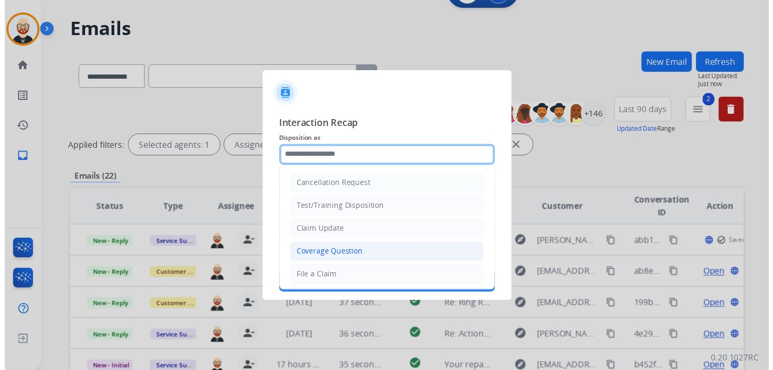
scroll to position [160, 0]
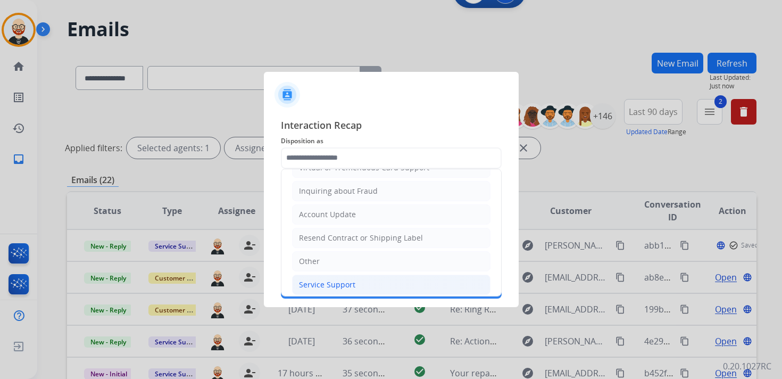
click at [327, 280] on div "Service Support" at bounding box center [327, 284] width 56 height 11
type input "**********"
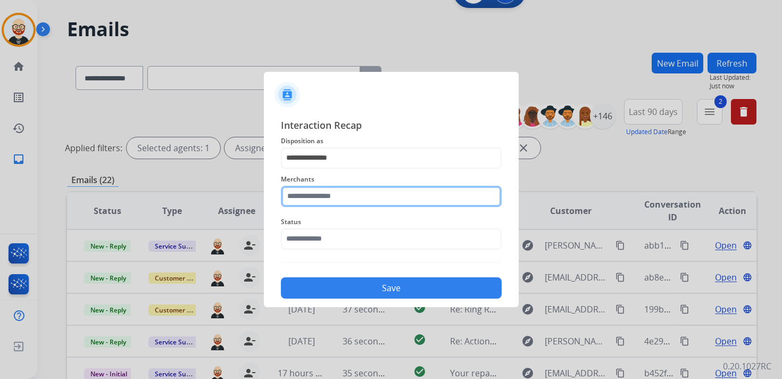
click at [324, 201] on input "text" at bounding box center [391, 196] width 221 height 21
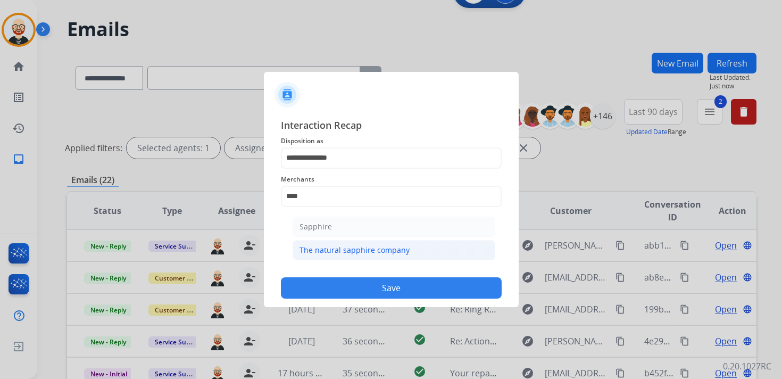
click at [335, 250] on div "The natural sapphire company" at bounding box center [354, 250] width 110 height 11
type input "**********"
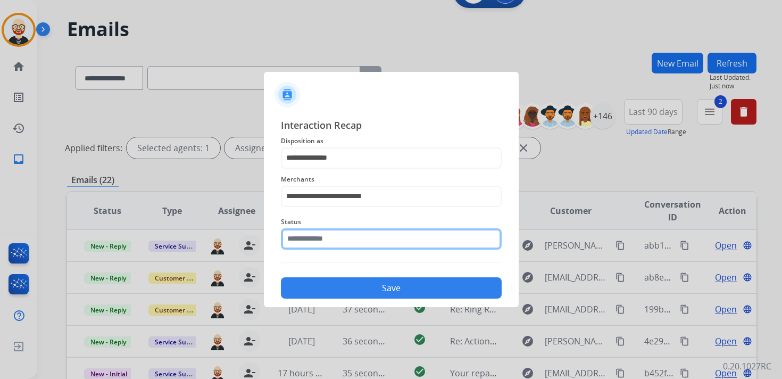
click at [319, 245] on input "text" at bounding box center [391, 238] width 221 height 21
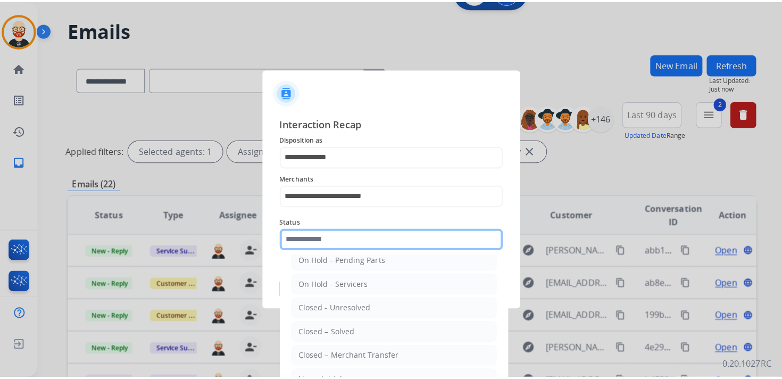
scroll to position [59, 0]
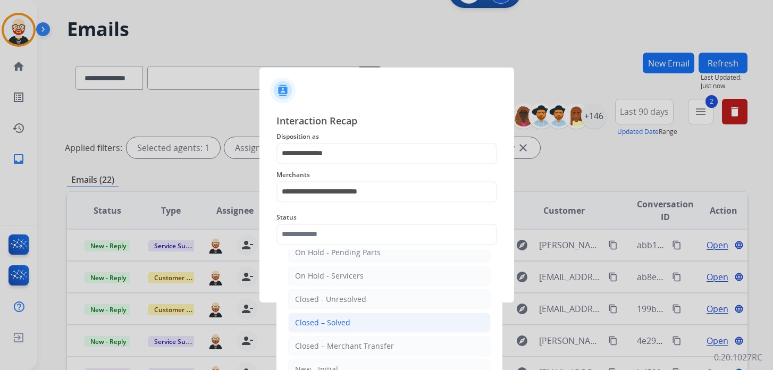
click at [321, 318] on div "Closed – Solved" at bounding box center [322, 323] width 55 height 11
type input "**********"
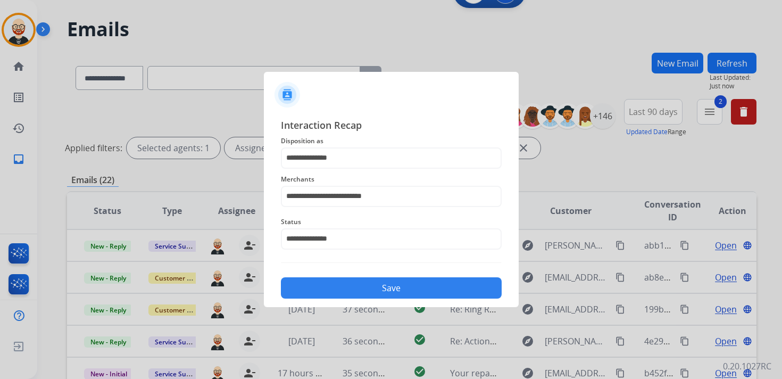
click at [320, 285] on button "Save" at bounding box center [391, 287] width 221 height 21
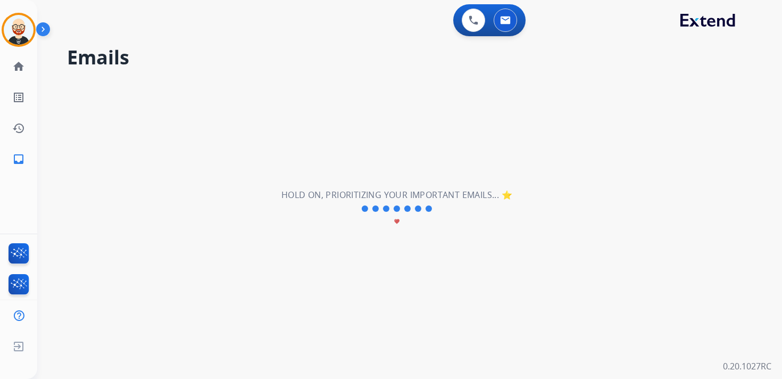
scroll to position [0, 0]
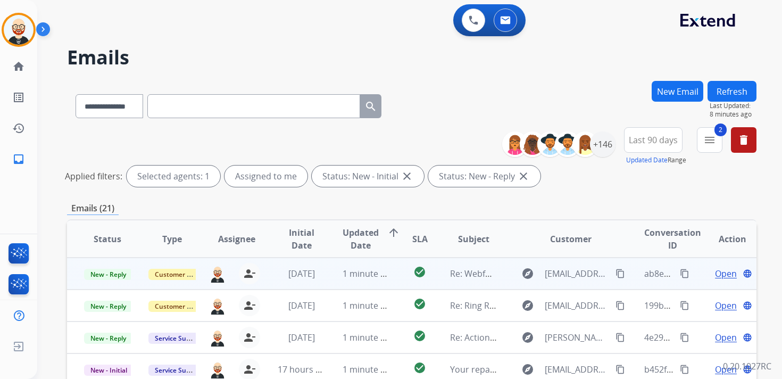
click at [718, 274] on span "Open" at bounding box center [726, 273] width 22 height 13
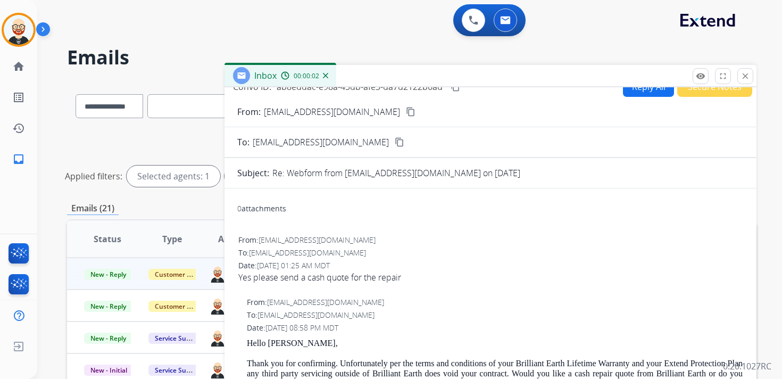
scroll to position [18, 0]
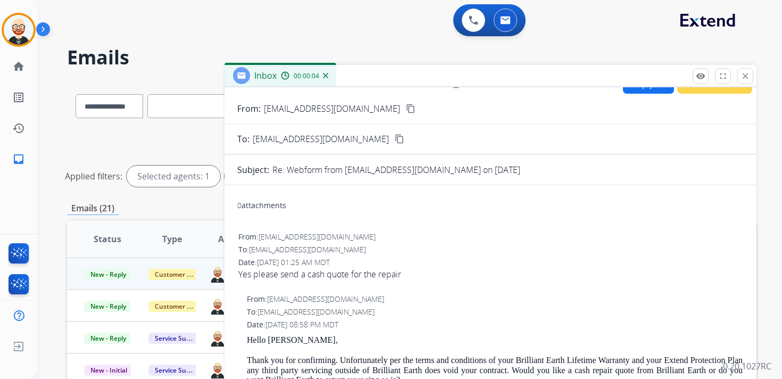
click at [406, 110] on mat-icon "content_copy" at bounding box center [411, 109] width 10 height 10
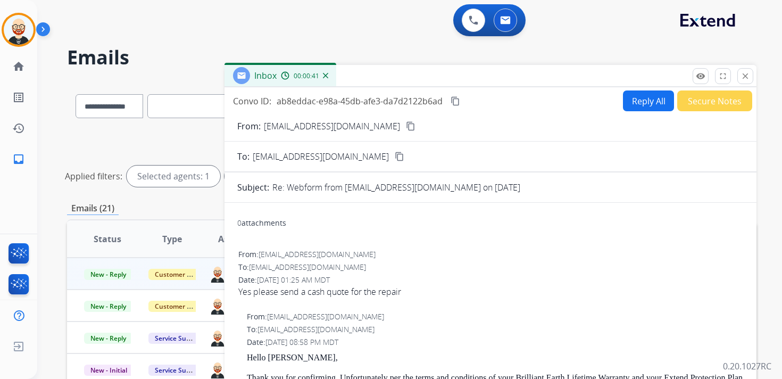
click at [636, 105] on button "Reply All" at bounding box center [648, 100] width 51 height 21
select select "**********"
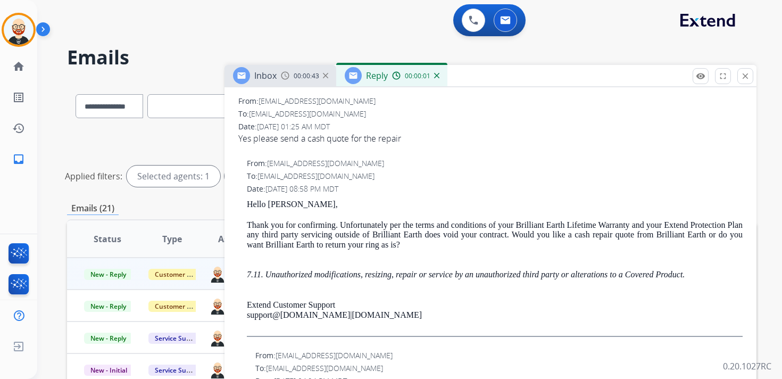
scroll to position [273, 0]
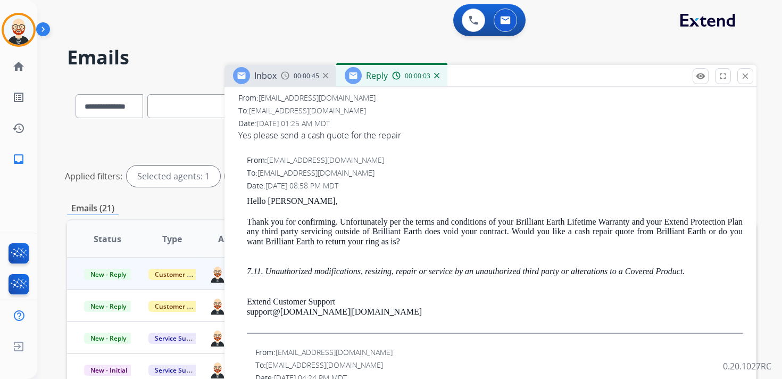
drag, startPoint x: 415, startPoint y: 312, endPoint x: 247, endPoint y: 203, distance: 199.9
click at [247, 203] on div "Hello [PERSON_NAME], Thank you for confirming. Unfortunately per the terms and …" at bounding box center [495, 264] width 496 height 137
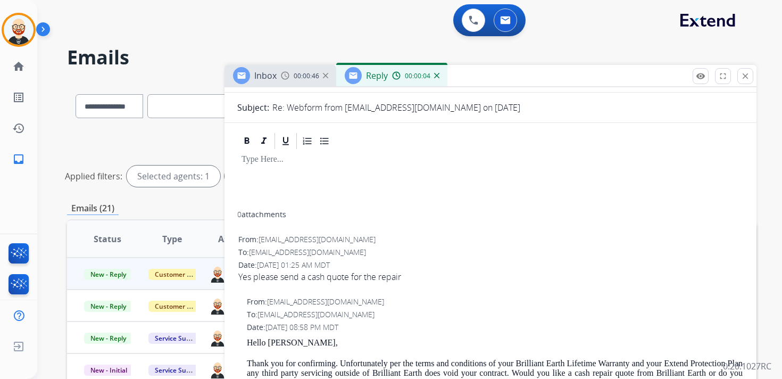
scroll to position [0, 0]
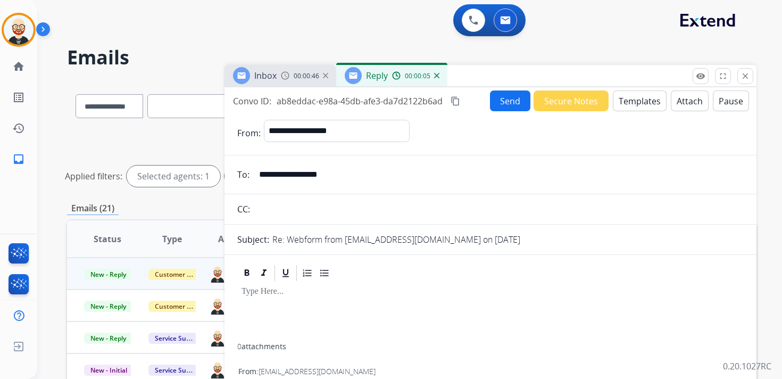
click at [278, 304] on div at bounding box center [490, 312] width 506 height 61
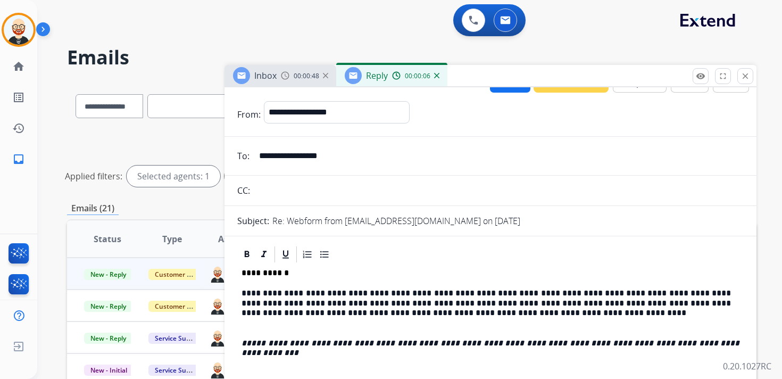
scroll to position [39, 0]
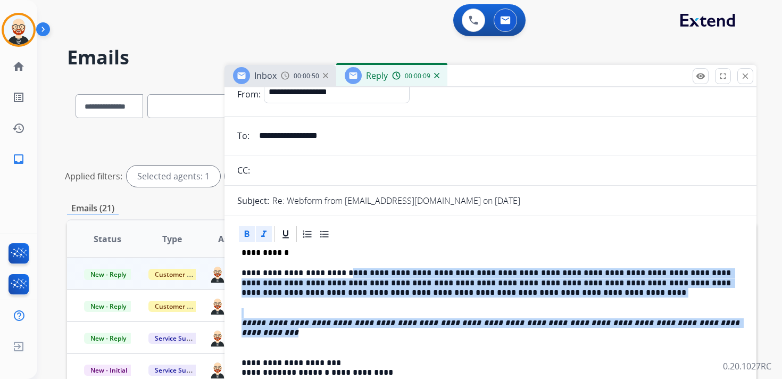
drag, startPoint x: 725, startPoint y: 323, endPoint x: 344, endPoint y: 271, distance: 383.9
click at [344, 271] on div "**********" at bounding box center [490, 334] width 506 height 181
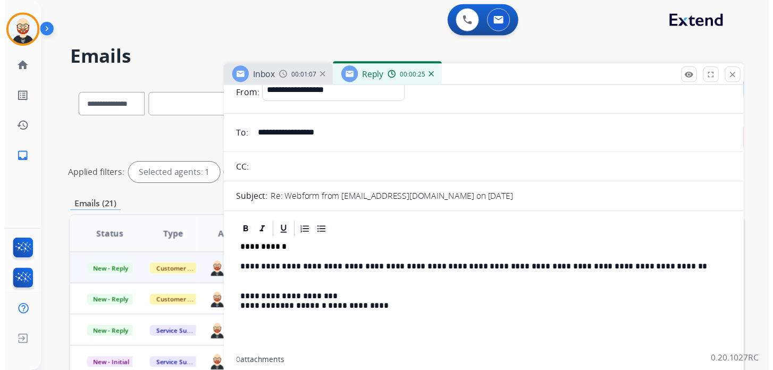
scroll to position [0, 0]
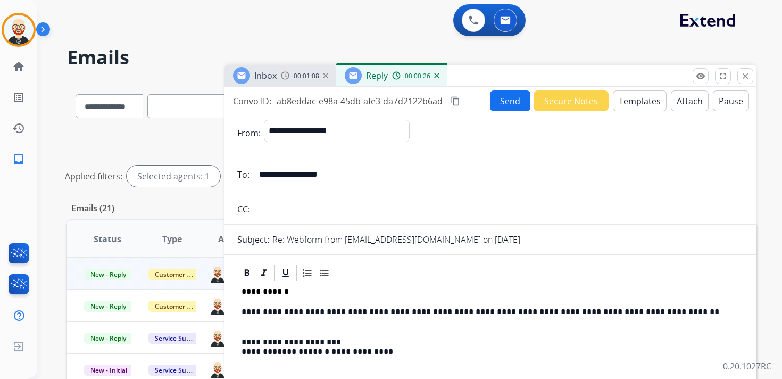
click at [508, 92] on button "Send" at bounding box center [510, 100] width 40 height 21
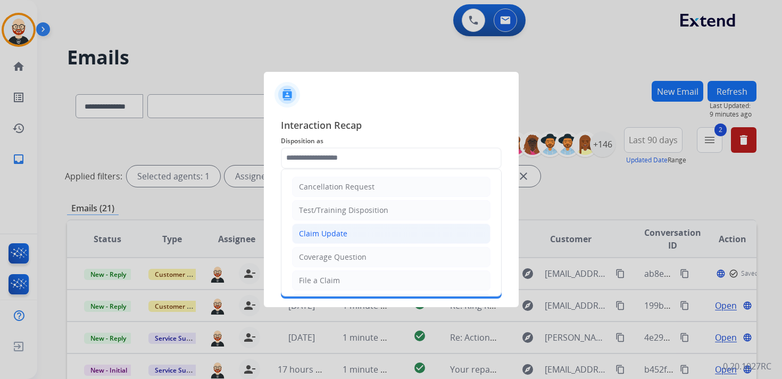
click at [334, 231] on div "Claim Update" at bounding box center [323, 233] width 48 height 11
type input "**********"
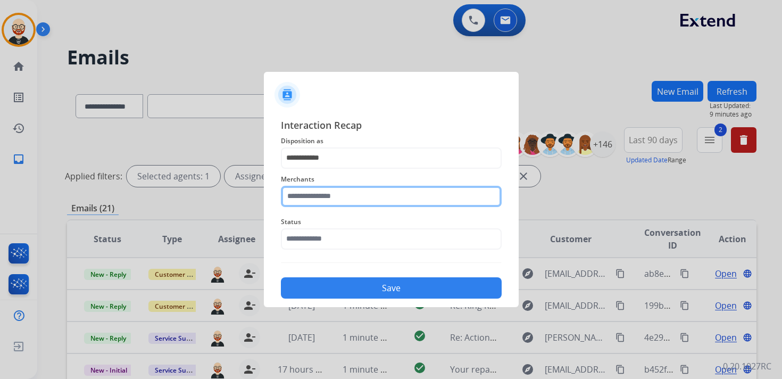
click at [321, 196] on input "text" at bounding box center [391, 196] width 221 height 21
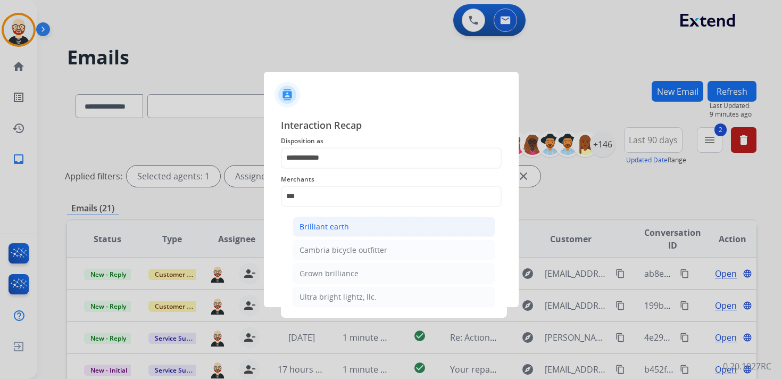
click at [317, 234] on li "Brilliant earth" at bounding box center [394, 227] width 203 height 20
type input "**********"
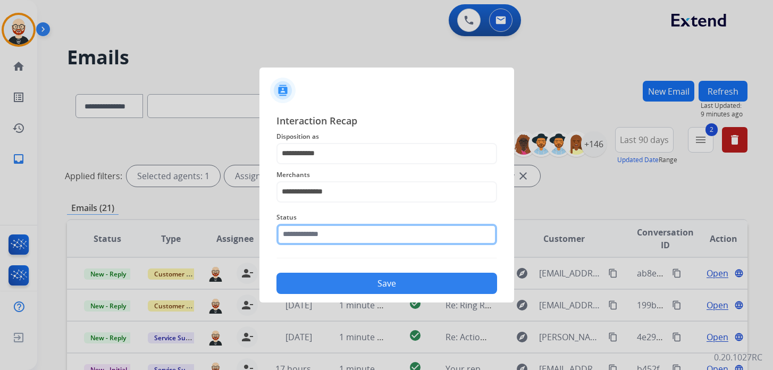
click at [317, 235] on input "text" at bounding box center [387, 234] width 221 height 21
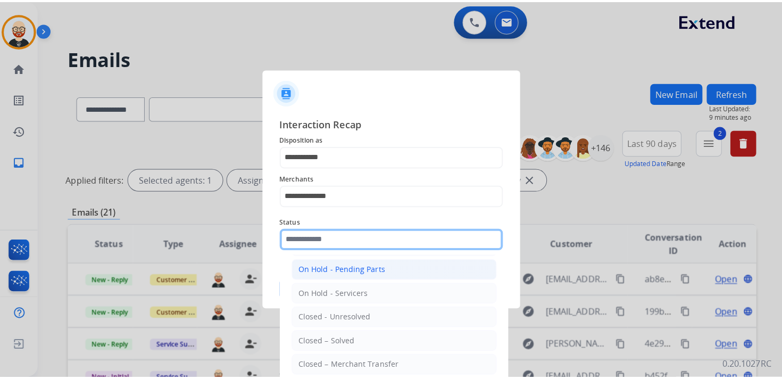
scroll to position [51, 0]
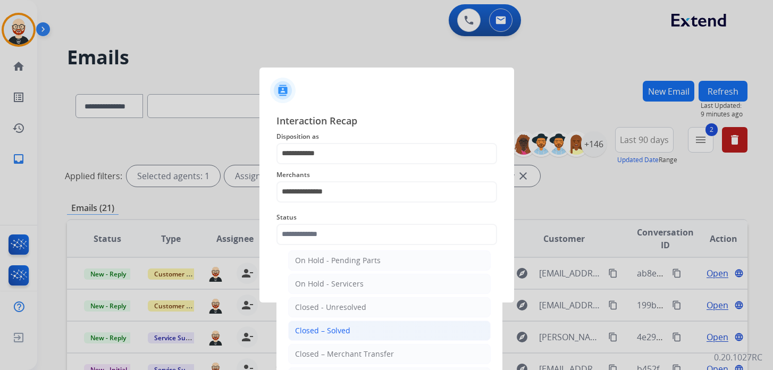
click at [354, 330] on li "Closed – Solved" at bounding box center [389, 331] width 203 height 20
type input "**********"
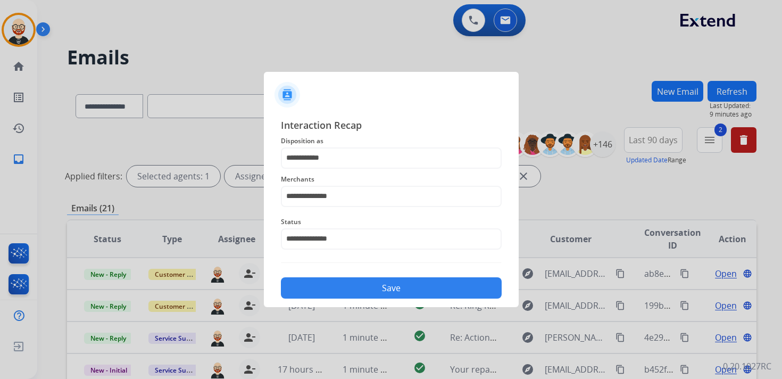
click at [343, 290] on button "Save" at bounding box center [391, 287] width 221 height 21
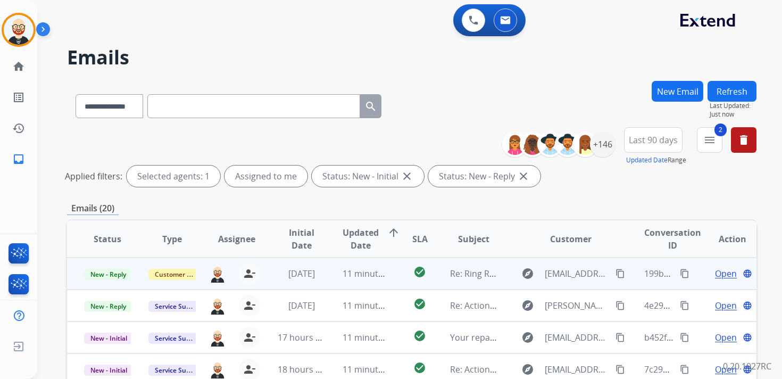
click at [714, 280] on td "Open language" at bounding box center [724, 273] width 65 height 32
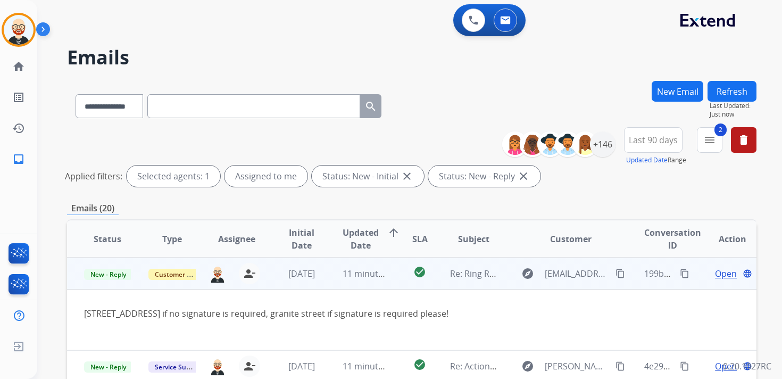
click at [697, 278] on td "Open language" at bounding box center [724, 273] width 65 height 32
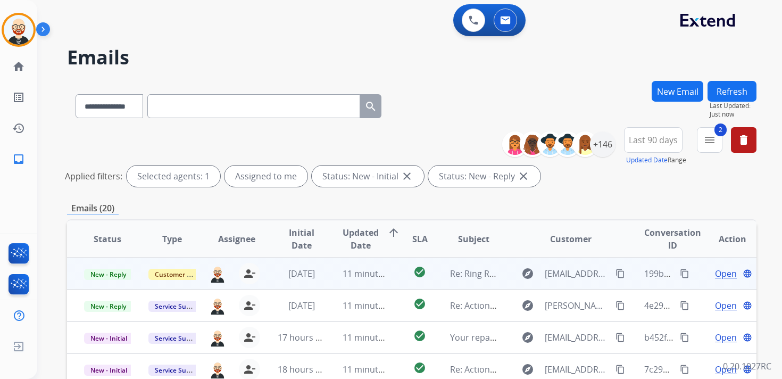
scroll to position [1, 0]
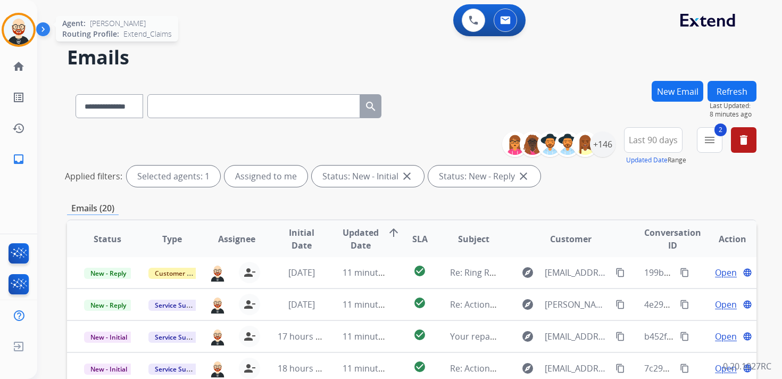
click at [25, 34] on img at bounding box center [19, 30] width 30 height 30
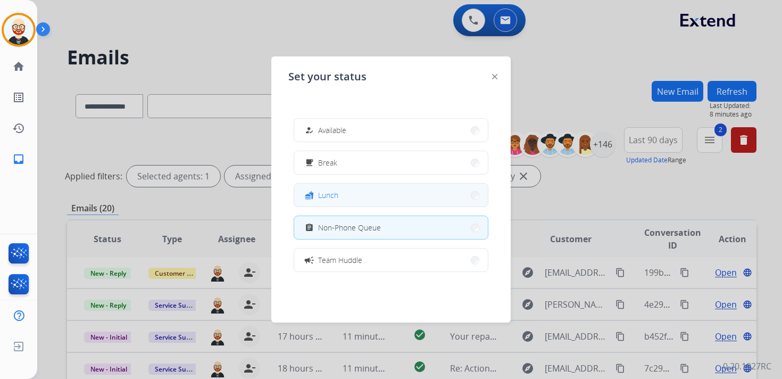
click at [335, 195] on span "Lunch" at bounding box center [328, 194] width 20 height 11
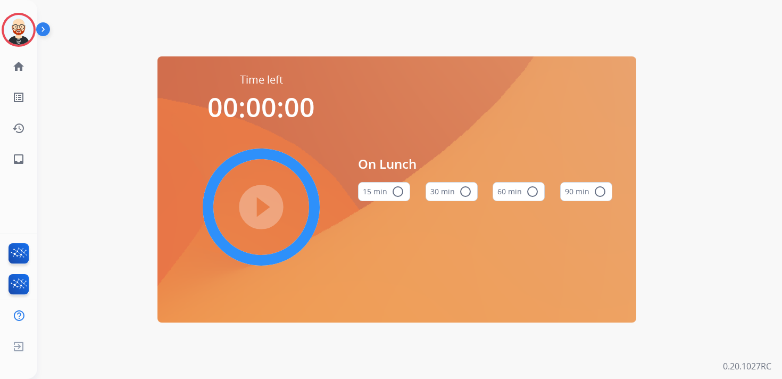
click at [462, 192] on mat-icon "radio_button_unchecked" at bounding box center [465, 191] width 13 height 13
click at [266, 204] on mat-icon "play_circle_filled" at bounding box center [261, 207] width 13 height 13
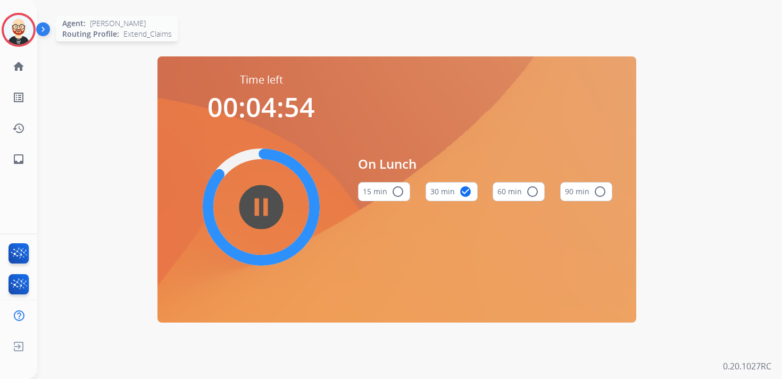
click at [16, 27] on img at bounding box center [19, 30] width 30 height 30
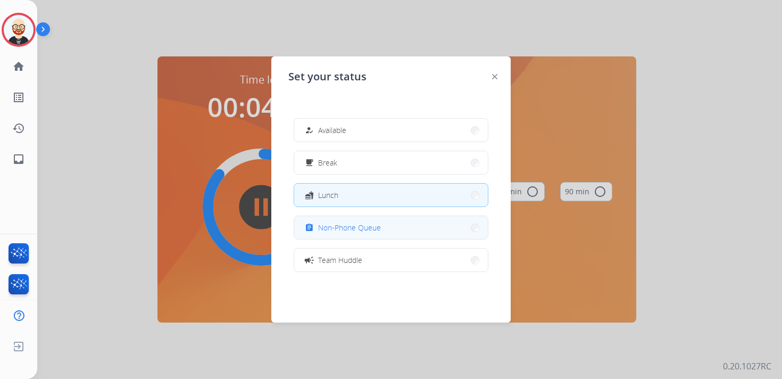
click at [364, 234] on button "assignment Non-Phone Queue" at bounding box center [391, 227] width 194 height 23
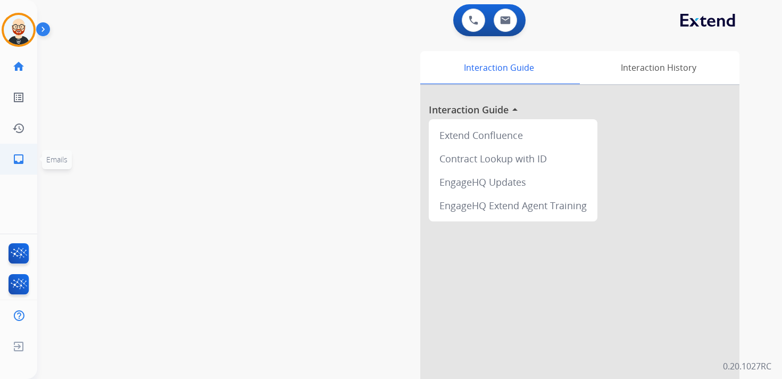
click at [19, 158] on mat-icon "inbox" at bounding box center [18, 159] width 13 height 13
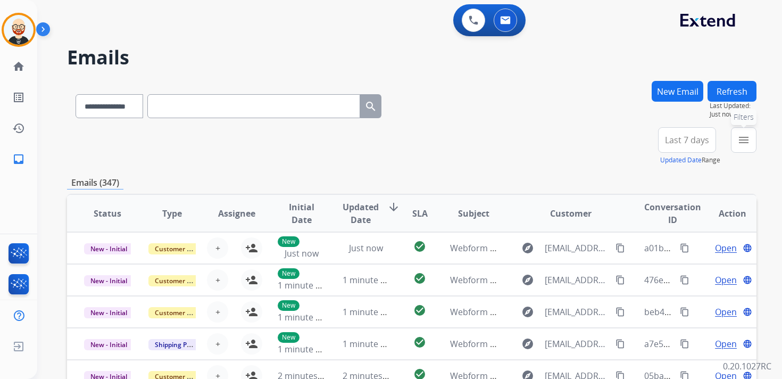
click at [746, 144] on mat-icon "menu" at bounding box center [743, 140] width 13 height 13
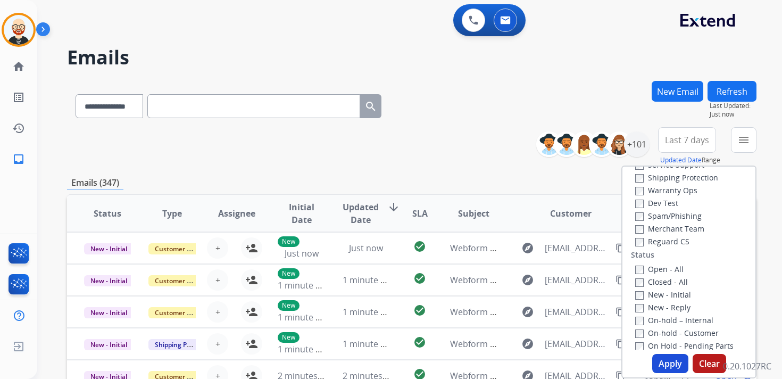
scroll to position [69, 0]
click at [664, 289] on label "New - Initial" at bounding box center [663, 291] width 56 height 10
click at [663, 304] on label "New - Reply" at bounding box center [662, 304] width 55 height 10
click at [660, 357] on button "Apply" at bounding box center [670, 363] width 36 height 19
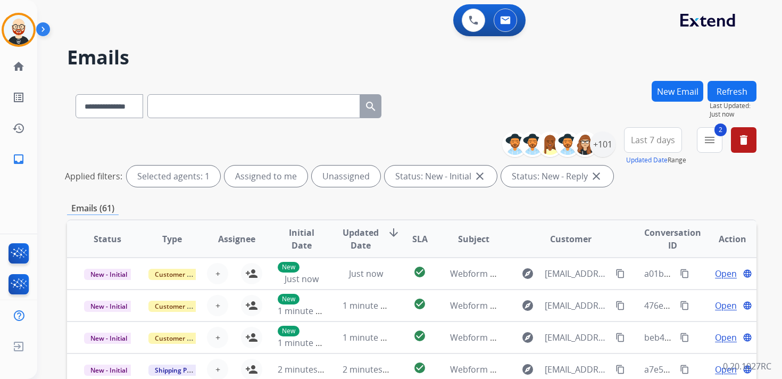
click at [649, 139] on span "Last 7 days" at bounding box center [653, 140] width 44 height 4
click at [625, 264] on div "Last 90 days" at bounding box center [649, 269] width 59 height 16
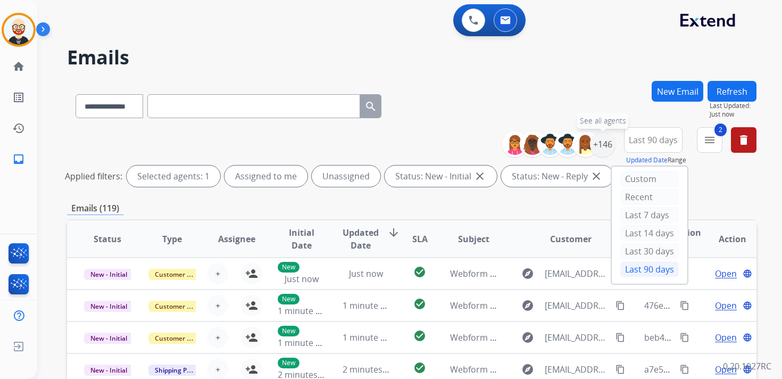
click at [600, 148] on div "+146" at bounding box center [603, 144] width 26 height 26
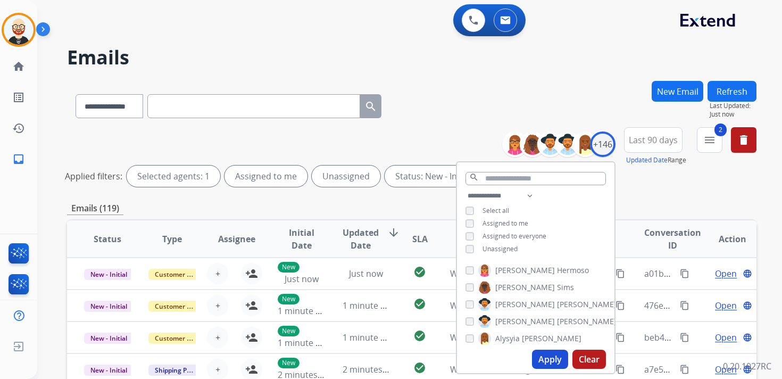
click at [510, 248] on span "Unassigned" at bounding box center [499, 248] width 35 height 9
click at [545, 358] on button "Apply" at bounding box center [550, 358] width 36 height 19
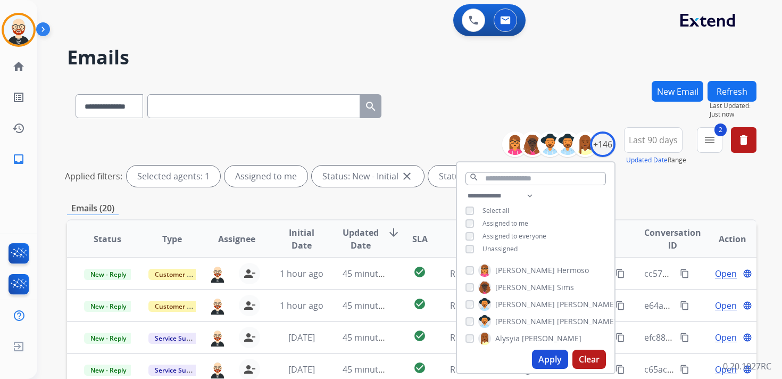
click at [401, 197] on div "**********" at bounding box center [411, 356] width 689 height 550
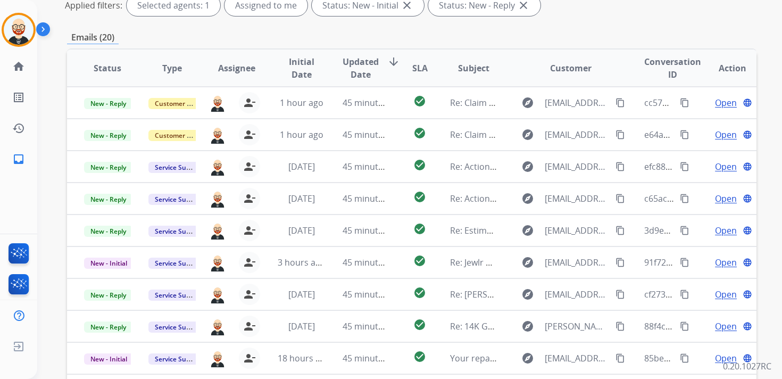
scroll to position [166, 0]
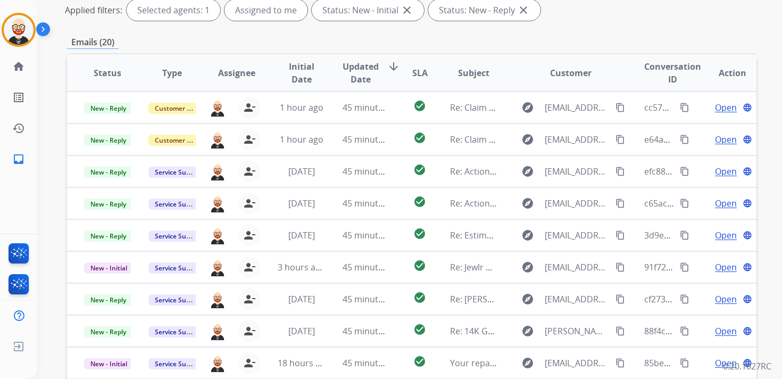
click at [352, 69] on span "Updated Date" at bounding box center [361, 73] width 36 height 26
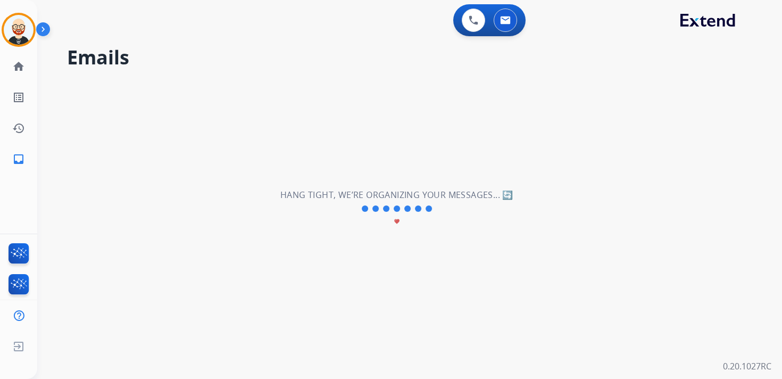
scroll to position [0, 0]
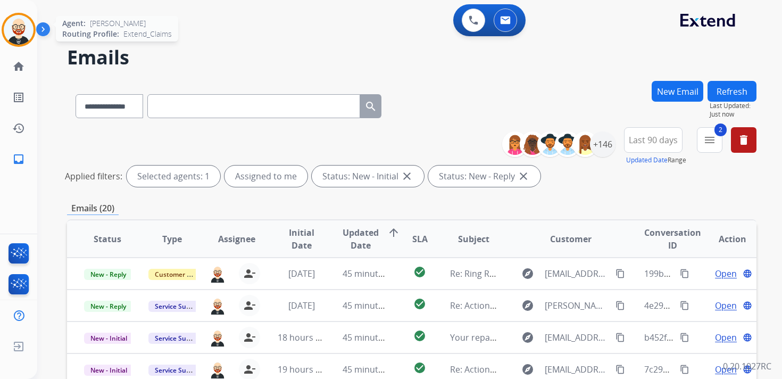
click at [13, 32] on img at bounding box center [19, 30] width 30 height 30
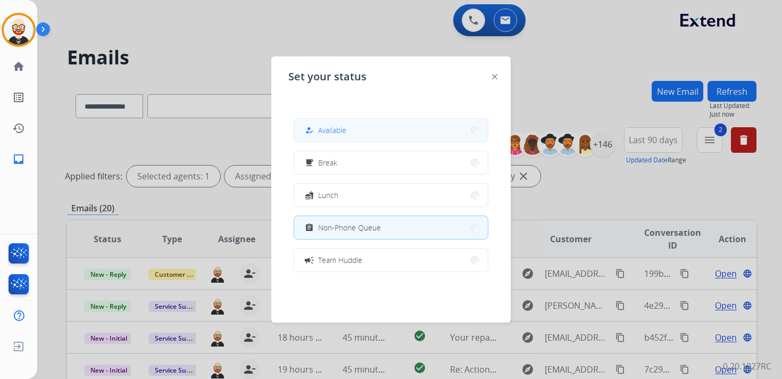
click at [330, 134] on span "Available" at bounding box center [332, 129] width 28 height 11
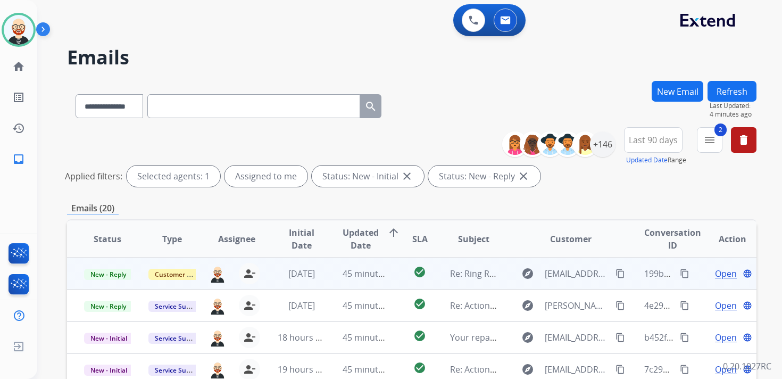
click at [716, 270] on span "Open" at bounding box center [726, 273] width 22 height 13
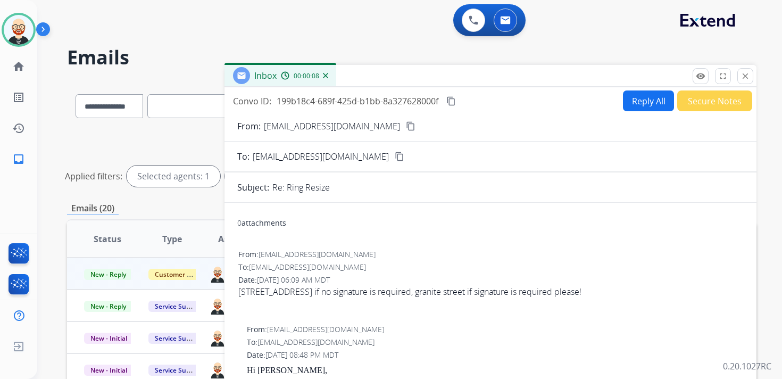
click at [406, 124] on mat-icon "content_copy" at bounding box center [411, 126] width 10 height 10
click at [530, 289] on div "[STREET_ADDRESS] if no signature is required, granite street if signature is re…" at bounding box center [490, 291] width 504 height 13
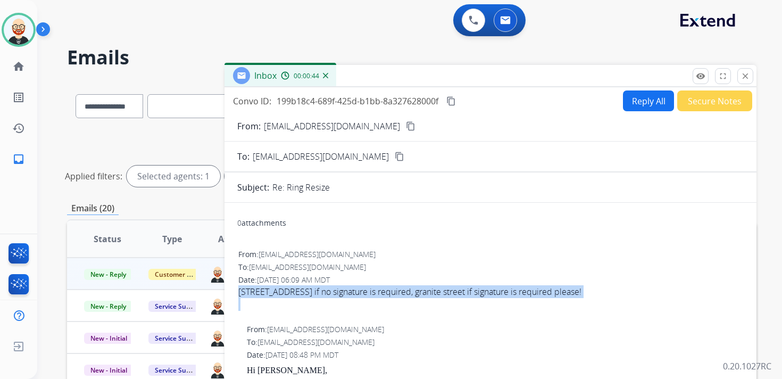
click at [530, 289] on div "[STREET_ADDRESS] if no signature is required, granite street if signature is re…" at bounding box center [490, 291] width 504 height 13
drag, startPoint x: 402, startPoint y: 293, endPoint x: 578, endPoint y: 296, distance: 176.1
click at [578, 296] on div "[STREET_ADDRESS] if no signature is required, granite street if signature is re…" at bounding box center [490, 291] width 504 height 13
click at [629, 98] on button "Reply All" at bounding box center [648, 100] width 51 height 21
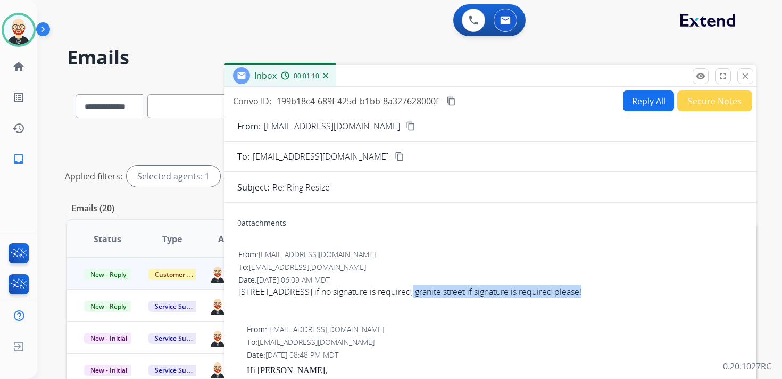
select select "**********"
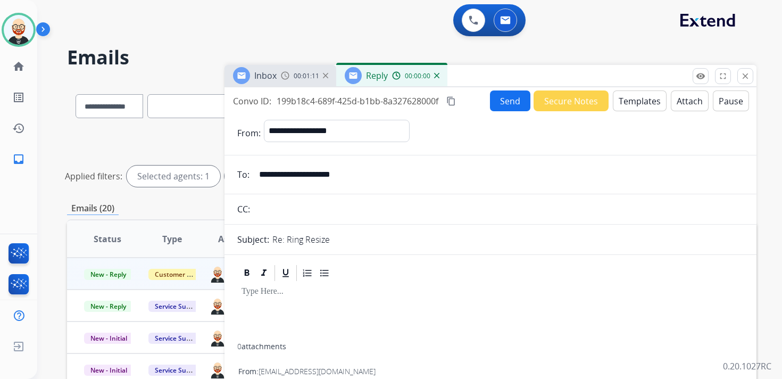
click at [271, 304] on div at bounding box center [490, 312] width 506 height 61
click at [746, 73] on mat-icon "close" at bounding box center [745, 76] width 10 height 10
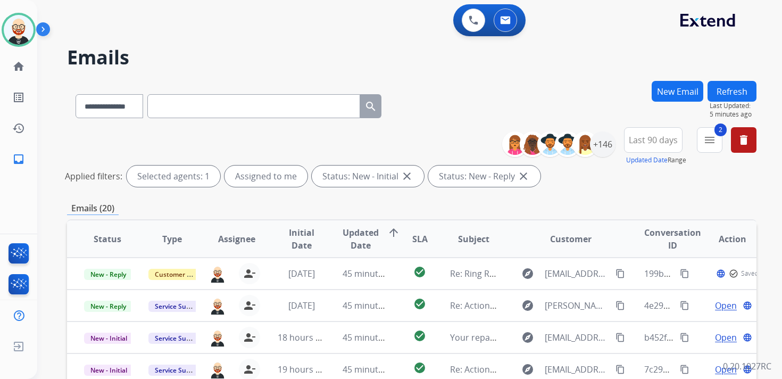
click at [253, 106] on input "text" at bounding box center [253, 106] width 213 height 24
paste input "**********"
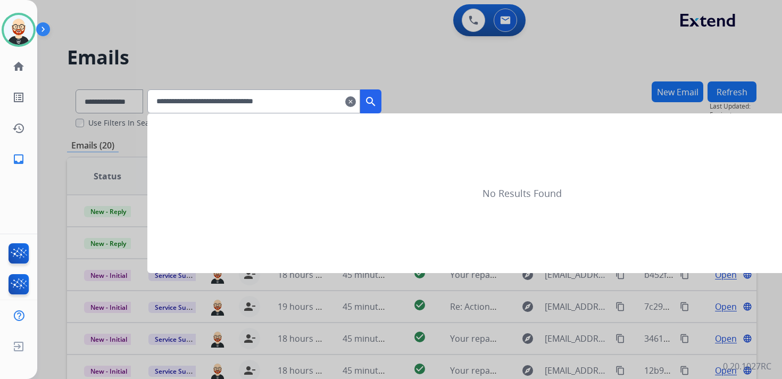
type input "**********"
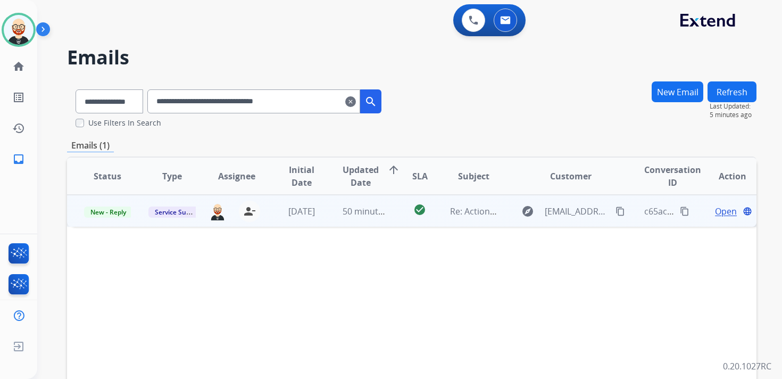
click at [715, 213] on span "Open" at bounding box center [726, 211] width 22 height 13
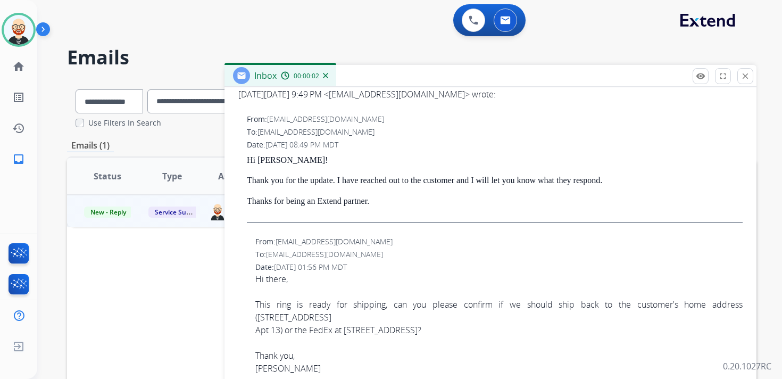
scroll to position [344, 0]
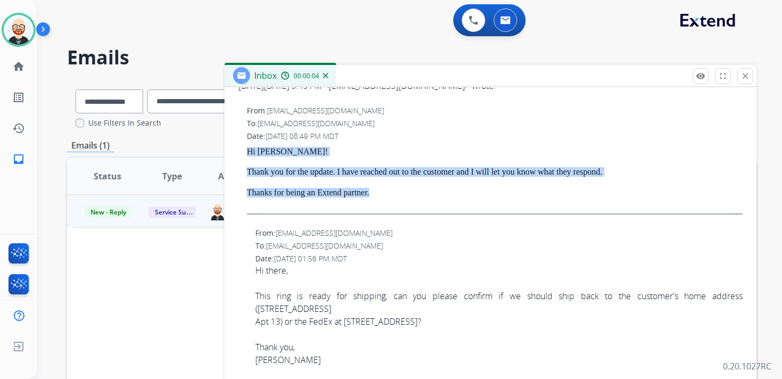
drag, startPoint x: 401, startPoint y: 195, endPoint x: 246, endPoint y: 152, distance: 160.7
click at [246, 152] on div "From: [EMAIL_ADDRESS][DOMAIN_NAME] To: [EMAIL_ADDRESS][DOMAIN_NAME] Date: [DATE…" at bounding box center [490, 164] width 506 height 120
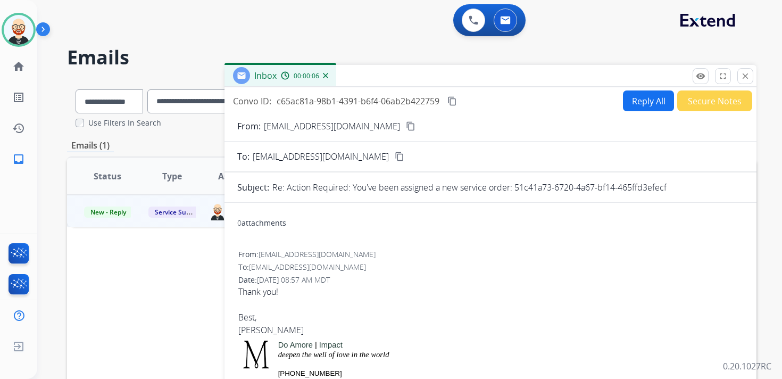
click at [634, 96] on button "Reply All" at bounding box center [648, 100] width 51 height 21
select select "**********"
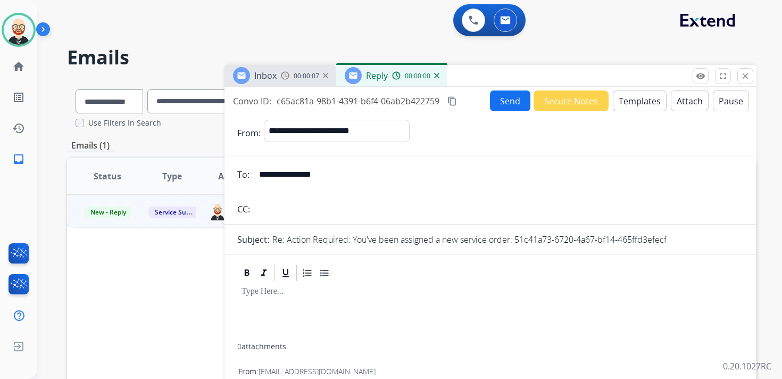
click at [290, 294] on p at bounding box center [491, 292] width 498 height 10
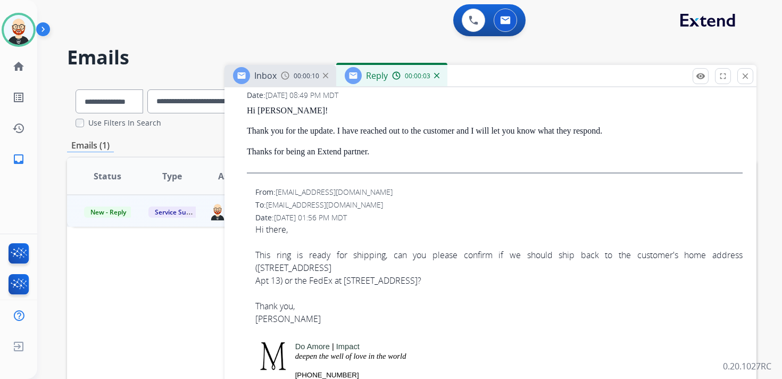
scroll to position [549, 0]
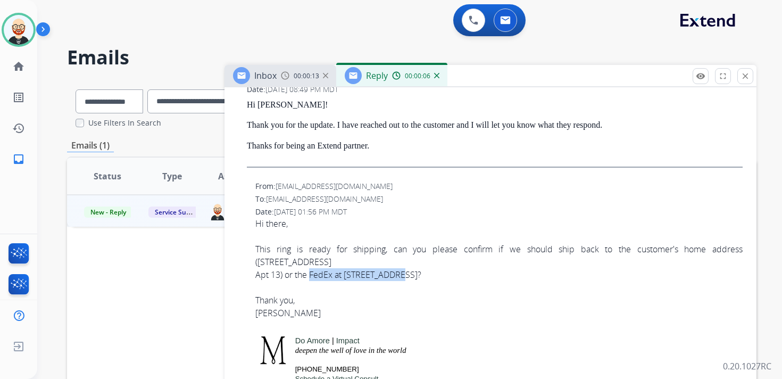
drag, startPoint x: 311, startPoint y: 276, endPoint x: 394, endPoint y: 279, distance: 83.0
click at [394, 279] on div "Apt 13) or the FedEx at [STREET_ADDRESS]? Thank you, [PERSON_NAME]" at bounding box center [498, 300] width 487 height 64
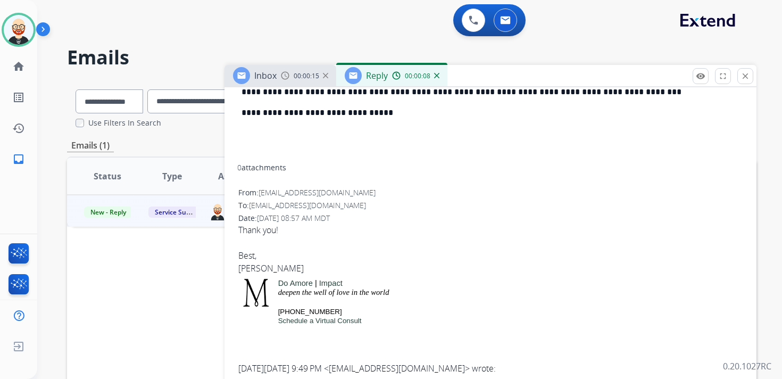
scroll to position [0, 0]
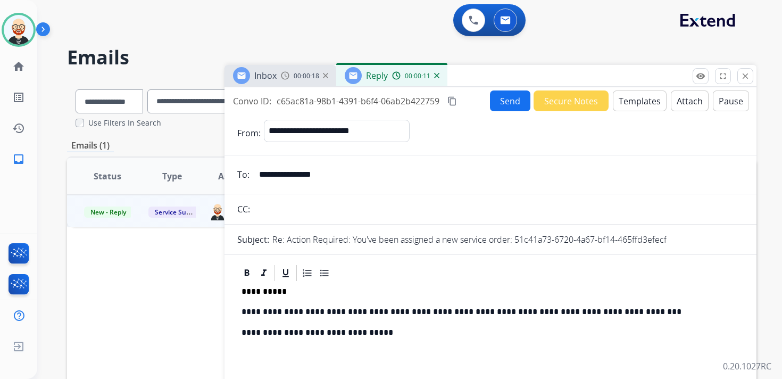
click at [365, 310] on p "**********" at bounding box center [486, 312] width 489 height 10
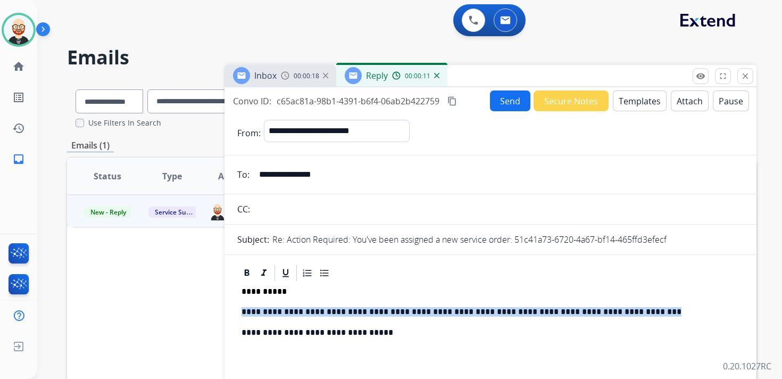
click at [365, 310] on p "**********" at bounding box center [486, 312] width 489 height 10
paste div
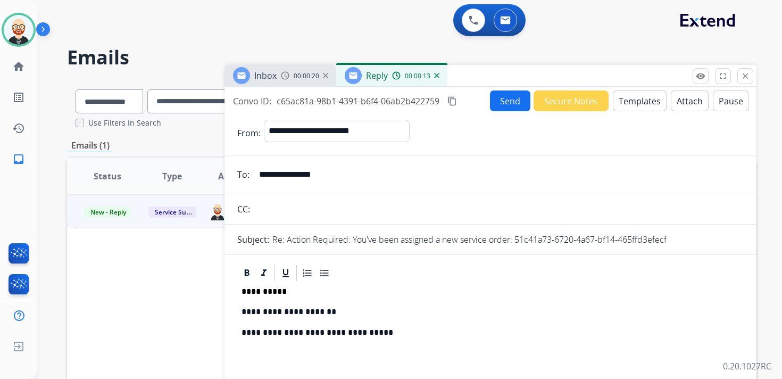
click at [241, 311] on div "**********" at bounding box center [490, 333] width 506 height 102
click at [462, 309] on p "**********" at bounding box center [486, 312] width 489 height 10
click at [506, 99] on button "Send" at bounding box center [510, 100] width 40 height 21
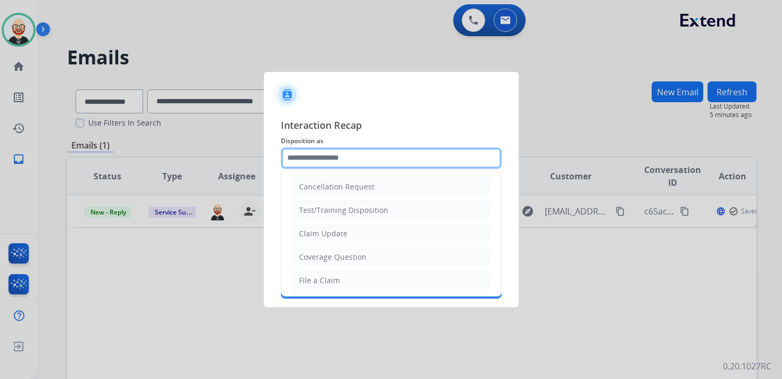
click at [317, 165] on input "text" at bounding box center [391, 157] width 221 height 21
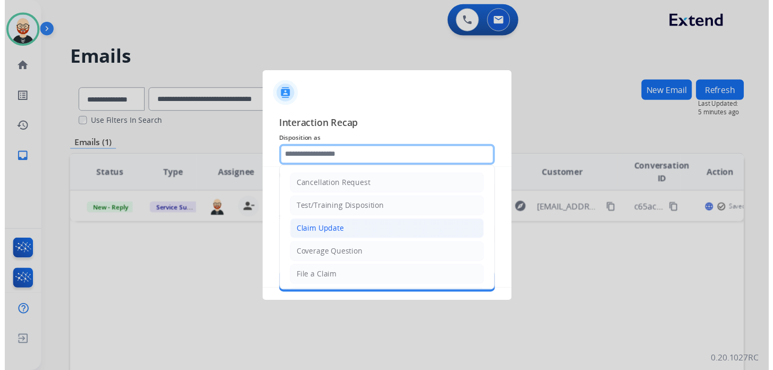
scroll to position [160, 0]
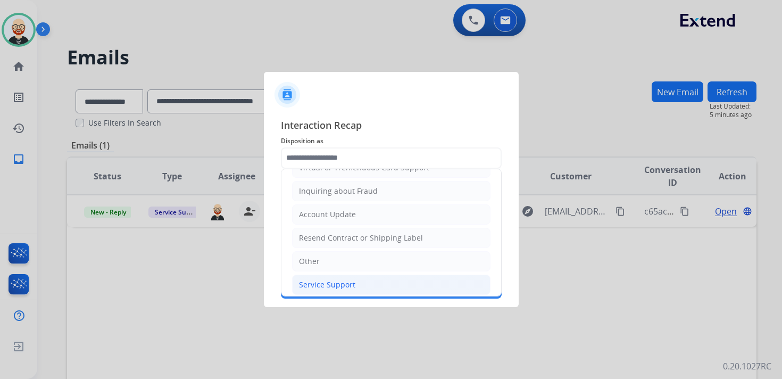
click at [332, 281] on div "Service Support" at bounding box center [327, 284] width 56 height 11
type input "**********"
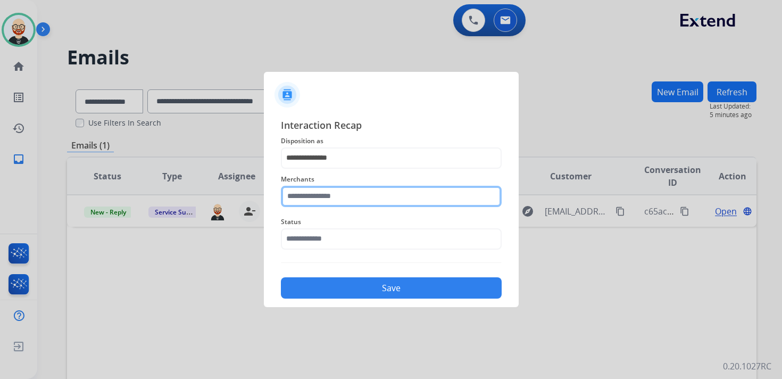
click at [323, 198] on input "text" at bounding box center [391, 196] width 221 height 21
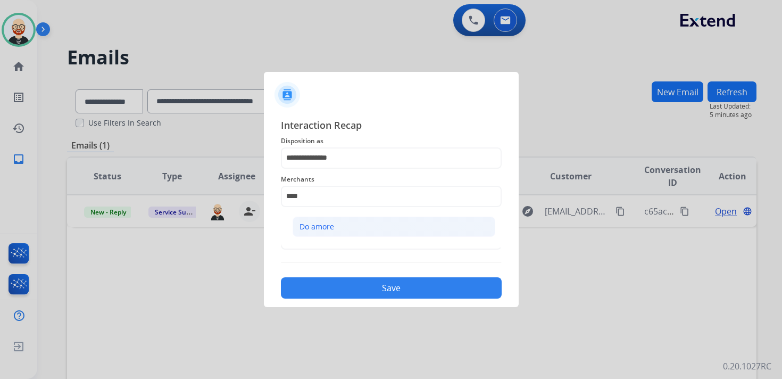
click at [332, 224] on div "Do amore" at bounding box center [316, 226] width 35 height 11
type input "********"
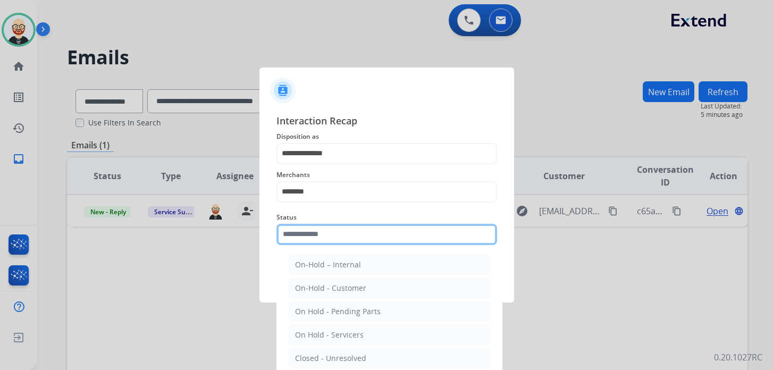
click at [329, 239] on input "text" at bounding box center [387, 234] width 221 height 21
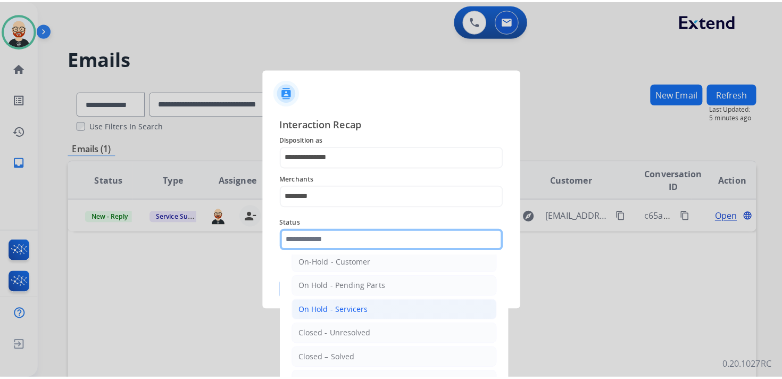
scroll to position [36, 0]
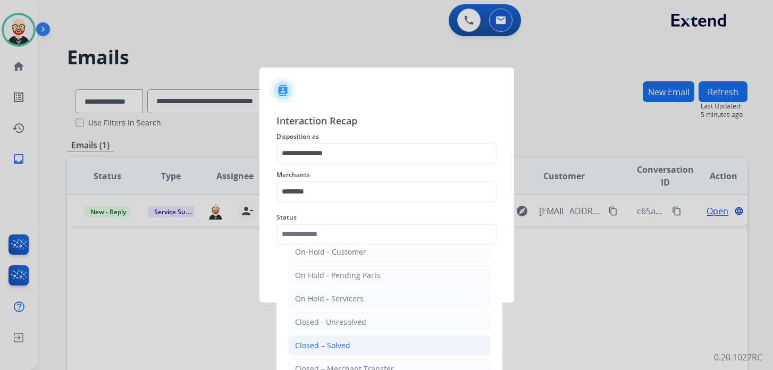
click at [332, 340] on div "Closed – Solved" at bounding box center [322, 345] width 55 height 11
type input "**********"
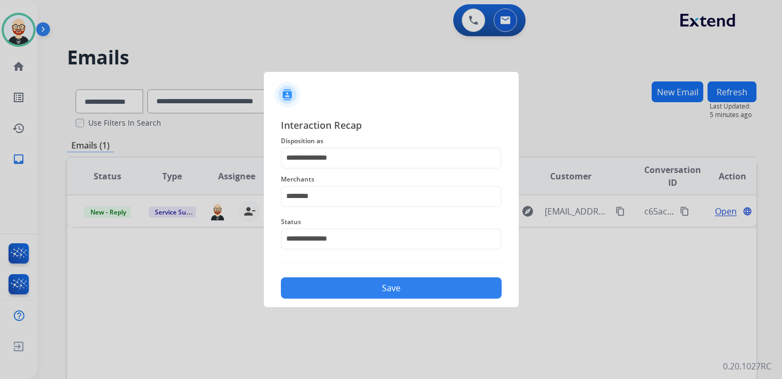
click at [326, 295] on button "Save" at bounding box center [391, 287] width 221 height 21
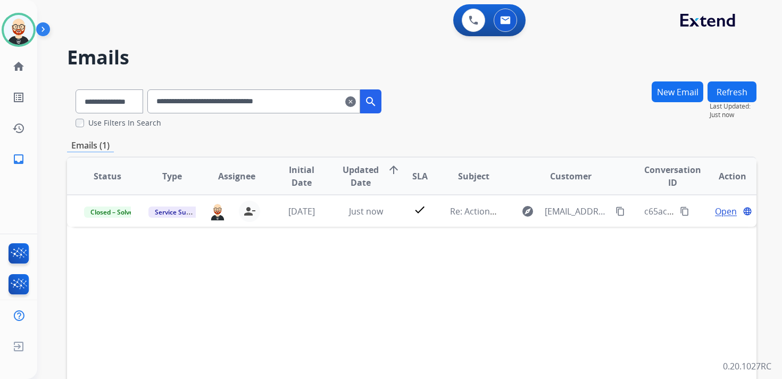
click at [356, 100] on mat-icon "clear" at bounding box center [350, 101] width 11 height 13
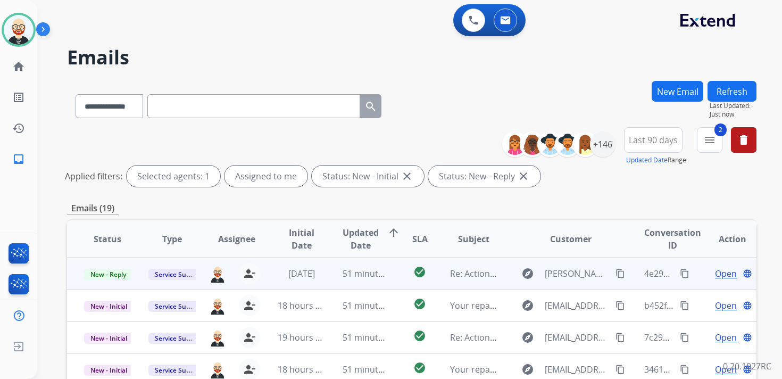
scroll to position [1, 0]
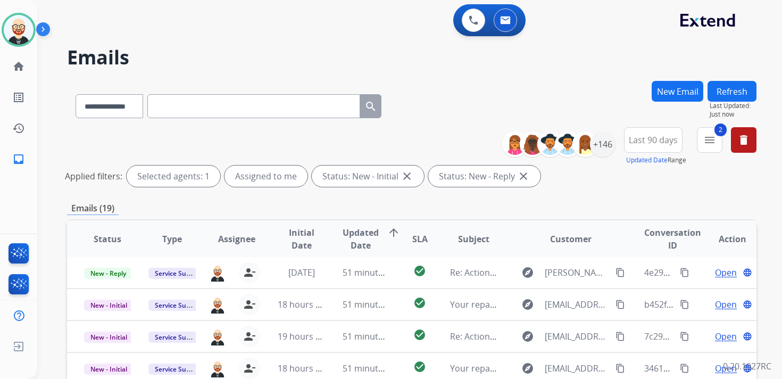
click at [357, 238] on span "Updated Date" at bounding box center [361, 239] width 36 height 26
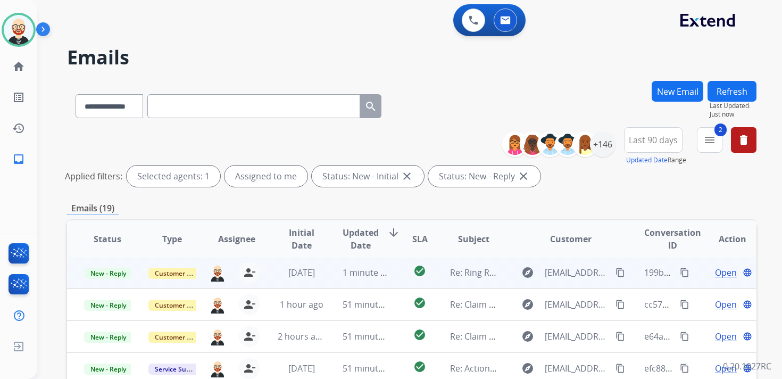
click at [721, 273] on span "Open" at bounding box center [726, 272] width 22 height 13
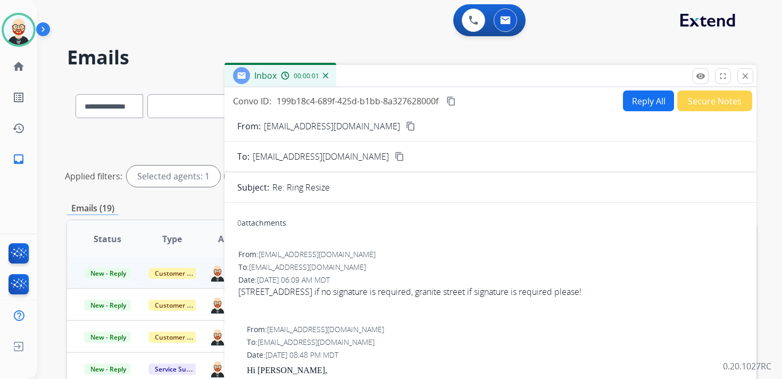
scroll to position [9, 0]
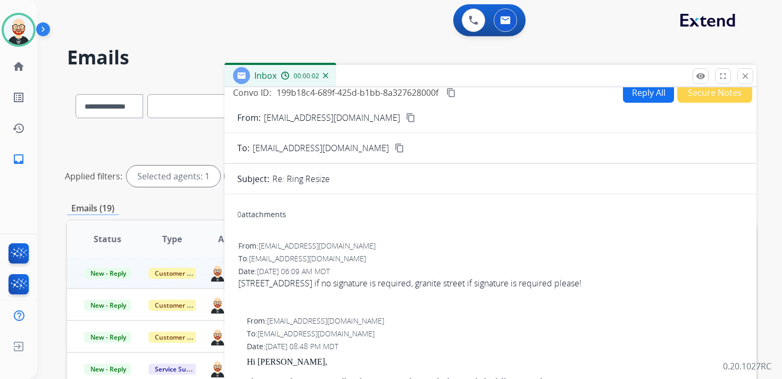
click at [630, 93] on button "Reply All" at bounding box center [648, 92] width 51 height 21
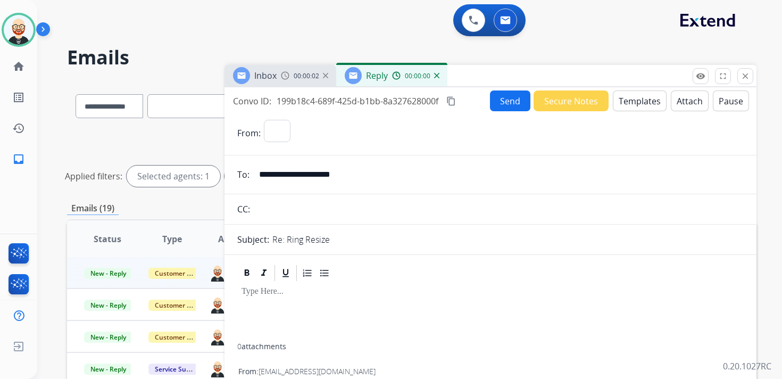
select select "**********"
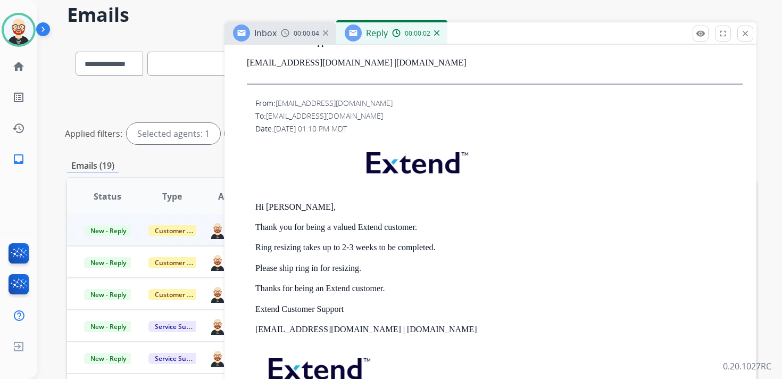
scroll to position [44, 0]
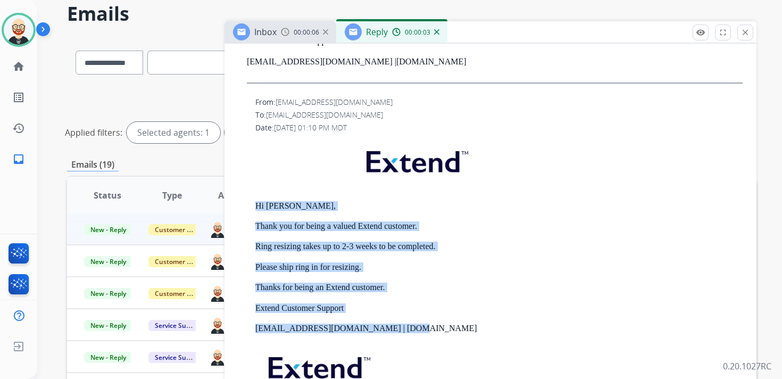
drag, startPoint x: 418, startPoint y: 332, endPoint x: 256, endPoint y: 206, distance: 204.7
click at [256, 206] on div "Hi [PERSON_NAME], Thank you for being a valued Extend customer. Ring resizing t…" at bounding box center [498, 290] width 487 height 304
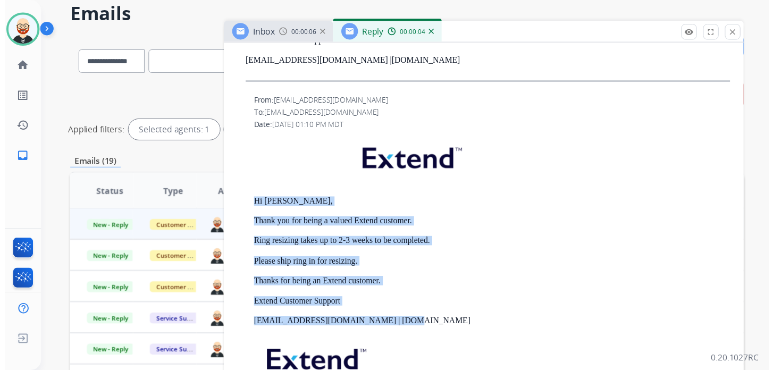
scroll to position [0, 0]
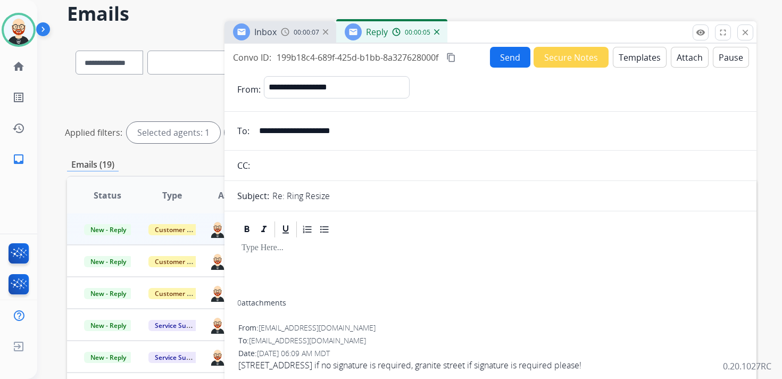
click at [304, 258] on div at bounding box center [490, 269] width 506 height 61
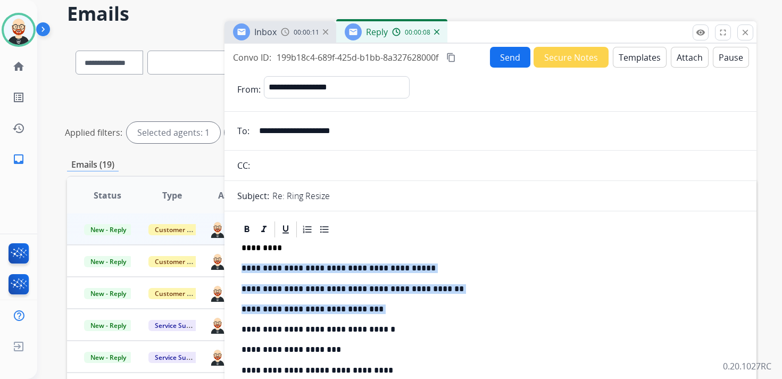
drag, startPoint x: 369, startPoint y: 316, endPoint x: 240, endPoint y: 264, distance: 138.4
click at [240, 264] on div "**********" at bounding box center [490, 330] width 506 height 183
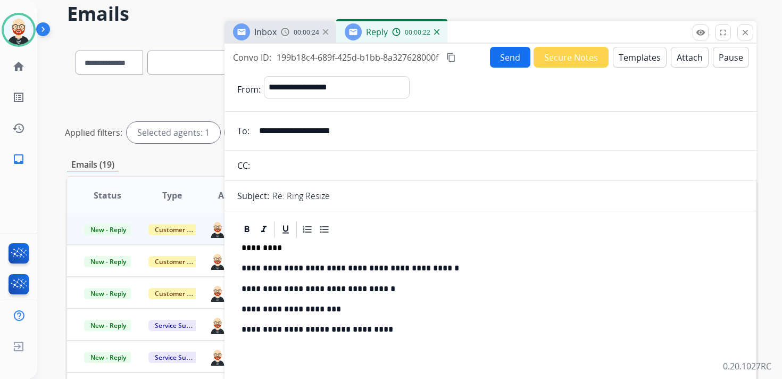
click at [490, 60] on button "Send" at bounding box center [510, 57] width 40 height 21
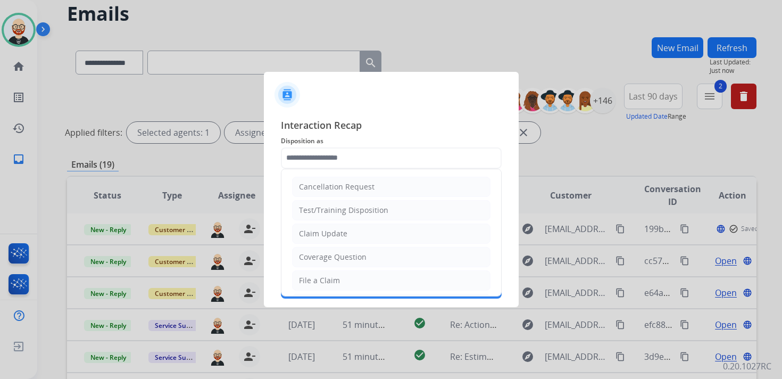
click at [315, 165] on input "text" at bounding box center [391, 157] width 221 height 21
click at [320, 230] on div "Claim Update" at bounding box center [323, 233] width 48 height 11
type input "**********"
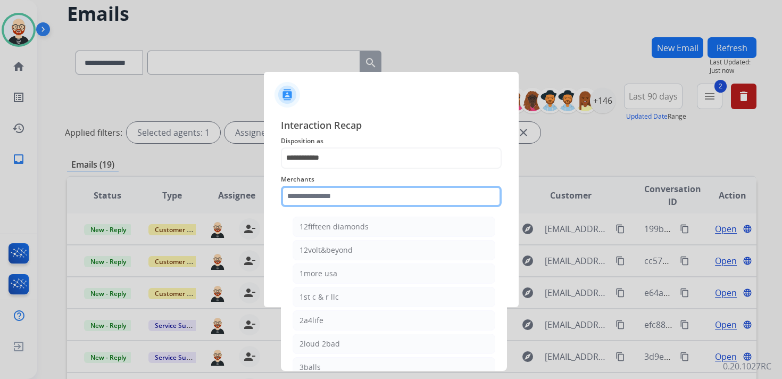
click at [313, 199] on input "text" at bounding box center [391, 196] width 221 height 21
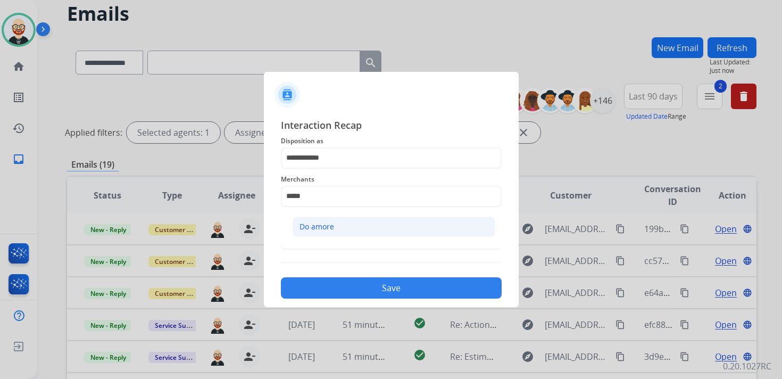
click at [321, 223] on div "Do amore" at bounding box center [316, 226] width 35 height 11
type input "********"
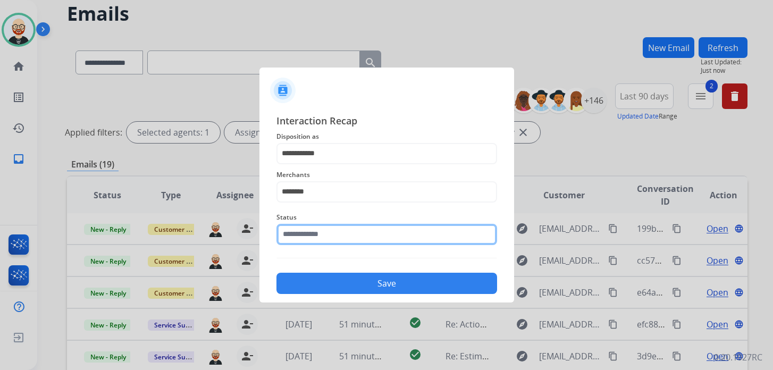
click at [321, 240] on input "text" at bounding box center [387, 234] width 221 height 21
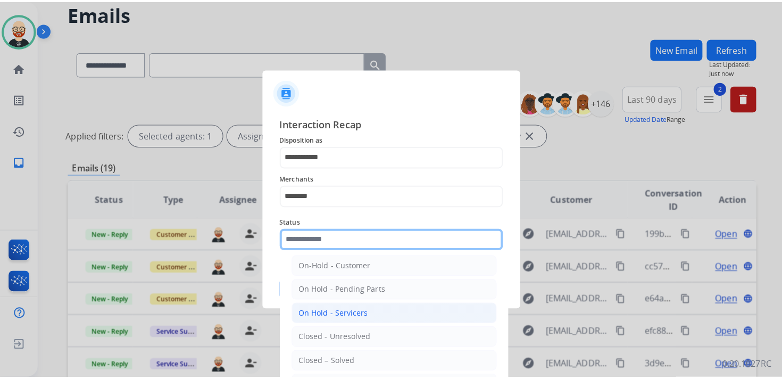
scroll to position [35, 0]
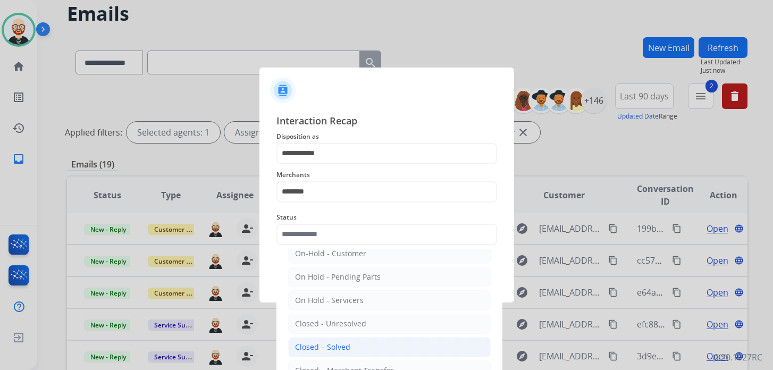
click at [329, 342] on div "Closed – Solved" at bounding box center [322, 347] width 55 height 11
type input "**********"
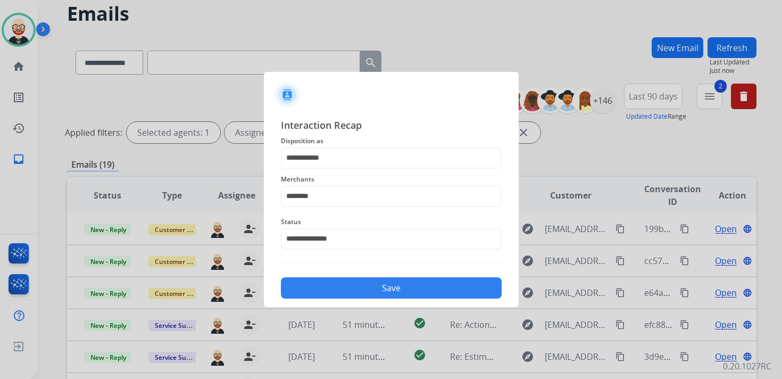
click at [349, 295] on button "Save" at bounding box center [391, 287] width 221 height 21
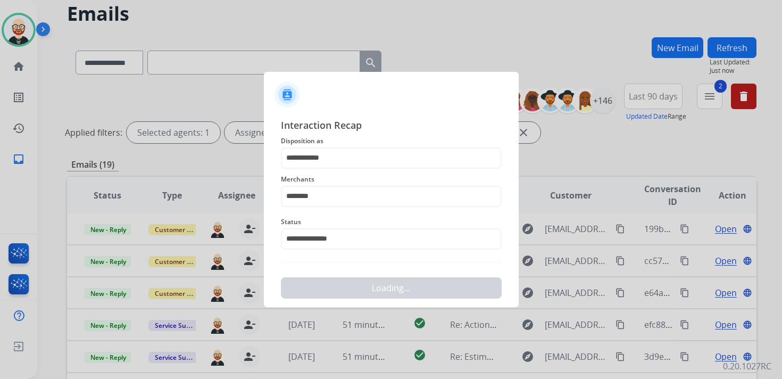
scroll to position [0, 0]
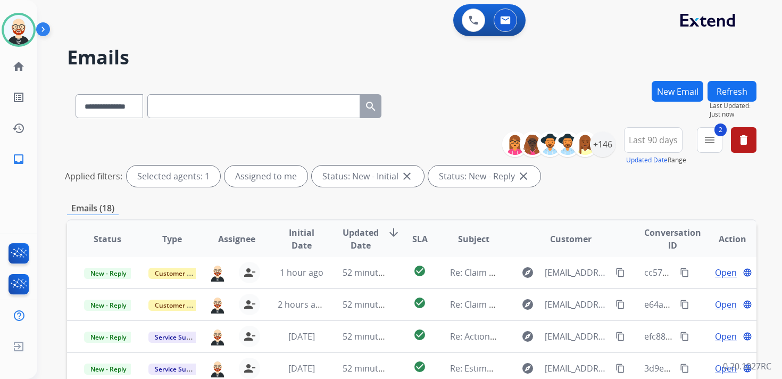
click at [359, 240] on span "Updated Date" at bounding box center [361, 239] width 36 height 26
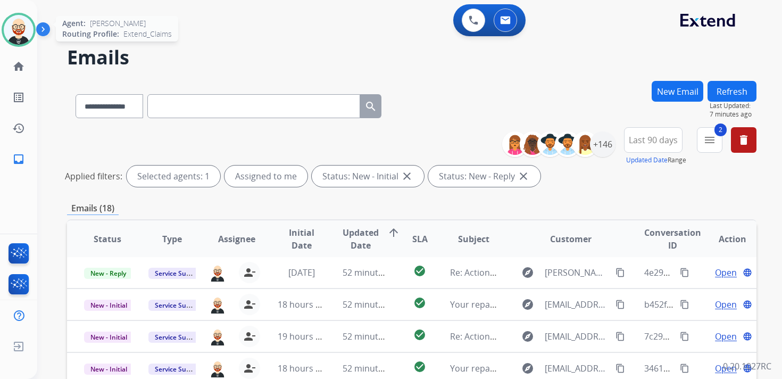
click at [7, 42] on div at bounding box center [19, 30] width 34 height 34
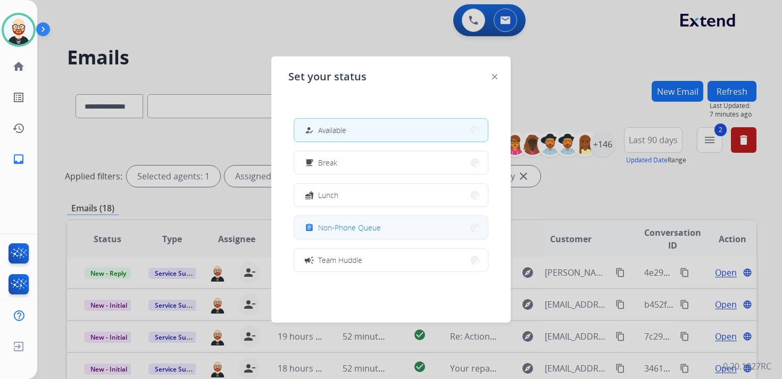
click at [322, 227] on span "Non-Phone Queue" at bounding box center [349, 227] width 63 height 11
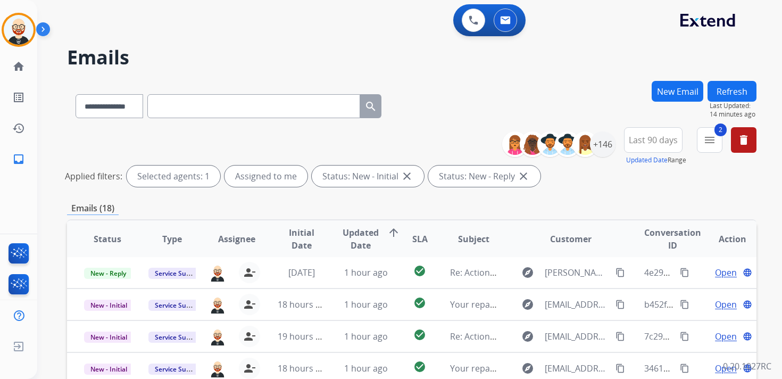
click at [725, 88] on button "Refresh" at bounding box center [731, 91] width 49 height 21
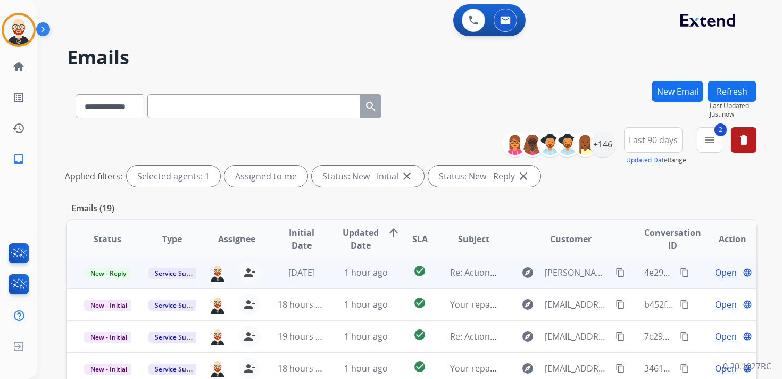
click at [715, 266] on span "Open" at bounding box center [726, 272] width 22 height 13
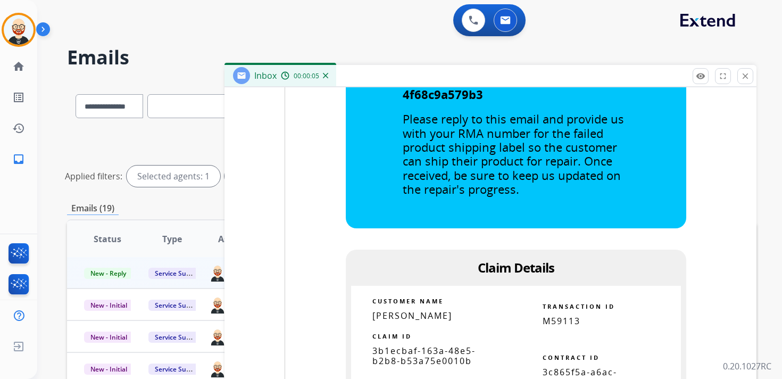
scroll to position [2048, 0]
click at [426, 344] on span "3b1ecbaf-163a-48e5-b2b8-b53a75e0010b" at bounding box center [423, 355] width 103 height 22
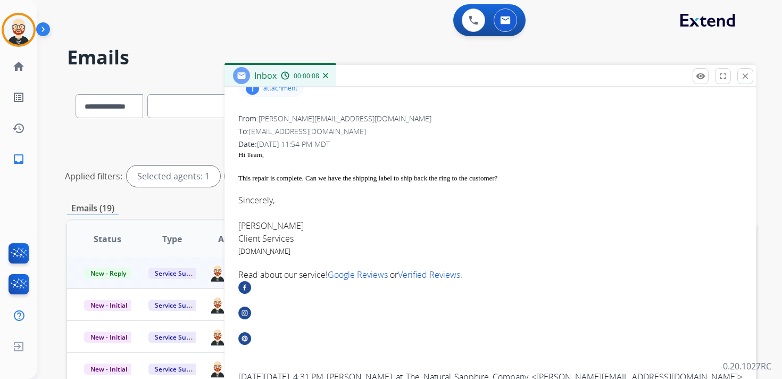
scroll to position [0, 0]
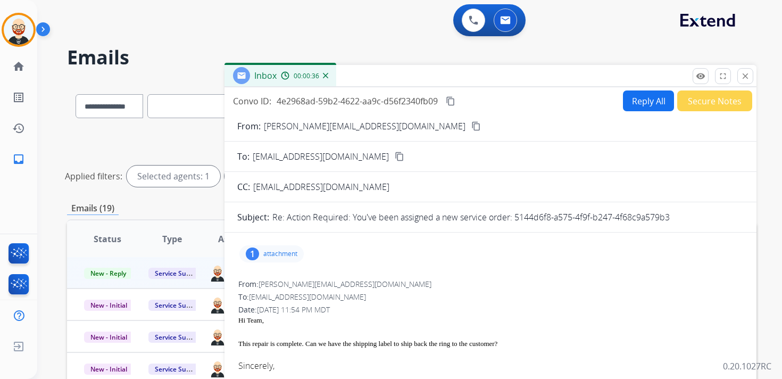
click at [453, 100] on mat-icon "content_copy" at bounding box center [451, 101] width 10 height 10
click at [354, 341] on div "This repair is complete. Can we have the shipping label to ship back the ring t…" at bounding box center [490, 343] width 504 height 11
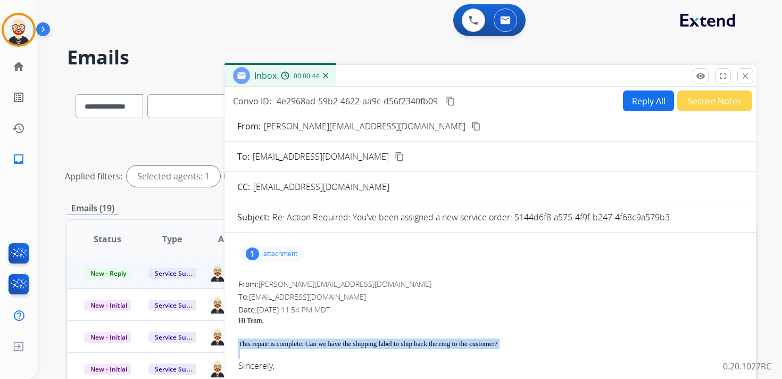
click at [354, 341] on div "This repair is complete. Can we have the shipping label to ship back the ring t…" at bounding box center [490, 343] width 504 height 11
click at [639, 105] on button "Reply All" at bounding box center [648, 100] width 51 height 21
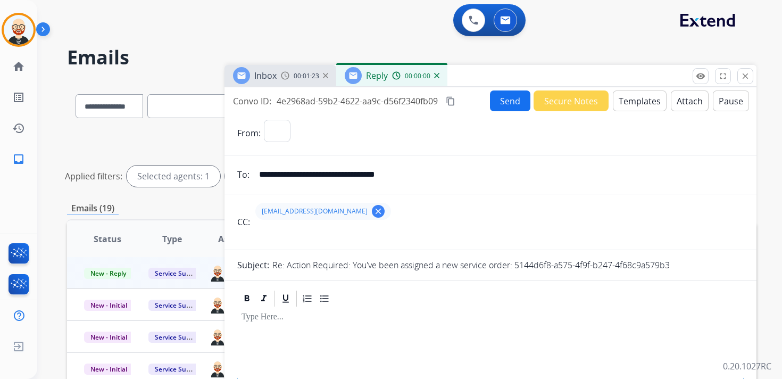
select select "**********"
click at [675, 104] on button "Attach" at bounding box center [690, 100] width 38 height 21
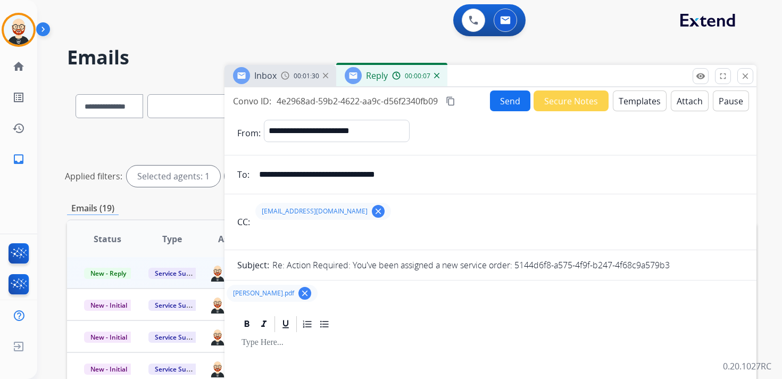
click at [276, 353] on div at bounding box center [490, 358] width 506 height 48
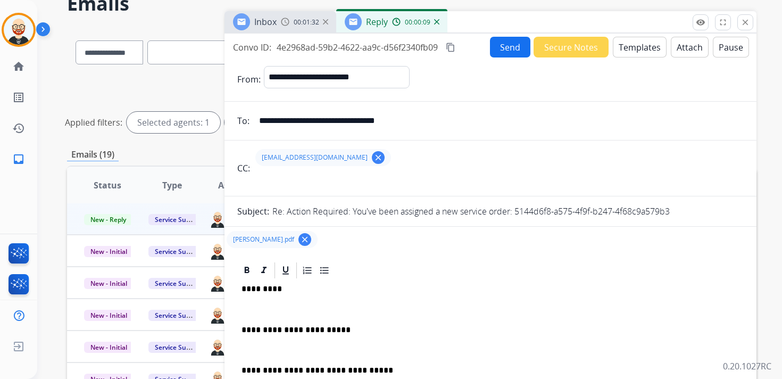
click at [264, 304] on div "**********" at bounding box center [490, 355] width 506 height 150
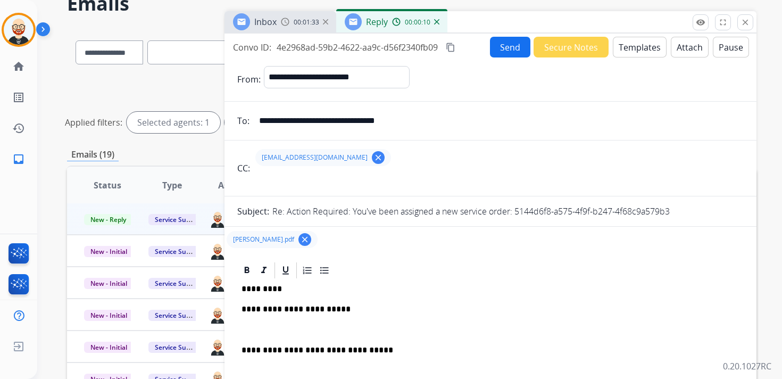
click at [261, 334] on p at bounding box center [491, 330] width 498 height 10
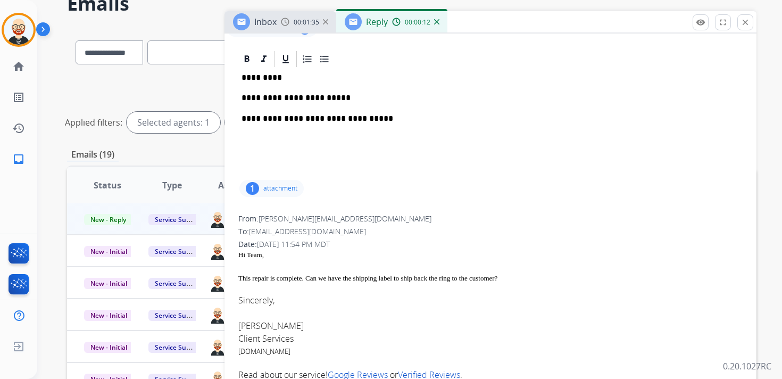
scroll to position [219, 0]
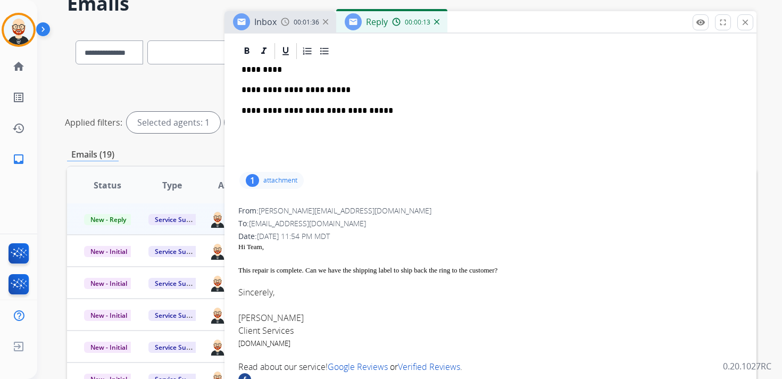
click at [257, 314] on font "[PERSON_NAME]" at bounding box center [270, 318] width 65 height 12
click at [262, 72] on p "*********" at bounding box center [486, 70] width 489 height 10
click at [348, 91] on p "**********" at bounding box center [486, 90] width 489 height 10
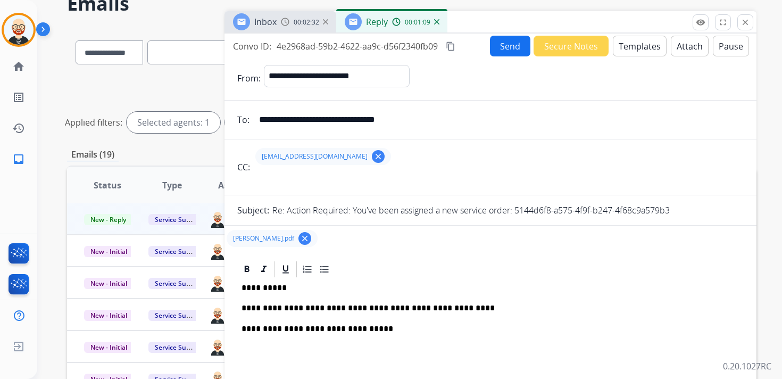
scroll to position [0, 0]
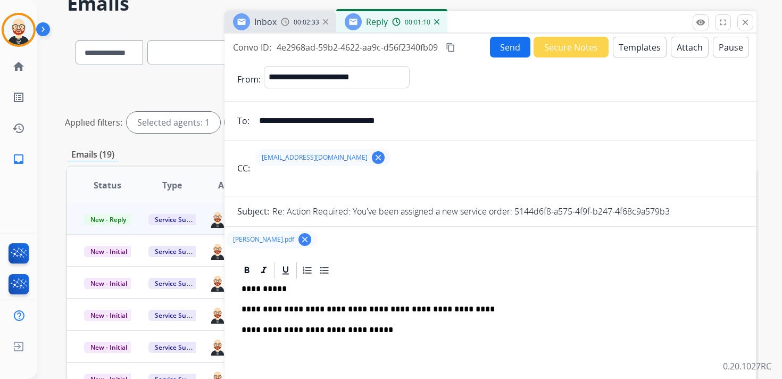
click at [495, 53] on button "Send" at bounding box center [510, 47] width 40 height 21
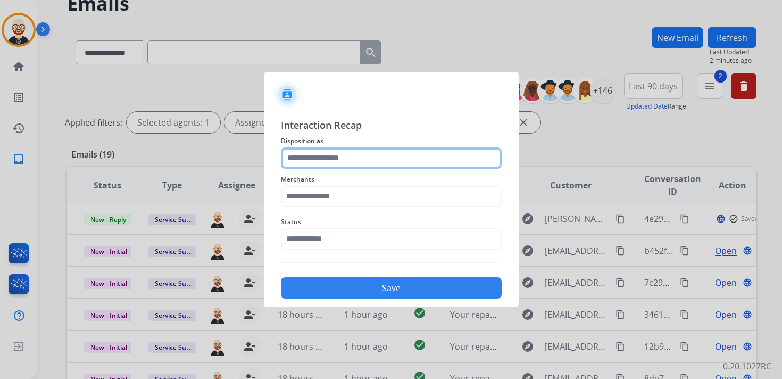
click at [329, 158] on input "text" at bounding box center [391, 157] width 221 height 21
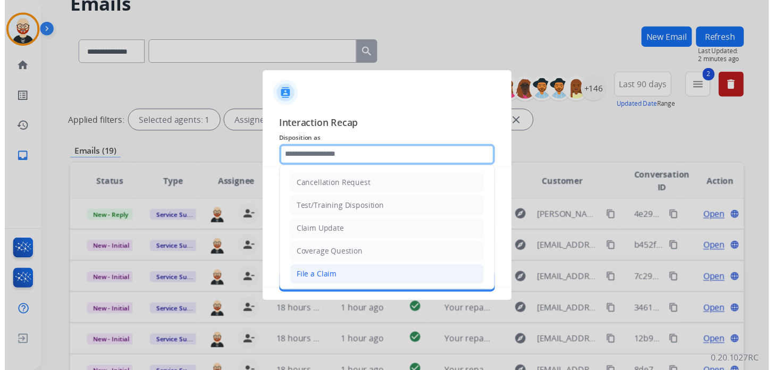
scroll to position [160, 0]
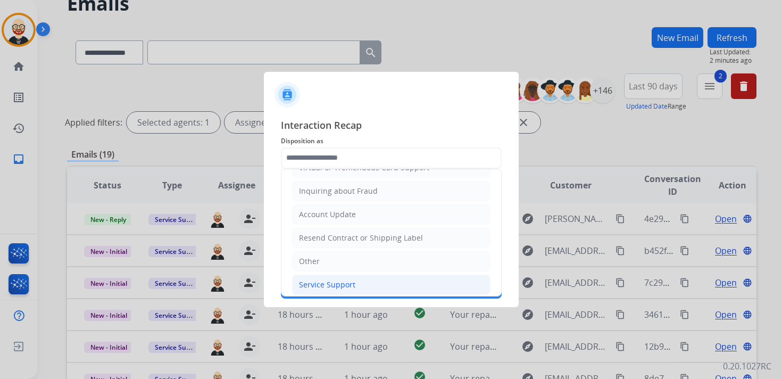
click at [322, 279] on div "Service Support" at bounding box center [327, 284] width 56 height 11
type input "**********"
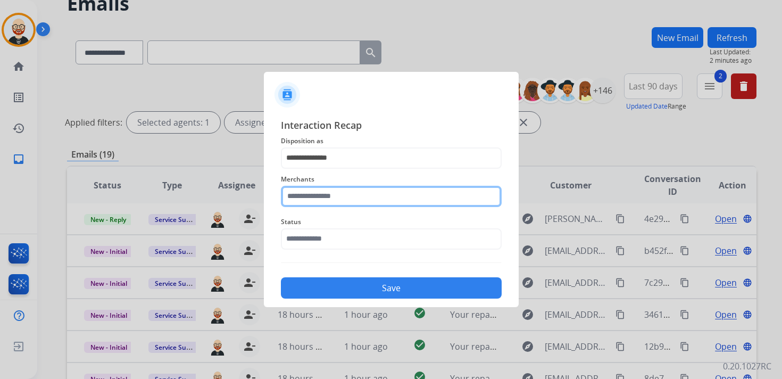
click at [329, 199] on input "text" at bounding box center [391, 196] width 221 height 21
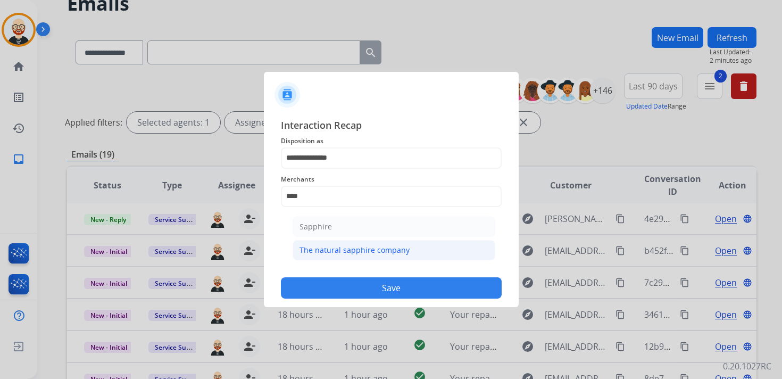
click at [342, 243] on li "The natural sapphire company" at bounding box center [394, 250] width 203 height 20
type input "**********"
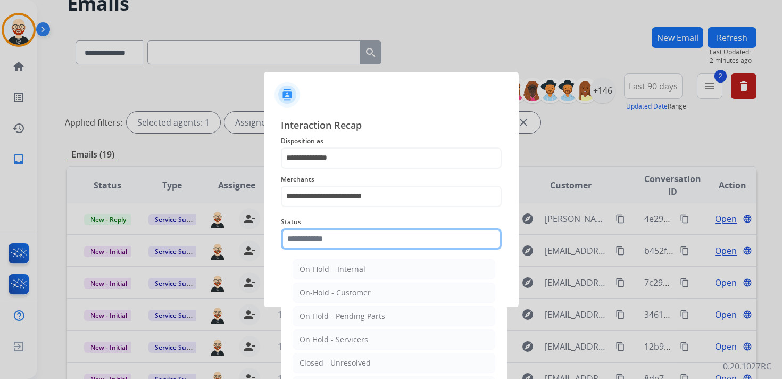
click at [337, 242] on input "text" at bounding box center [391, 238] width 221 height 21
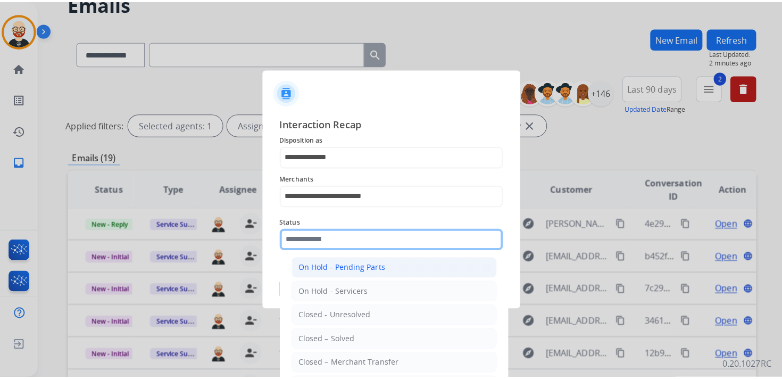
scroll to position [53, 0]
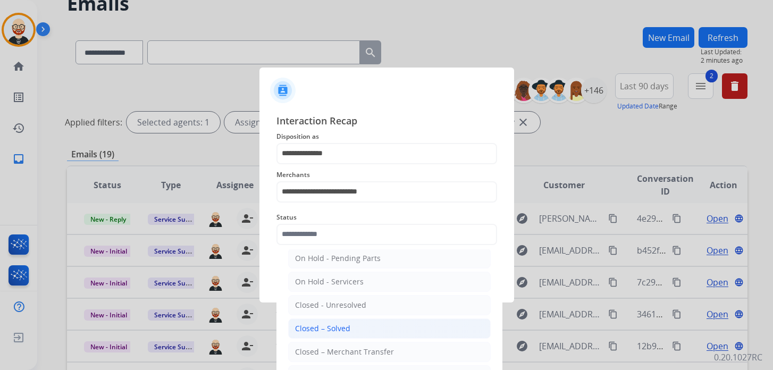
click at [342, 326] on div "Closed – Solved" at bounding box center [322, 328] width 55 height 11
type input "**********"
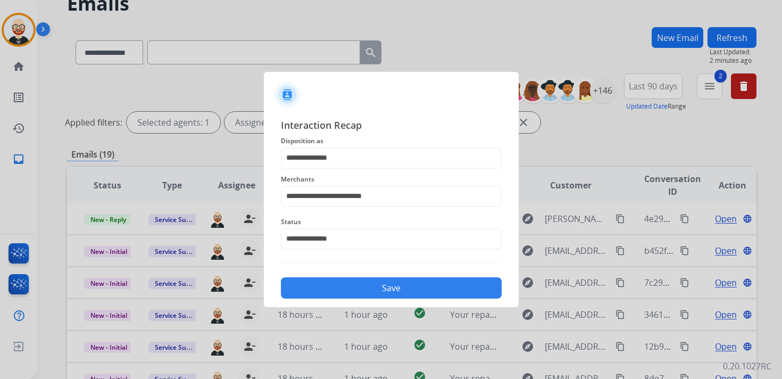
click at [374, 291] on button "Save" at bounding box center [391, 287] width 221 height 21
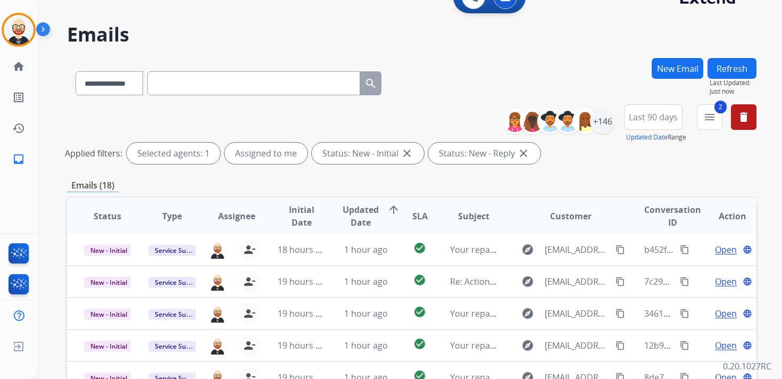
scroll to position [25, 0]
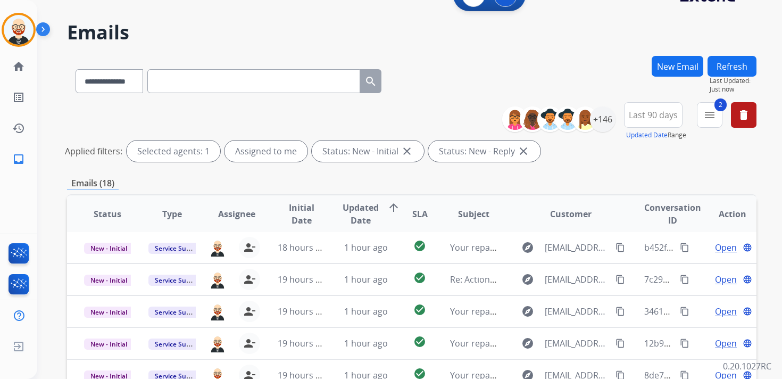
click at [359, 212] on span "Updated Date" at bounding box center [361, 214] width 36 height 26
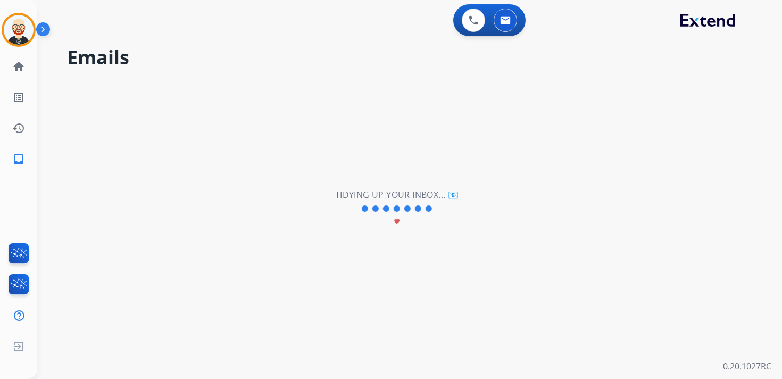
scroll to position [0, 0]
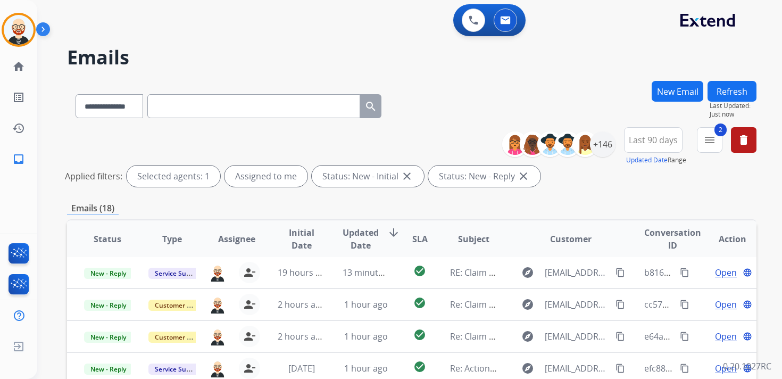
click at [356, 240] on span "Updated Date" at bounding box center [361, 239] width 36 height 26
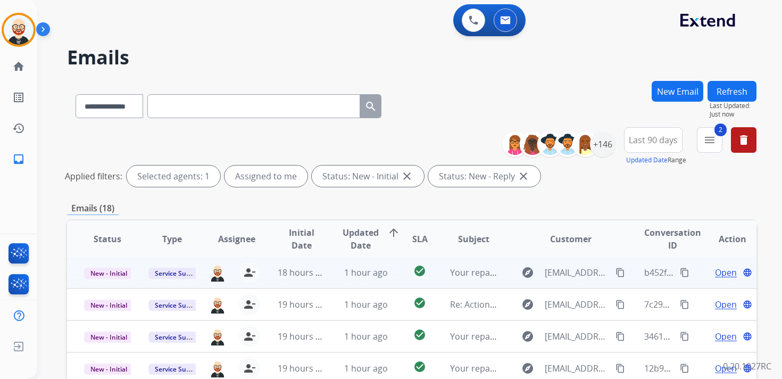
click at [718, 270] on span "Open" at bounding box center [726, 272] width 22 height 13
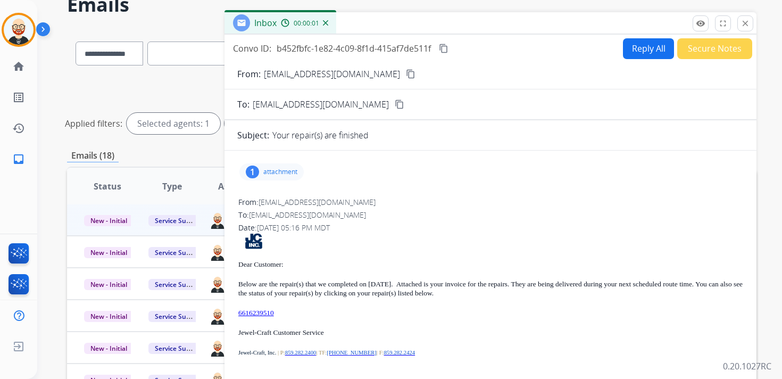
scroll to position [59, 0]
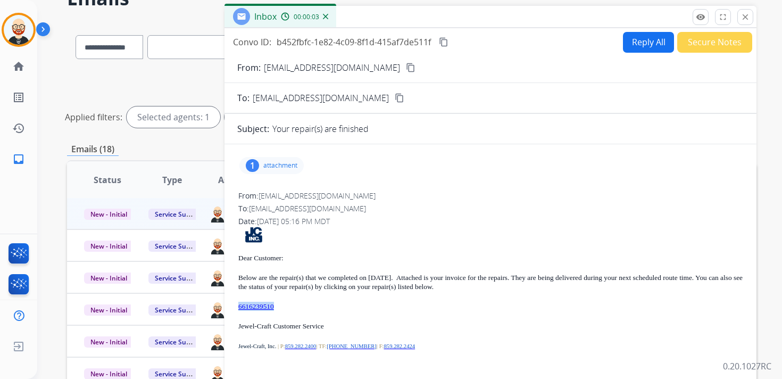
drag, startPoint x: 287, startPoint y: 307, endPoint x: 237, endPoint y: 306, distance: 49.5
click at [237, 306] on div "From: [EMAIL_ADDRESS][DOMAIN_NAME] To: [EMAIL_ADDRESS][DOMAIN_NAME] Date: [DATE…" at bounding box center [490, 308] width 506 height 238
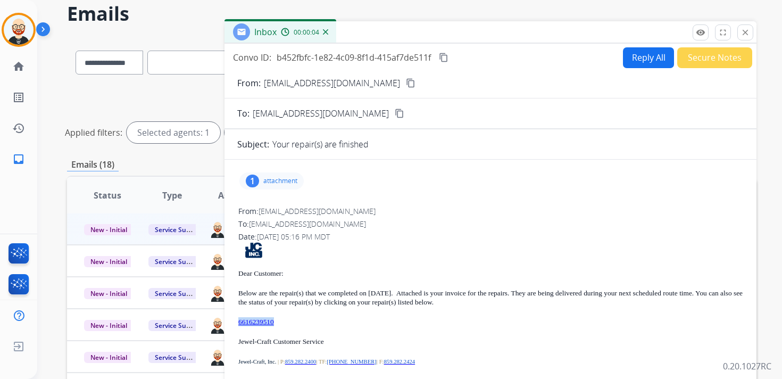
scroll to position [37, 0]
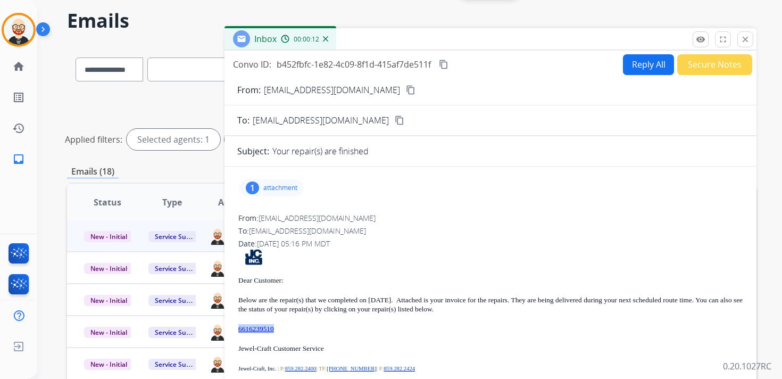
click at [444, 65] on mat-icon "content_copy" at bounding box center [444, 65] width 10 height 10
click at [291, 191] on p "attachment" at bounding box center [280, 188] width 34 height 9
click at [371, 211] on mat-icon "download" at bounding box center [370, 213] width 10 height 10
click at [448, 63] on mat-icon "content_copy" at bounding box center [444, 65] width 10 height 10
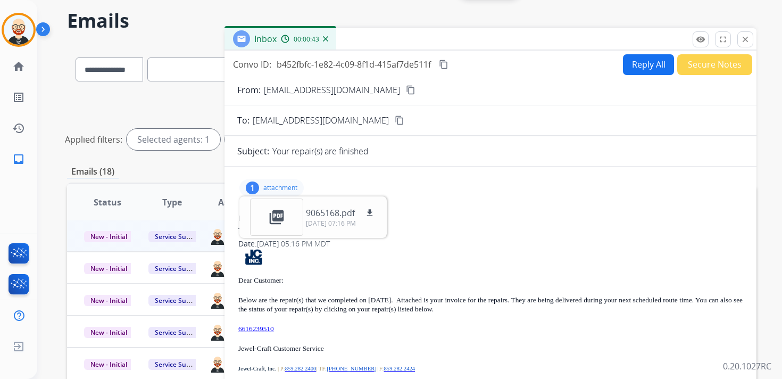
click at [448, 63] on mat-icon "content_copy" at bounding box center [444, 65] width 10 height 10
click at [746, 44] on button "close Close" at bounding box center [745, 39] width 16 height 16
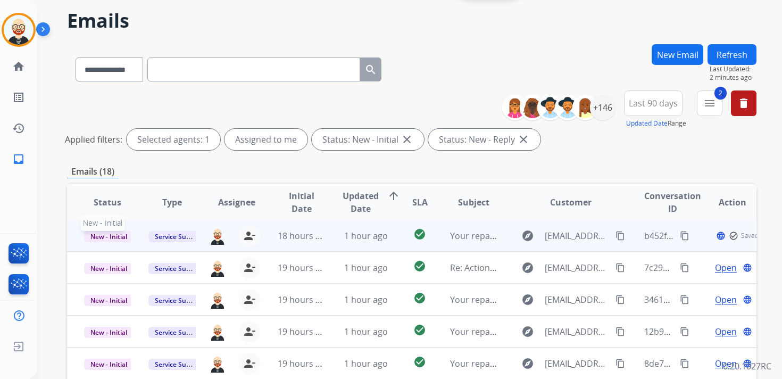
click at [102, 236] on span "New - Initial" at bounding box center [108, 236] width 49 height 11
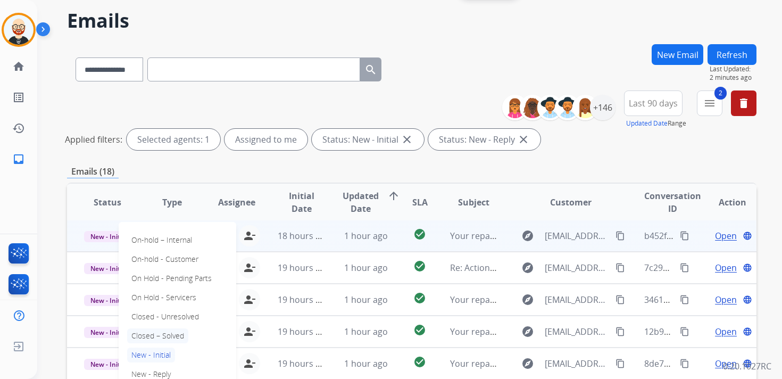
click at [156, 338] on p "Closed – Solved" at bounding box center [157, 335] width 61 height 15
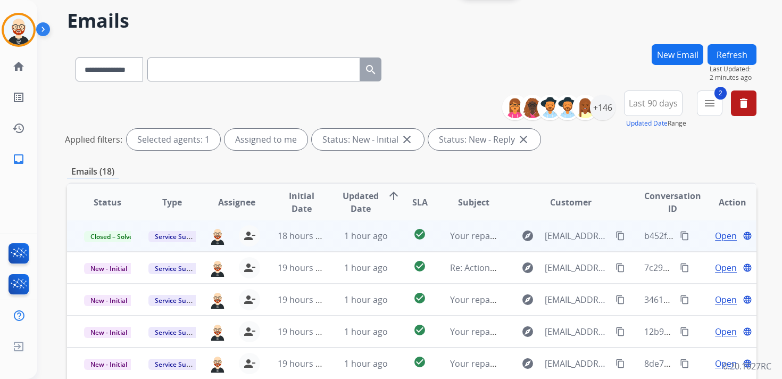
click at [738, 57] on button "Refresh" at bounding box center [731, 54] width 49 height 21
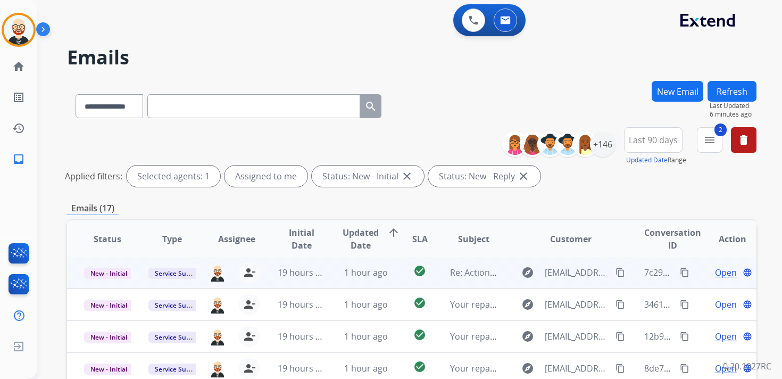
click at [715, 271] on span "Open" at bounding box center [726, 272] width 22 height 13
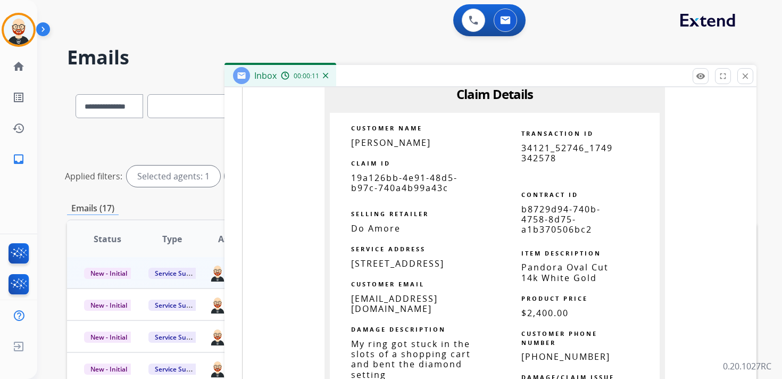
scroll to position [835, 0]
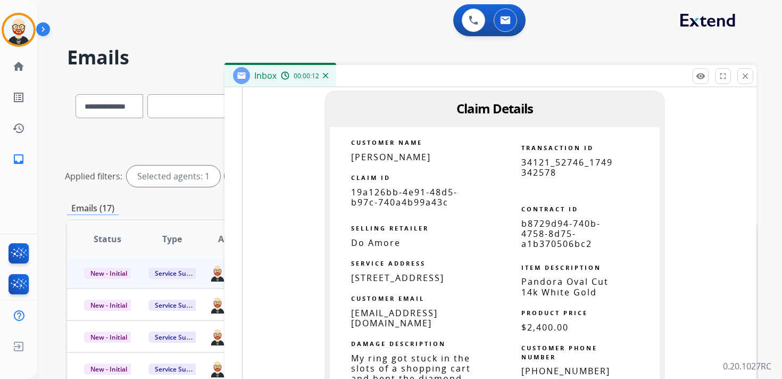
click at [396, 188] on span "19a126bb-4e91-48d5-b97c-740a4b99a43c" at bounding box center [404, 197] width 106 height 22
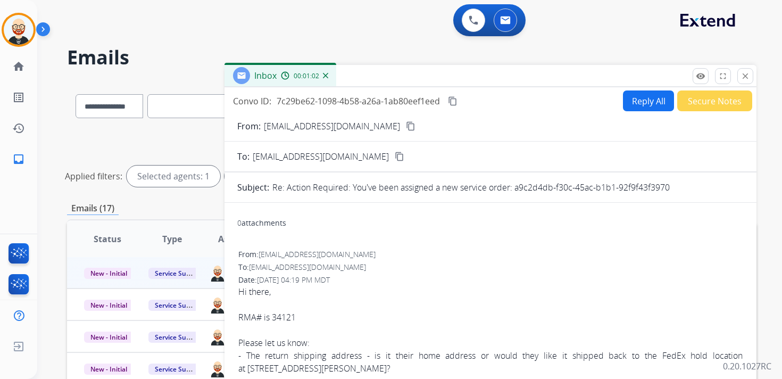
click at [454, 104] on mat-icon "content_copy" at bounding box center [453, 101] width 10 height 10
click at [746, 80] on mat-icon "close" at bounding box center [745, 76] width 10 height 10
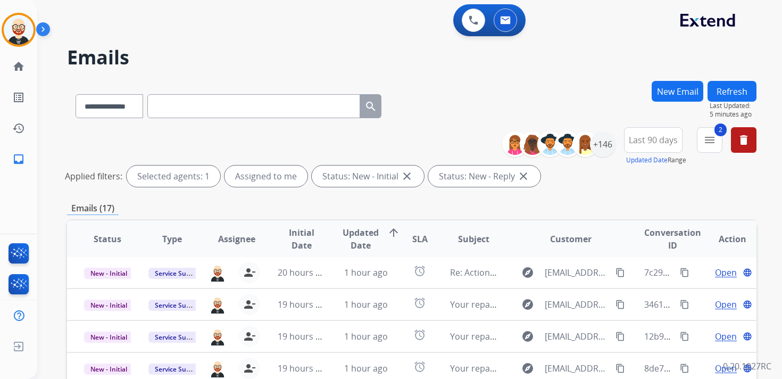
click at [719, 87] on button "Refresh" at bounding box center [731, 91] width 49 height 21
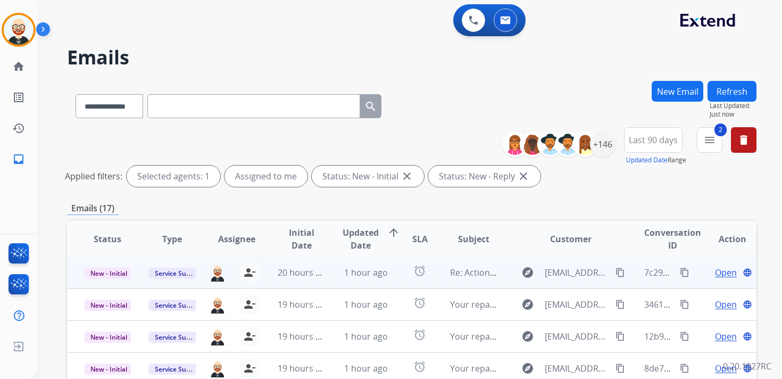
click at [715, 273] on span "Open" at bounding box center [726, 272] width 22 height 13
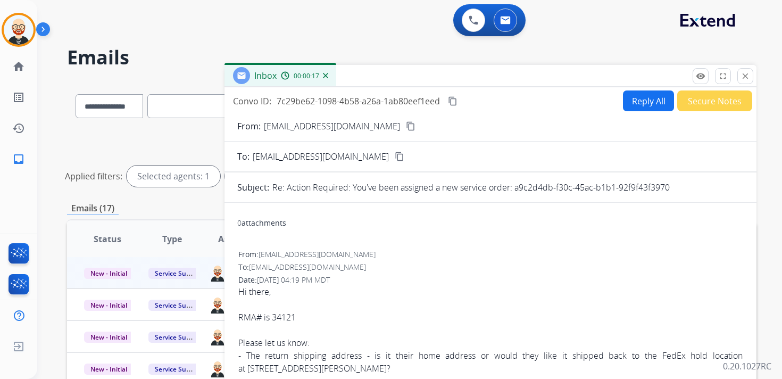
click at [453, 100] on mat-icon "content_copy" at bounding box center [453, 101] width 10 height 10
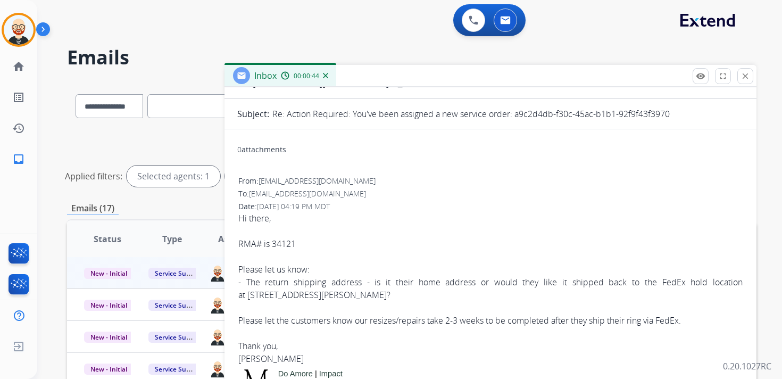
scroll to position [75, 0]
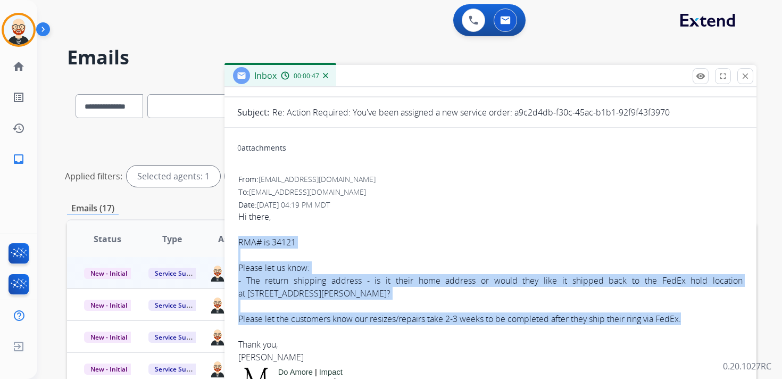
drag, startPoint x: 238, startPoint y: 241, endPoint x: 697, endPoint y: 320, distance: 465.9
click at [697, 320] on div "Hi there, RMA# is 34121 Please let us know: - The return shipping address - is …" at bounding box center [490, 286] width 504 height 153
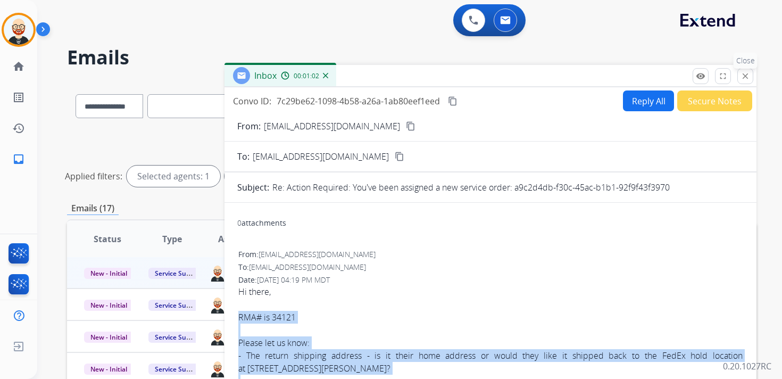
click at [740, 79] on mat-icon "close" at bounding box center [745, 76] width 10 height 10
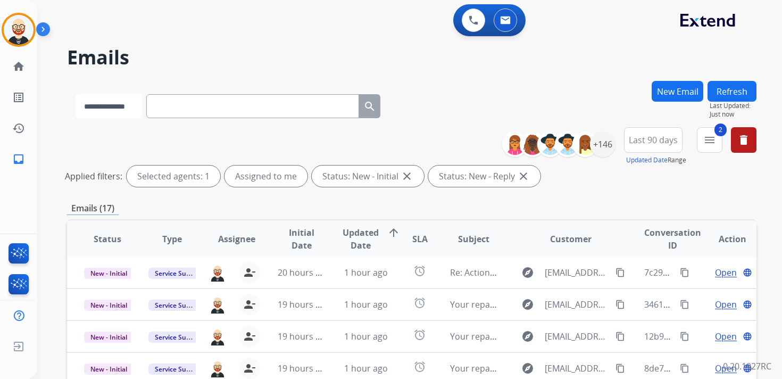
click at [126, 107] on select "**********" at bounding box center [109, 106] width 66 height 24
select select "**********"
click at [76, 94] on select "**********" at bounding box center [109, 106] width 66 height 24
click at [191, 110] on input "text" at bounding box center [253, 106] width 213 height 24
paste input "**********"
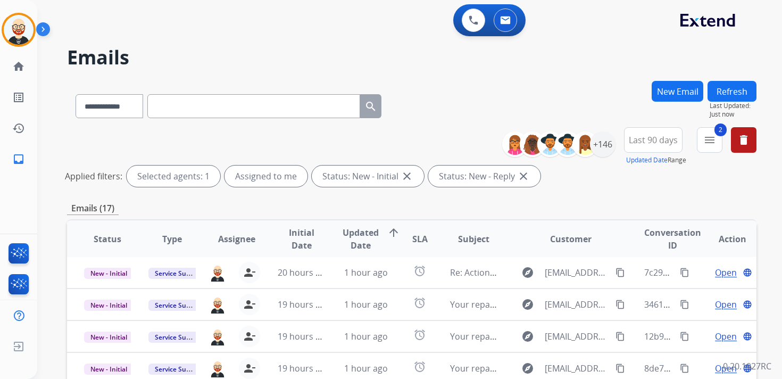
type input "**********"
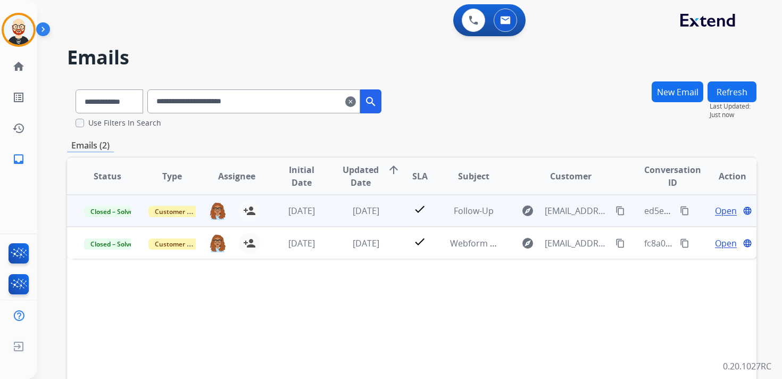
click at [715, 213] on span "Open" at bounding box center [726, 210] width 22 height 13
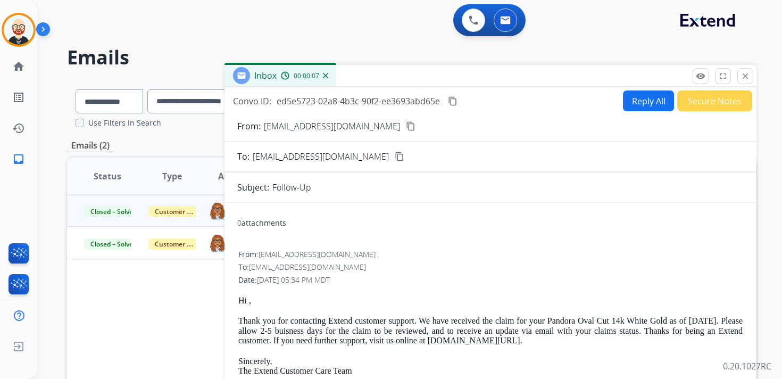
click at [453, 102] on mat-icon "content_copy" at bounding box center [453, 101] width 10 height 10
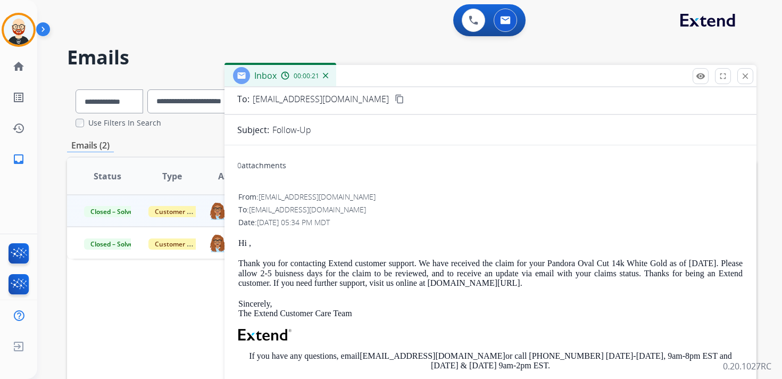
scroll to position [65, 0]
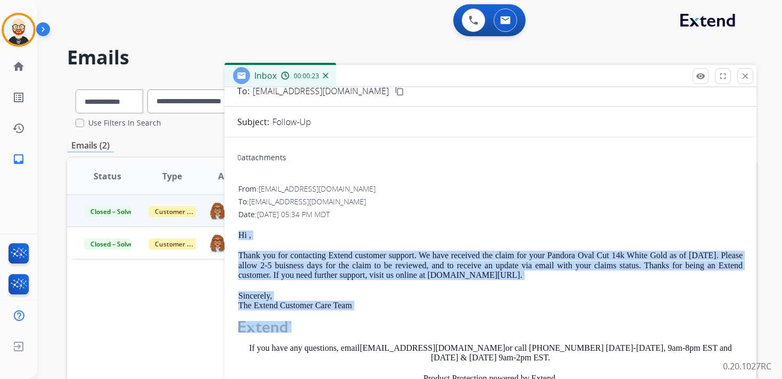
drag, startPoint x: 385, startPoint y: 312, endPoint x: 238, endPoint y: 237, distance: 164.9
click at [238, 237] on div "Hi , Thank you for contacting Extend customer support. We have received the cla…" at bounding box center [490, 349] width 504 height 239
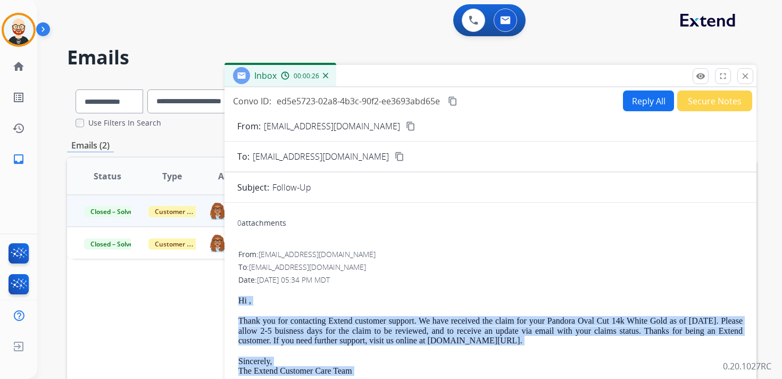
click at [642, 96] on button "Reply All" at bounding box center [648, 100] width 51 height 21
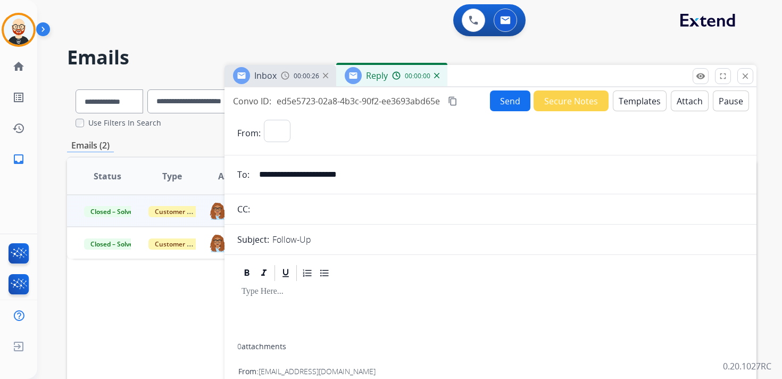
select select "**********"
click at [323, 306] on div at bounding box center [490, 312] width 506 height 61
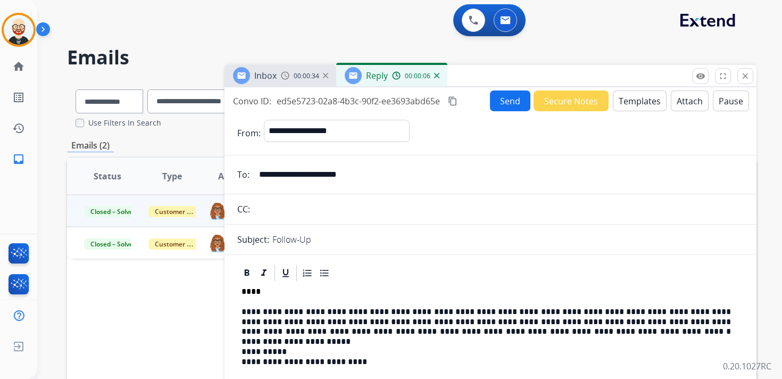
click at [252, 290] on p "****" at bounding box center [486, 292] width 489 height 10
click at [458, 319] on p "**********" at bounding box center [486, 321] width 489 height 29
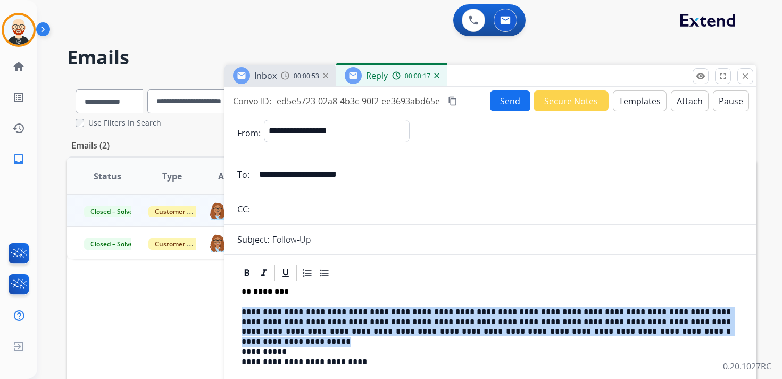
click at [458, 319] on p "**********" at bounding box center [486, 321] width 489 height 29
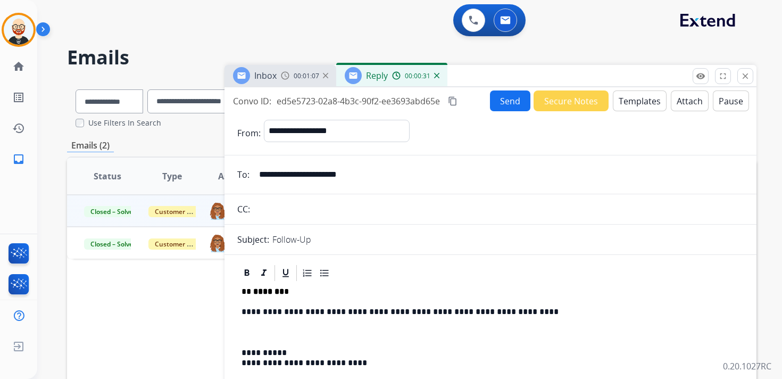
select select "**********"
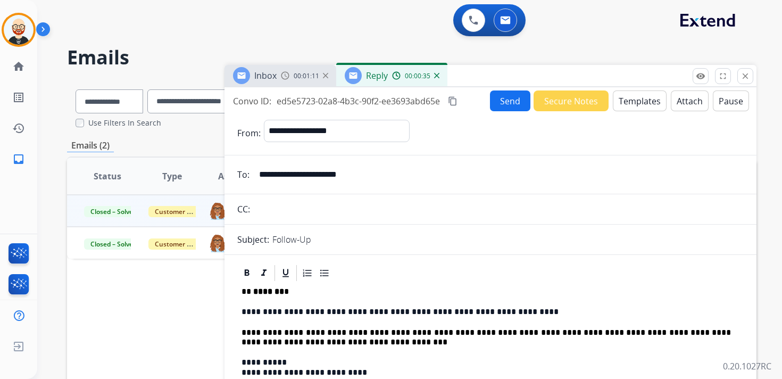
click at [327, 328] on p "**********" at bounding box center [486, 338] width 489 height 20
click at [437, 330] on p "**********" at bounding box center [486, 338] width 489 height 20
click at [328, 329] on p "**********" at bounding box center [486, 338] width 489 height 20
click at [455, 331] on p "**********" at bounding box center [486, 338] width 489 height 20
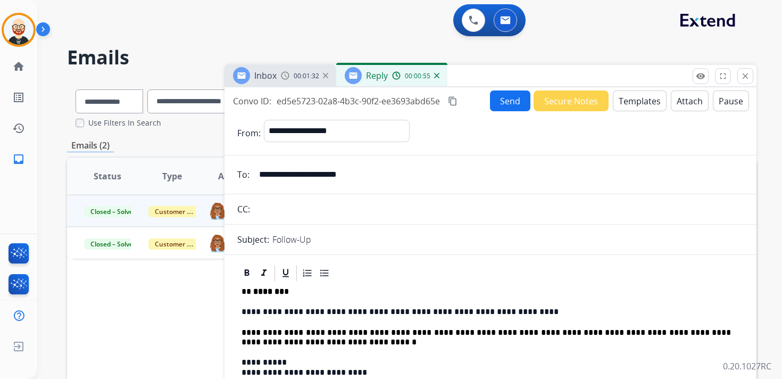
click at [394, 334] on p "**********" at bounding box center [486, 338] width 489 height 20
click at [505, 102] on button "Send" at bounding box center [510, 100] width 40 height 21
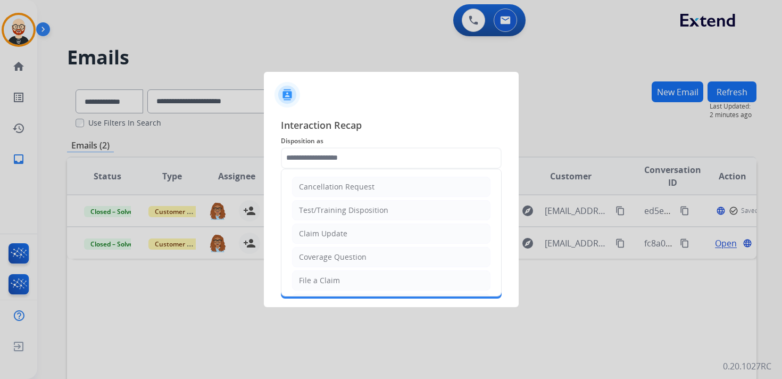
click at [334, 158] on input "text" at bounding box center [391, 157] width 221 height 21
click at [326, 235] on div "Claim Update" at bounding box center [323, 233] width 48 height 11
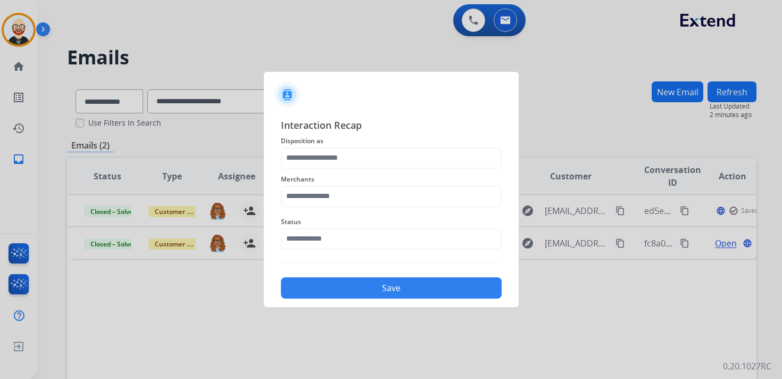
type input "**********"
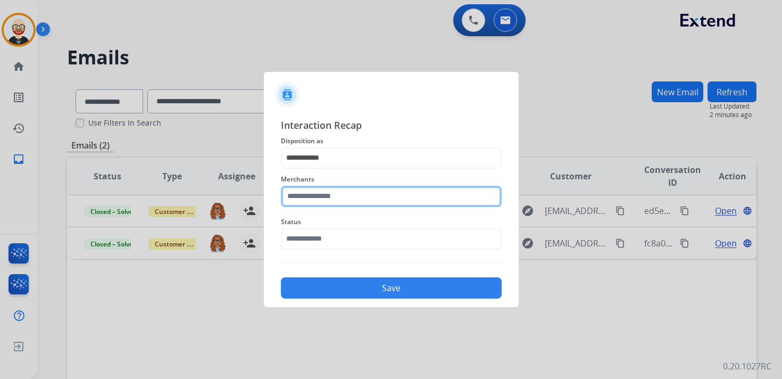
click at [318, 200] on input "text" at bounding box center [391, 196] width 221 height 21
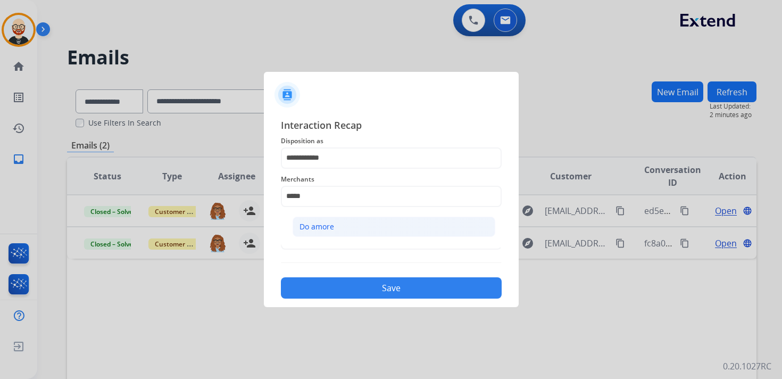
click at [324, 222] on div "Do amore" at bounding box center [316, 226] width 35 height 11
type input "********"
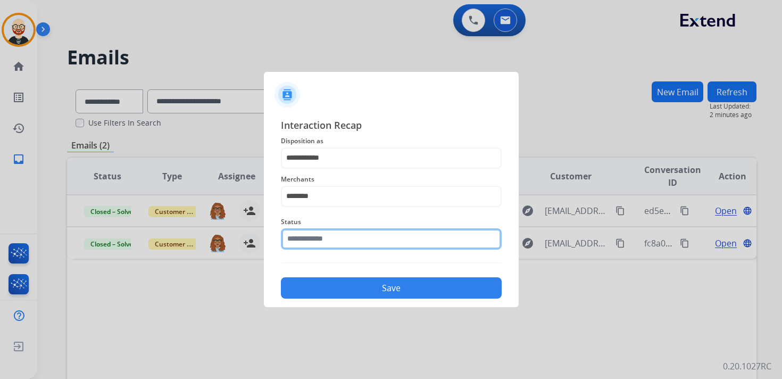
click at [324, 238] on input "text" at bounding box center [391, 238] width 221 height 21
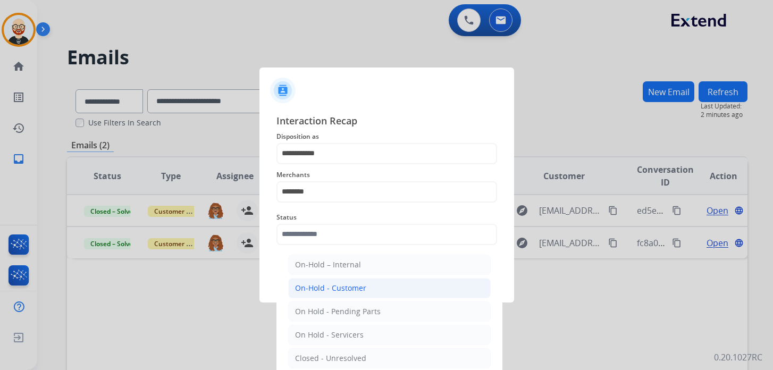
click at [336, 292] on div "On-Hold - Customer" at bounding box center [330, 288] width 71 height 11
type input "**********"
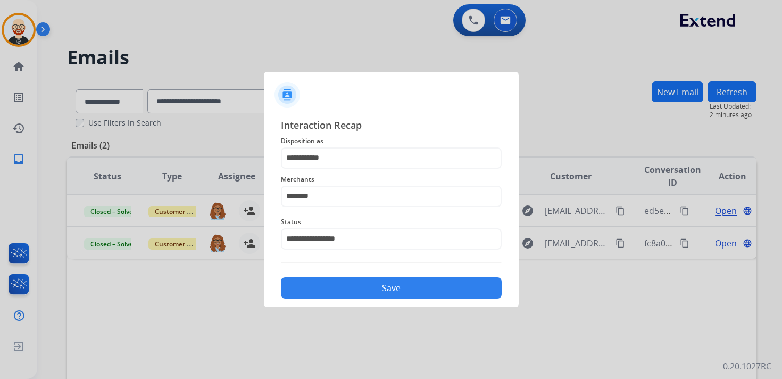
click at [373, 285] on button "Save" at bounding box center [391, 287] width 221 height 21
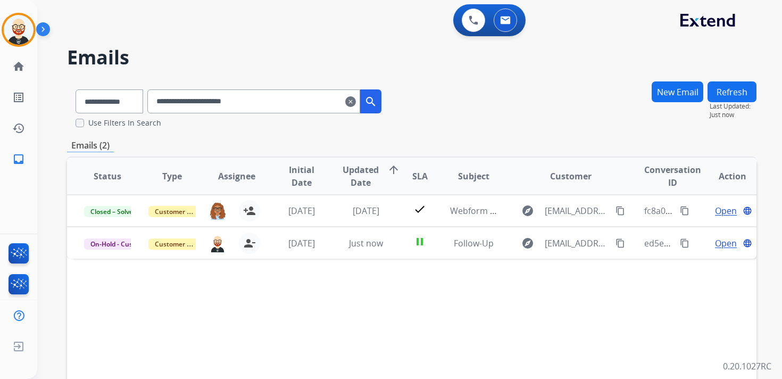
click at [356, 103] on mat-icon "clear" at bounding box center [350, 101] width 11 height 13
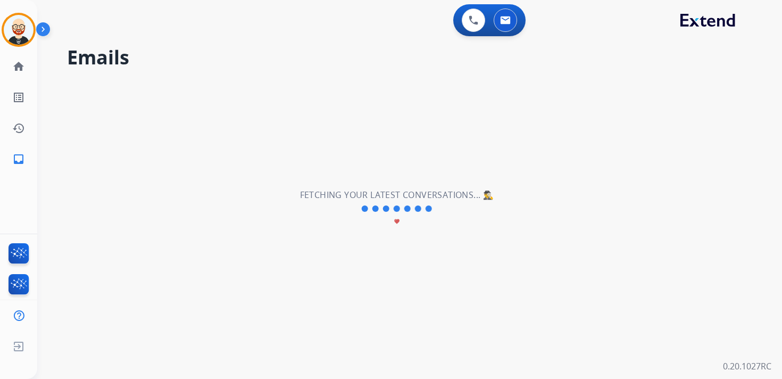
select select "**********"
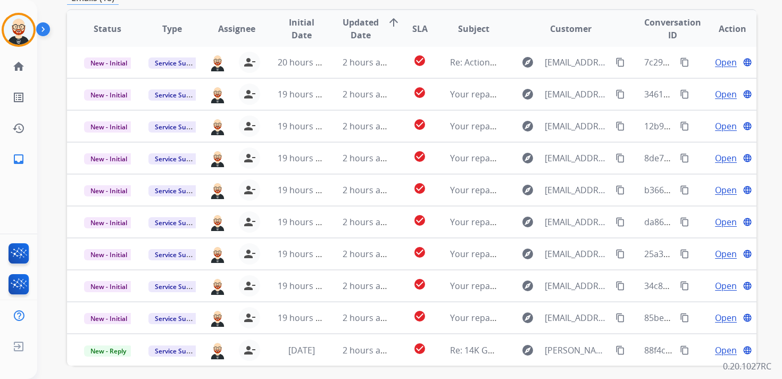
scroll to position [204, 0]
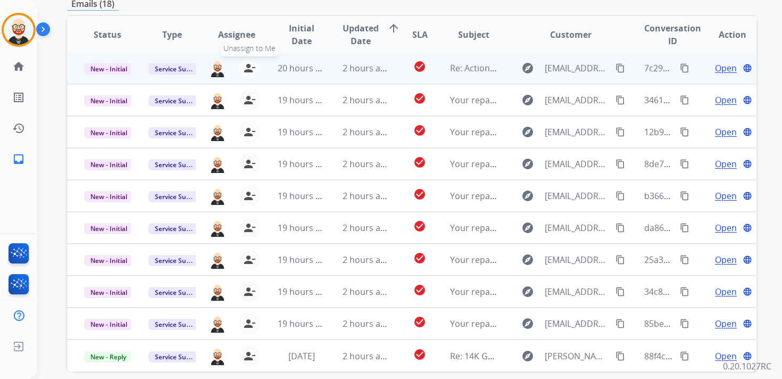
click at [247, 73] on mat-icon "person_remove" at bounding box center [249, 68] width 13 height 13
click at [247, 73] on mat-icon "person_add" at bounding box center [251, 68] width 13 height 13
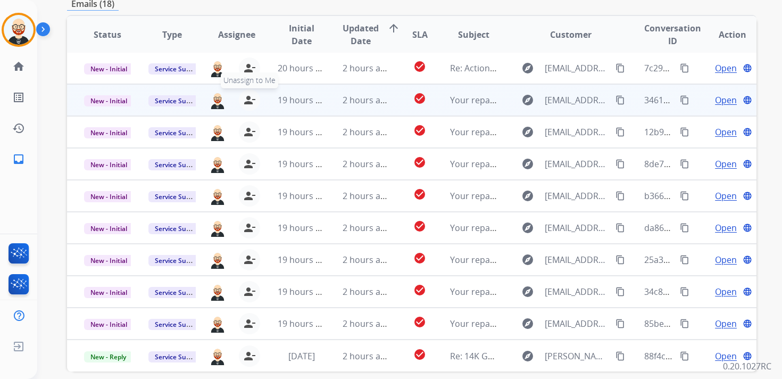
click at [247, 101] on mat-icon "person_remove" at bounding box center [249, 100] width 13 height 13
click at [247, 101] on mat-icon "person_add" at bounding box center [251, 100] width 13 height 13
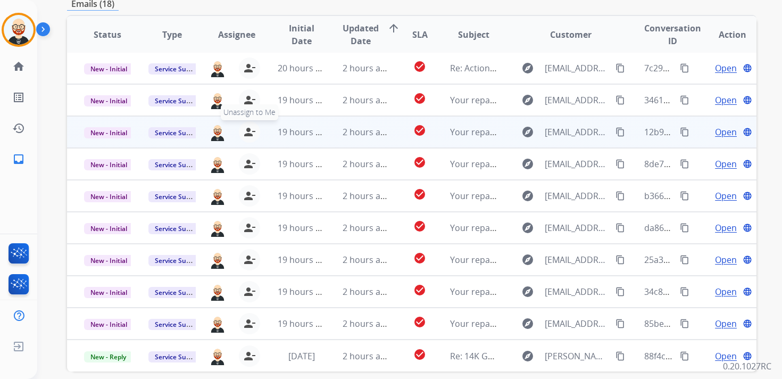
click at [247, 130] on mat-icon "person_remove" at bounding box center [249, 132] width 13 height 13
click at [247, 130] on mat-icon "person_add" at bounding box center [251, 132] width 13 height 13
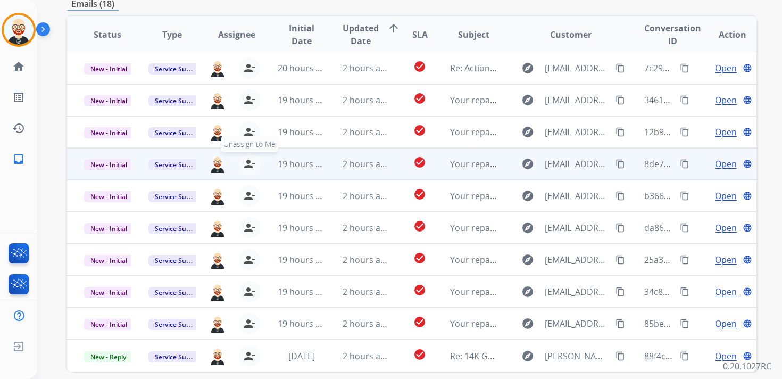
click at [249, 162] on mat-icon "person_remove" at bounding box center [249, 163] width 13 height 13
click at [249, 162] on mat-icon "person_add" at bounding box center [251, 163] width 13 height 13
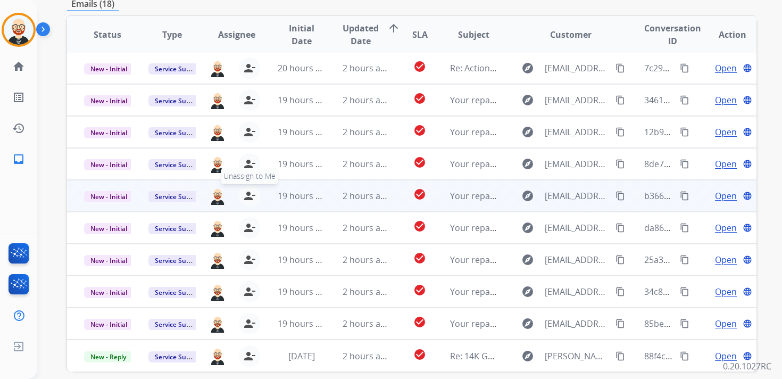
click at [249, 194] on mat-icon "person_remove" at bounding box center [249, 195] width 13 height 13
click at [249, 194] on mat-icon "person_add" at bounding box center [251, 195] width 13 height 13
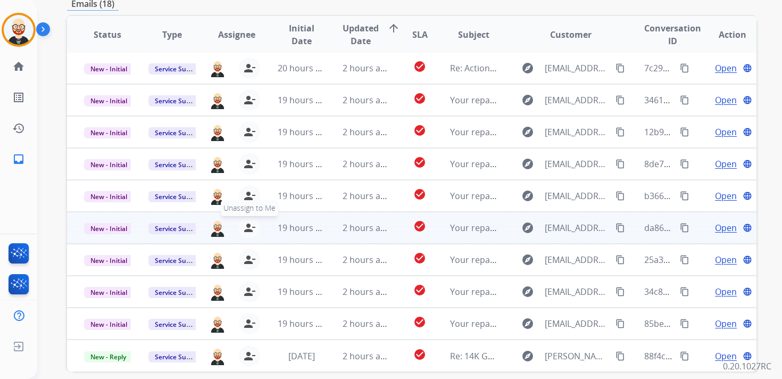
click at [250, 223] on mat-icon "person_remove" at bounding box center [249, 227] width 13 height 13
click at [250, 223] on mat-icon "person_add" at bounding box center [251, 227] width 13 height 13
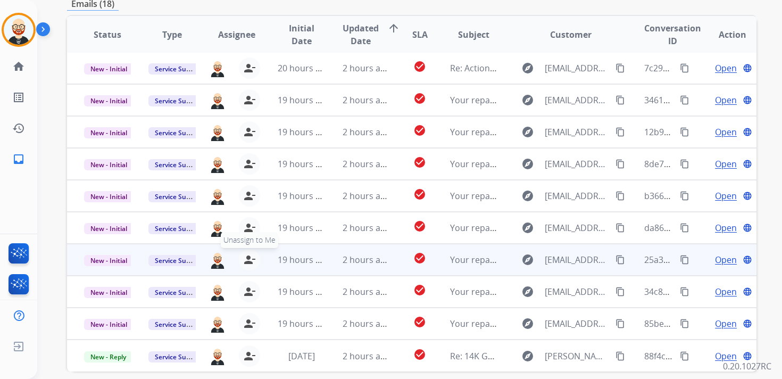
click at [248, 255] on mat-icon "person_remove" at bounding box center [249, 259] width 13 height 13
click at [248, 255] on mat-icon "person_add" at bounding box center [251, 259] width 13 height 13
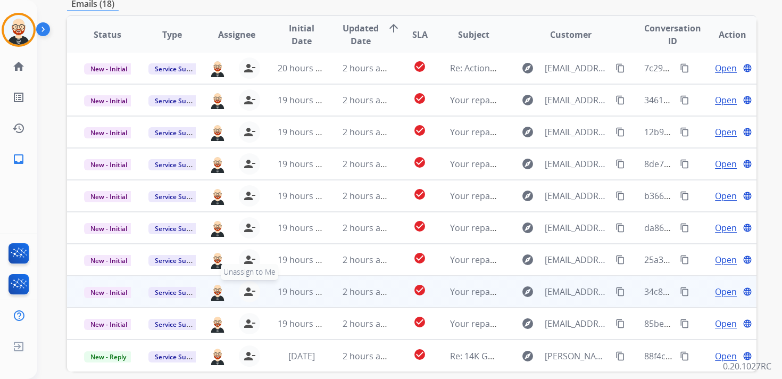
click at [246, 290] on mat-icon "person_remove" at bounding box center [249, 291] width 13 height 13
click at [246, 290] on mat-icon "person_add" at bounding box center [251, 291] width 13 height 13
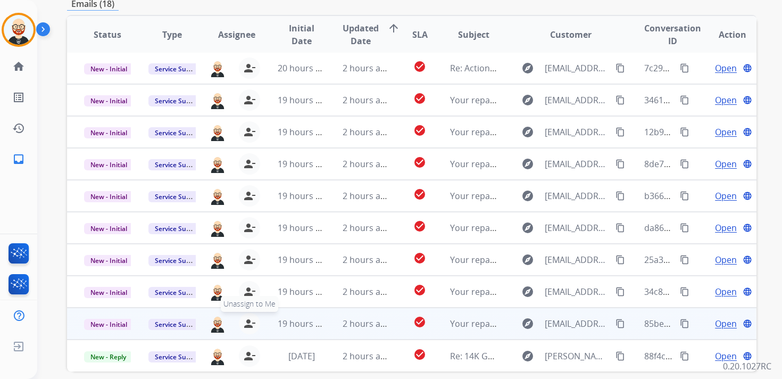
click at [246, 317] on button "person_remove [PERSON_NAME] to Me" at bounding box center [249, 323] width 21 height 21
click at [246, 317] on button "person_add Assign to Me" at bounding box center [251, 323] width 21 height 21
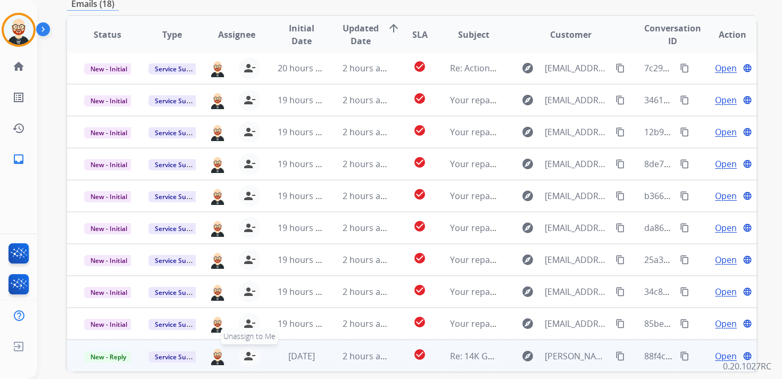
click at [251, 351] on mat-icon "person_remove" at bounding box center [249, 355] width 13 height 13
click at [251, 351] on mat-icon "person_add" at bounding box center [251, 355] width 13 height 13
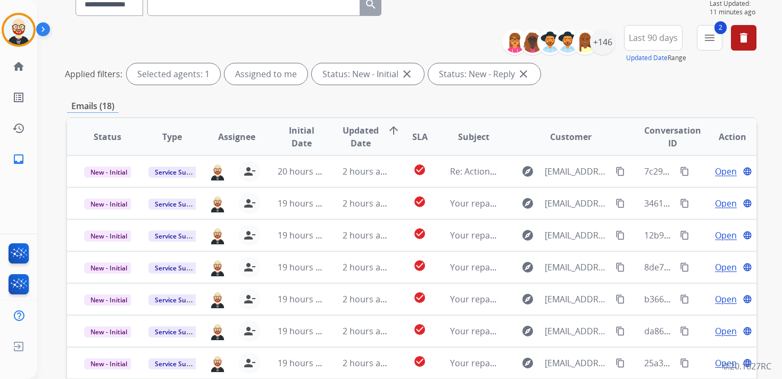
scroll to position [38, 0]
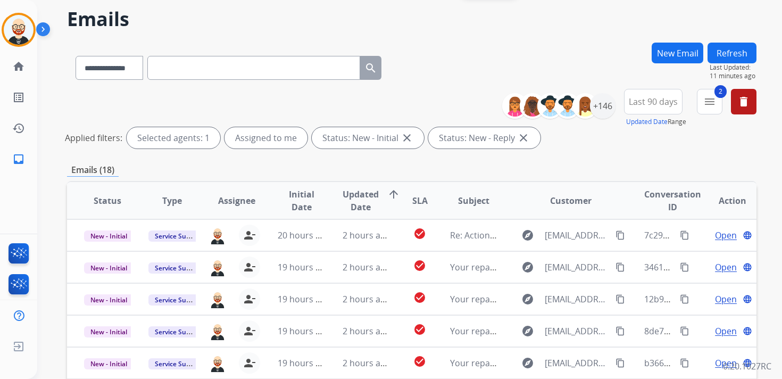
click at [728, 49] on button "Refresh" at bounding box center [731, 53] width 49 height 21
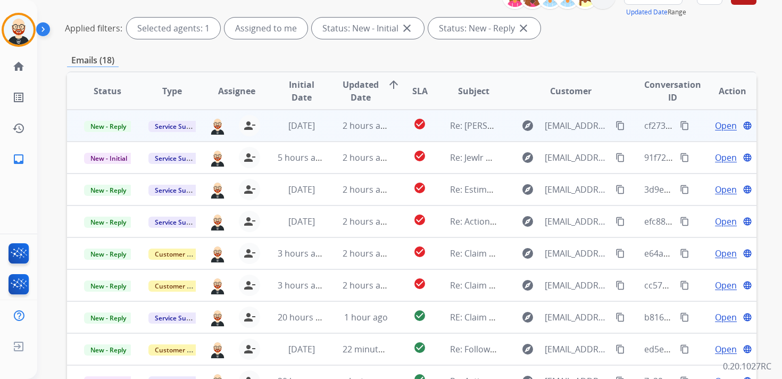
scroll to position [146, 0]
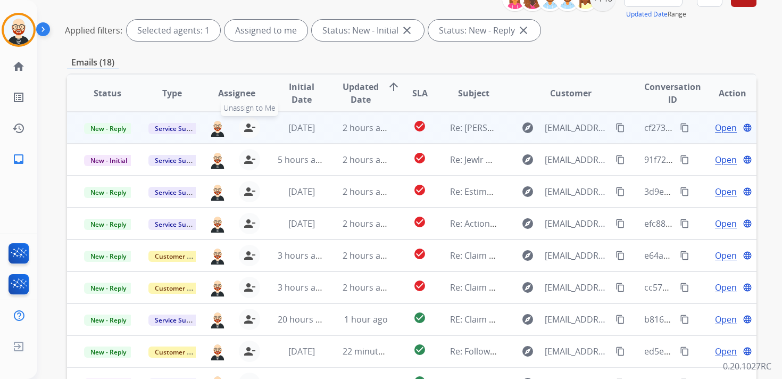
click at [254, 126] on button "person_remove [PERSON_NAME] to Me" at bounding box center [249, 127] width 21 height 21
click at [254, 126] on mat-icon "person_add" at bounding box center [251, 127] width 13 height 13
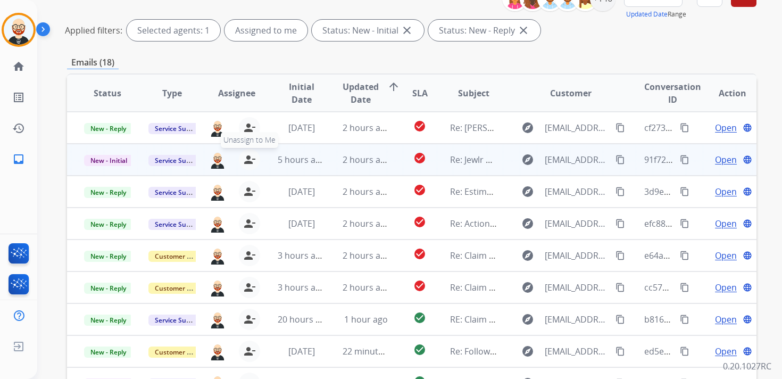
click at [246, 160] on mat-icon "person_remove" at bounding box center [249, 159] width 13 height 13
click at [246, 160] on mat-icon "person_add" at bounding box center [251, 159] width 13 height 13
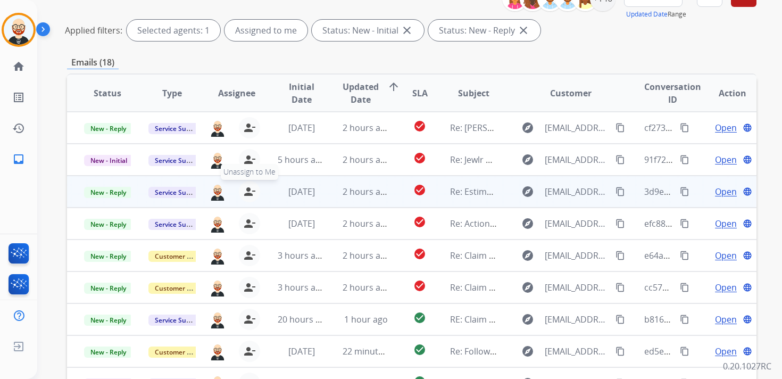
click at [246, 194] on mat-icon "person_remove" at bounding box center [249, 191] width 13 height 13
click at [246, 194] on mat-icon "person_add" at bounding box center [251, 191] width 13 height 13
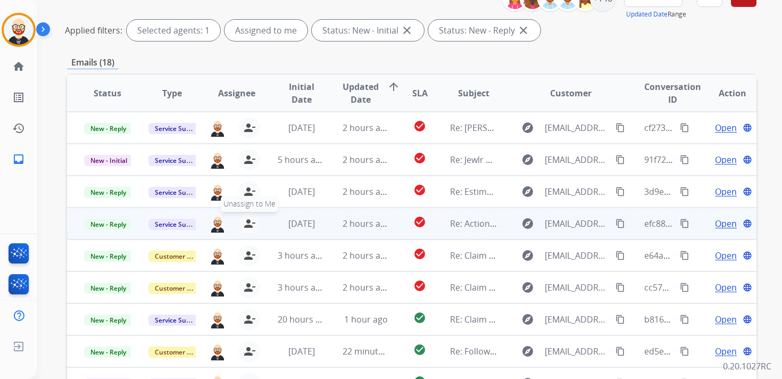
click at [249, 221] on mat-icon "person_remove" at bounding box center [249, 223] width 13 height 13
click at [249, 221] on mat-icon "person_add" at bounding box center [251, 223] width 13 height 13
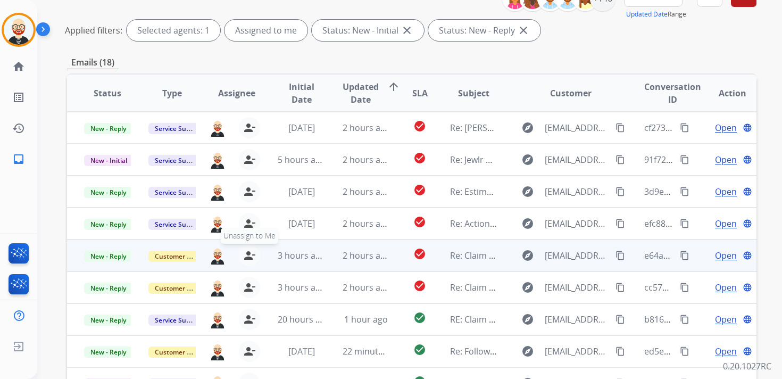
click at [248, 252] on mat-icon "person_remove" at bounding box center [249, 255] width 13 height 13
click at [248, 252] on mat-icon "person_add" at bounding box center [251, 255] width 13 height 13
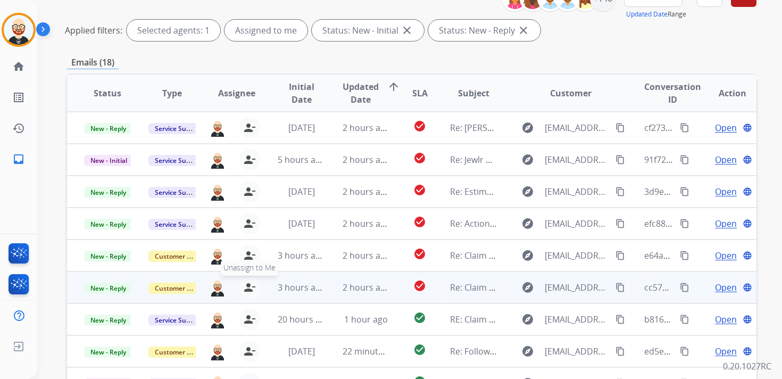
click at [248, 285] on mat-icon "person_remove" at bounding box center [249, 287] width 13 height 13
click at [248, 285] on mat-icon "person_add" at bounding box center [251, 287] width 13 height 13
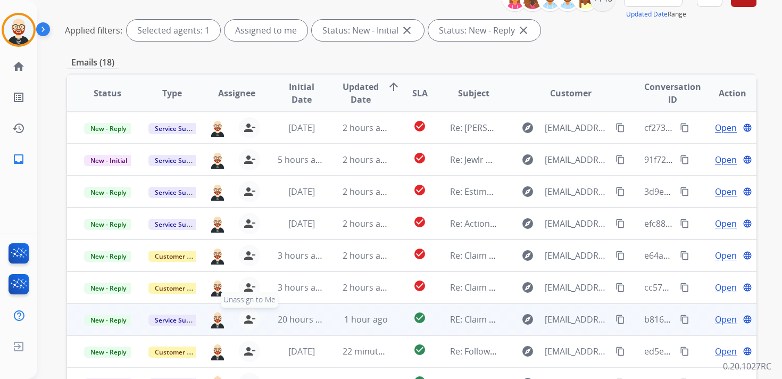
click at [246, 322] on mat-icon "person_remove" at bounding box center [249, 319] width 13 height 13
click at [246, 322] on mat-icon "person_add" at bounding box center [251, 319] width 13 height 13
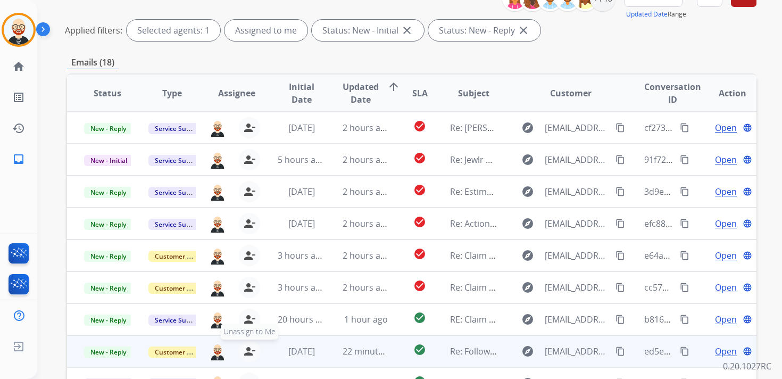
click at [248, 351] on mat-icon "person_remove" at bounding box center [249, 351] width 13 height 13
click at [248, 351] on mat-icon "person_add" at bounding box center [251, 351] width 13 height 13
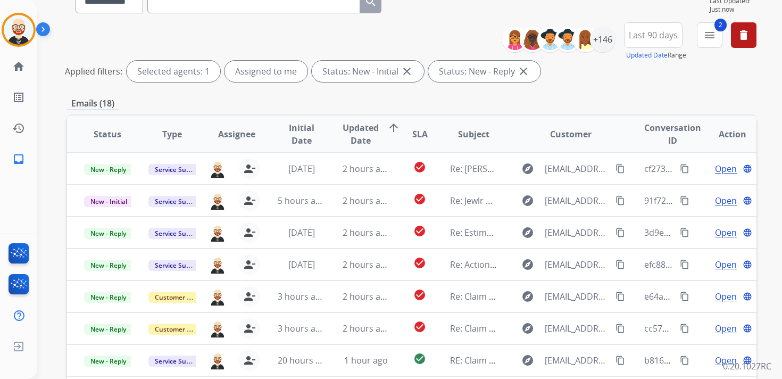
scroll to position [93, 0]
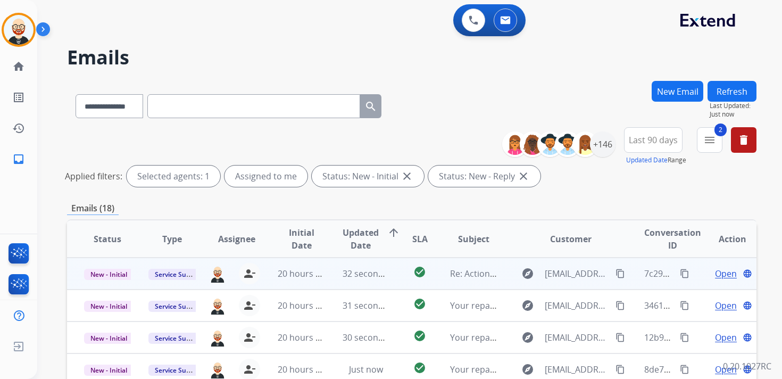
click at [717, 278] on span "Open" at bounding box center [726, 273] width 22 height 13
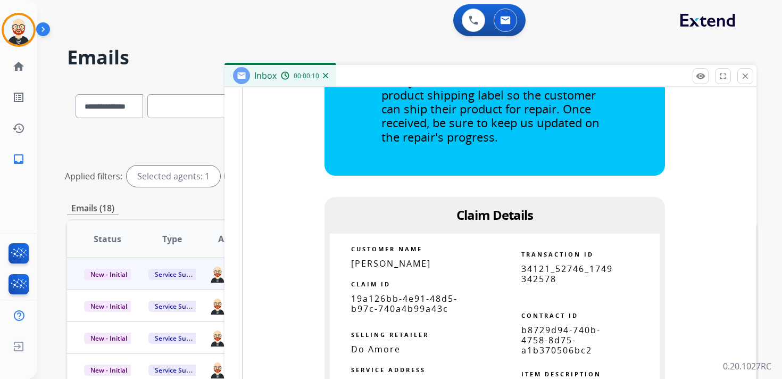
scroll to position [808, 0]
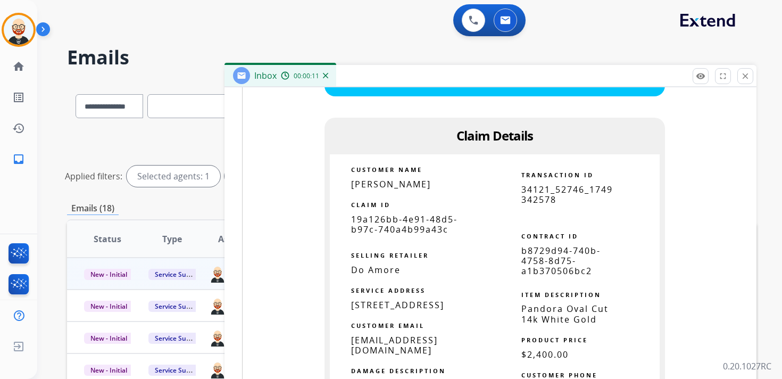
click at [413, 213] on span "19a126bb-4e91-48d5-b97c-740a4b99a43c" at bounding box center [404, 224] width 106 height 22
copy tbody
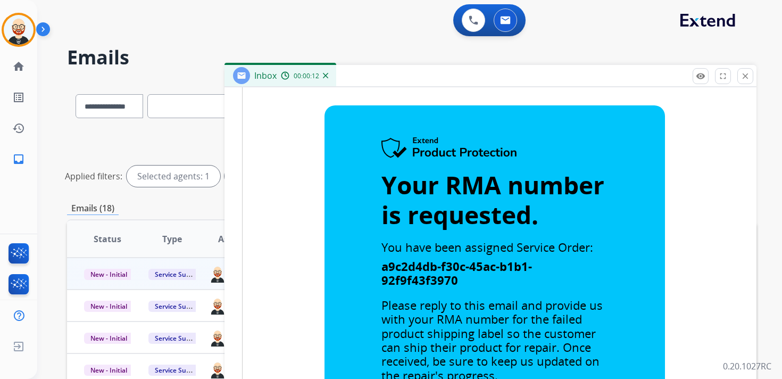
scroll to position [0, 0]
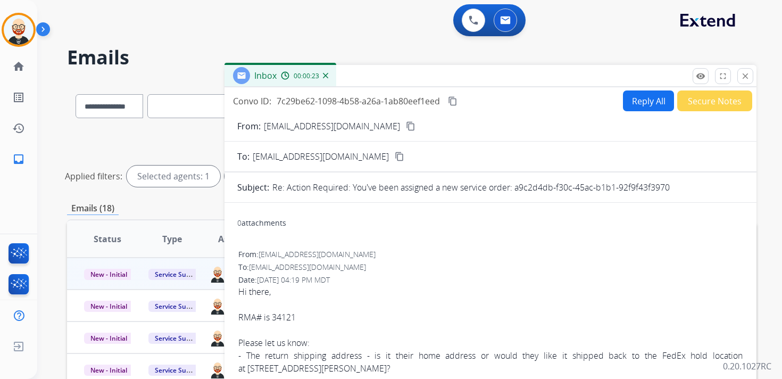
click at [647, 103] on button "Reply All" at bounding box center [648, 100] width 51 height 21
select select "**********"
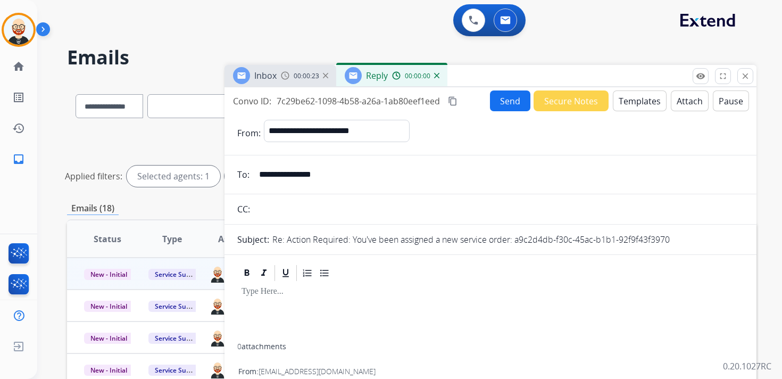
click at [317, 306] on div at bounding box center [490, 312] width 506 height 61
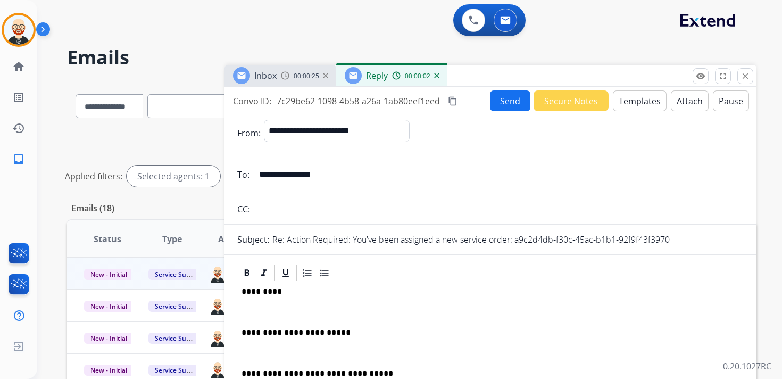
scroll to position [3, 0]
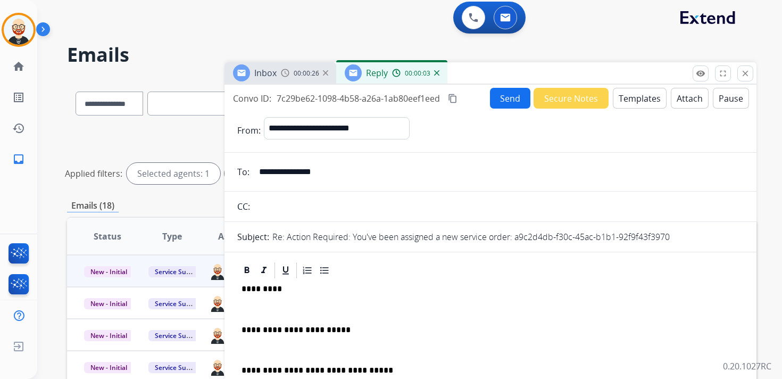
click at [280, 306] on p at bounding box center [491, 309] width 498 height 10
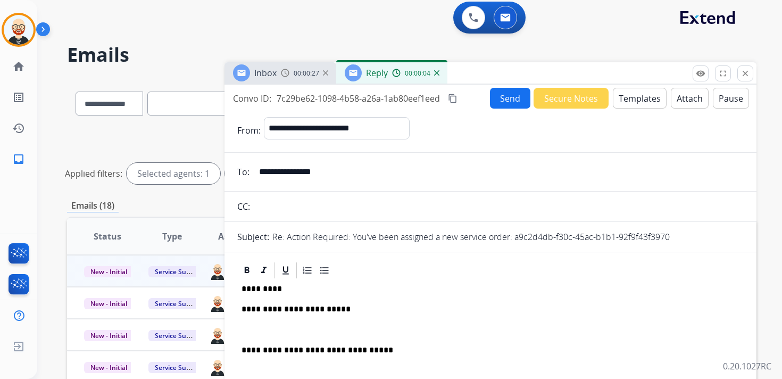
click at [274, 325] on p at bounding box center [491, 330] width 498 height 10
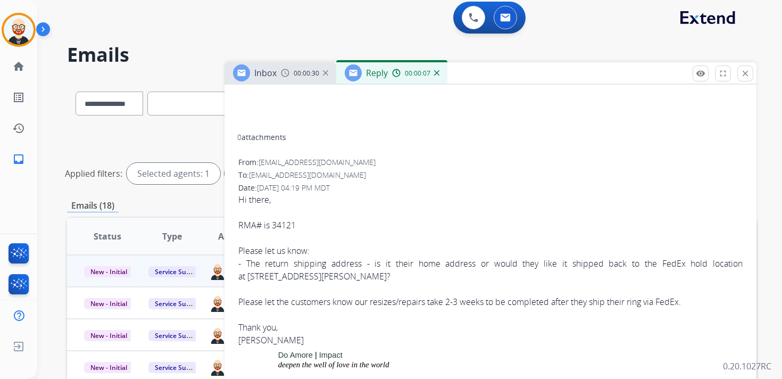
scroll to position [284, 0]
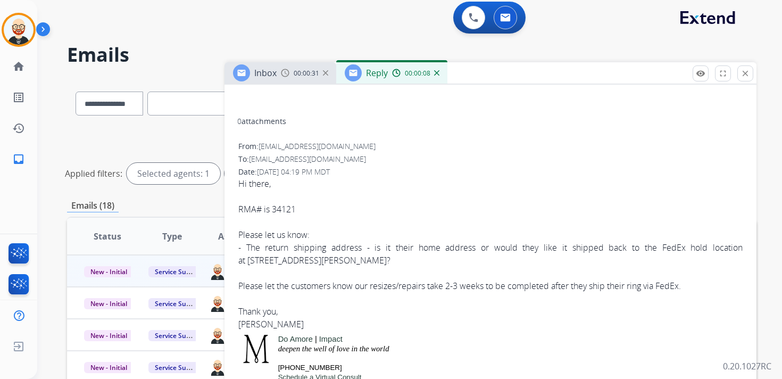
click at [256, 324] on div "Hi there, RMA# is 34121 Please let us know: - The return shipping address - is …" at bounding box center [490, 253] width 504 height 153
copy div "[PERSON_NAME]"
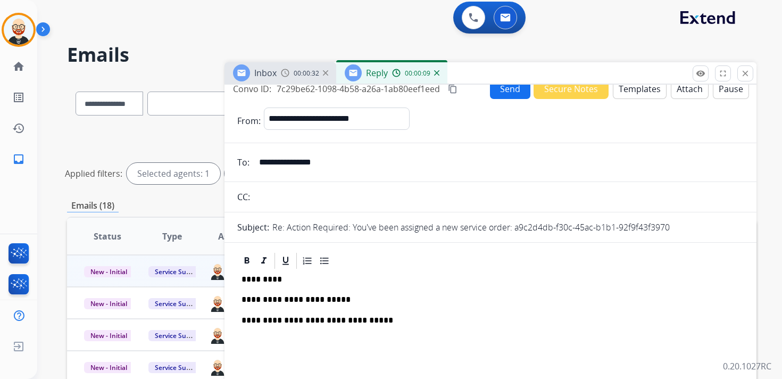
scroll to position [0, 0]
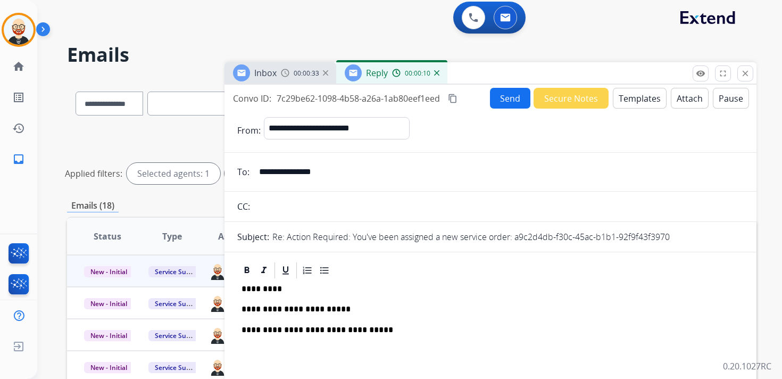
click at [265, 291] on p "*********" at bounding box center [486, 289] width 489 height 10
click at [356, 310] on p "**********" at bounding box center [486, 309] width 489 height 10
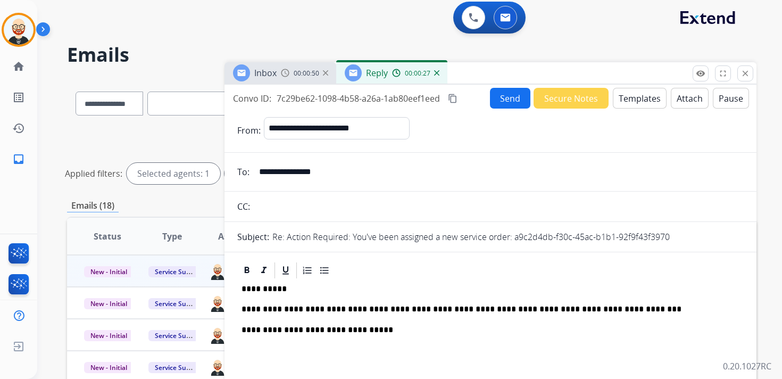
click at [505, 98] on button "Send" at bounding box center [510, 98] width 40 height 21
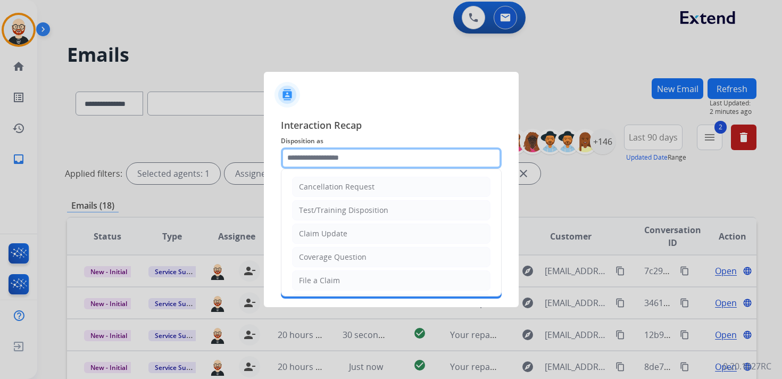
click at [384, 152] on input "text" at bounding box center [391, 157] width 221 height 21
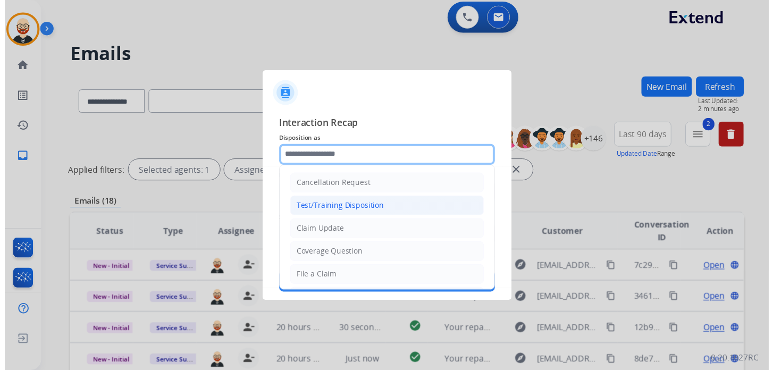
scroll to position [160, 0]
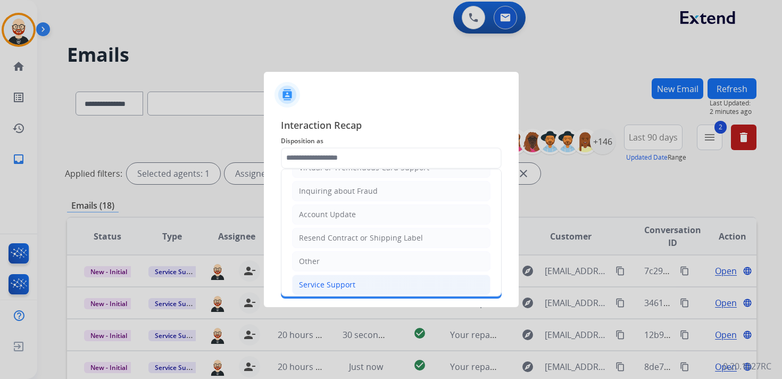
click at [333, 279] on div "Service Support" at bounding box center [327, 284] width 56 height 11
type input "**********"
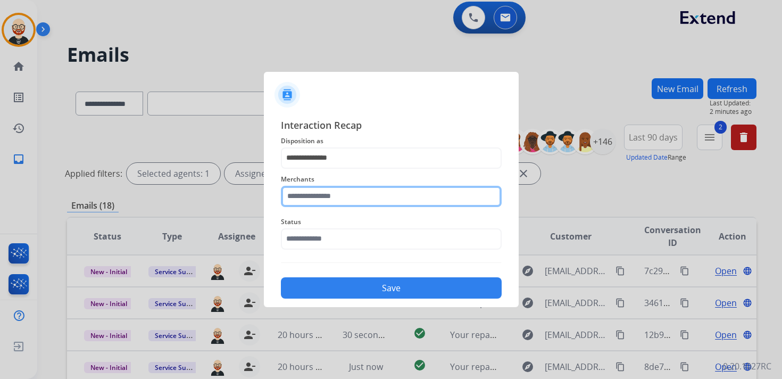
click at [323, 203] on input "text" at bounding box center [391, 196] width 221 height 21
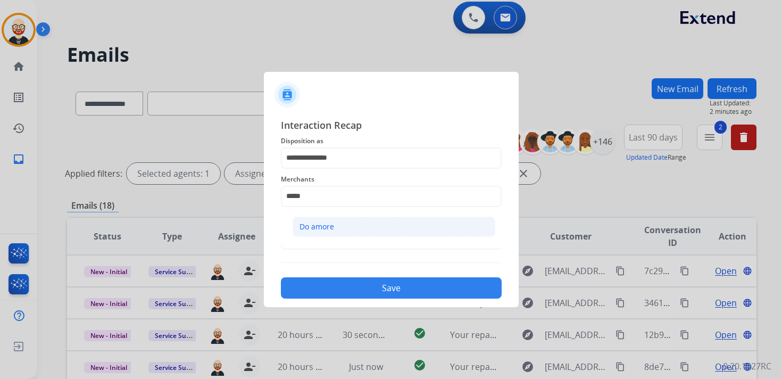
click at [319, 226] on div "Do amore" at bounding box center [316, 226] width 35 height 11
type input "********"
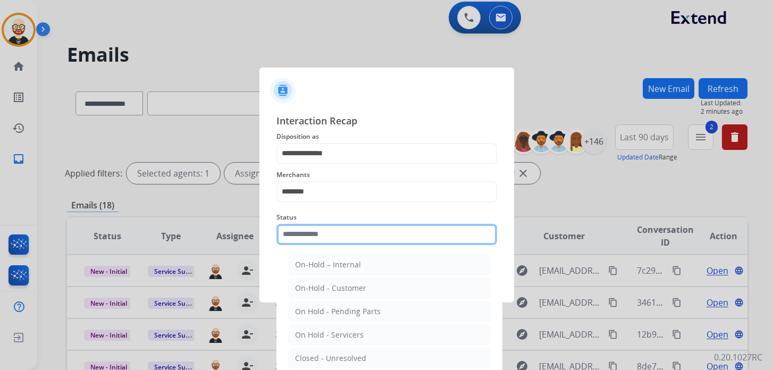
click at [318, 237] on input "text" at bounding box center [387, 234] width 221 height 21
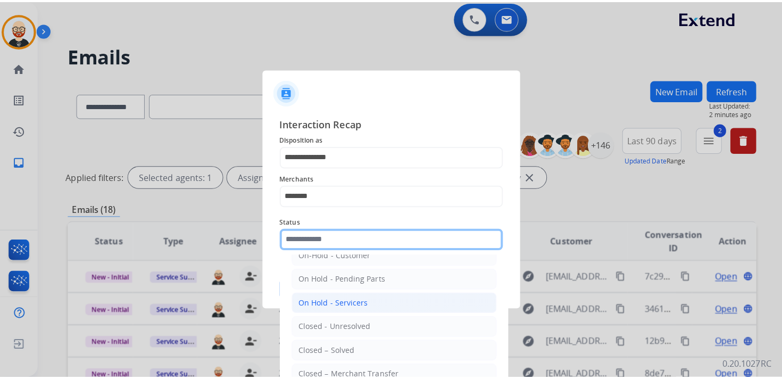
scroll to position [46, 0]
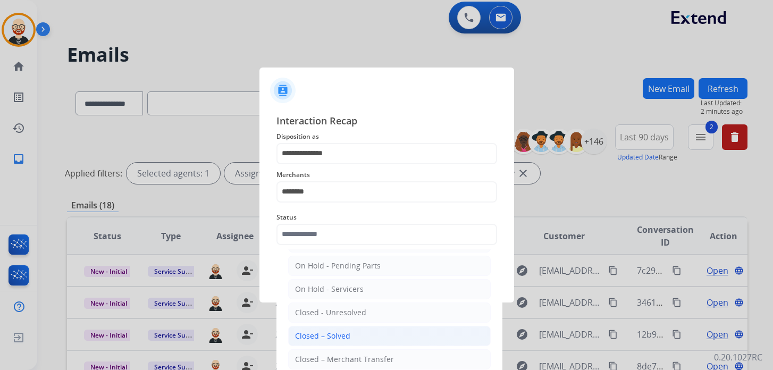
click at [324, 331] on div "Closed – Solved" at bounding box center [322, 336] width 55 height 11
type input "**********"
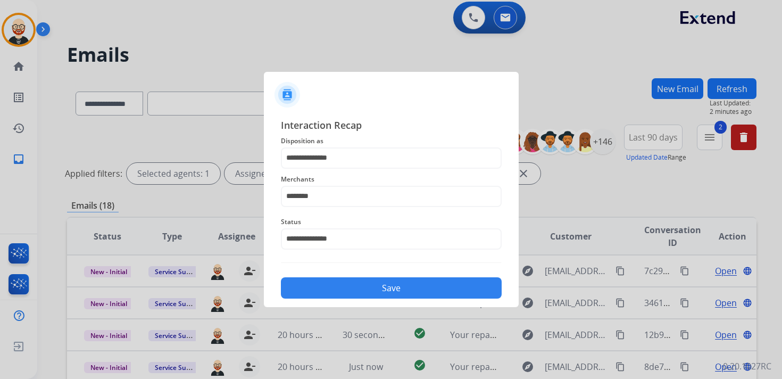
click at [319, 289] on button "Save" at bounding box center [391, 287] width 221 height 21
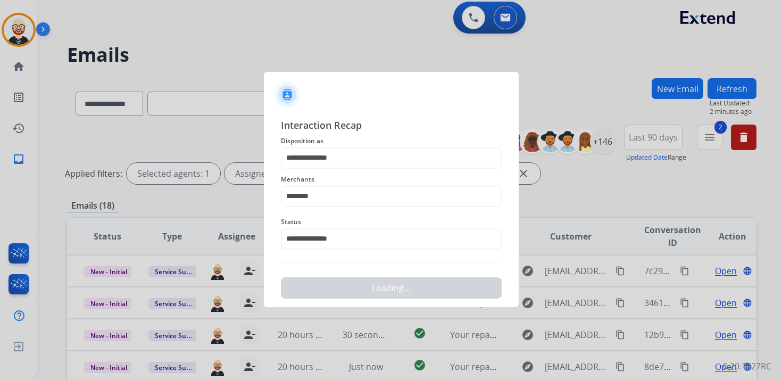
scroll to position [0, 0]
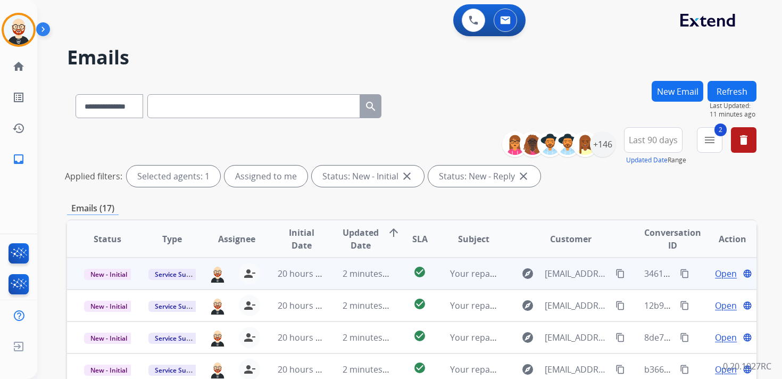
click at [715, 272] on span "Open" at bounding box center [726, 273] width 22 height 13
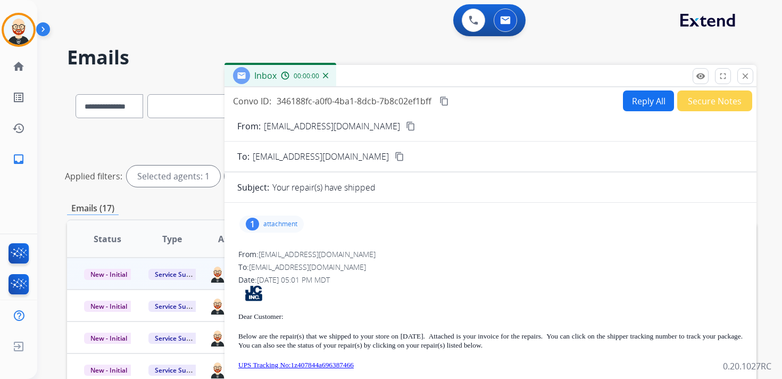
scroll to position [9, 0]
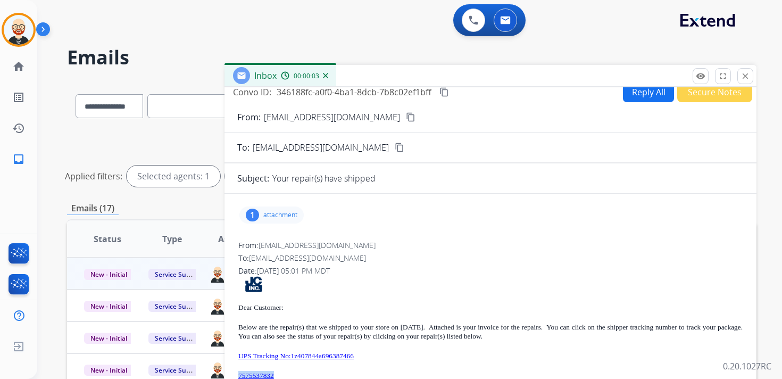
drag, startPoint x: 303, startPoint y: 374, endPoint x: 237, endPoint y: 373, distance: 66.5
click at [237, 373] on div "From: donotreply@jewel-craft.com To: servicesupport@extend.com Date: 09/23/2025…" at bounding box center [490, 368] width 506 height 258
copy link "7575537832"
click at [279, 220] on div "1 attachment" at bounding box center [271, 214] width 64 height 17
click at [371, 240] on mat-icon "download" at bounding box center [370, 240] width 10 height 10
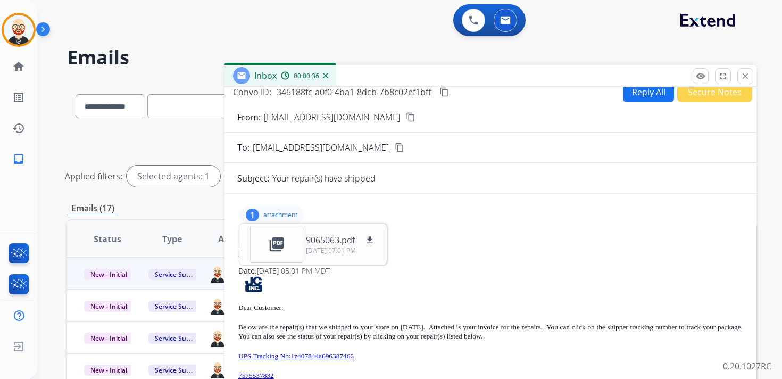
click at [455, 223] on div "1 attachment picture_as_pdf 9065063.pdf download 09/23/2025, 07:01 PM" at bounding box center [490, 215] width 506 height 26
click at [289, 215] on p "attachment" at bounding box center [280, 215] width 34 height 9
click at [445, 91] on mat-icon "content_copy" at bounding box center [444, 92] width 10 height 10
click at [385, 357] on p "UPS Tracking No:1z407844a696387466" at bounding box center [490, 355] width 504 height 9
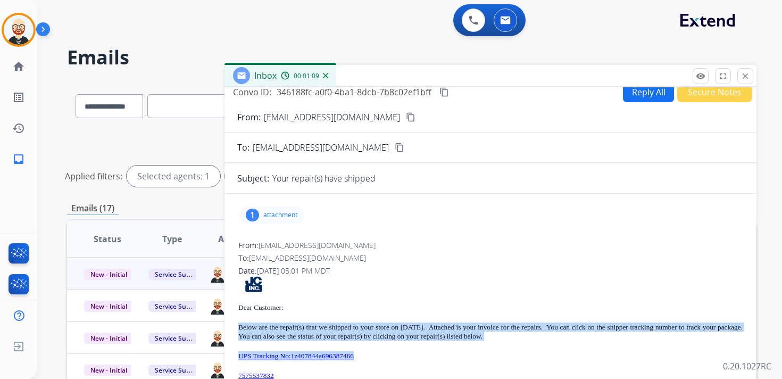
drag, startPoint x: 385, startPoint y: 357, endPoint x: 238, endPoint y: 326, distance: 150.2
click at [238, 326] on div "From: donotreply@jewel-craft.com To: servicesupport@extend.com Date: 09/23/2025…" at bounding box center [490, 368] width 506 height 258
copy div "Below are the repair(s) that we shipped to your store on 09/23/25. Attached is …"
click at [746, 76] on mat-icon "close" at bounding box center [745, 76] width 10 height 10
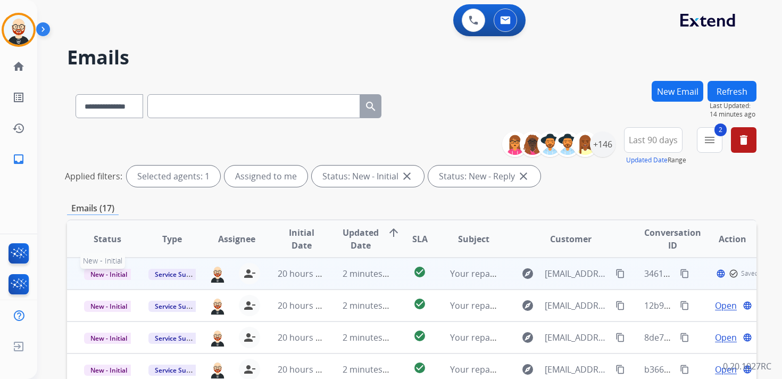
click at [111, 277] on span "New - Initial" at bounding box center [108, 274] width 49 height 11
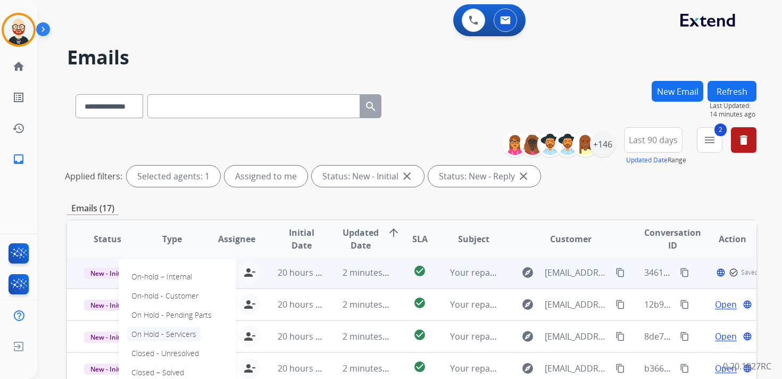
scroll to position [1, 0]
click at [165, 371] on p "Closed – Solved" at bounding box center [157, 372] width 61 height 15
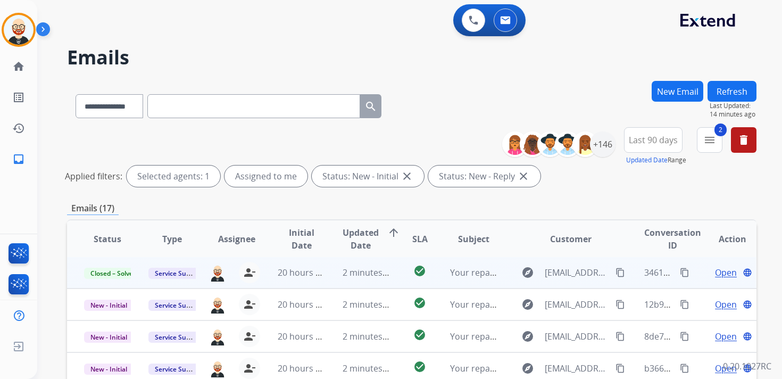
click at [734, 89] on button "Refresh" at bounding box center [731, 91] width 49 height 21
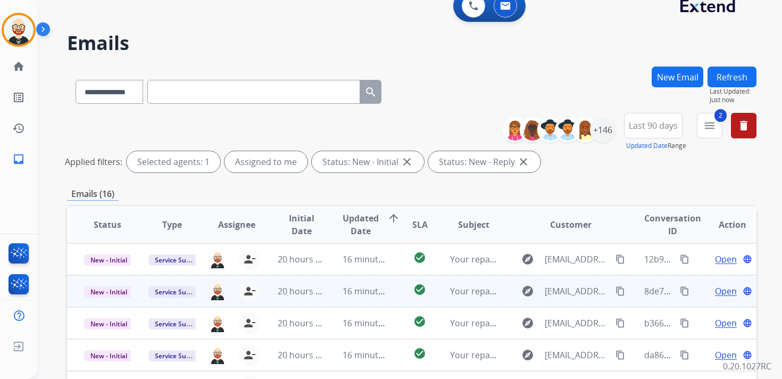
scroll to position [0, 0]
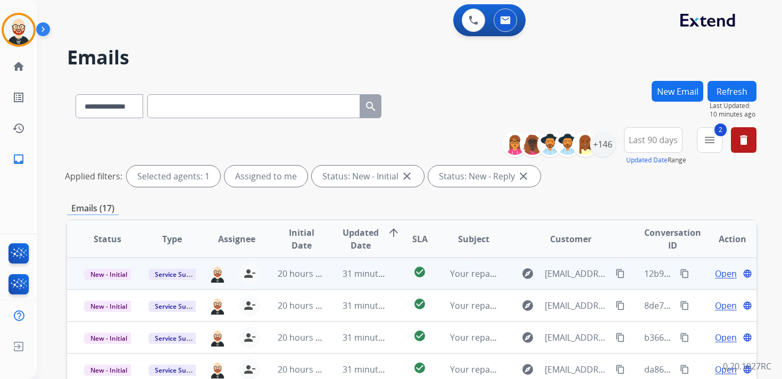
click at [716, 277] on span "Open" at bounding box center [726, 273] width 22 height 13
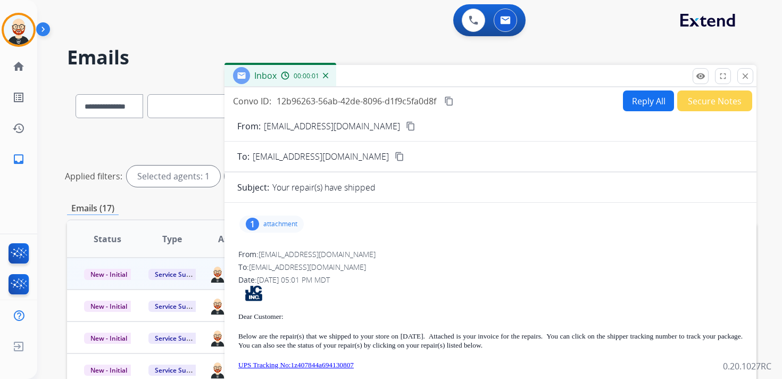
scroll to position [9, 0]
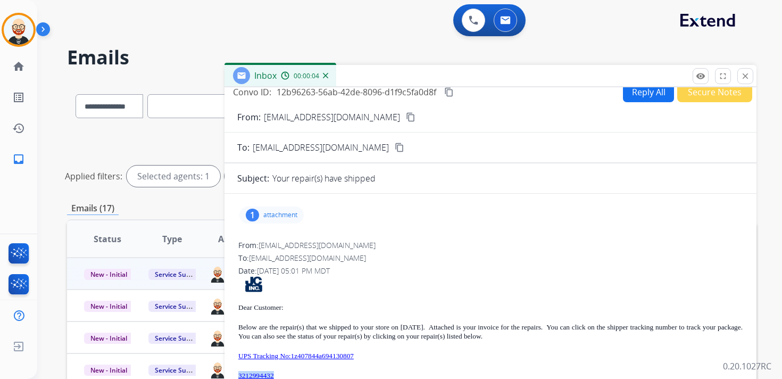
drag, startPoint x: 293, startPoint y: 373, endPoint x: 239, endPoint y: 373, distance: 53.7
click at [239, 373] on p "3212994432" at bounding box center [490, 375] width 504 height 9
copy link "3212994432"
click at [289, 216] on p "attachment" at bounding box center [280, 215] width 34 height 9
click at [370, 239] on mat-icon "download" at bounding box center [370, 240] width 10 height 10
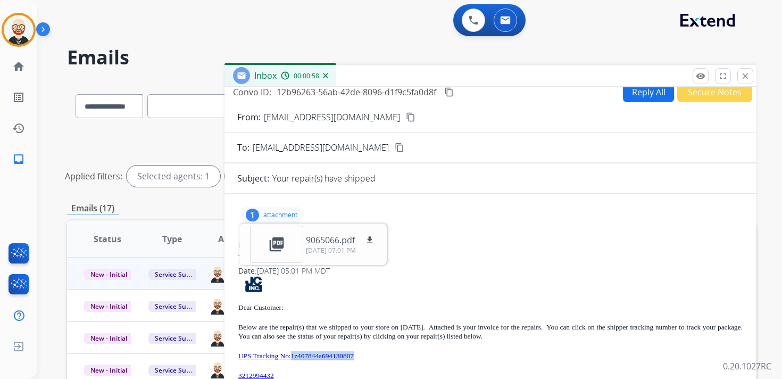
drag, startPoint x: 386, startPoint y: 354, endPoint x: 301, endPoint y: 357, distance: 84.6
click at [301, 357] on p "UPS Tracking No:1z407844a694130807" at bounding box center [490, 355] width 504 height 9
click at [419, 349] on div "Dear Customer: Below are the repair(s) that we shipped to your store on 09/23/2…" at bounding box center [490, 380] width 504 height 209
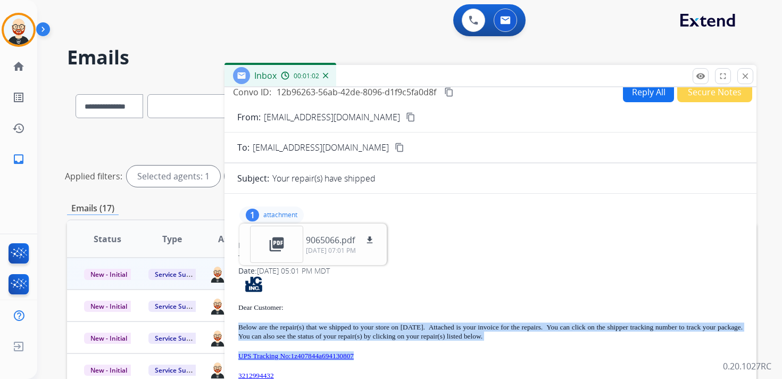
drag, startPoint x: 237, startPoint y: 327, endPoint x: 382, endPoint y: 365, distance: 149.5
click at [382, 365] on div "From: donotreply@jewel-craft.com To: servicesupport@extend.com Date: 09/23/2025…" at bounding box center [490, 368] width 506 height 258
click at [452, 93] on mat-icon "content_copy" at bounding box center [449, 92] width 10 height 10
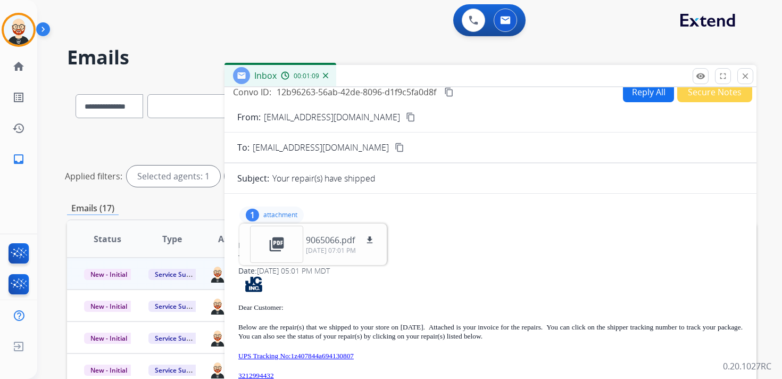
click at [422, 352] on p "UPS Tracking No:1z407844a694130807" at bounding box center [490, 355] width 504 height 9
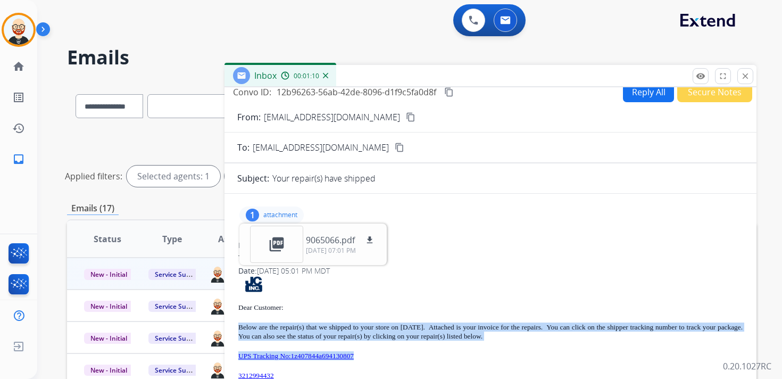
drag, startPoint x: 392, startPoint y: 358, endPoint x: 237, endPoint y: 329, distance: 157.4
click at [237, 329] on div "From: donotreply@jewel-craft.com To: servicesupport@extend.com Date: 09/23/2025…" at bounding box center [490, 368] width 506 height 258
copy div "Below are the repair(s) that we shipped to your store on 09/23/25. Attached is …"
click at [747, 75] on mat-icon "close" at bounding box center [745, 76] width 10 height 10
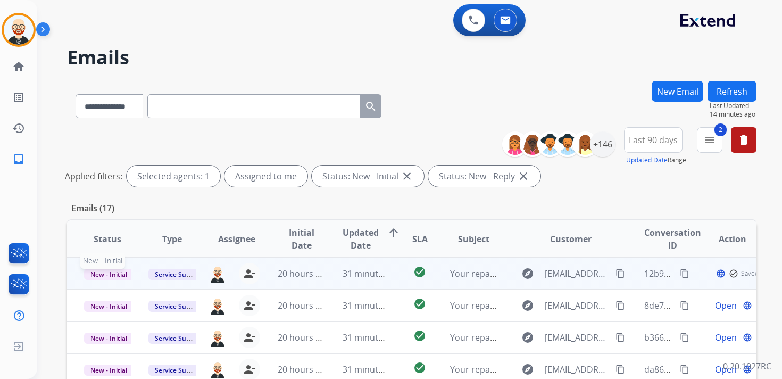
click at [112, 277] on span "New - Initial" at bounding box center [108, 274] width 49 height 11
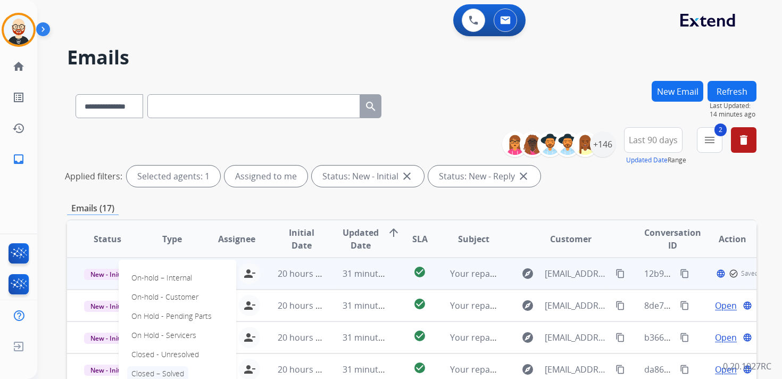
click at [162, 372] on p "Closed – Solved" at bounding box center [157, 373] width 61 height 15
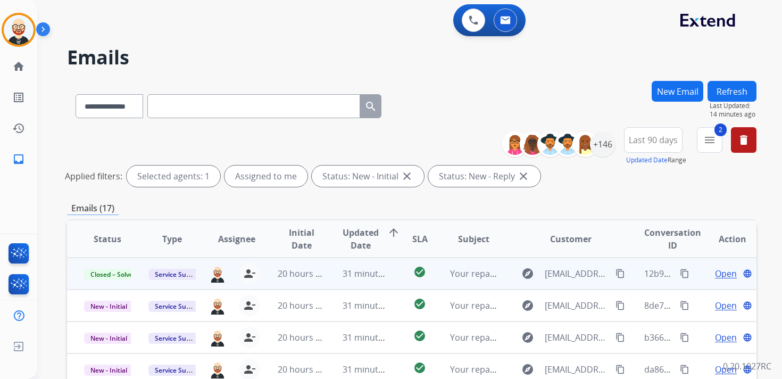
click at [727, 91] on button "Refresh" at bounding box center [731, 91] width 49 height 21
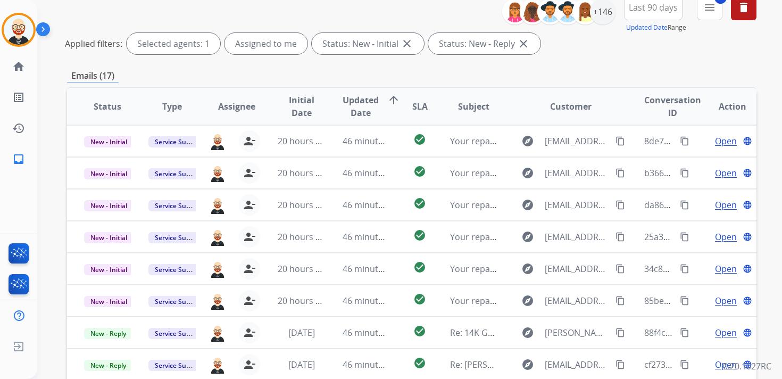
scroll to position [53, 0]
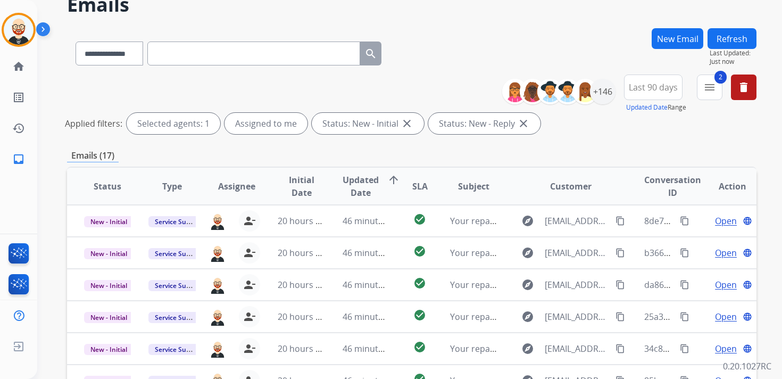
click at [359, 184] on span "Updated Date" at bounding box center [361, 186] width 36 height 26
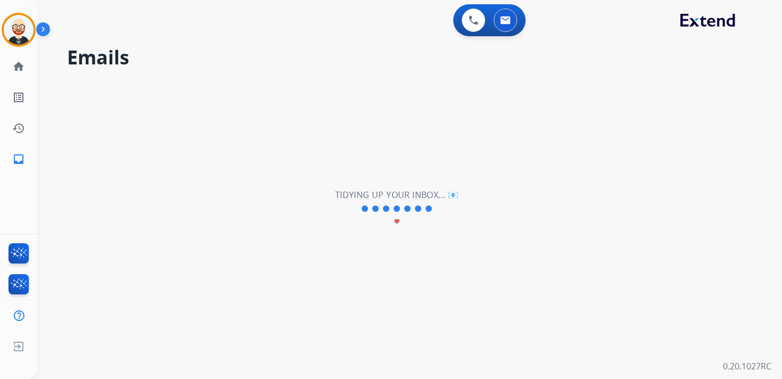
scroll to position [0, 0]
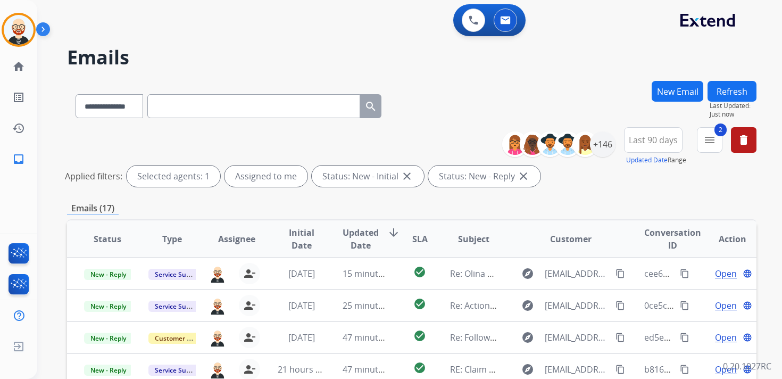
click at [356, 236] on span "Updated Date" at bounding box center [361, 239] width 36 height 26
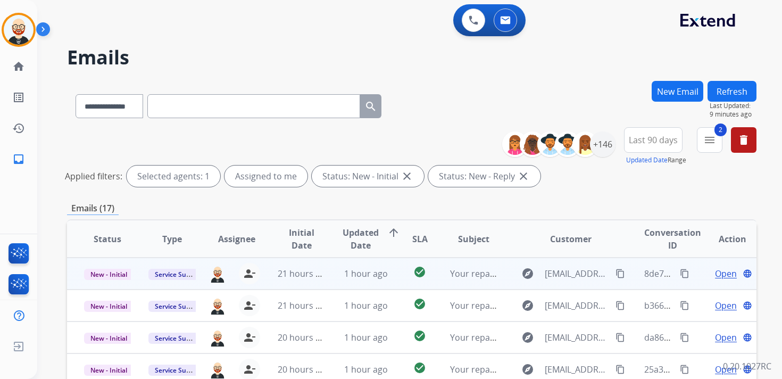
click at [715, 274] on span "Open" at bounding box center [726, 273] width 22 height 13
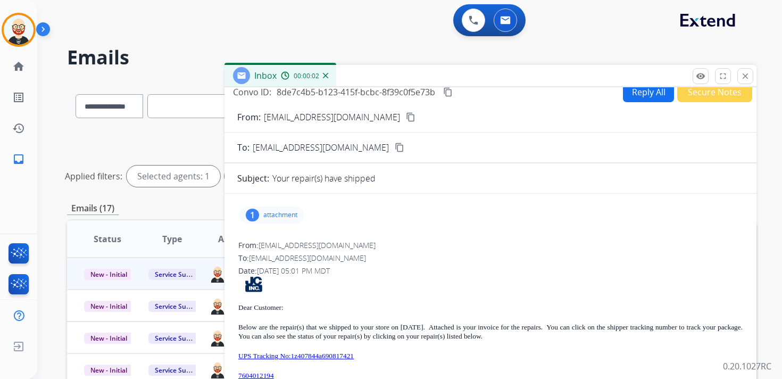
scroll to position [10, 0]
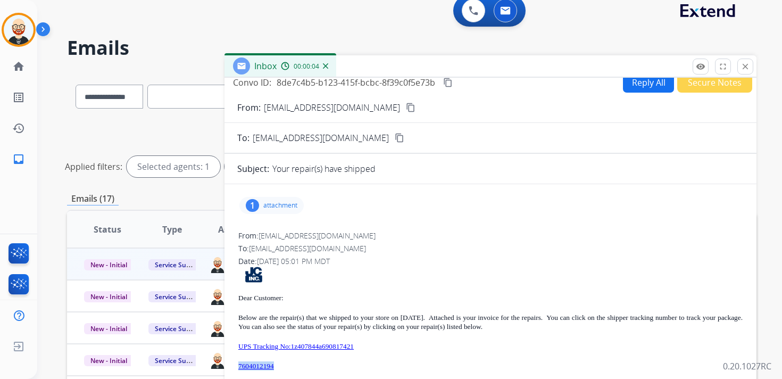
drag, startPoint x: 289, startPoint y: 364, endPoint x: 239, endPoint y: 362, distance: 50.6
click at [239, 362] on p "7604012194" at bounding box center [490, 365] width 504 height 9
copy link "7604012194"
click at [448, 84] on mat-icon "content_copy" at bounding box center [448, 83] width 10 height 10
click at [396, 346] on p "UPS Tracking No:1z407844a690817421" at bounding box center [490, 346] width 504 height 9
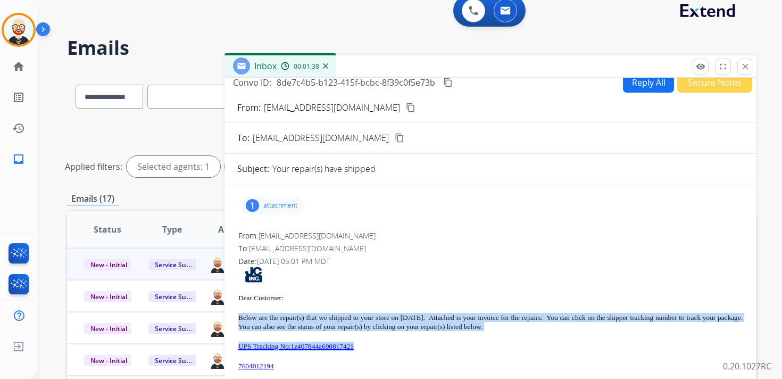
drag, startPoint x: 391, startPoint y: 346, endPoint x: 236, endPoint y: 318, distance: 157.9
click at [236, 318] on div "1 attachment From: donotreply@jewel-craft.com To: servicesupport@extend.com Dat…" at bounding box center [490, 340] width 532 height 295
copy div "Below are the repair(s) that we shipped to your store on 09/23/25. Attached is …"
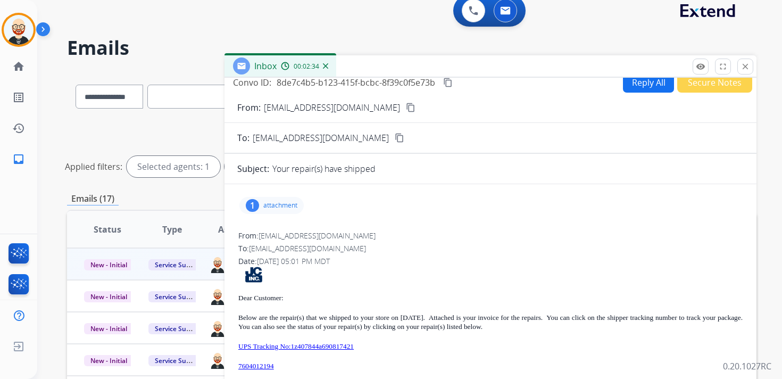
click at [293, 211] on div "1 attachment" at bounding box center [271, 205] width 64 height 17
click at [373, 231] on mat-icon "download" at bounding box center [370, 231] width 10 height 10
click at [748, 69] on mat-icon "close" at bounding box center [745, 67] width 10 height 10
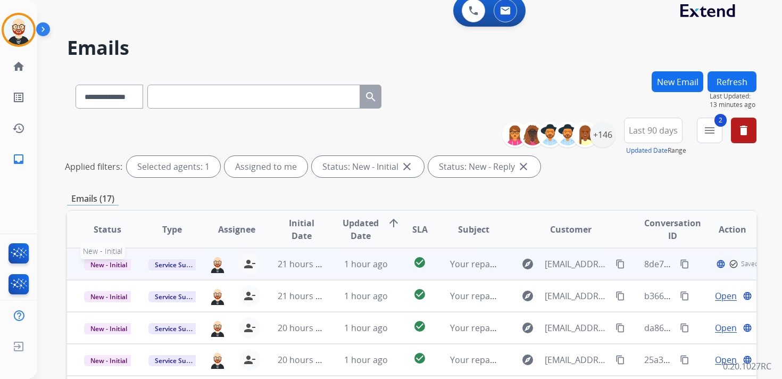
click at [115, 263] on span "New - Initial" at bounding box center [108, 264] width 49 height 11
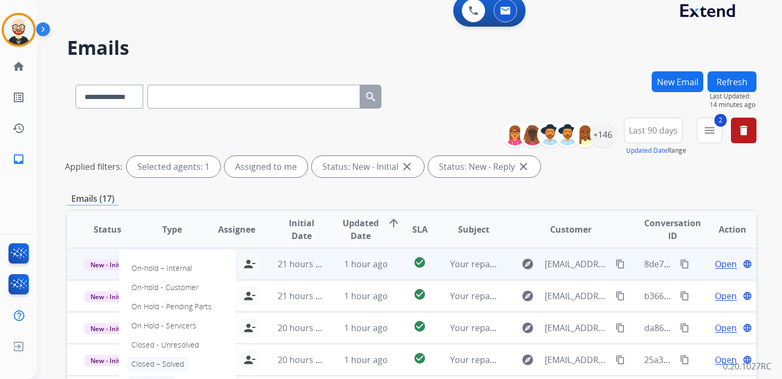
click at [162, 364] on p "Closed – Solved" at bounding box center [157, 363] width 61 height 15
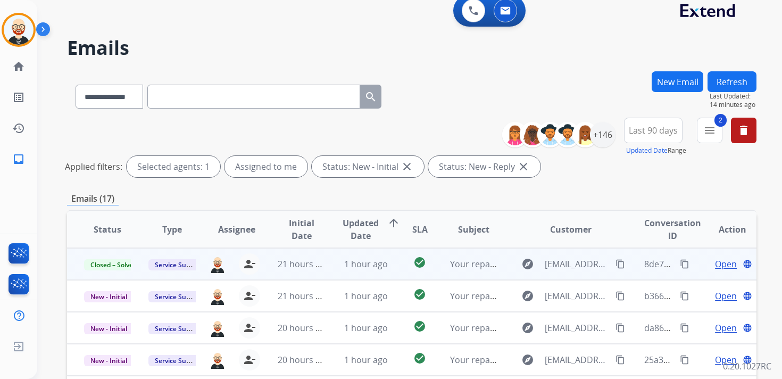
click at [727, 87] on button "Refresh" at bounding box center [731, 81] width 49 height 21
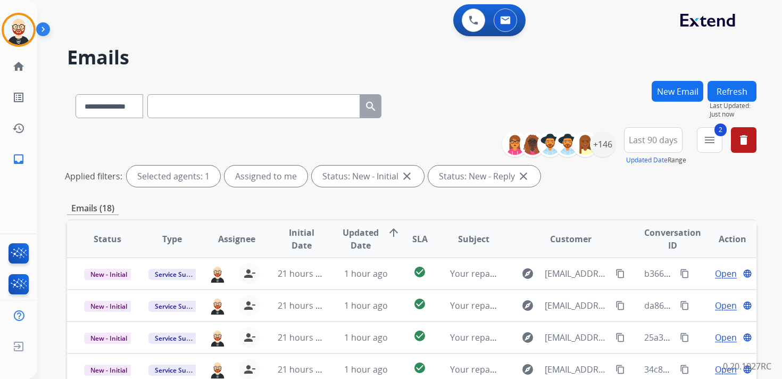
click at [355, 237] on span "Updated Date" at bounding box center [361, 239] width 36 height 26
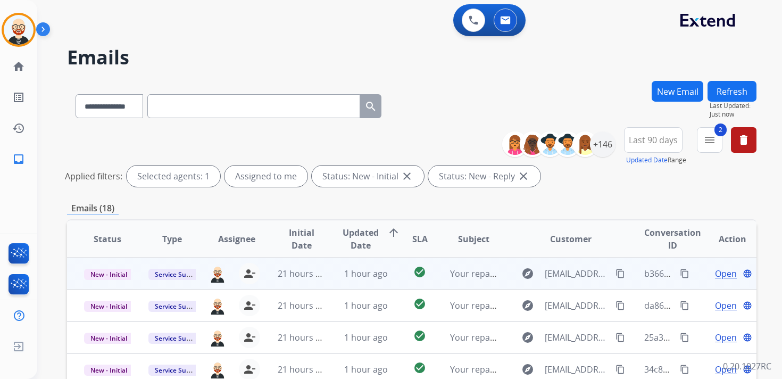
click at [715, 273] on span "Open" at bounding box center [726, 273] width 22 height 13
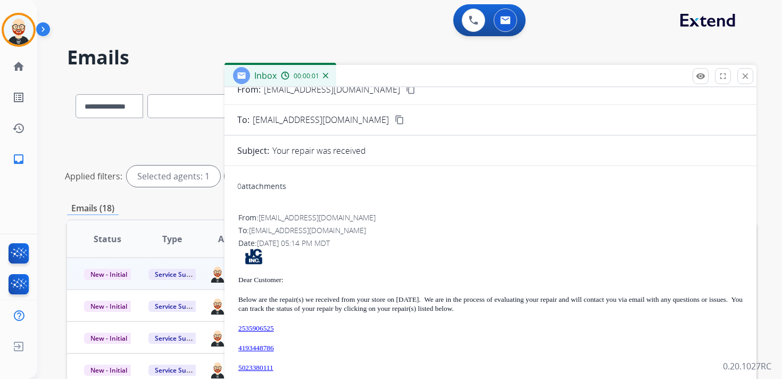
scroll to position [73, 0]
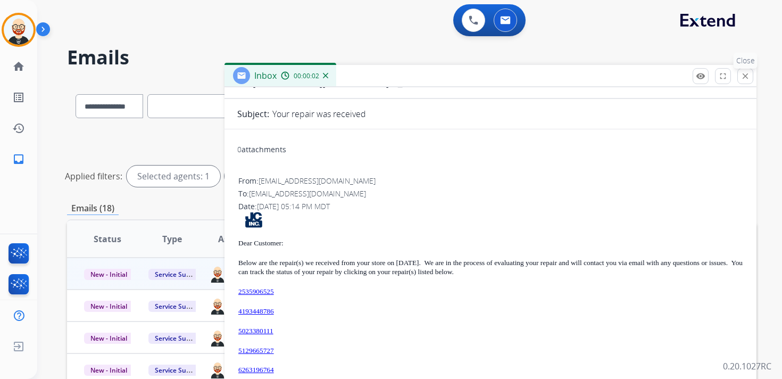
click at [743, 76] on mat-icon "close" at bounding box center [745, 76] width 10 height 10
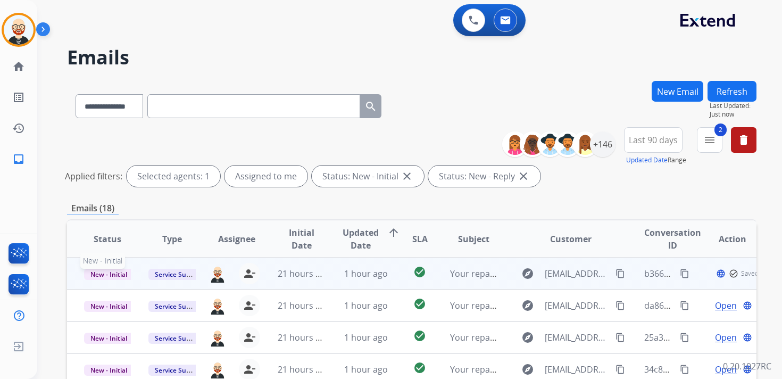
click at [122, 274] on span "New - Initial" at bounding box center [108, 274] width 49 height 11
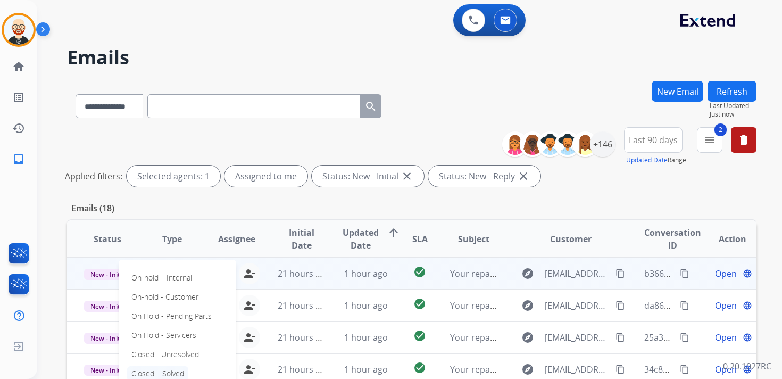
click at [162, 370] on p "Closed – Solved" at bounding box center [157, 373] width 61 height 15
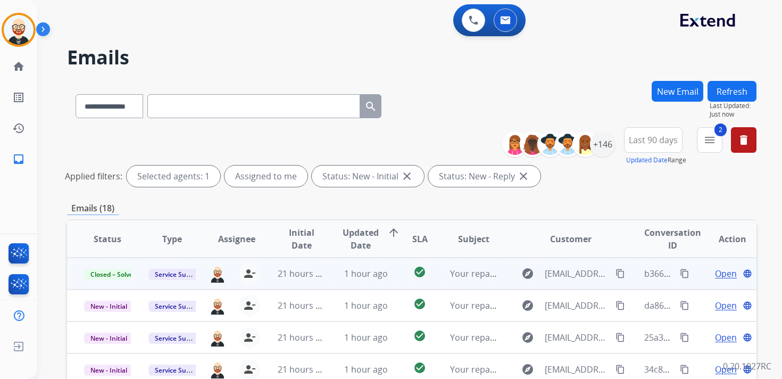
click at [732, 92] on button "Refresh" at bounding box center [731, 91] width 49 height 21
click at [715, 280] on td "Open language" at bounding box center [724, 273] width 65 height 32
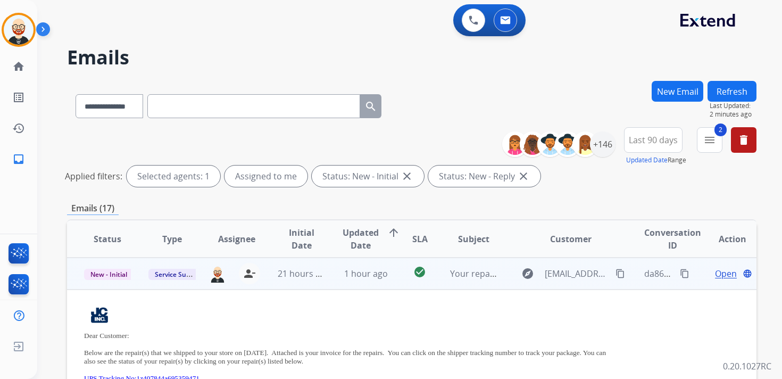
click at [522, 286] on td "explore donotreply@jewel-craft.com content_copy" at bounding box center [562, 273] width 129 height 32
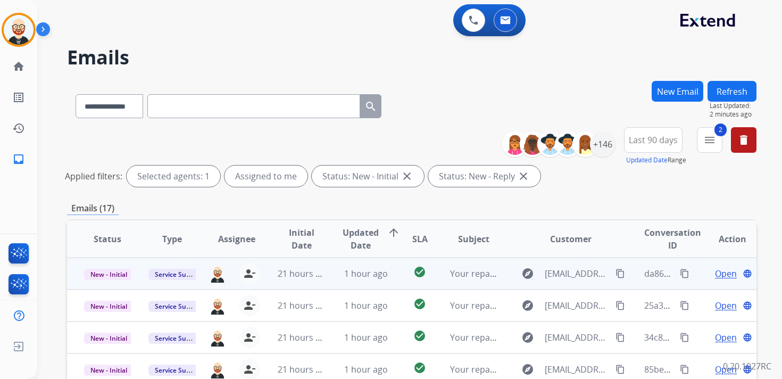
click at [719, 275] on span "Open" at bounding box center [726, 273] width 22 height 13
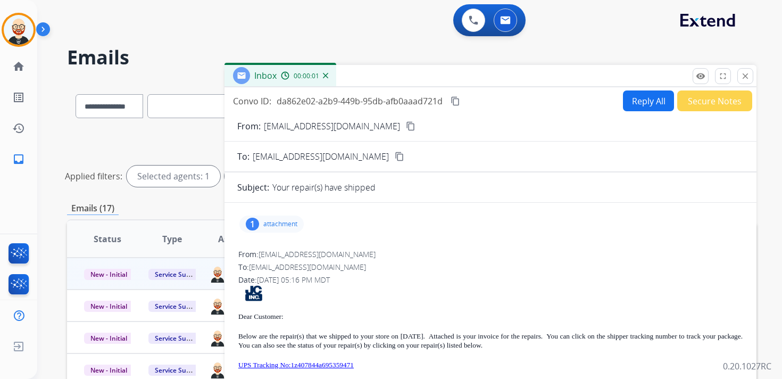
scroll to position [9, 0]
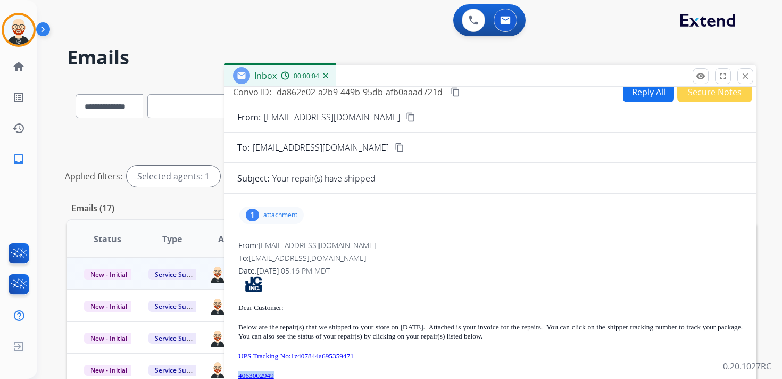
drag, startPoint x: 286, startPoint y: 374, endPoint x: 239, endPoint y: 377, distance: 46.9
click at [239, 377] on p "4063002949" at bounding box center [490, 375] width 504 height 9
copy link "4063002949"
click at [284, 216] on p "attachment" at bounding box center [280, 215] width 34 height 9
click at [370, 239] on mat-icon "download" at bounding box center [370, 240] width 10 height 10
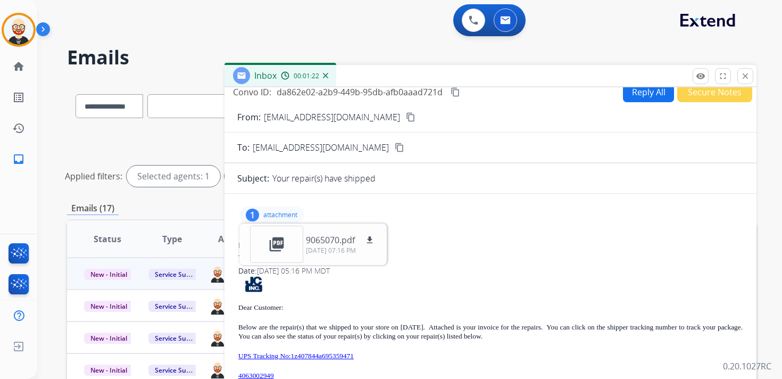
click at [290, 215] on p "attachment" at bounding box center [280, 215] width 34 height 9
click at [455, 90] on mat-icon "content_copy" at bounding box center [456, 92] width 10 height 10
click at [387, 356] on p "UPS Tracking No:1z407844a695359471" at bounding box center [490, 355] width 504 height 9
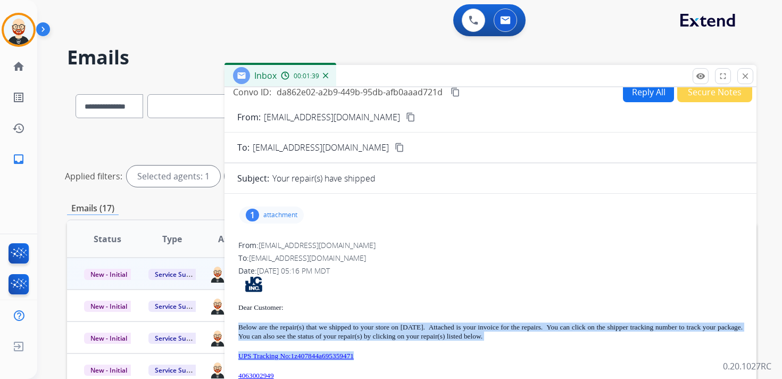
drag, startPoint x: 387, startPoint y: 356, endPoint x: 244, endPoint y: 327, distance: 146.2
click at [244, 327] on div "Dear Customer: Below are the repair(s) that we shipped to your store on 09/23/2…" at bounding box center [490, 380] width 504 height 209
copy div "Below are the repair(s) that we shipped to your store on 09/23/25. Attached is …"
click at [740, 77] on mat-icon "close" at bounding box center [745, 76] width 10 height 10
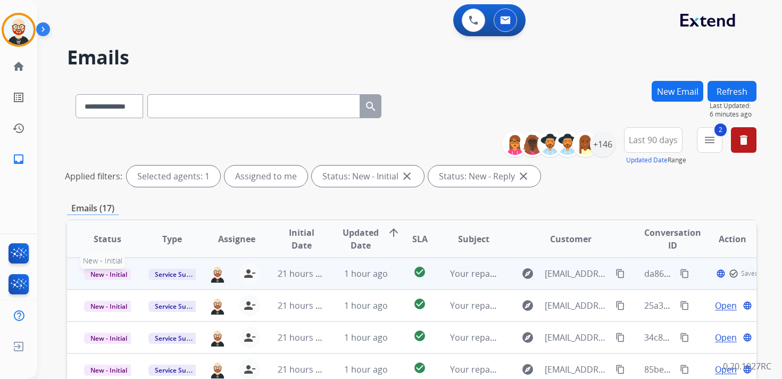
click at [119, 276] on span "New - Initial" at bounding box center [108, 274] width 49 height 11
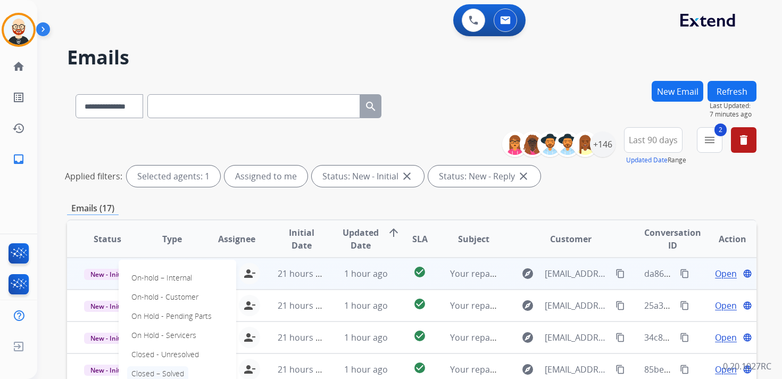
click at [168, 370] on p "Closed – Solved" at bounding box center [157, 373] width 61 height 15
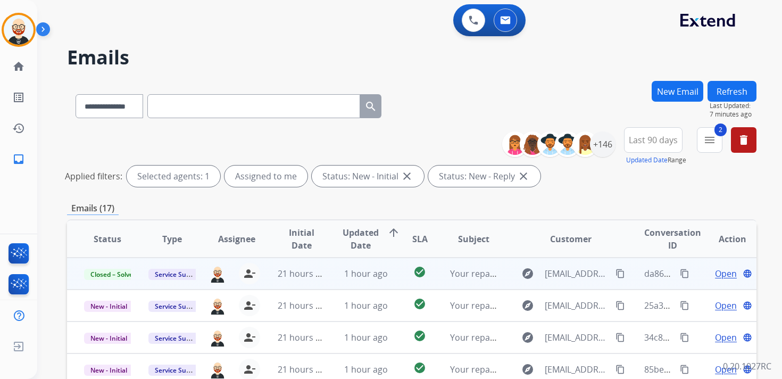
click at [730, 86] on button "Refresh" at bounding box center [731, 91] width 49 height 21
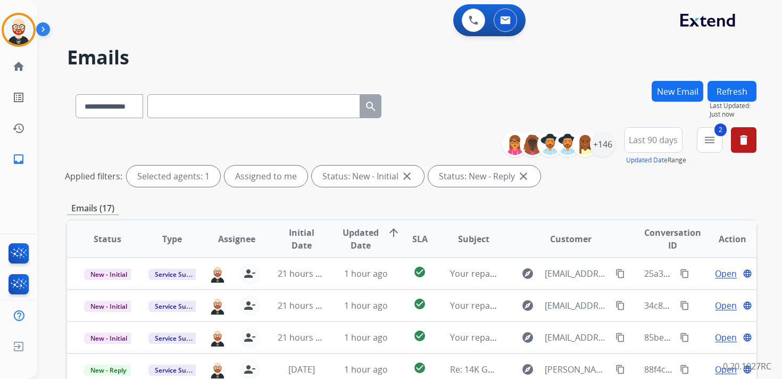
click at [364, 233] on span "Updated Date" at bounding box center [361, 239] width 36 height 26
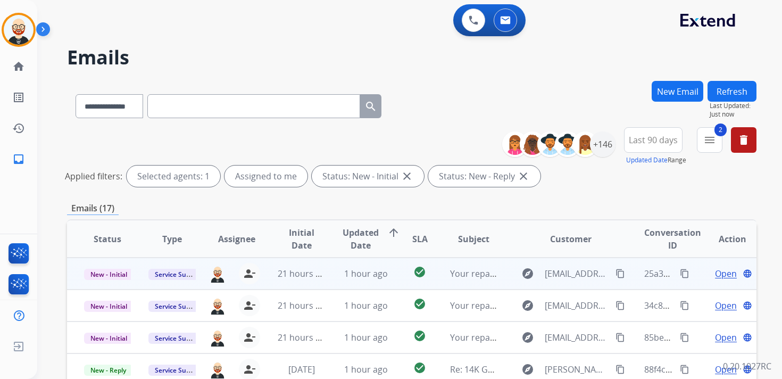
click at [715, 273] on span "Open" at bounding box center [726, 273] width 22 height 13
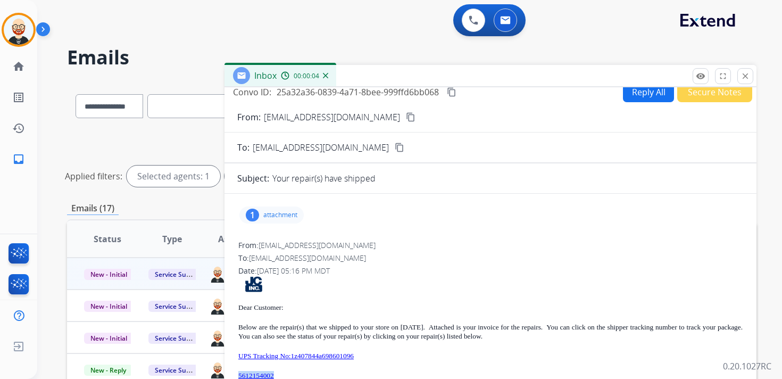
drag, startPoint x: 290, startPoint y: 374, endPoint x: 240, endPoint y: 377, distance: 50.1
click at [240, 377] on p "5612154002" at bounding box center [490, 375] width 504 height 9
click at [452, 93] on mat-icon "content_copy" at bounding box center [452, 92] width 10 height 10
click at [390, 355] on p "UPS Tracking No:1z407844a698601096" at bounding box center [490, 355] width 504 height 9
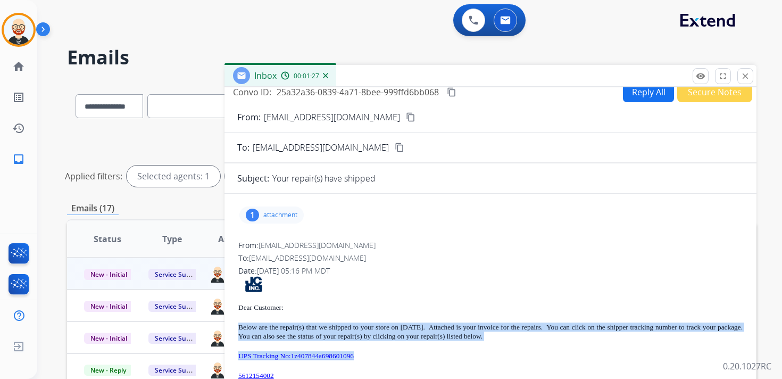
drag, startPoint x: 389, startPoint y: 354, endPoint x: 240, endPoint y: 321, distance: 153.2
click at [240, 321] on div "Dear Customer: Below are the repair(s) that we shipped to your store on 09/23/2…" at bounding box center [490, 380] width 504 height 209
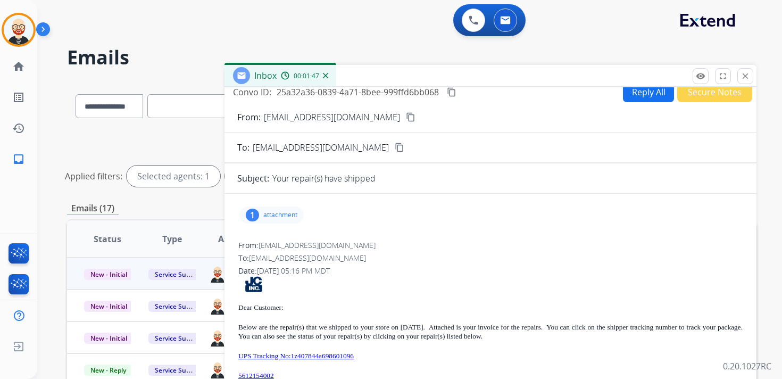
click at [290, 213] on p "attachment" at bounding box center [280, 215] width 34 height 9
click at [370, 240] on mat-icon "download" at bounding box center [370, 240] width 10 height 10
click at [742, 79] on mat-icon "close" at bounding box center [745, 76] width 10 height 10
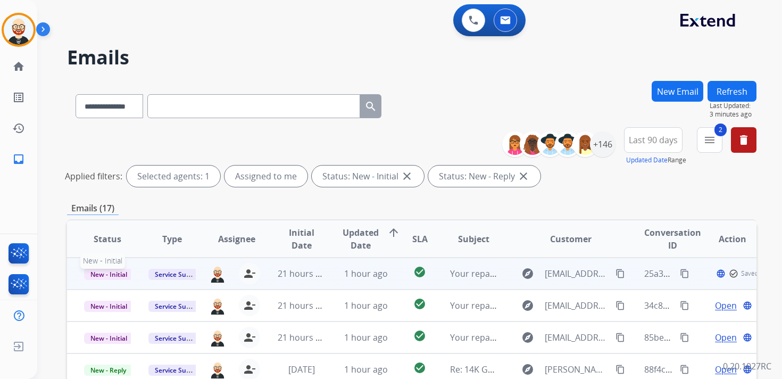
click at [108, 272] on span "New - Initial" at bounding box center [108, 274] width 49 height 11
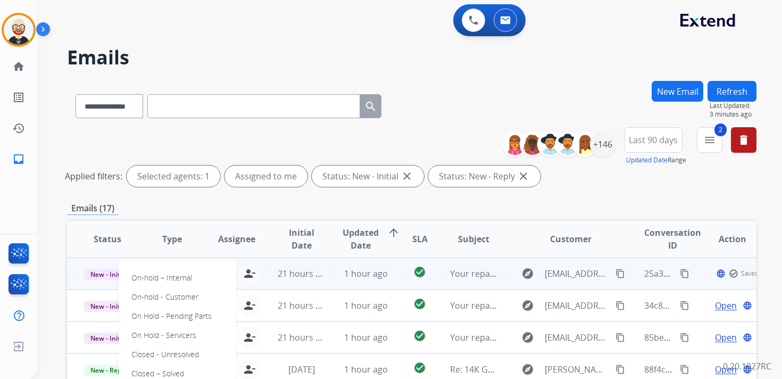
scroll to position [1, 0]
click at [172, 372] on p "Closed – Solved" at bounding box center [157, 372] width 61 height 15
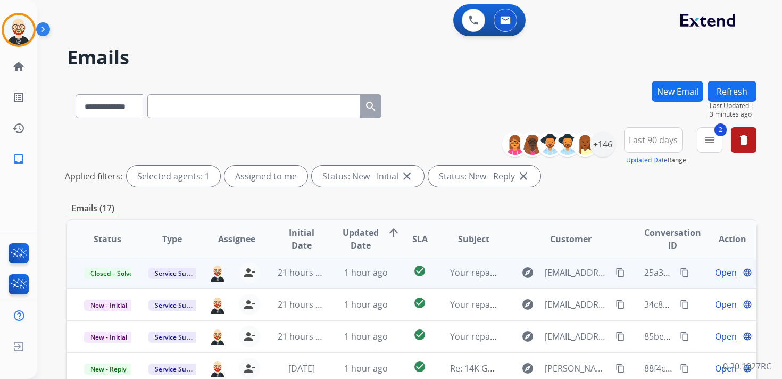
click at [732, 92] on button "Refresh" at bounding box center [731, 91] width 49 height 21
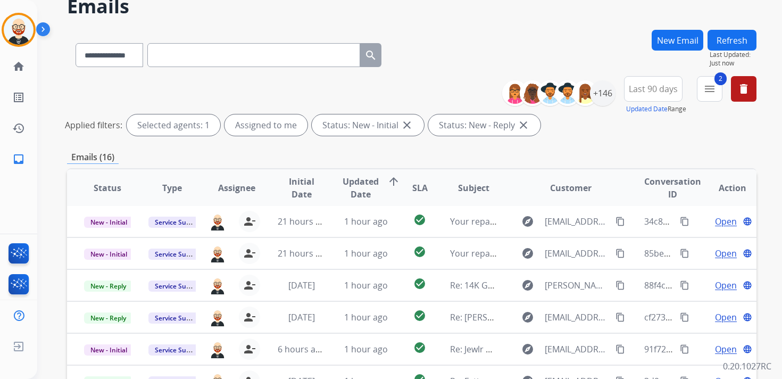
scroll to position [57, 0]
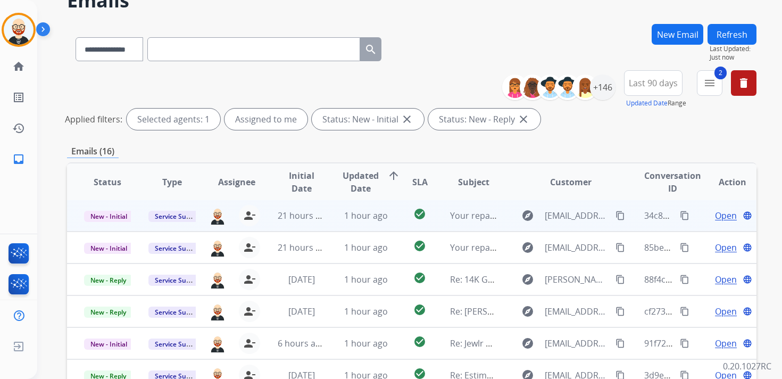
click at [692, 210] on td "Open language" at bounding box center [724, 215] width 65 height 32
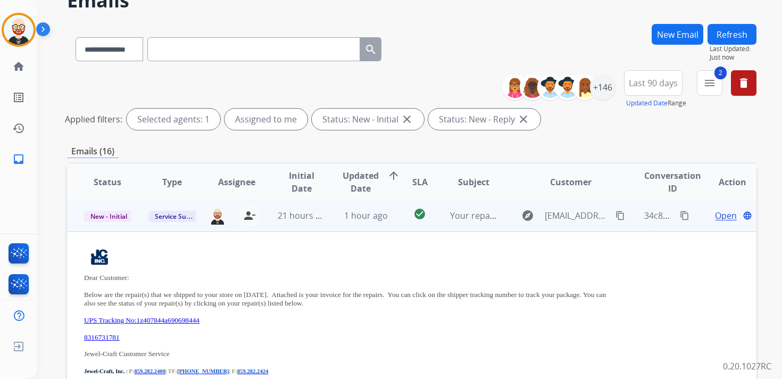
scroll to position [0, 0]
click at [692, 210] on td "Open language" at bounding box center [724, 217] width 65 height 32
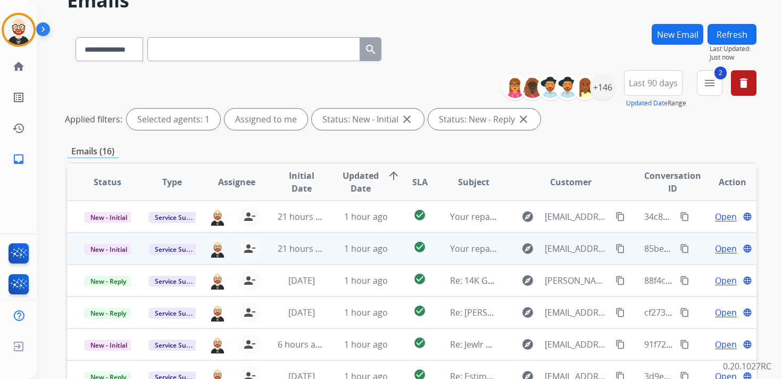
click at [692, 247] on td "Open language" at bounding box center [724, 248] width 65 height 32
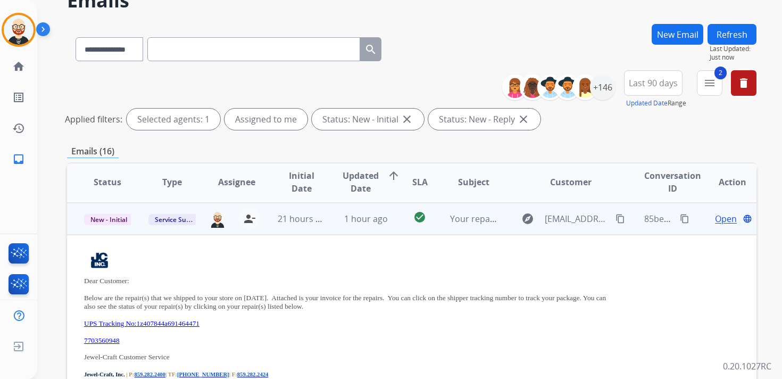
scroll to position [32, 0]
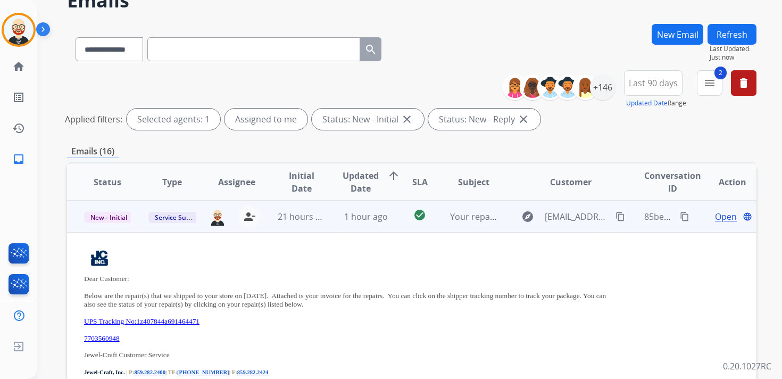
click at [692, 226] on td "Open language" at bounding box center [724, 217] width 65 height 32
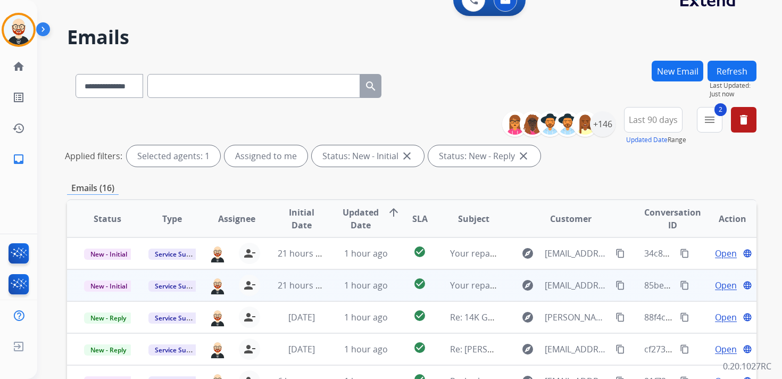
scroll to position [0, 0]
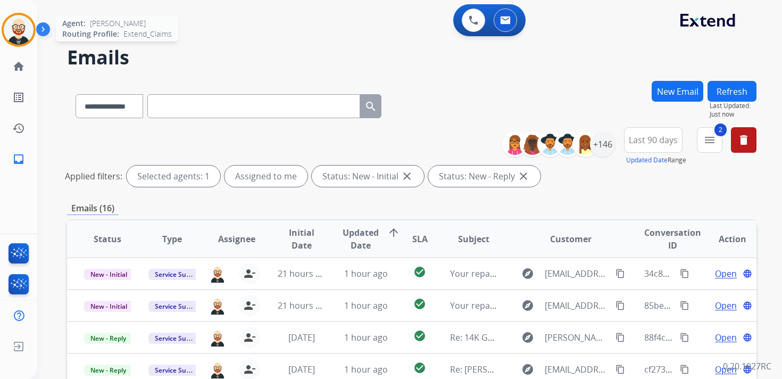
click at [18, 35] on img at bounding box center [19, 30] width 30 height 30
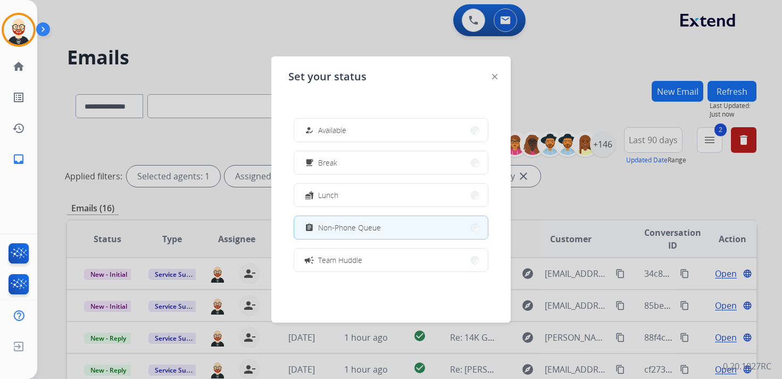
scroll to position [168, 0]
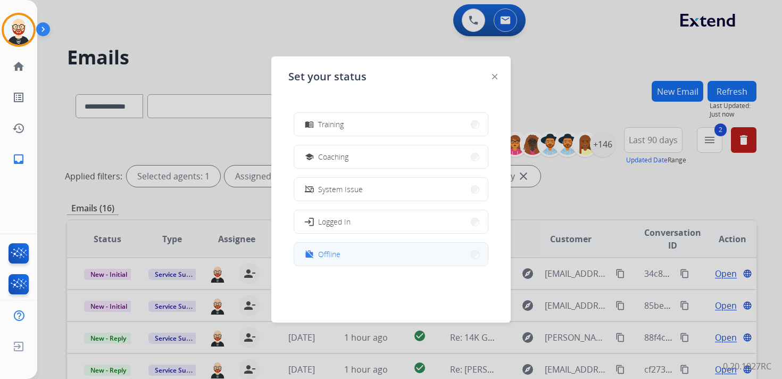
click at [353, 254] on button "work_off Offline" at bounding box center [391, 254] width 194 height 23
